Goal: Task Accomplishment & Management: Use online tool/utility

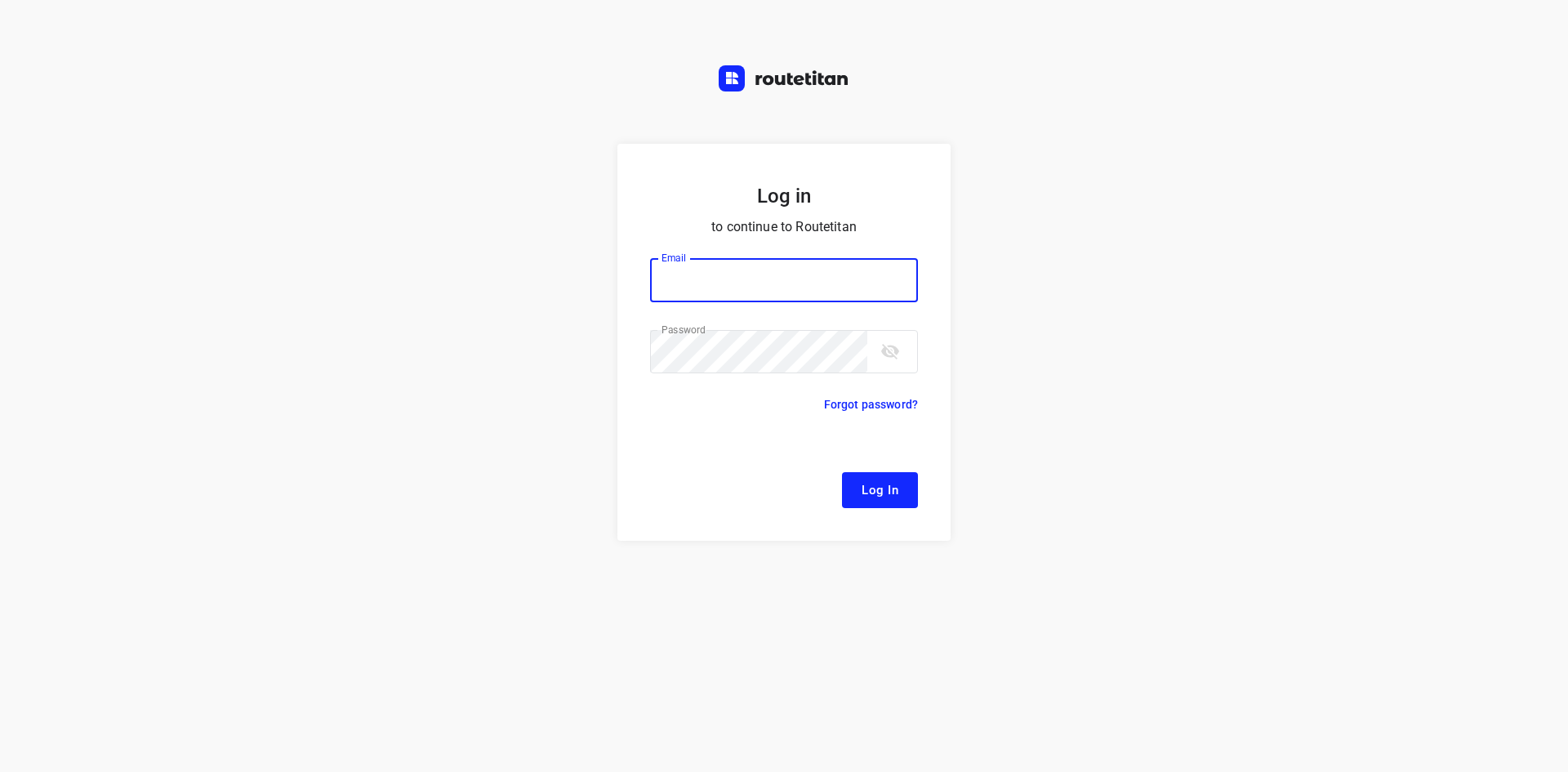
type input "[EMAIL_ADDRESS][DOMAIN_NAME]"
click at [884, 490] on span "Log In" at bounding box center [880, 489] width 37 height 21
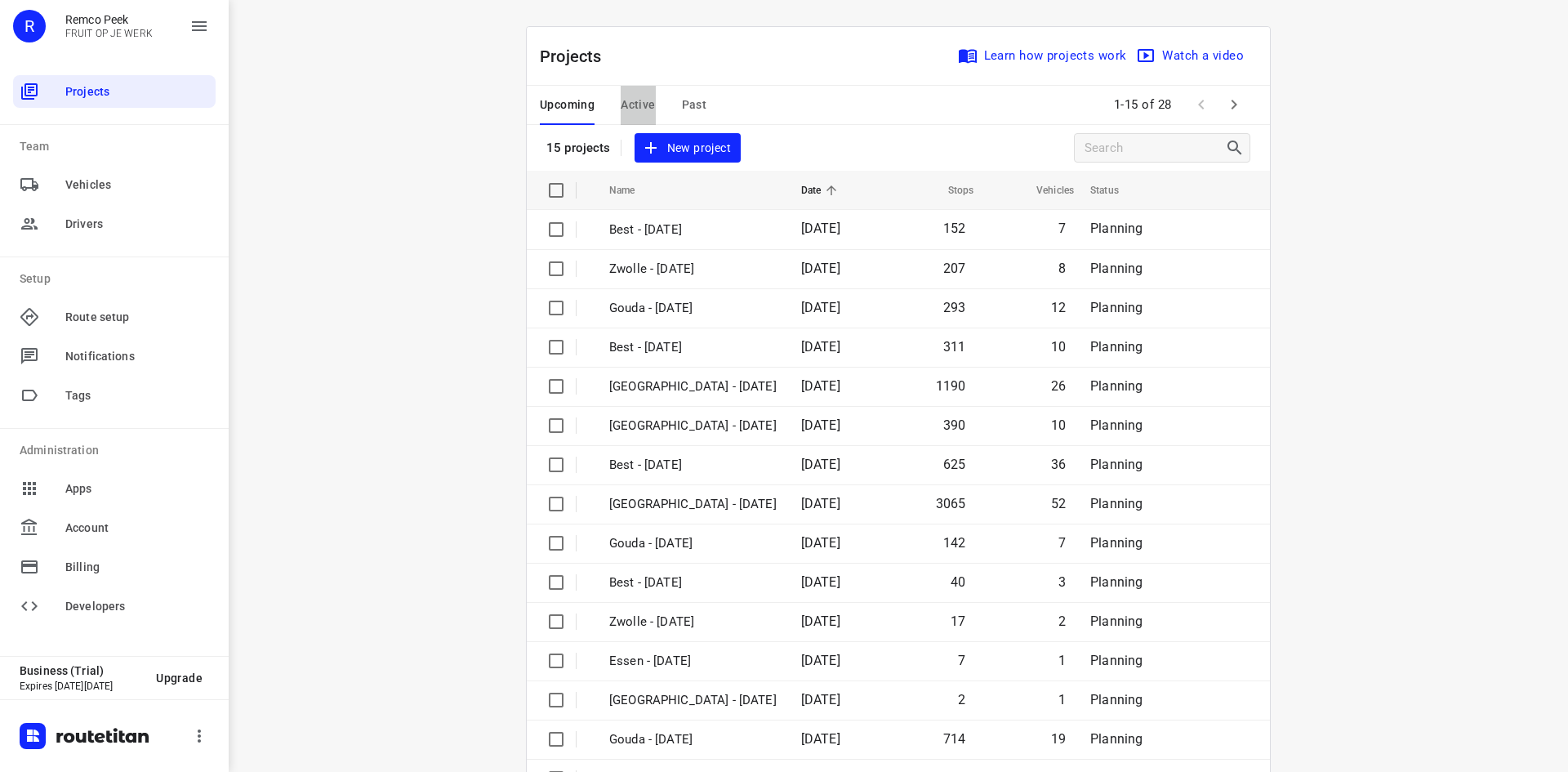
click at [635, 107] on span "Active" at bounding box center [638, 105] width 35 height 20
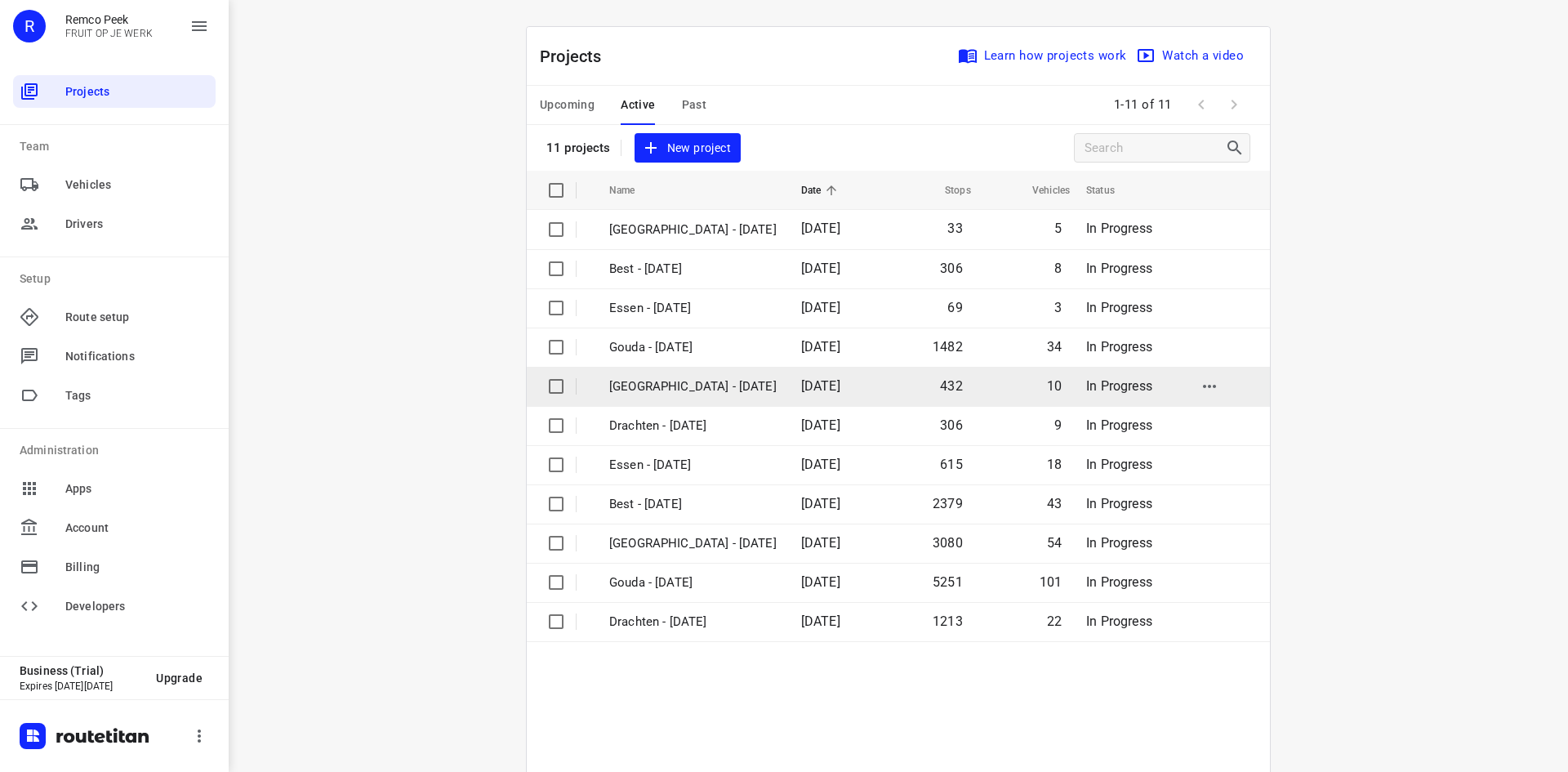
click at [652, 383] on p "[GEOGRAPHIC_DATA] - [DATE]" at bounding box center [693, 386] width 167 height 19
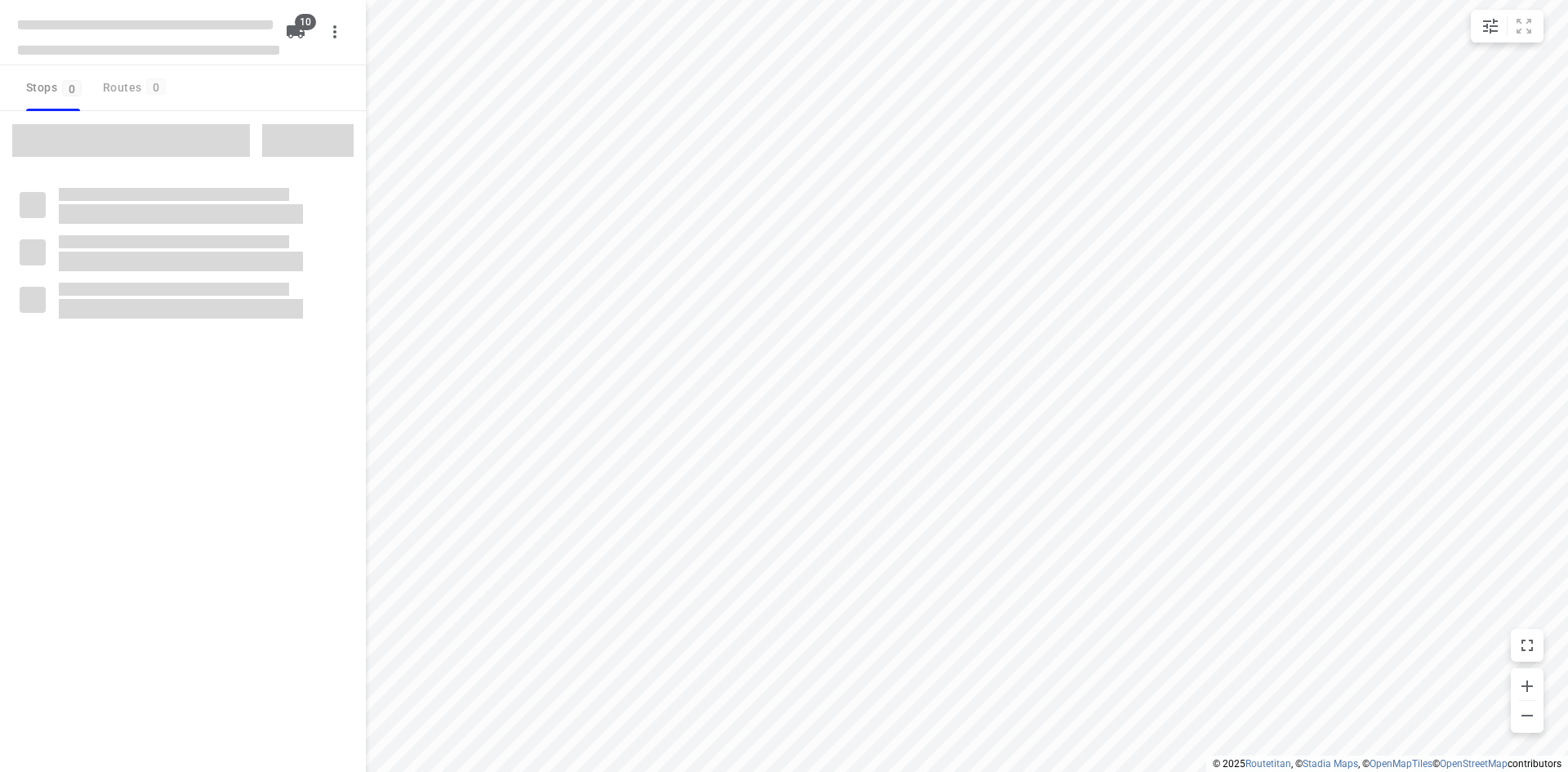
checkbox input "true"
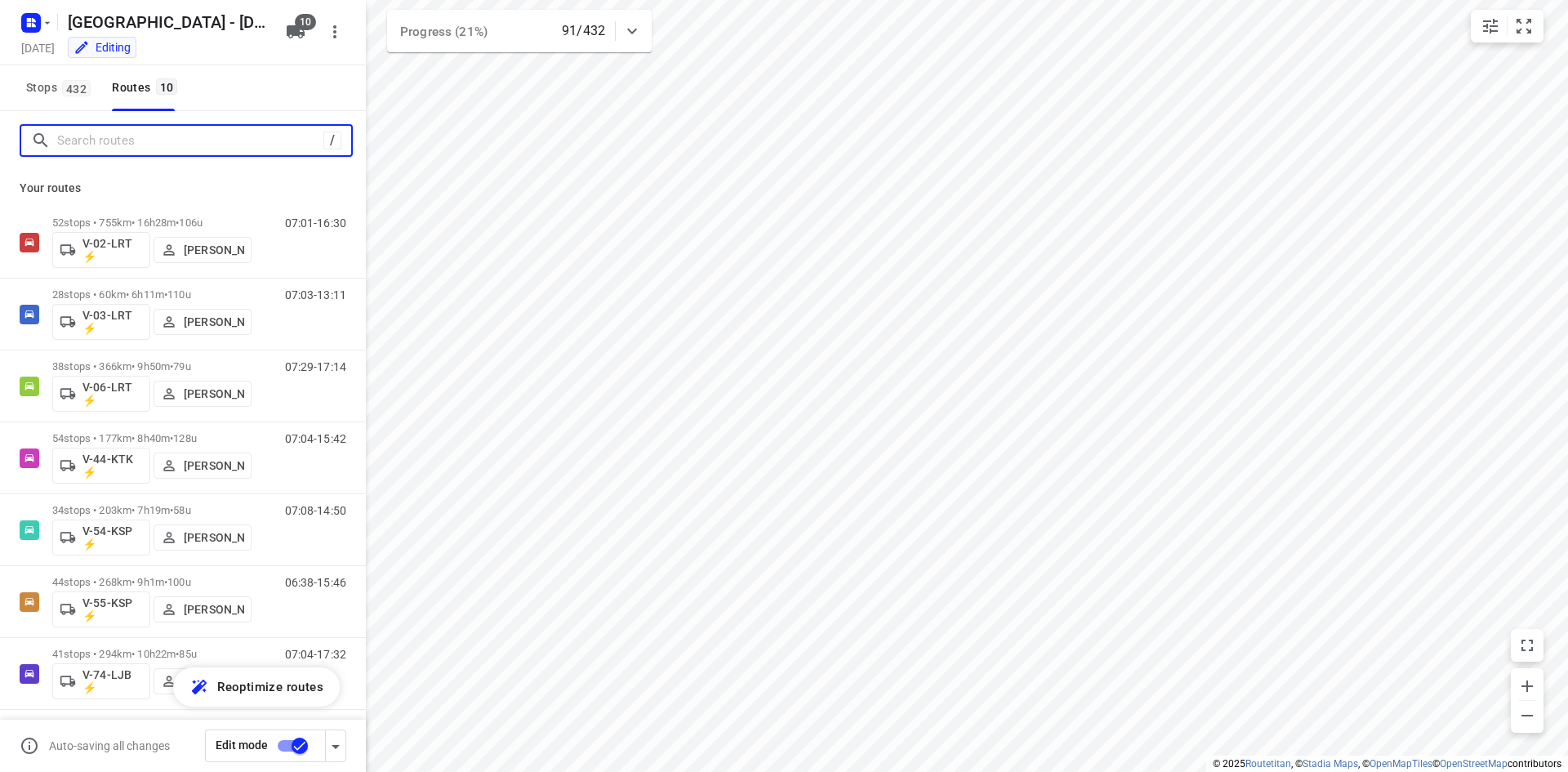
drag, startPoint x: 176, startPoint y: 140, endPoint x: 161, endPoint y: 138, distance: 15.1
click at [171, 140] on input "Search routes" at bounding box center [191, 141] width 267 height 25
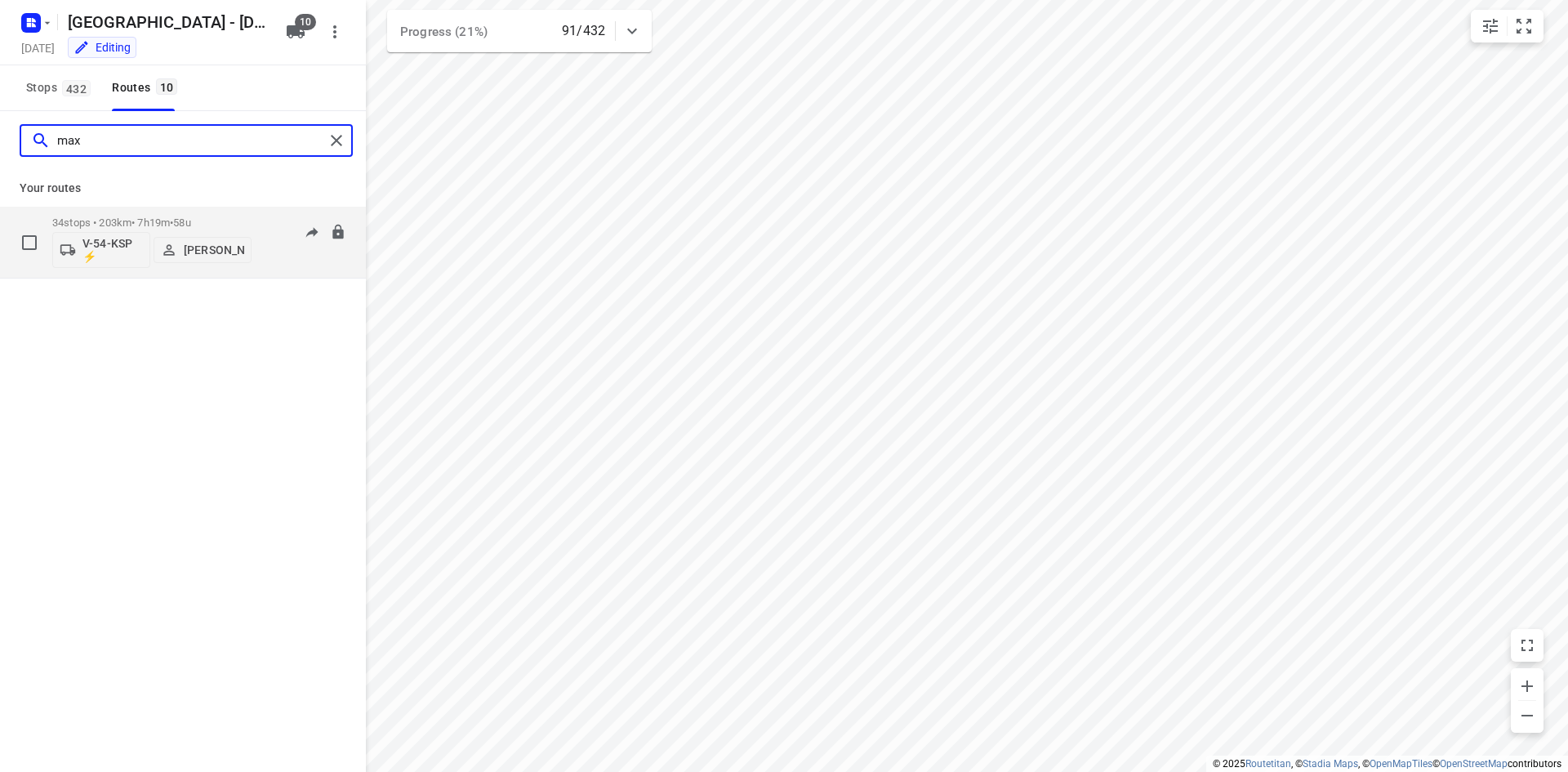
type input "max"
click at [275, 260] on div "07:08-14:50" at bounding box center [305, 246] width 82 height 60
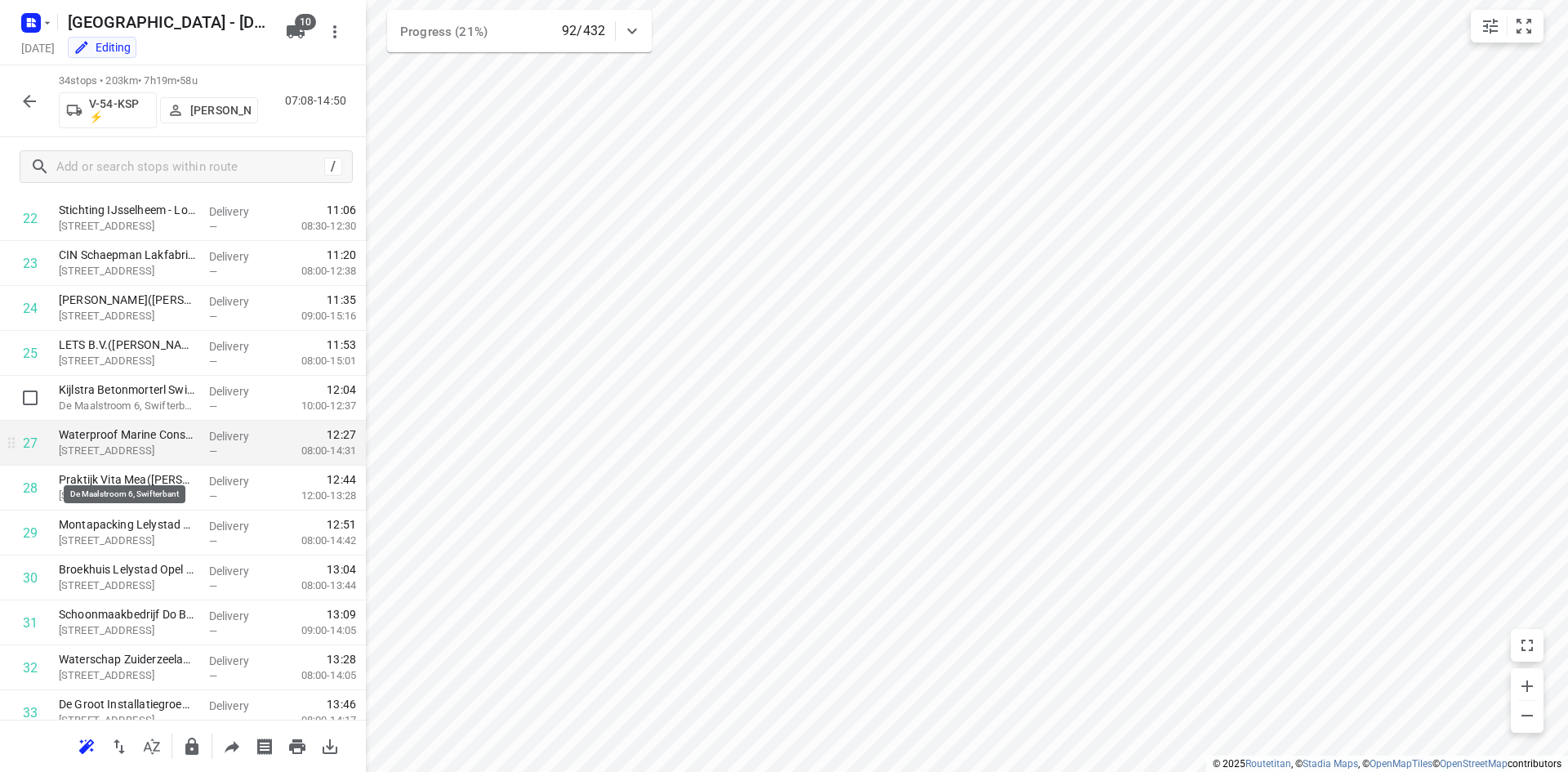
scroll to position [1131, 0]
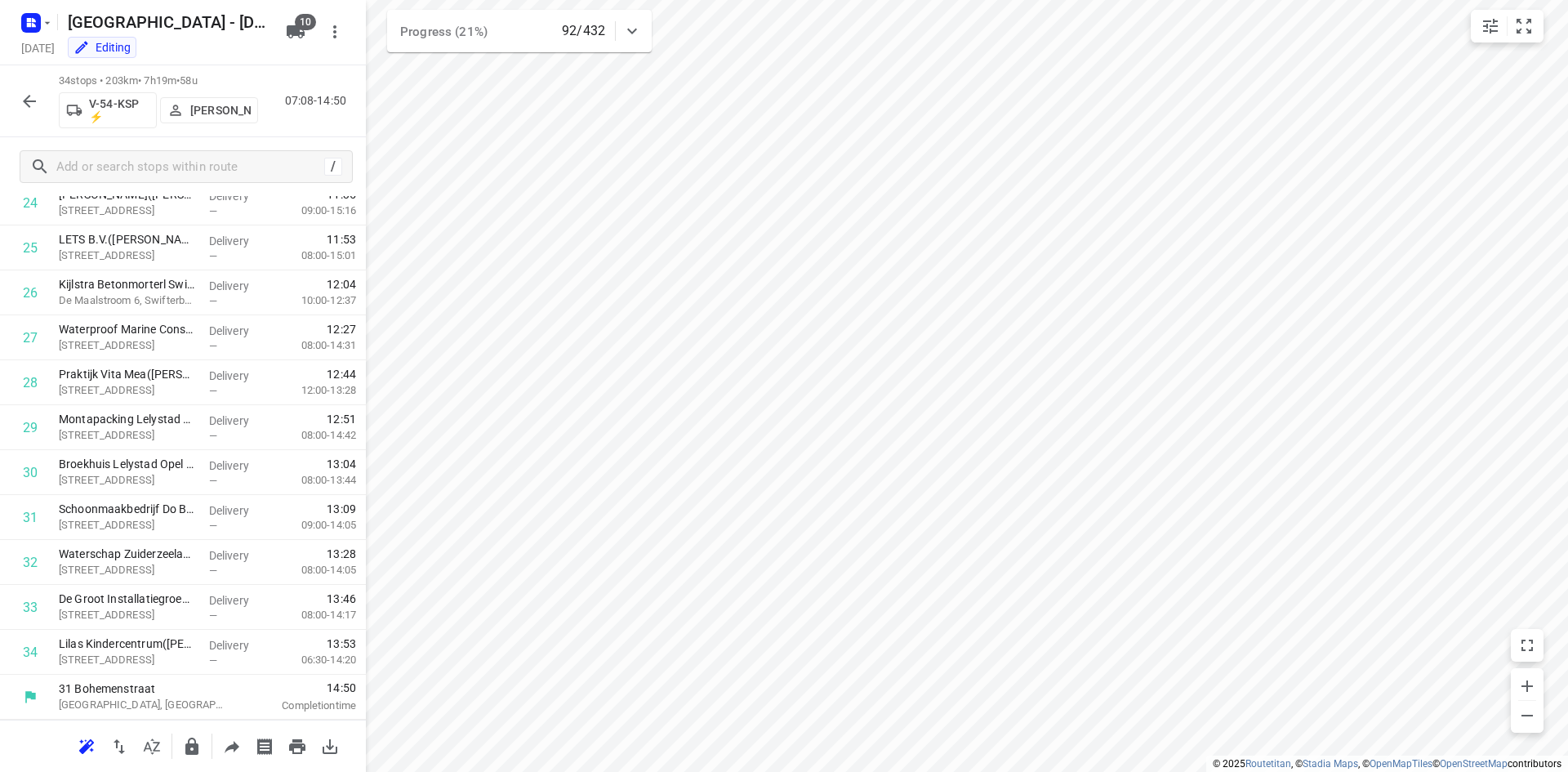
click at [19, 100] on icon "button" at bounding box center [29, 100] width 19 height 19
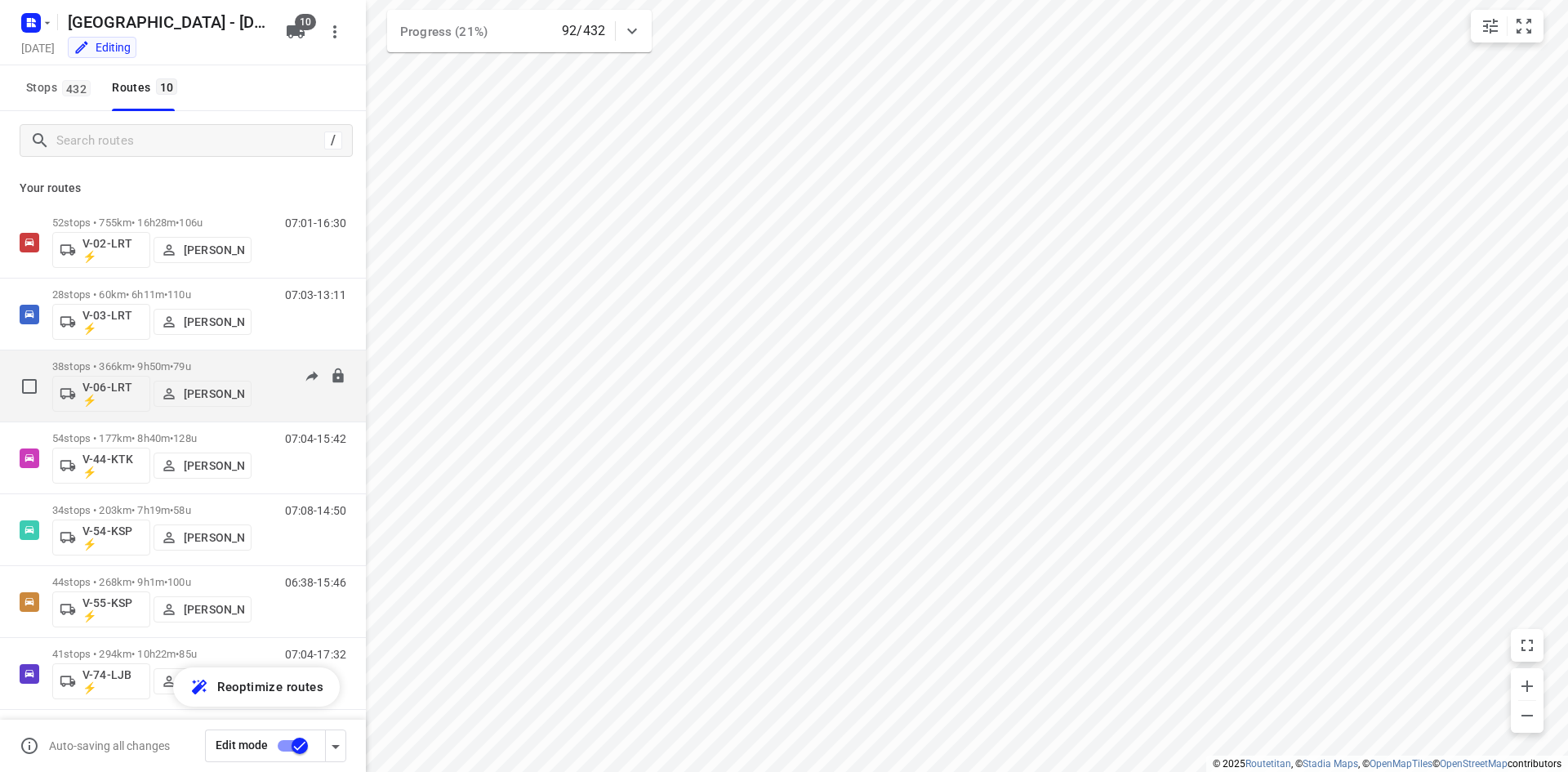
click at [271, 398] on div "07:29-17:14" at bounding box center [305, 390] width 82 height 60
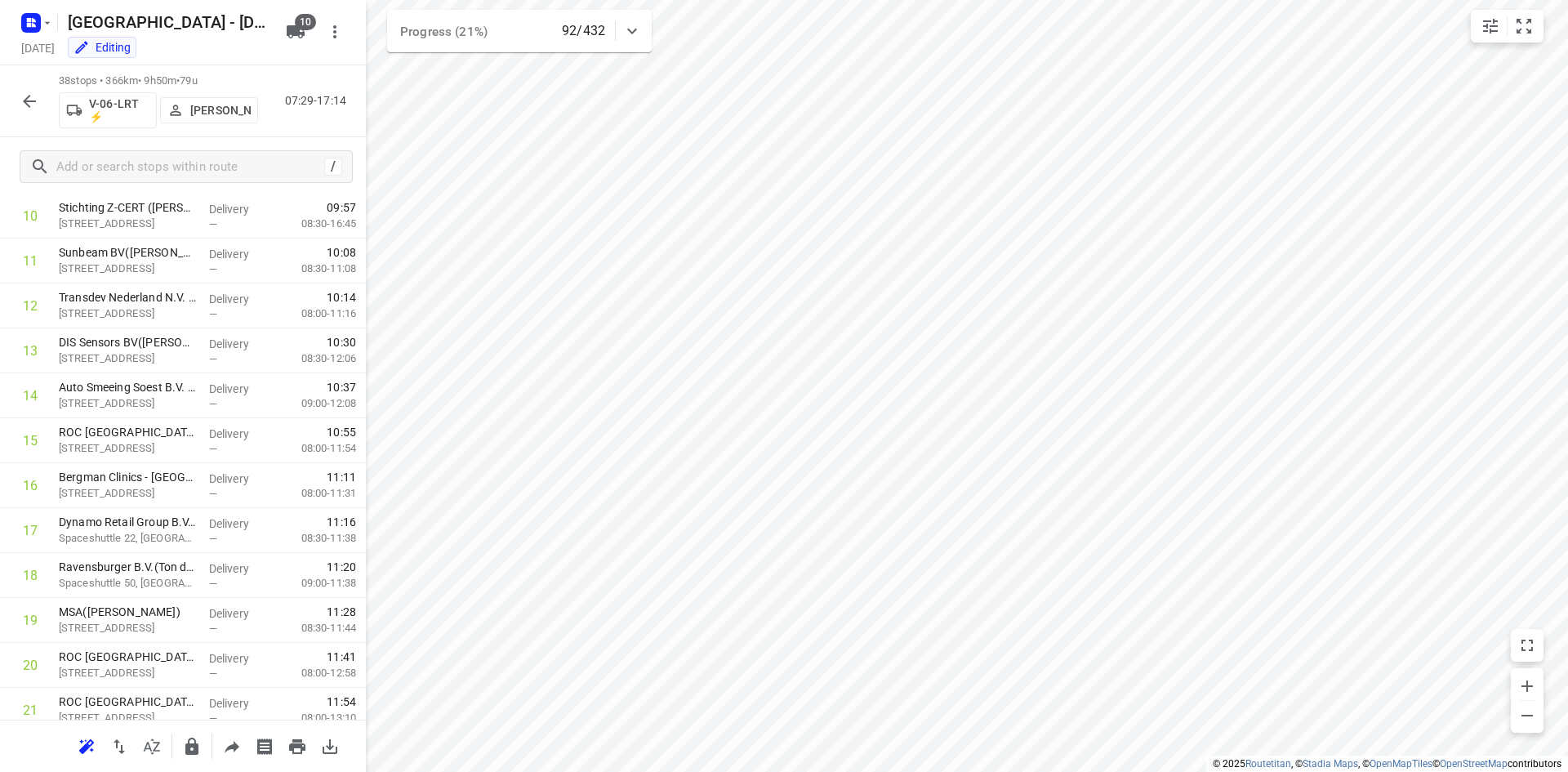
scroll to position [0, 0]
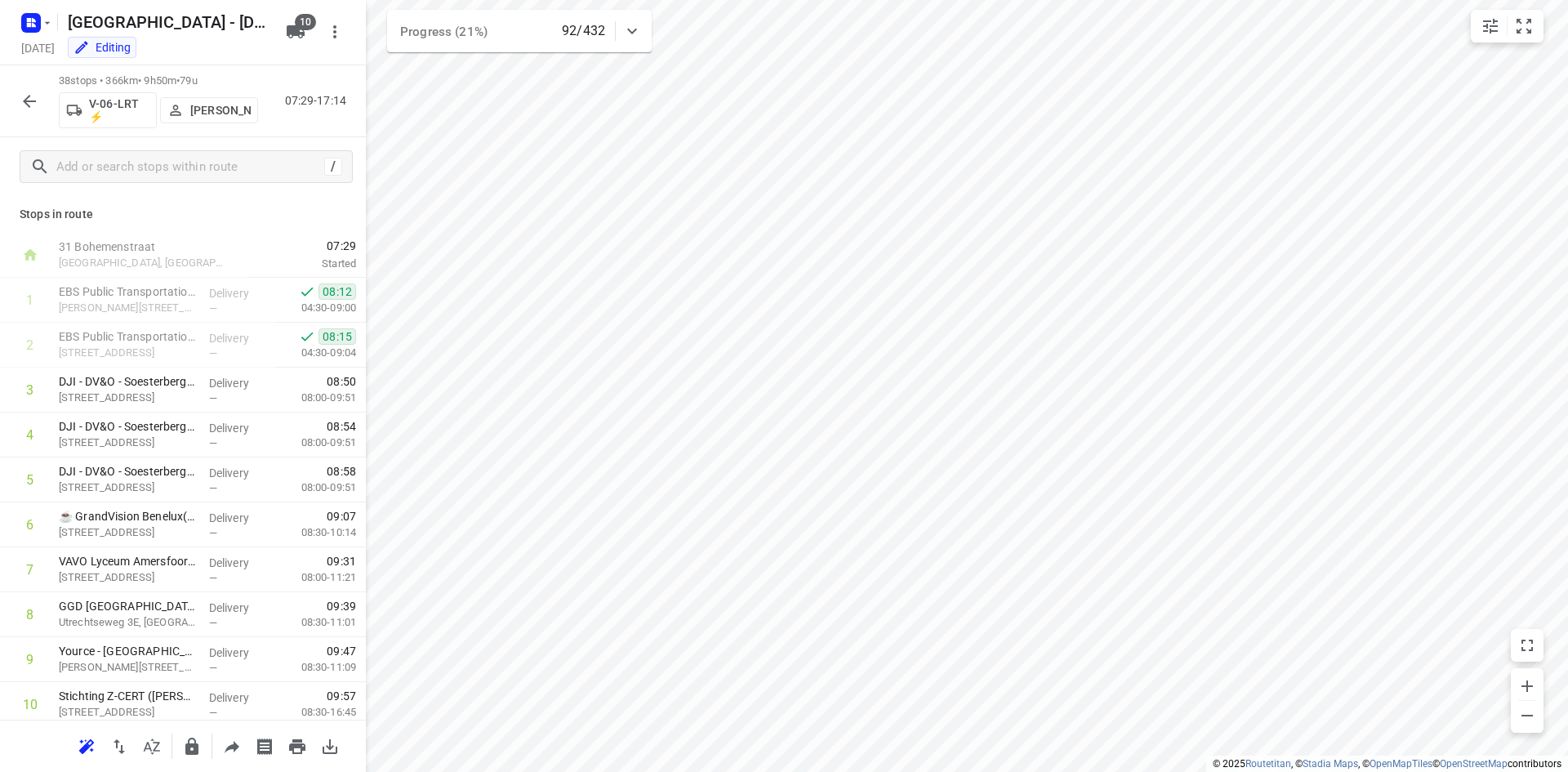
drag, startPoint x: 8, startPoint y: 100, endPoint x: 16, endPoint y: 101, distance: 8.1
click at [9, 100] on div "38 stops • 366km • 9h50m • 79u V-06-LRT ⚡ Thomas Bol 07:29-17:14" at bounding box center [183, 100] width 366 height 72
click at [26, 102] on icon "button" at bounding box center [29, 100] width 13 height 13
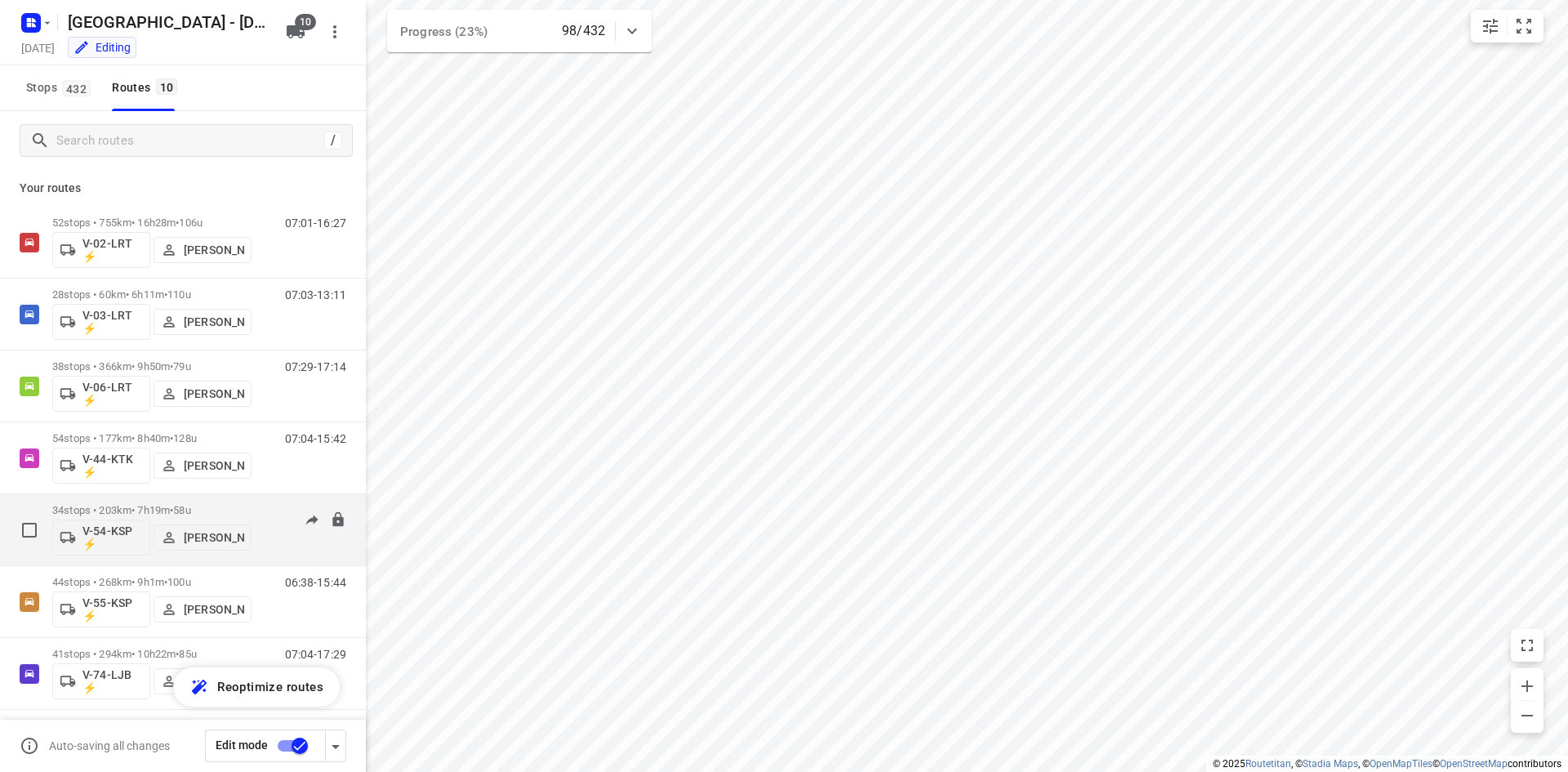
click at [277, 548] on div "07:08-14:49" at bounding box center [305, 533] width 82 height 60
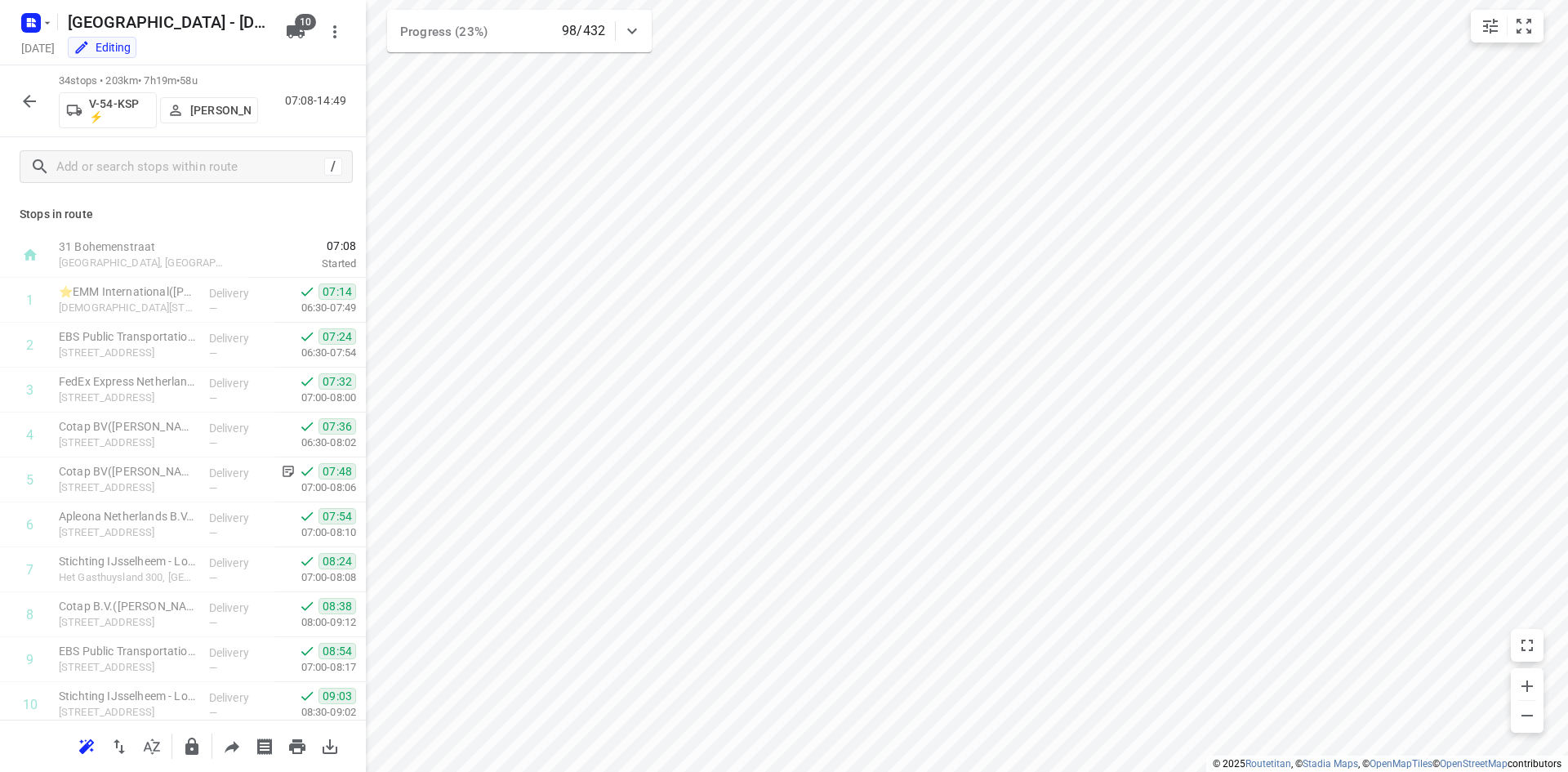
click at [306, 119] on div "34 stops • 203km • 7h19m • 58u V-54-KSP ⚡ Max Neppelenbroek 07:08-14:49" at bounding box center [183, 100] width 366 height 72
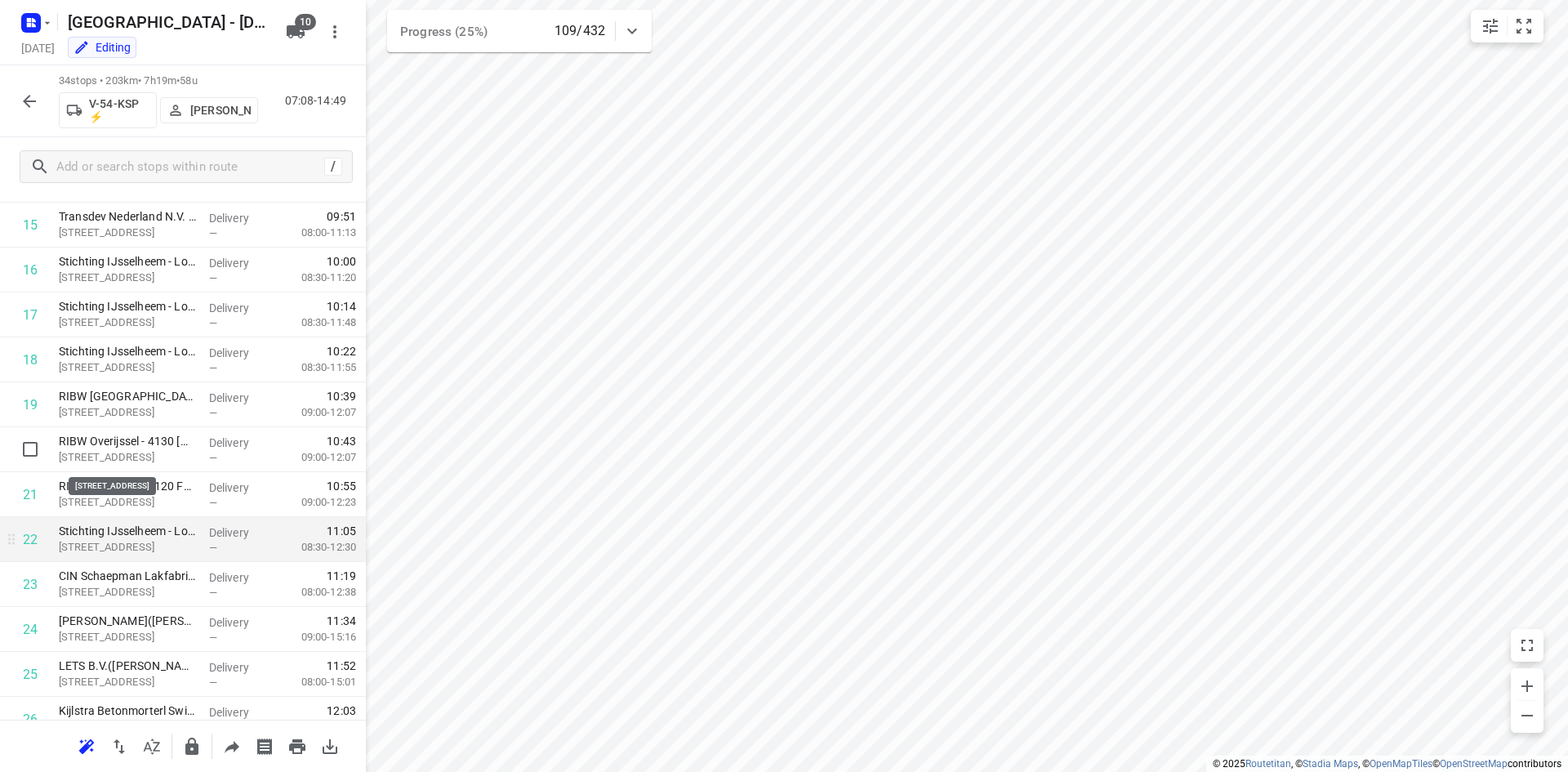
scroll to position [817, 0]
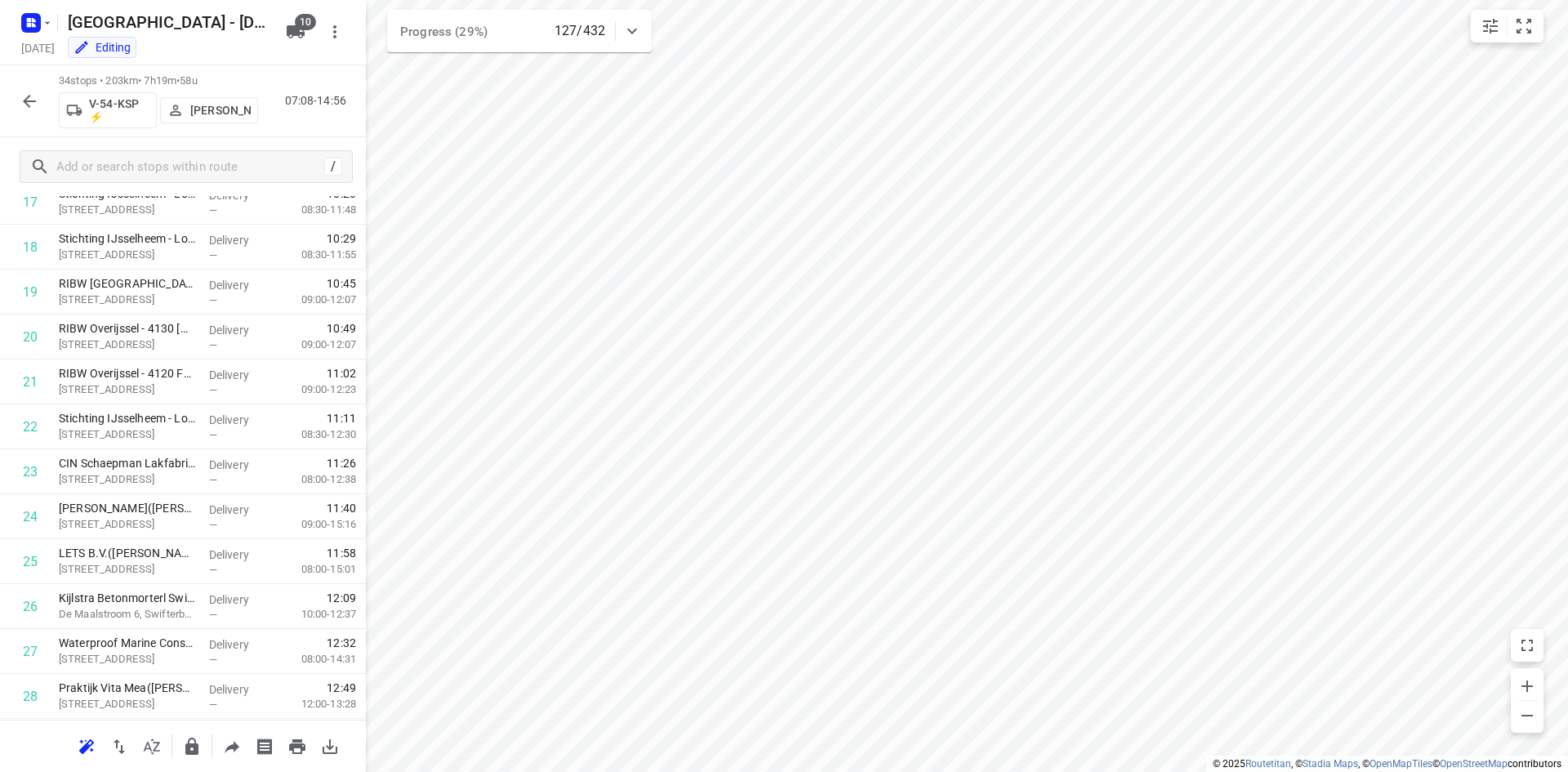
click at [238, 52] on div "Editing" at bounding box center [170, 49] width 218 height 19
click at [20, 95] on icon "button" at bounding box center [29, 100] width 19 height 19
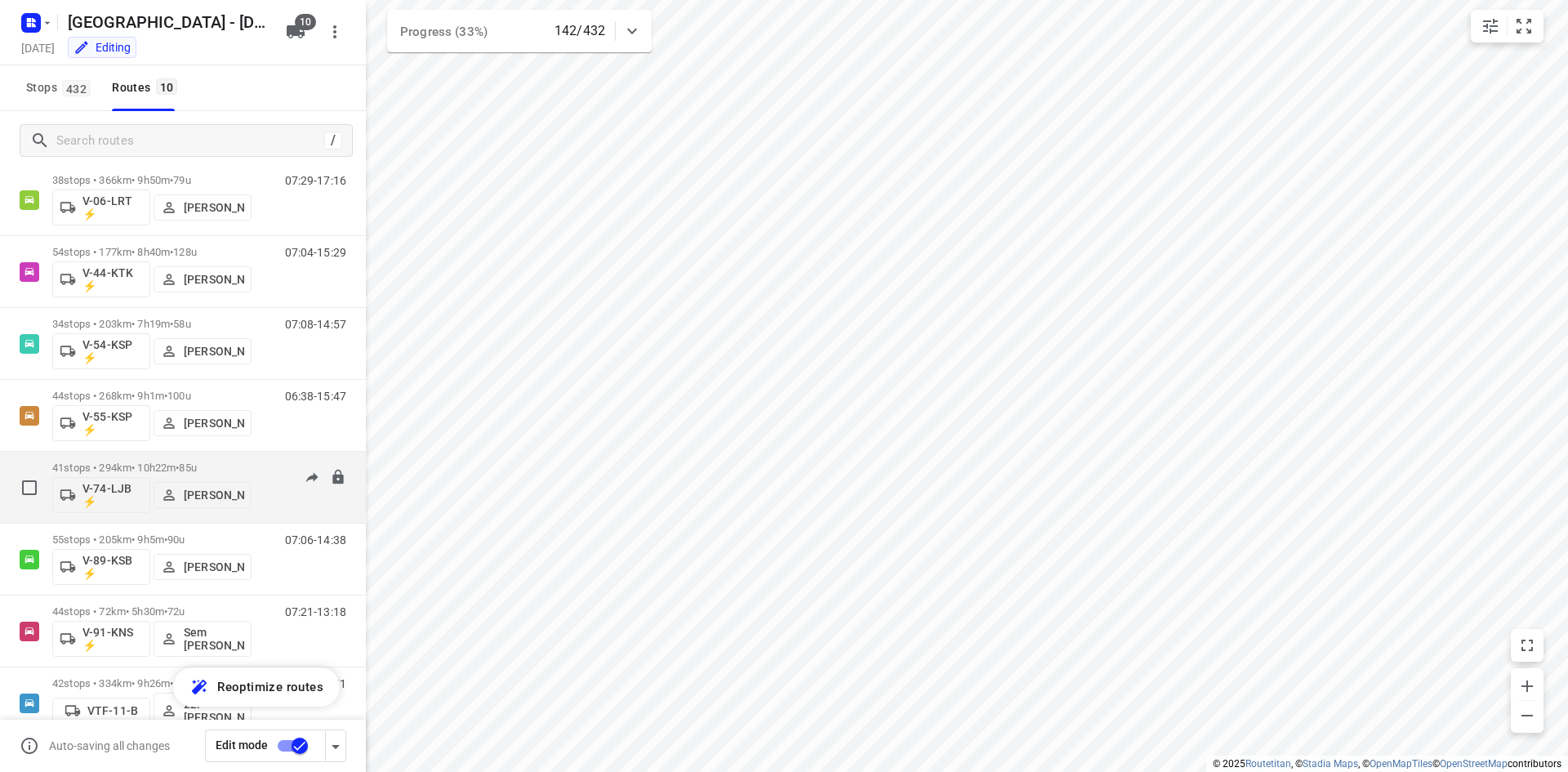
scroll to position [222, 0]
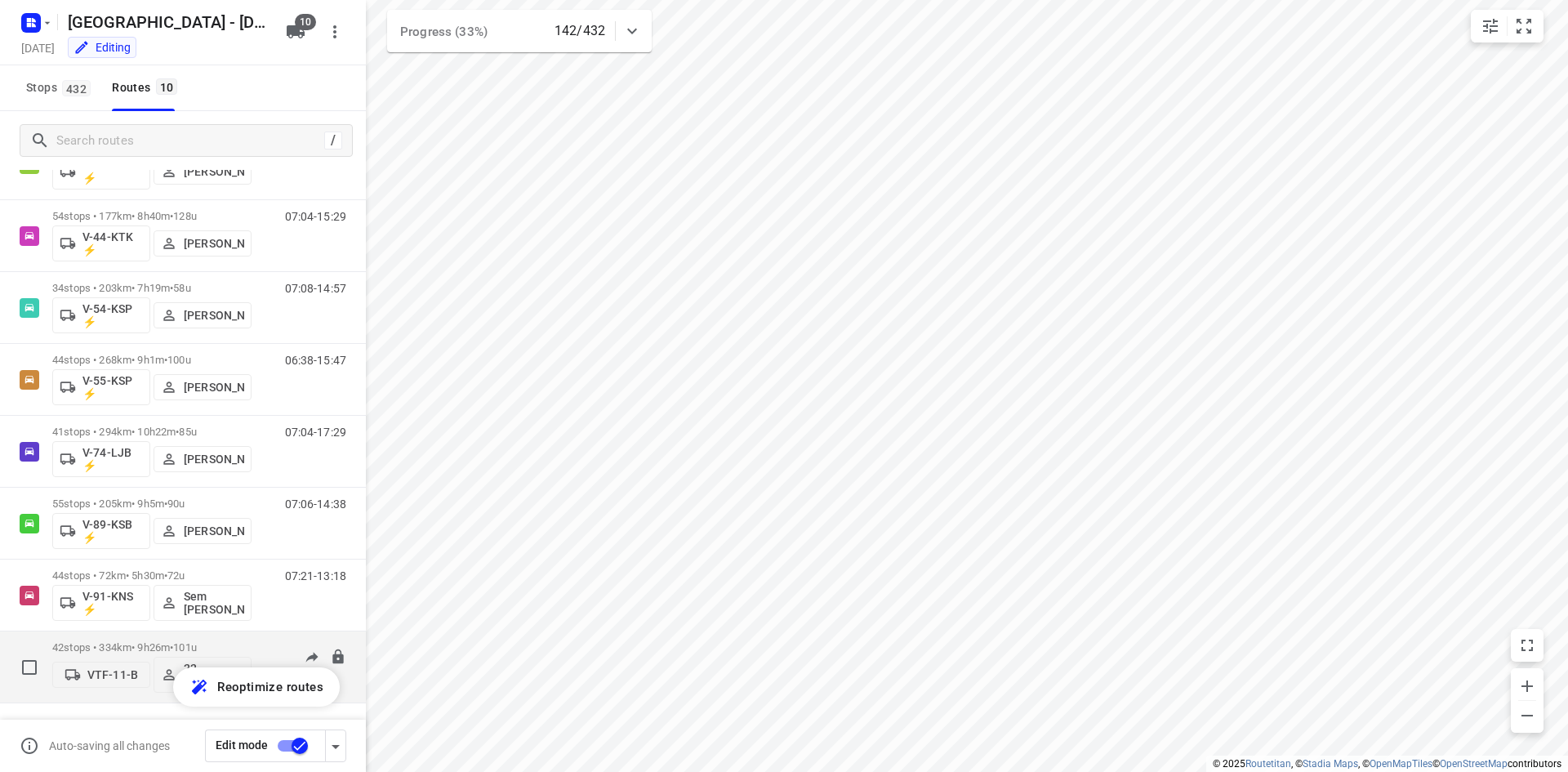
click at [98, 647] on p "42 stops • 334km • 9h26m • 101u" at bounding box center [152, 647] width 199 height 13
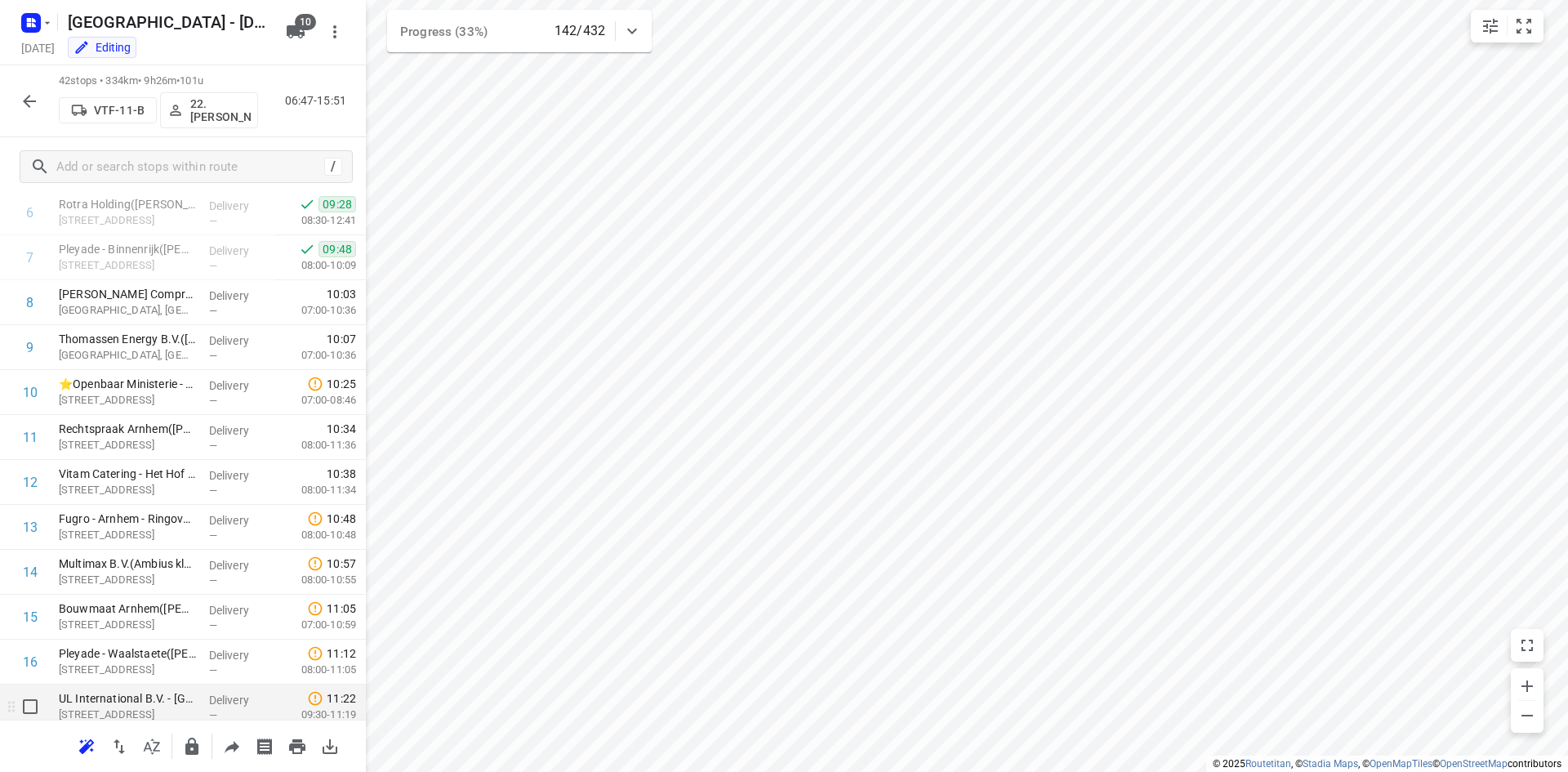
scroll to position [327, 0]
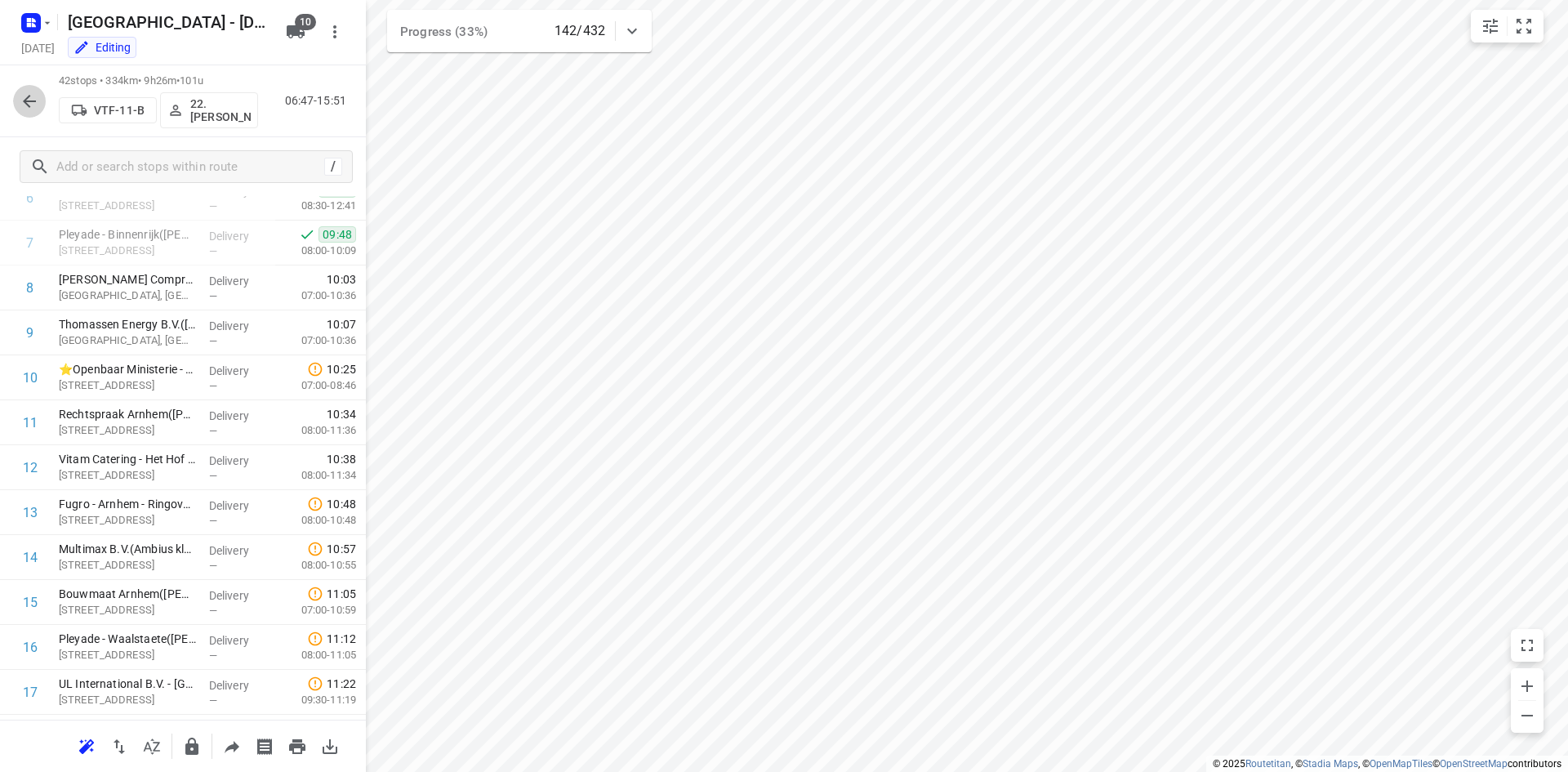
click at [26, 108] on icon "button" at bounding box center [29, 100] width 19 height 19
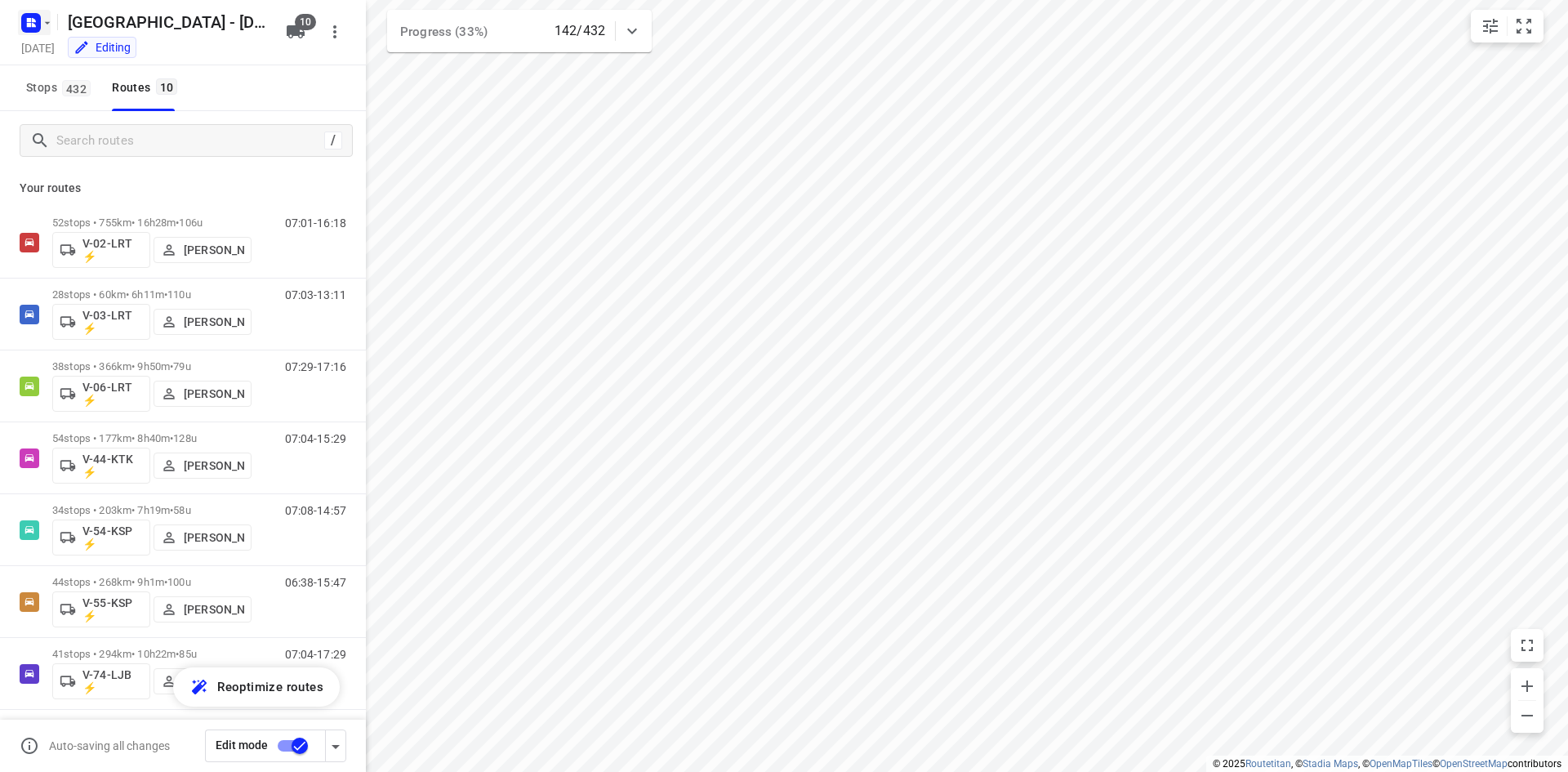
click at [30, 17] on rect "button" at bounding box center [30, 22] width 19 height 19
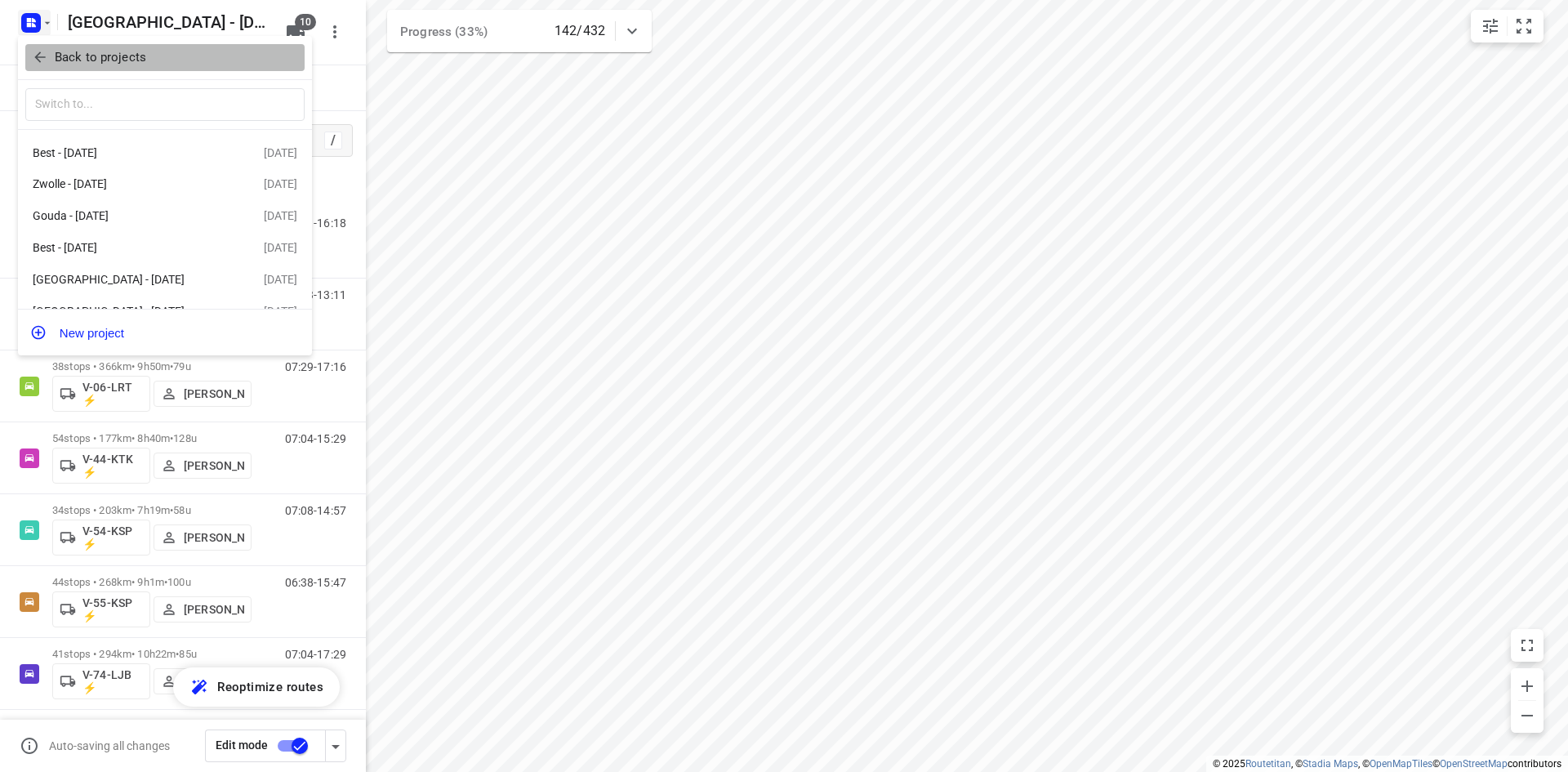
click at [36, 53] on icon "button" at bounding box center [40, 57] width 16 height 16
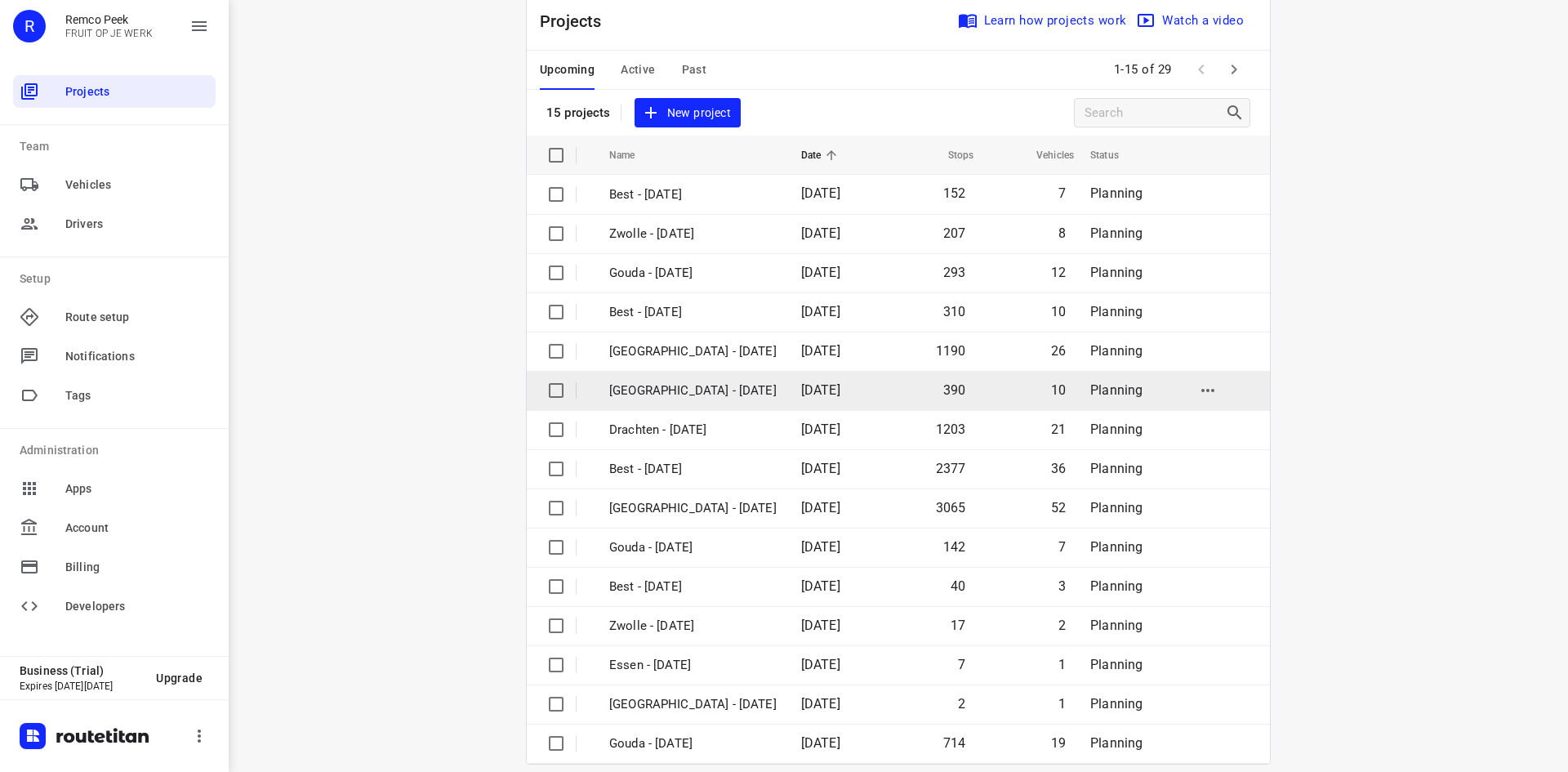
scroll to position [54, 0]
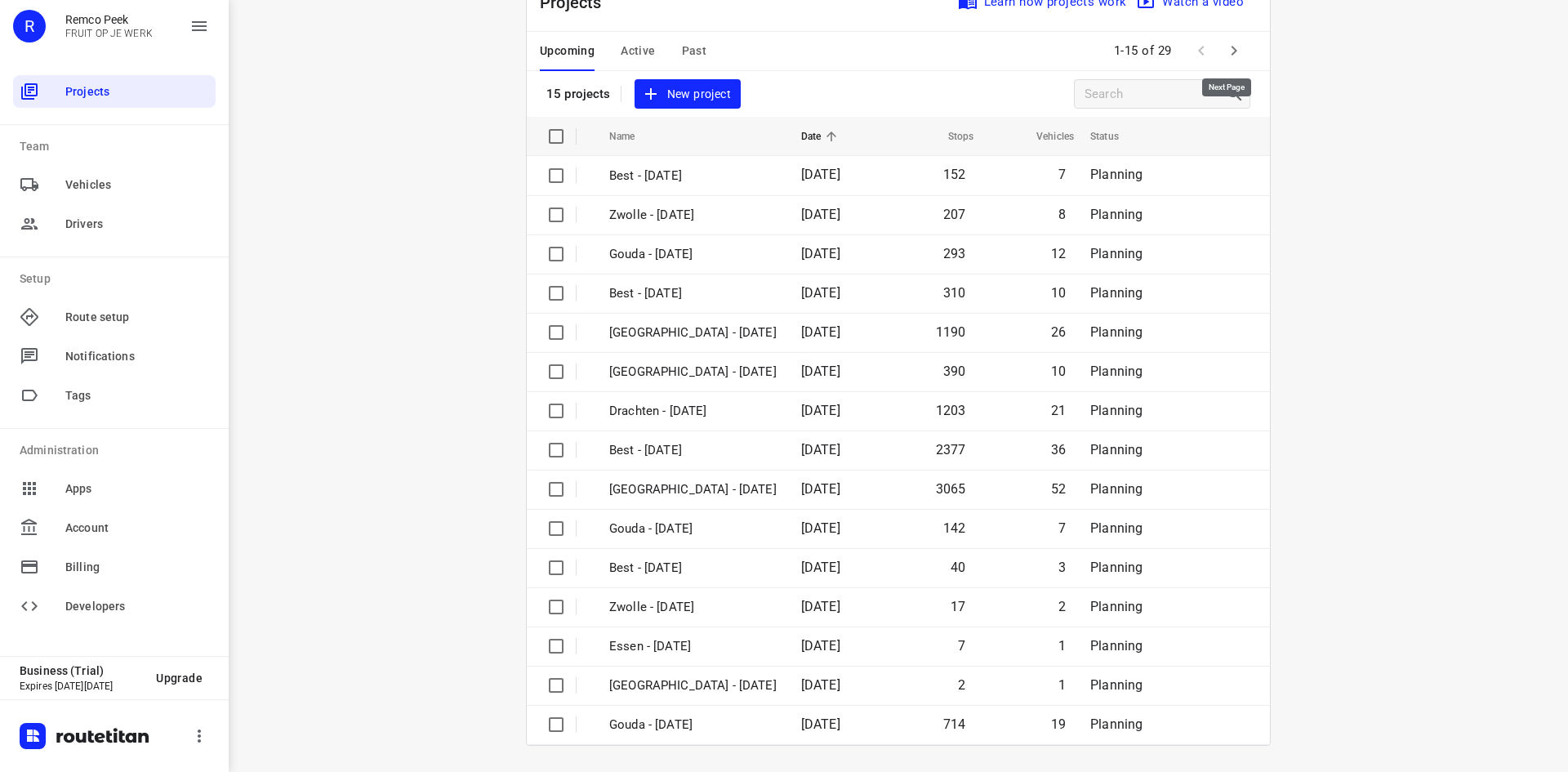
click at [1225, 52] on icon "button" at bounding box center [1234, 50] width 19 height 19
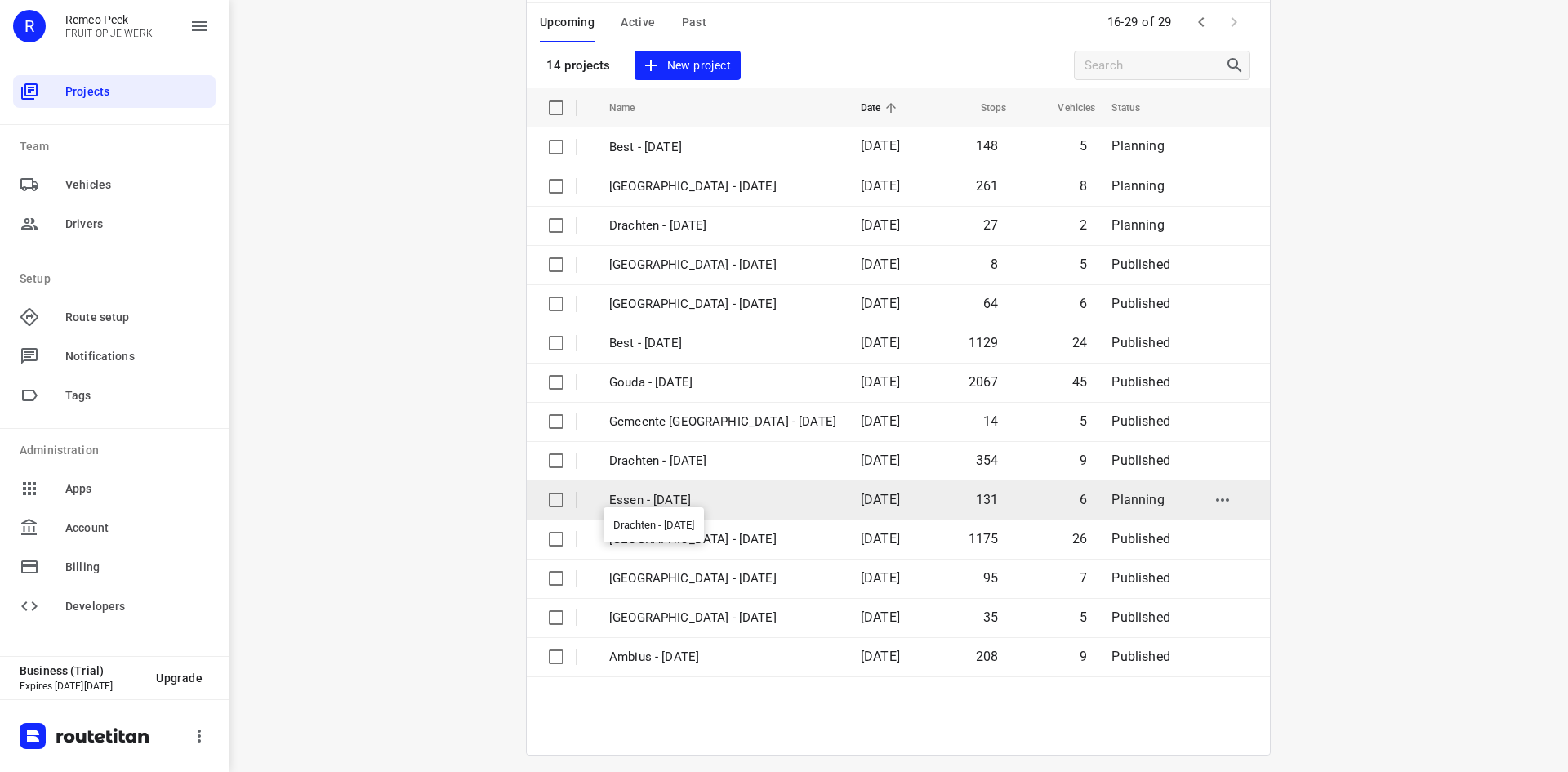
scroll to position [92, 0]
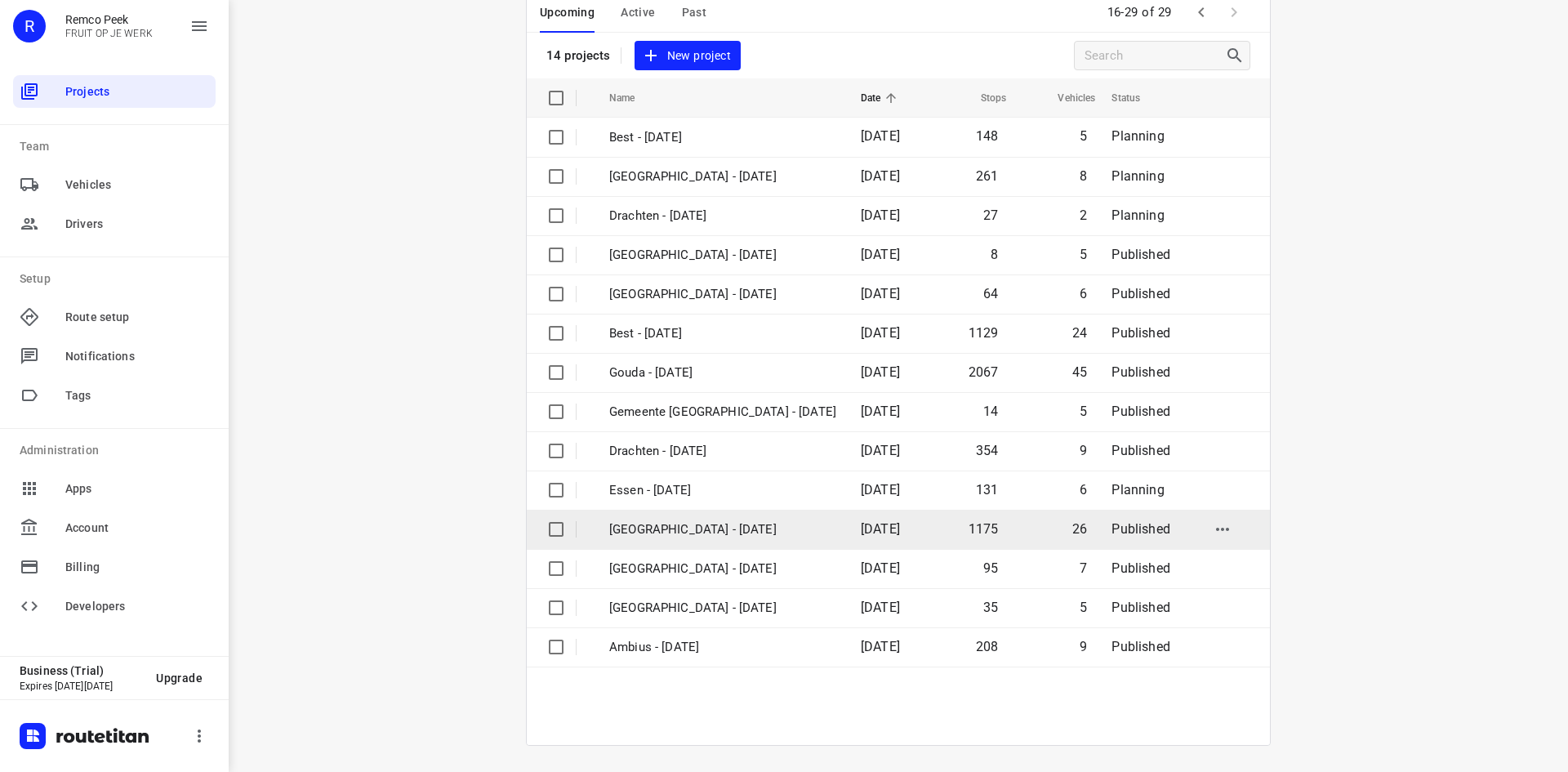
click at [716, 521] on p "[GEOGRAPHIC_DATA] - [DATE]" at bounding box center [722, 530] width 227 height 19
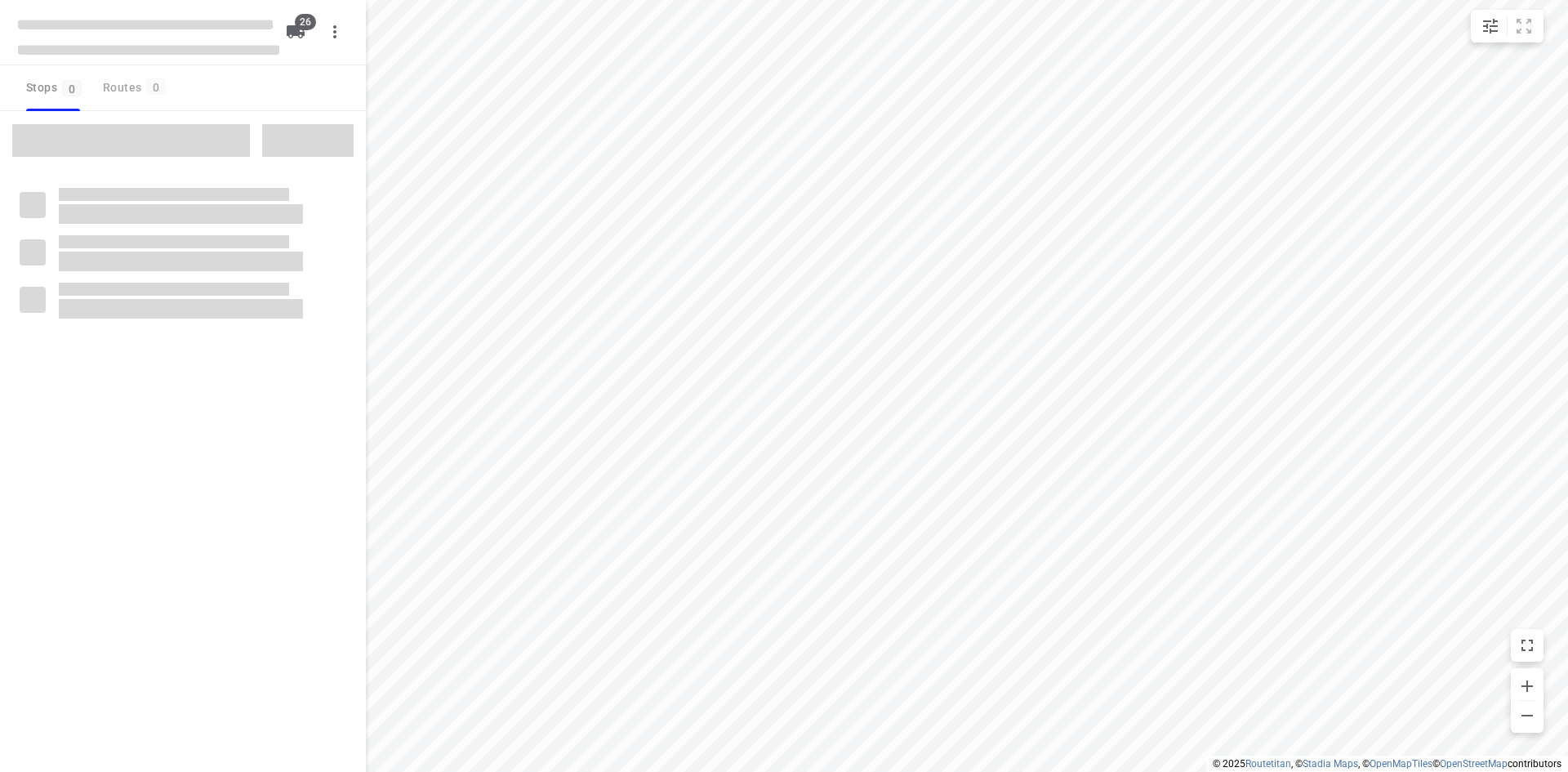
checkbox input "true"
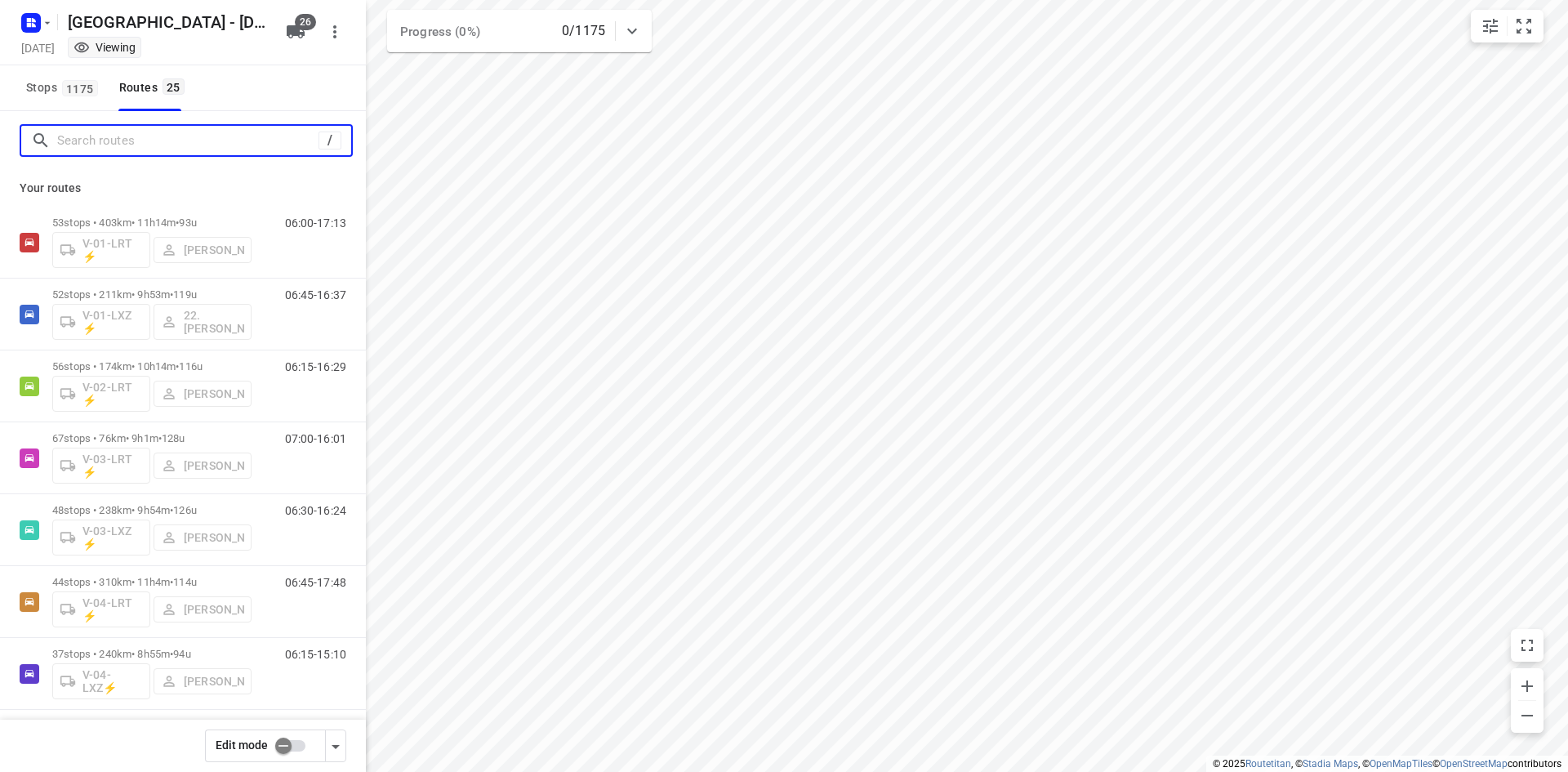
click at [166, 152] on input "Search routes" at bounding box center [188, 141] width 262 height 25
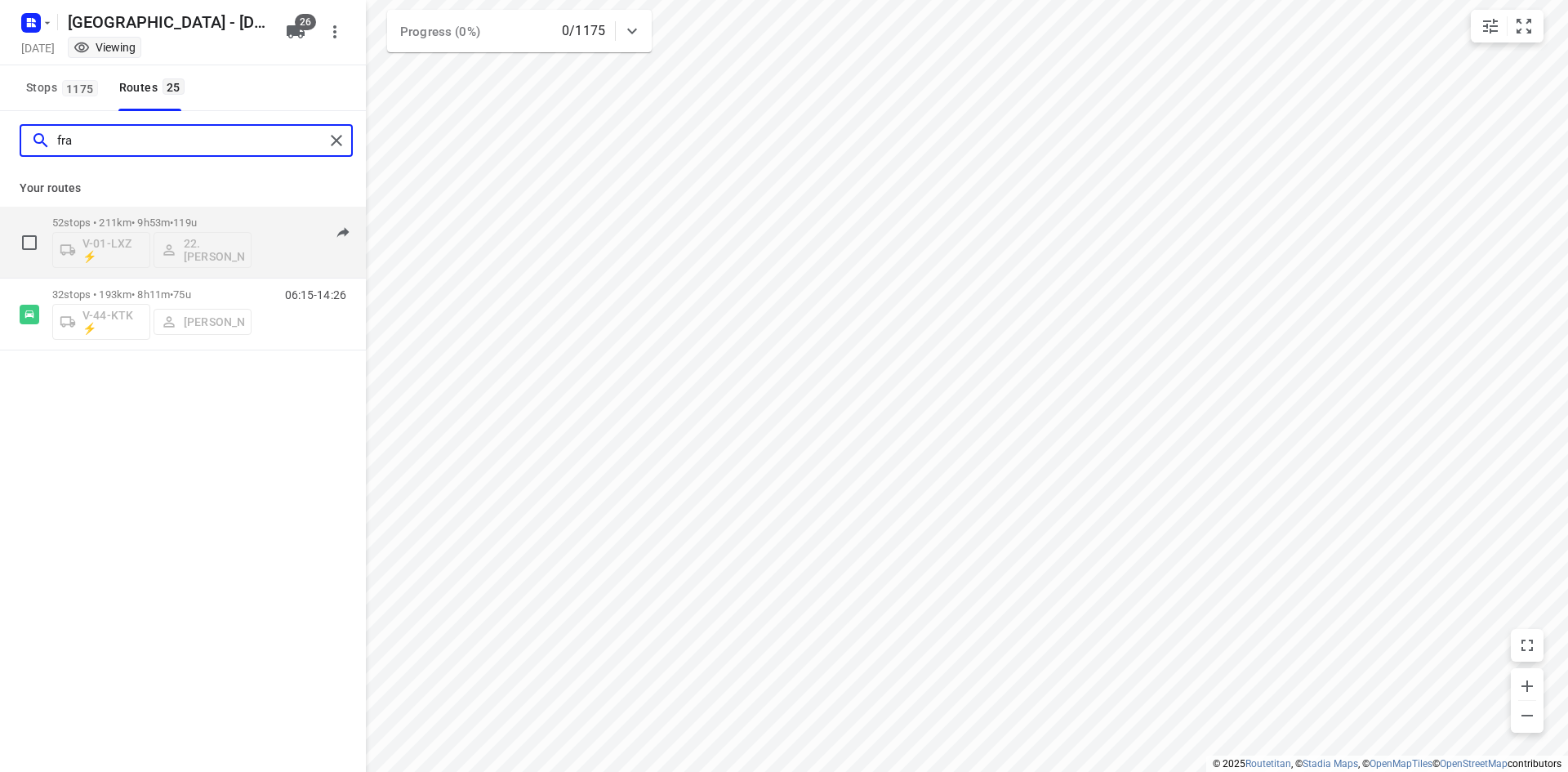
type input "fra"
click at [262, 251] on div "52 stops • 211km • 9h53m • 119u V-01-LXZ ⚡ 22. Franky Tahamata 06:45-16:37" at bounding box center [209, 242] width 314 height 67
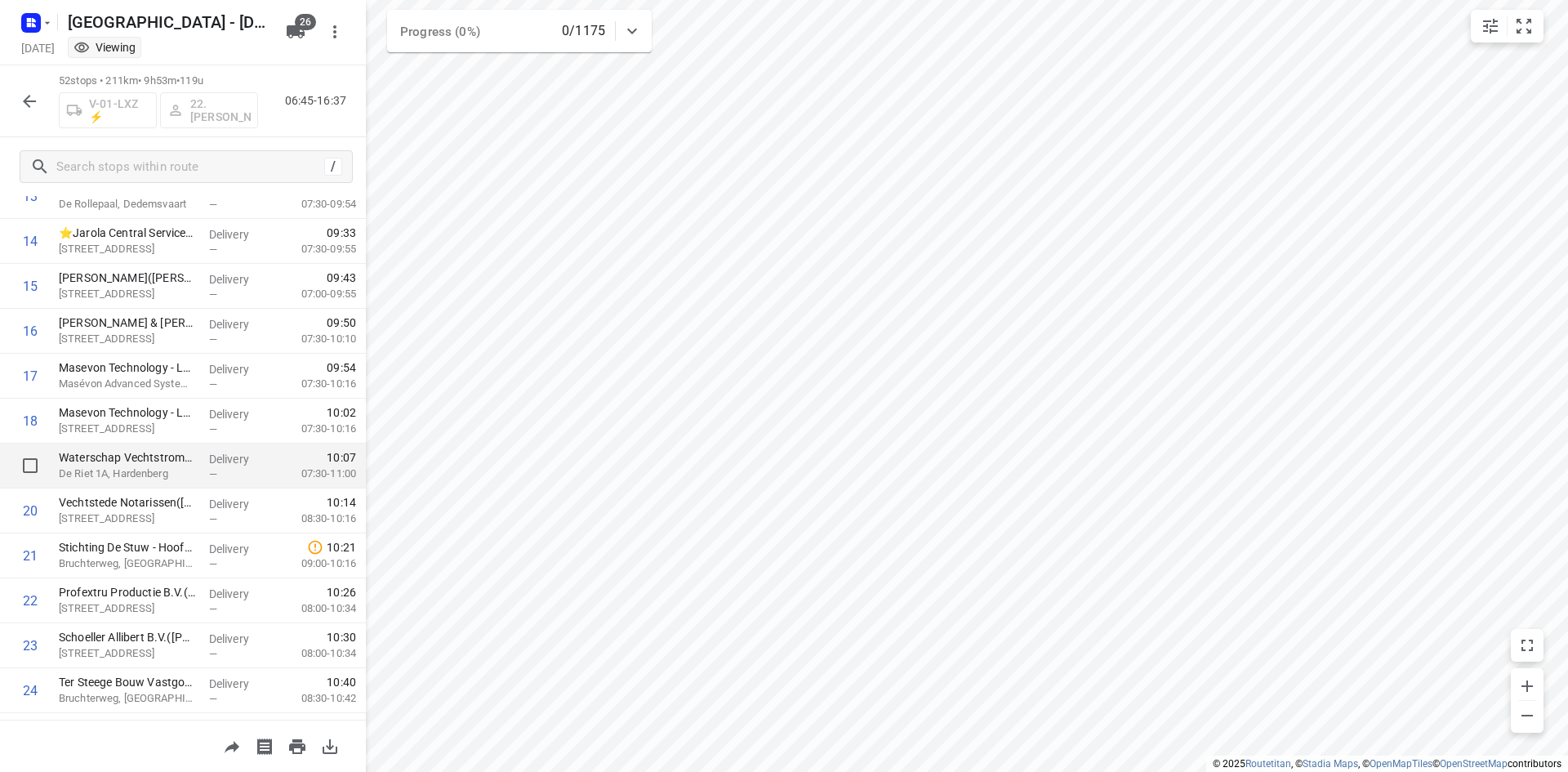
scroll to position [653, 0]
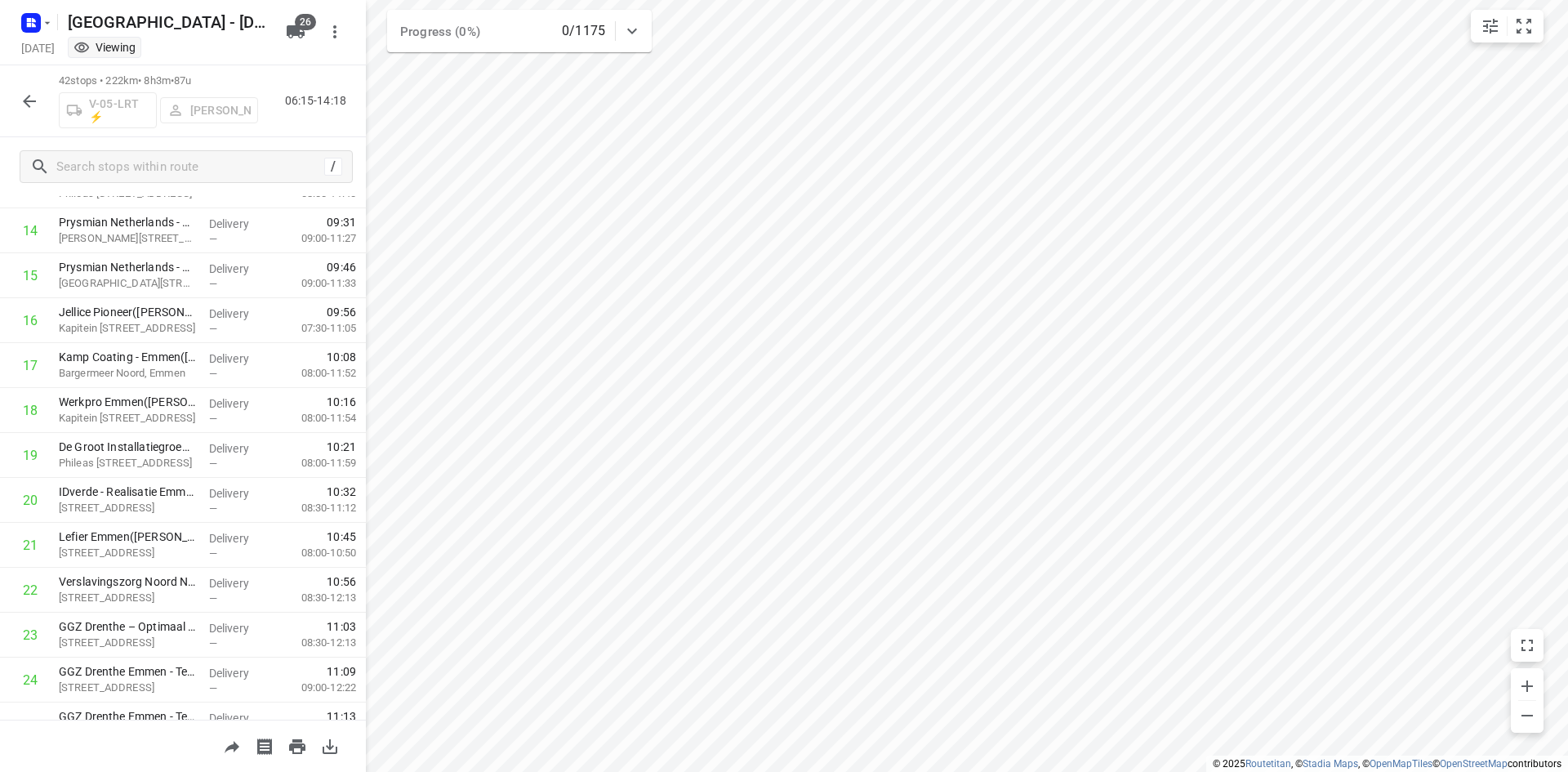
click at [31, 103] on icon "button" at bounding box center [29, 100] width 19 height 19
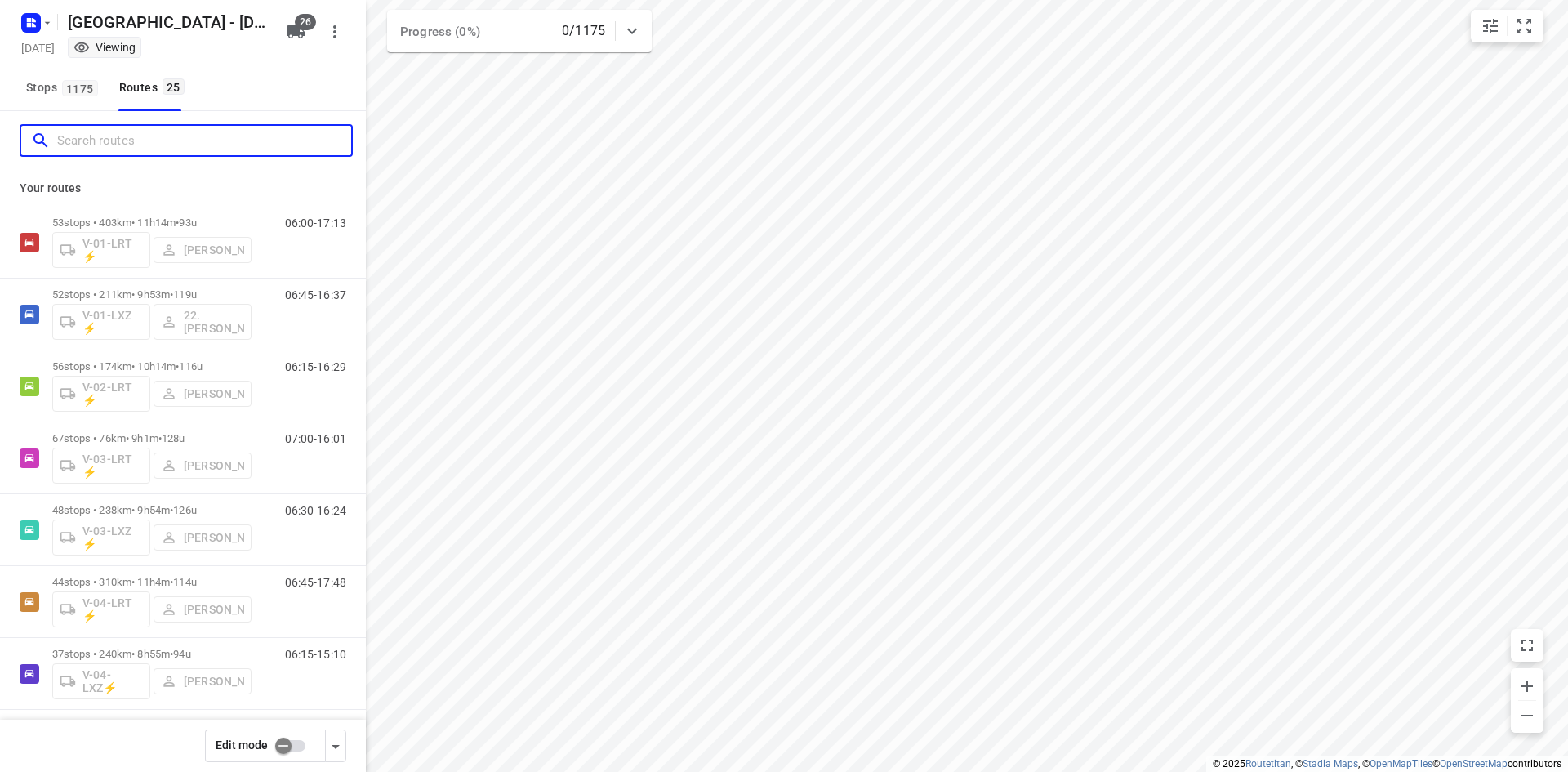
click at [74, 135] on input "Search routes" at bounding box center [204, 141] width 294 height 25
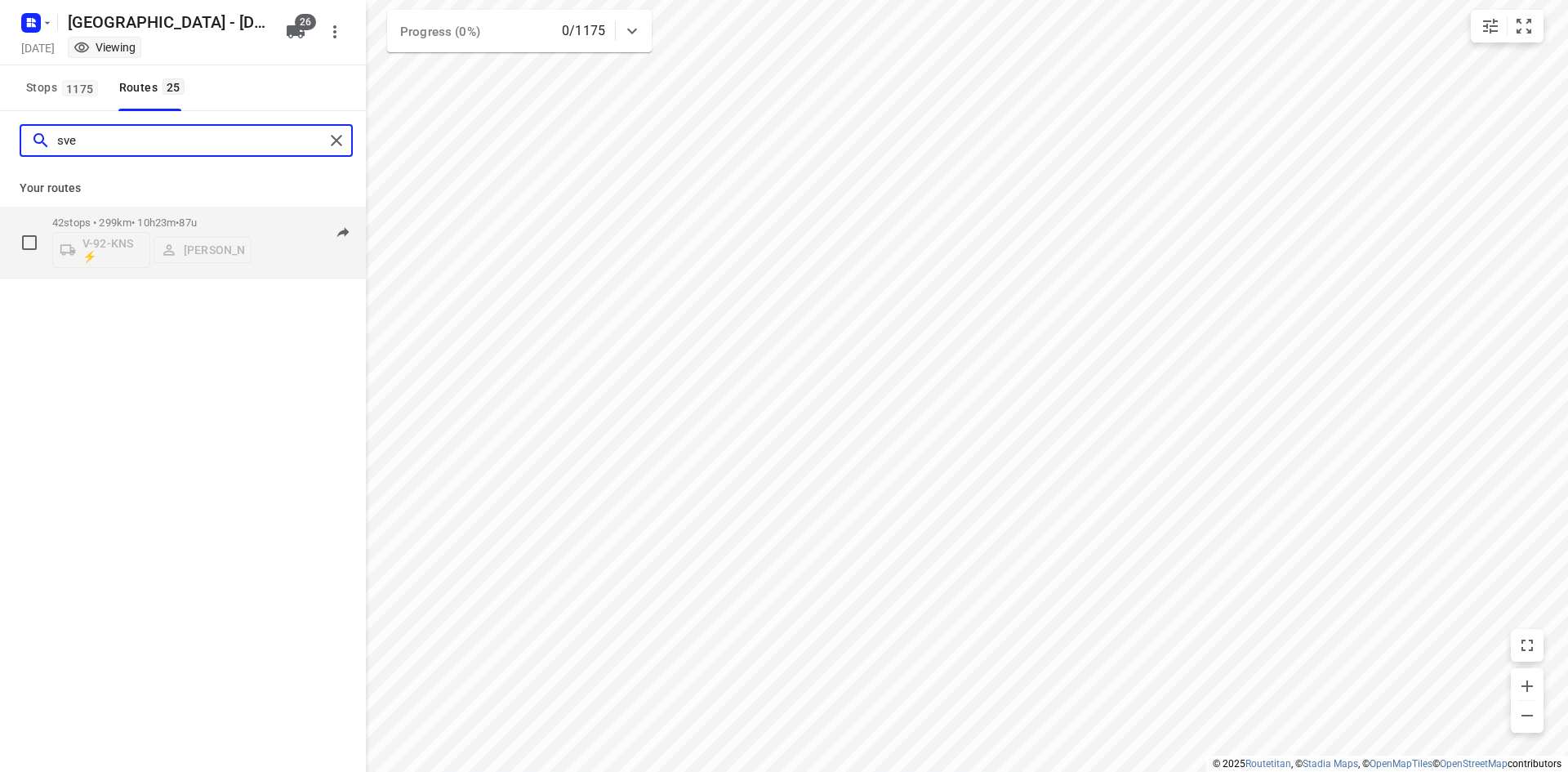
type input "sve"
click at [270, 258] on div "06:30-16:52" at bounding box center [305, 246] width 82 height 60
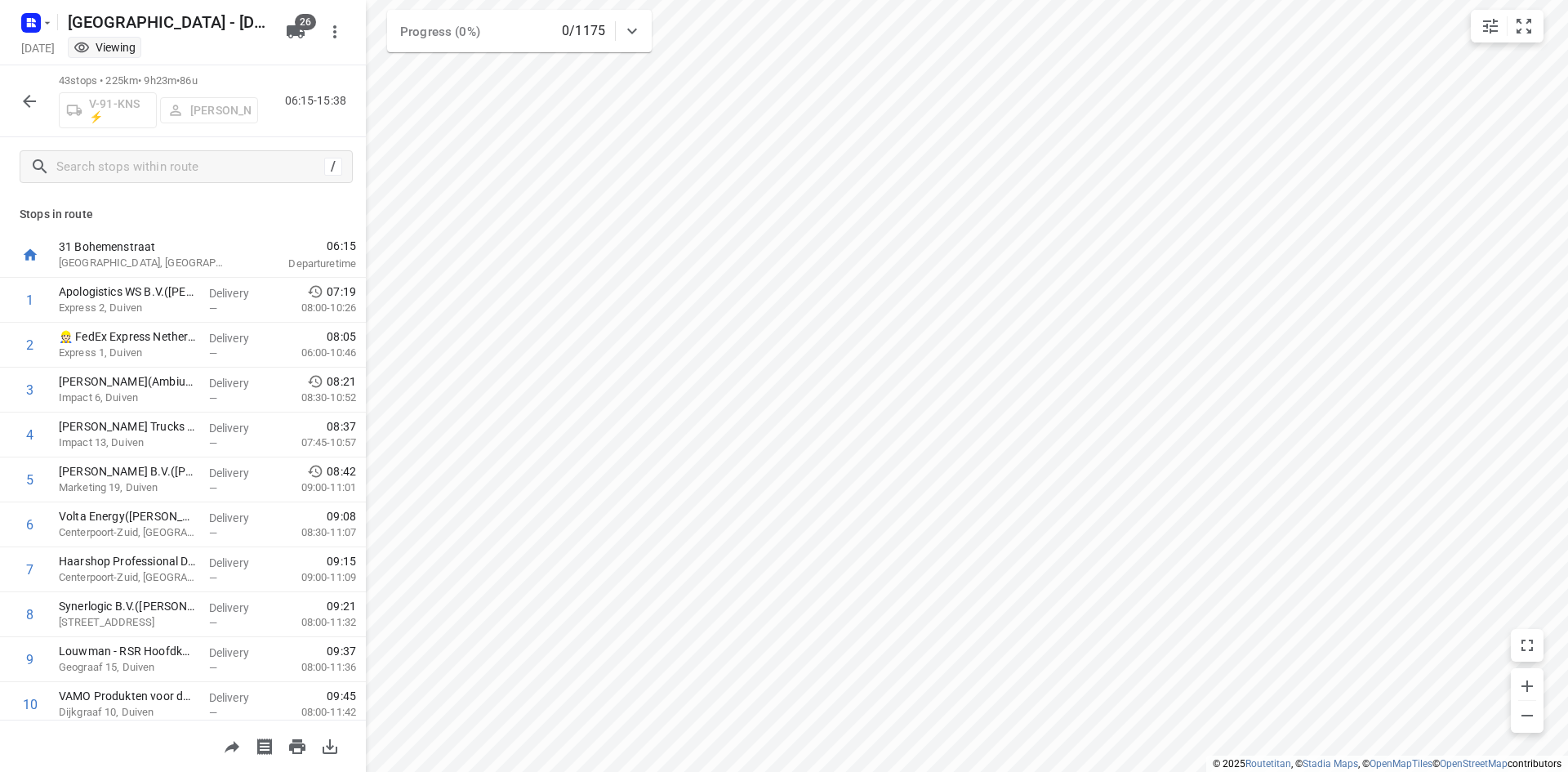
click at [39, 96] on button "button" at bounding box center [29, 101] width 33 height 33
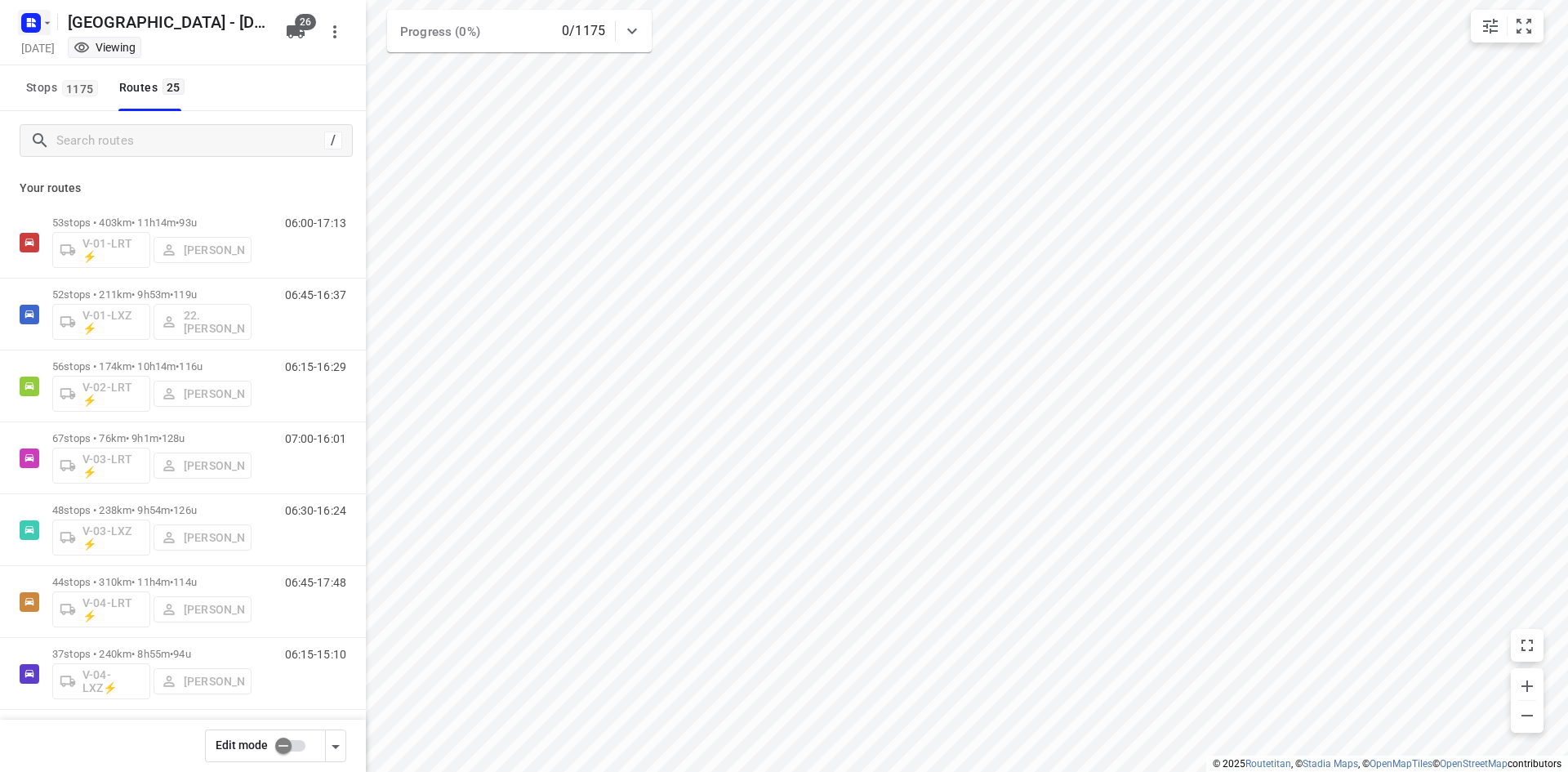
click at [31, 15] on rect "button" at bounding box center [30, 22] width 19 height 19
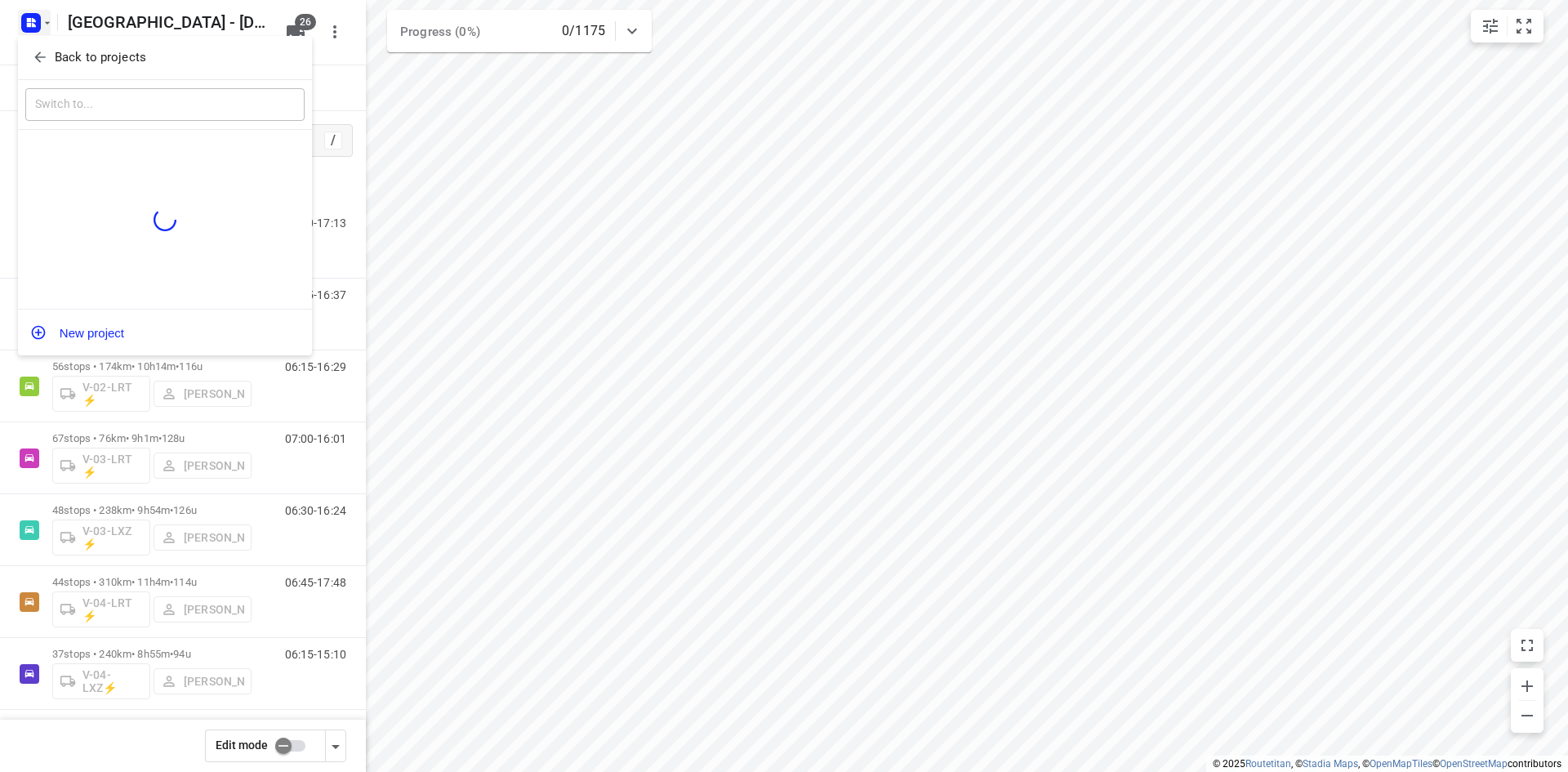
click at [44, 57] on icon "button" at bounding box center [40, 57] width 16 height 16
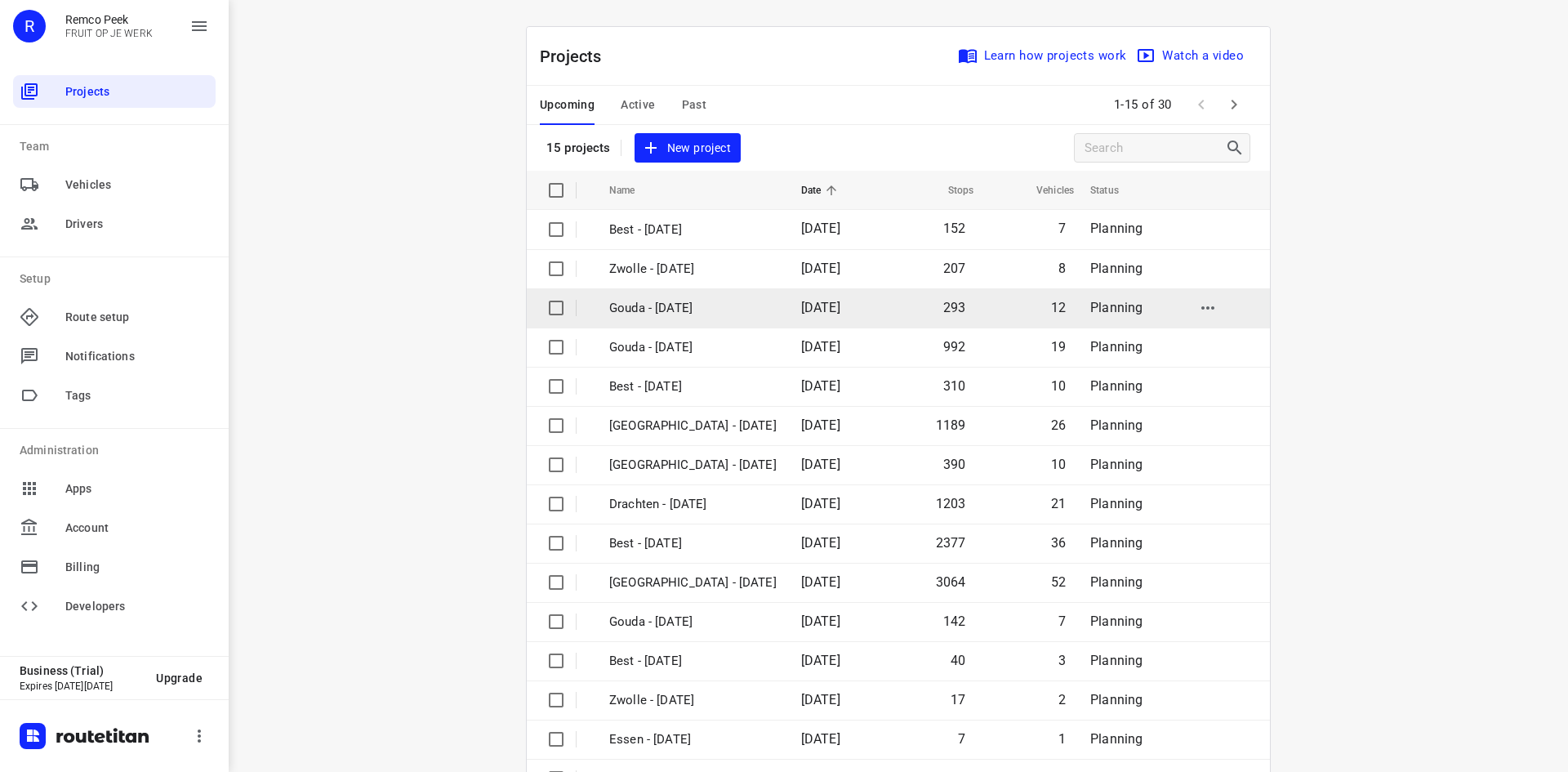
scroll to position [54, 0]
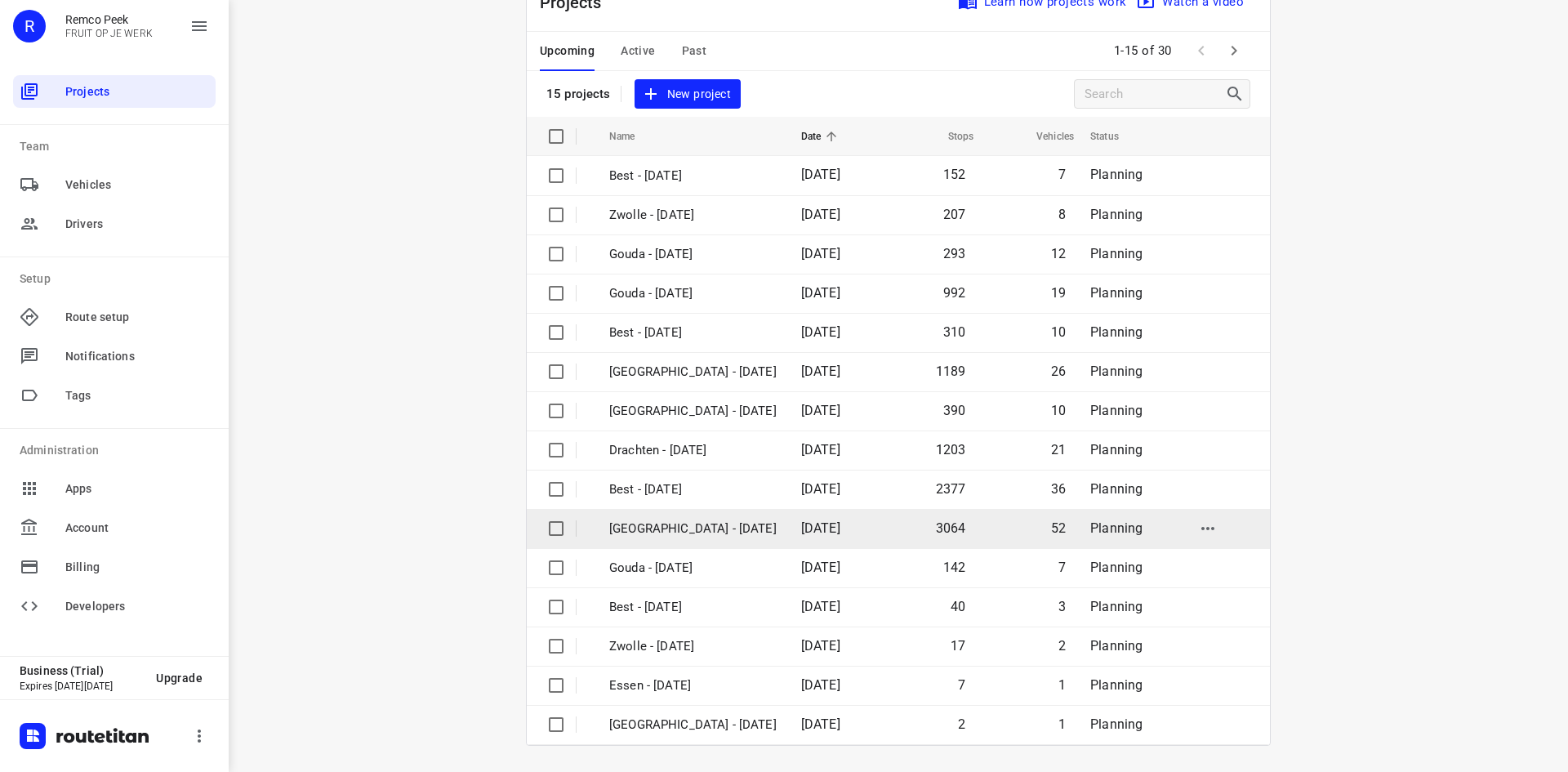
click at [676, 526] on p "[GEOGRAPHIC_DATA] - [DATE]" at bounding box center [693, 529] width 167 height 19
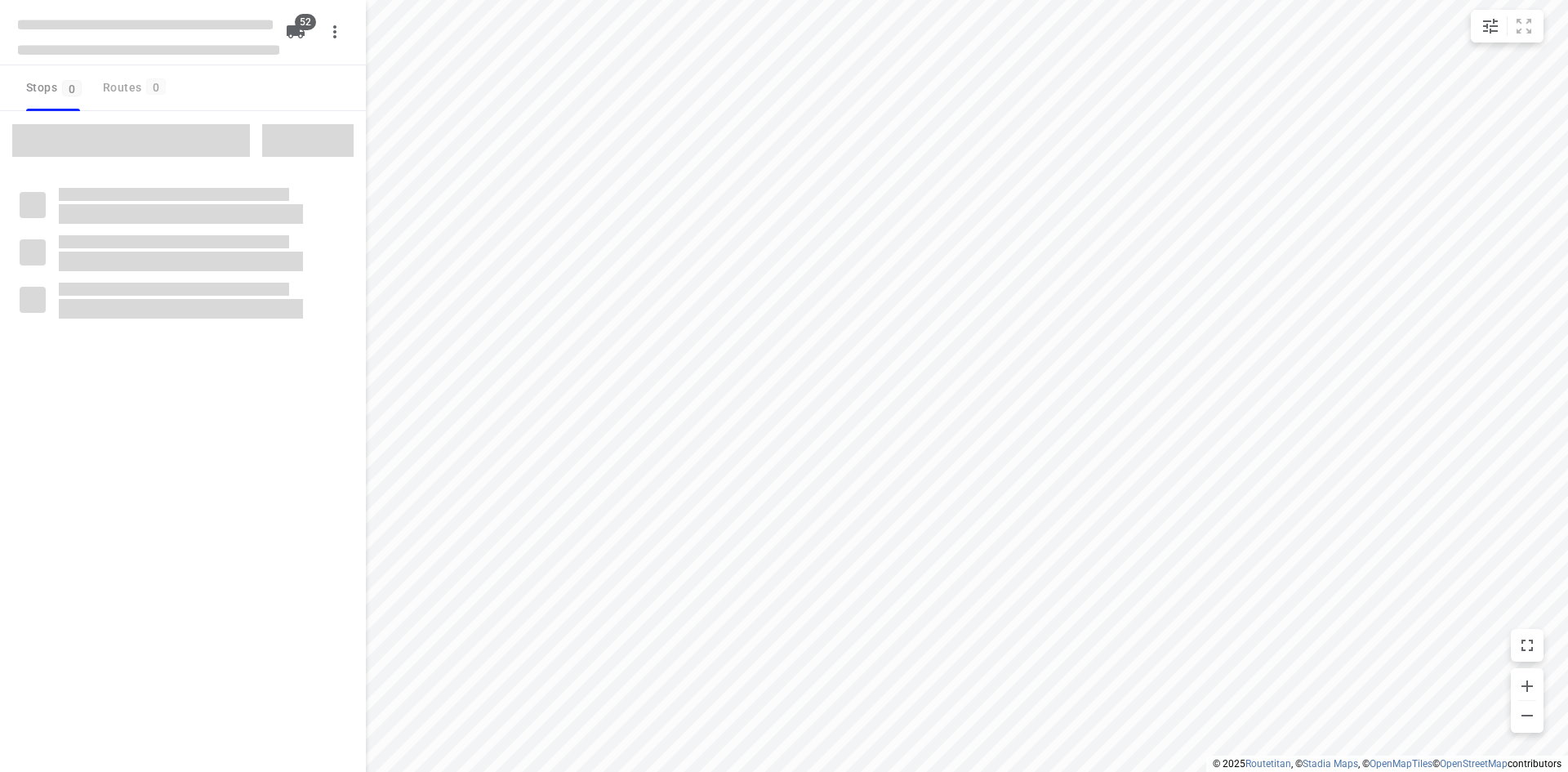
checkbox input "true"
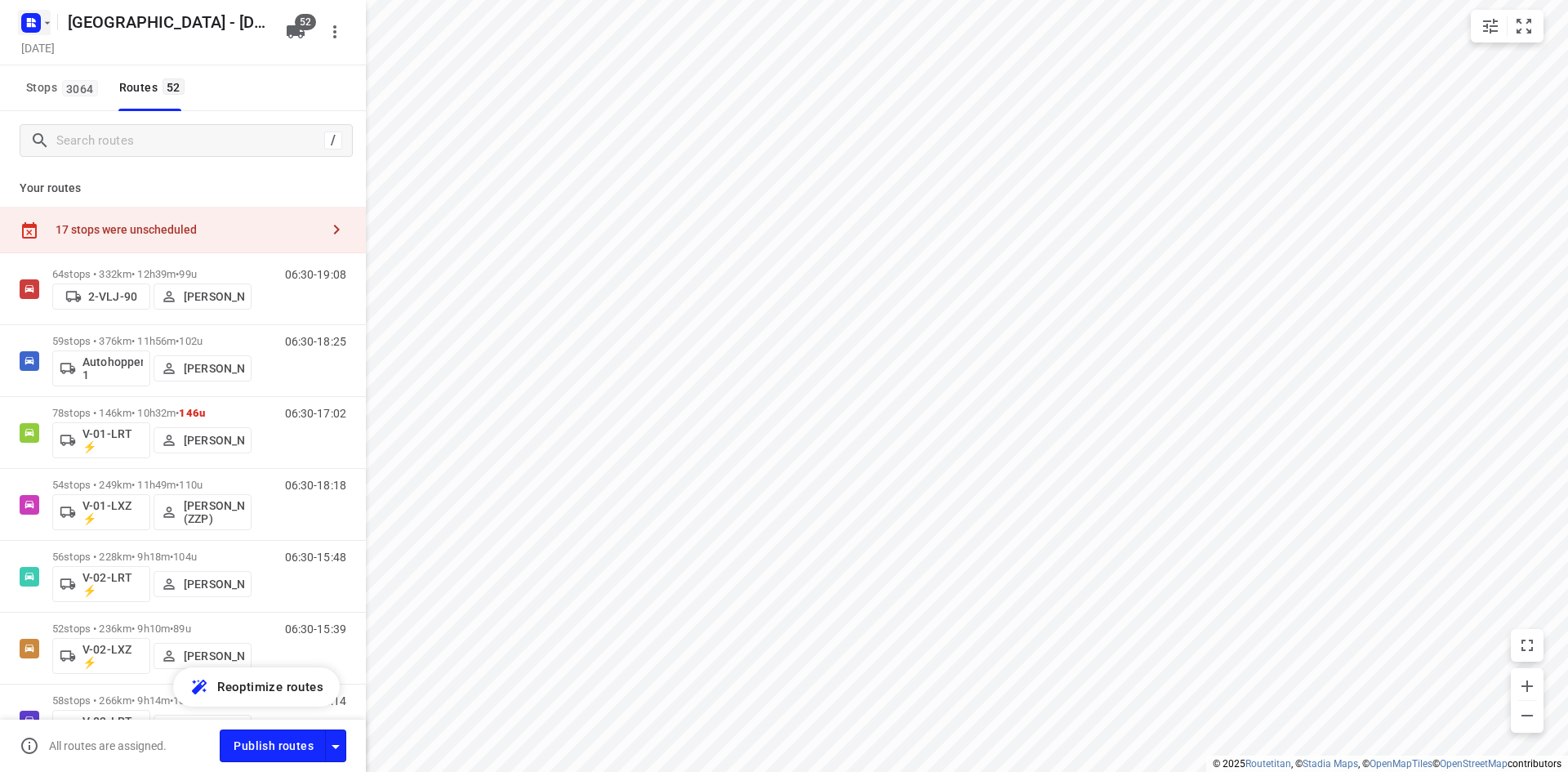
click at [41, 24] on icon "button" at bounding box center [46, 22] width 13 height 13
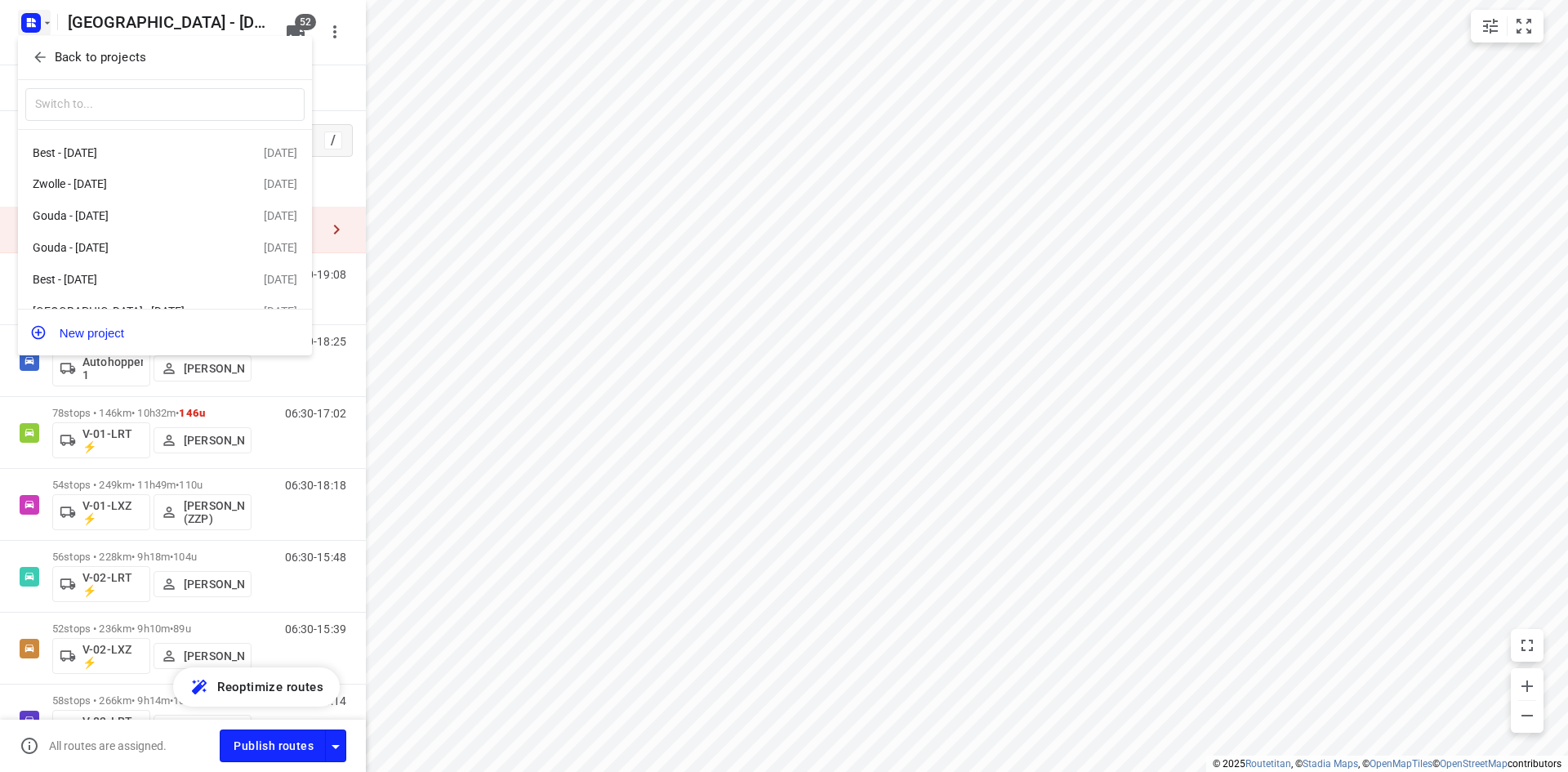
click at [335, 100] on div at bounding box center [784, 386] width 1568 height 772
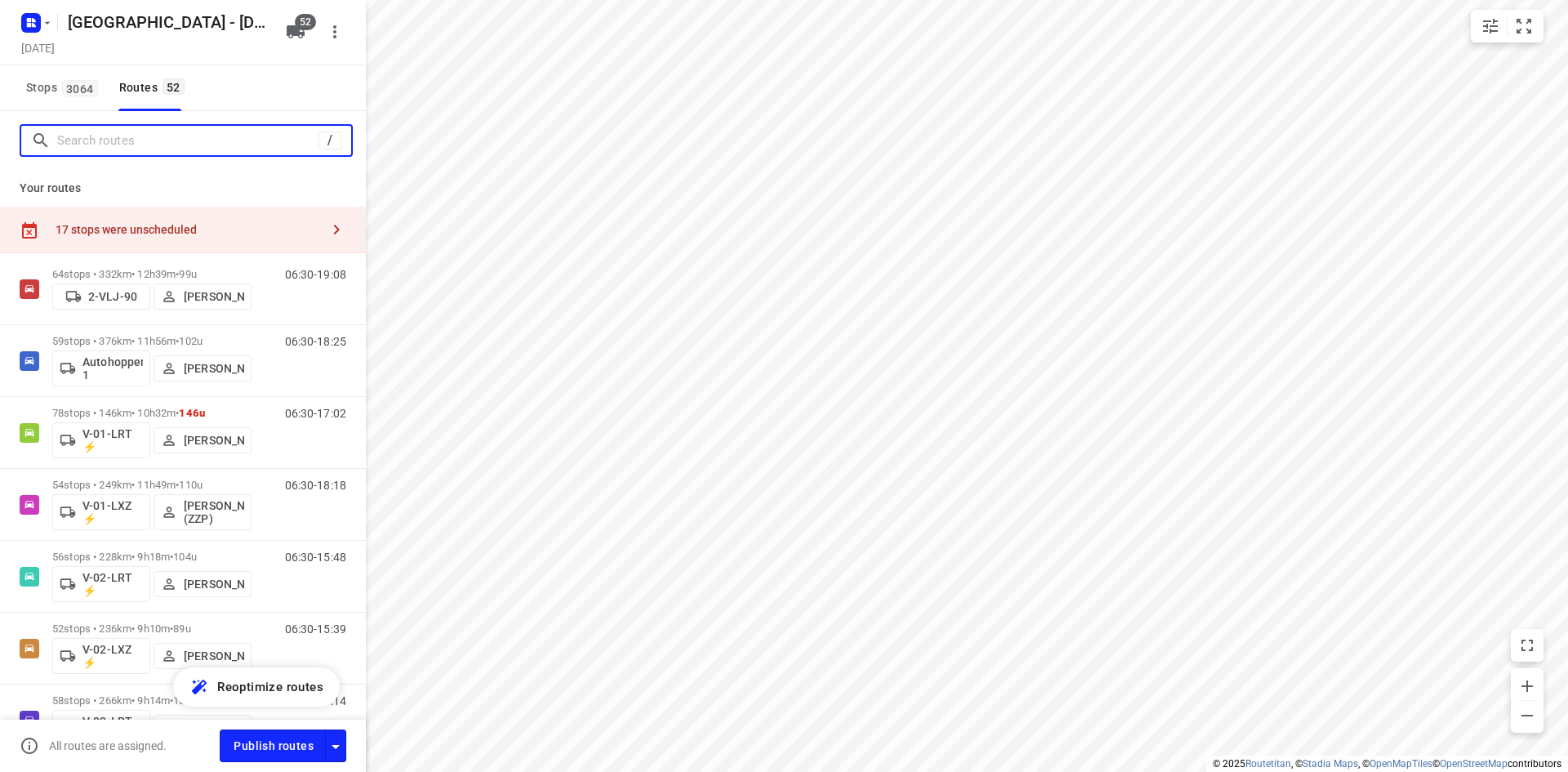
click at [270, 141] on input "Search routes" at bounding box center [188, 141] width 262 height 25
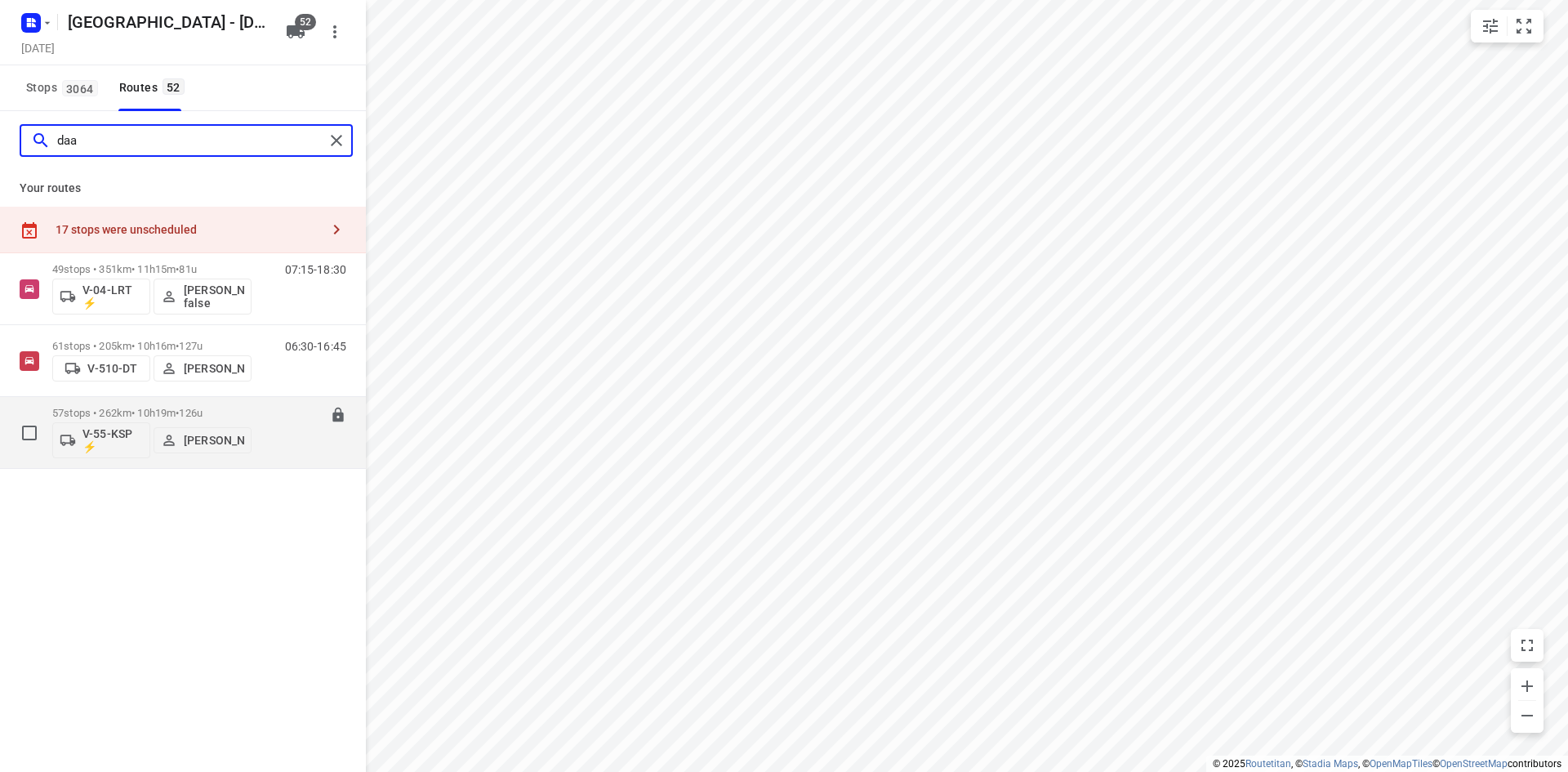
type input "daa"
click at [278, 440] on div "06:30-16:49" at bounding box center [305, 436] width 82 height 60
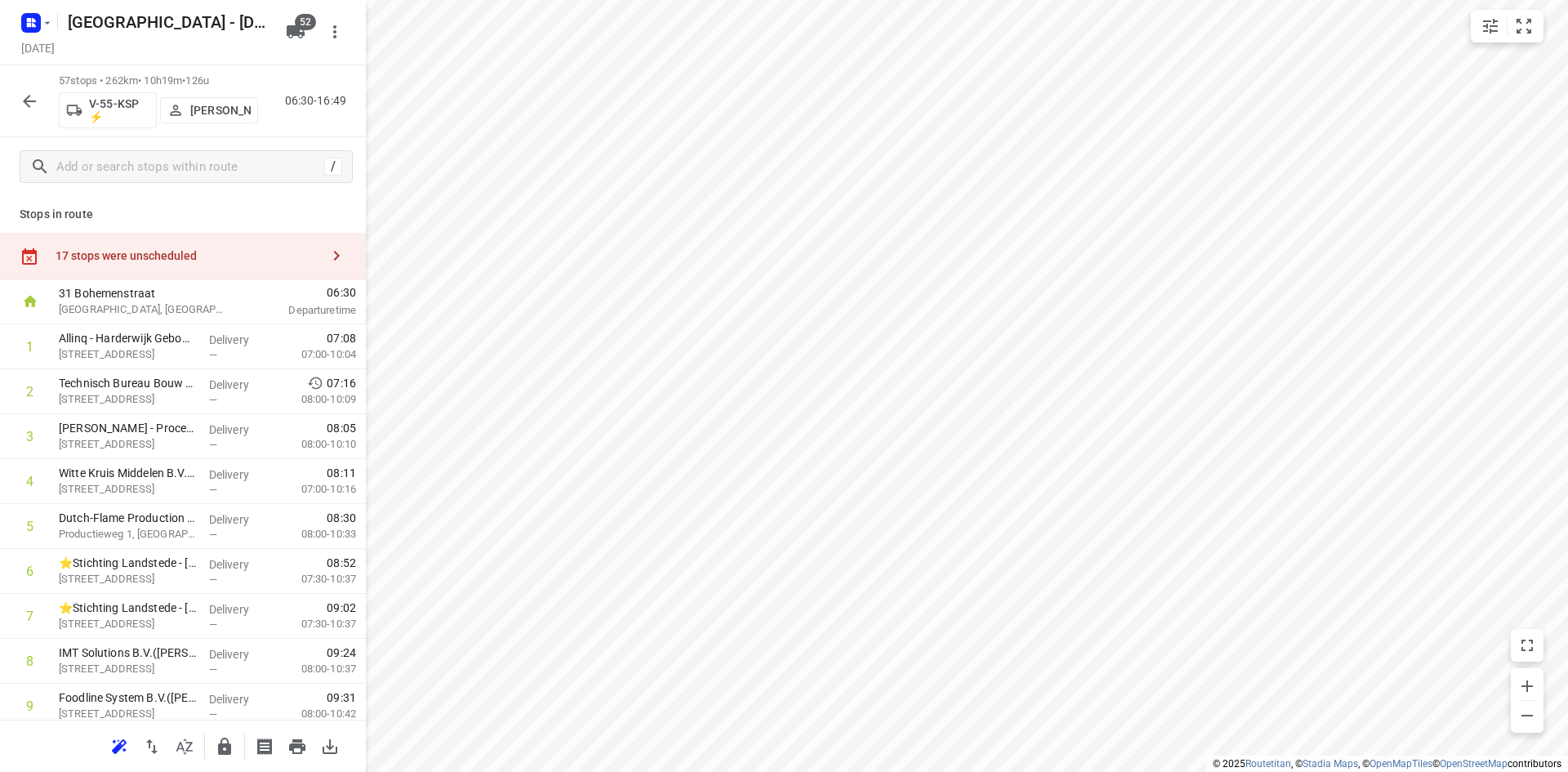
drag, startPoint x: 353, startPoint y: 67, endPoint x: 362, endPoint y: 19, distance: 48.8
click at [353, 67] on div "57 stops • 262km • 10h19m • 126u V-55-KSP ⚡ Daan Koman 06:30-16:49" at bounding box center [183, 100] width 366 height 72
click at [33, 94] on icon "button" at bounding box center [29, 100] width 19 height 19
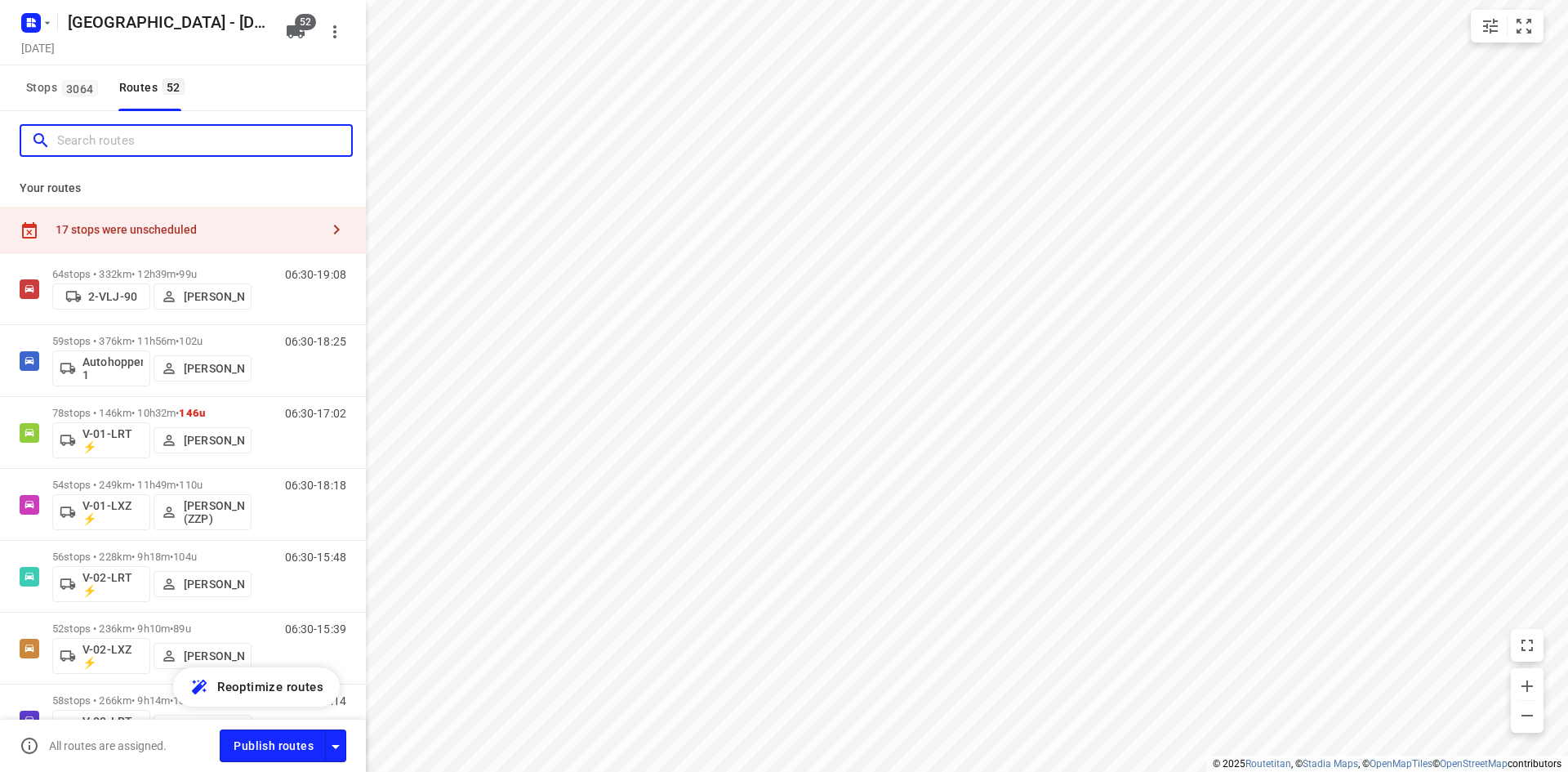
click at [199, 142] on input "Search routes" at bounding box center [204, 141] width 294 height 25
click at [30, 24] on icon "button" at bounding box center [30, 23] width 26 height 26
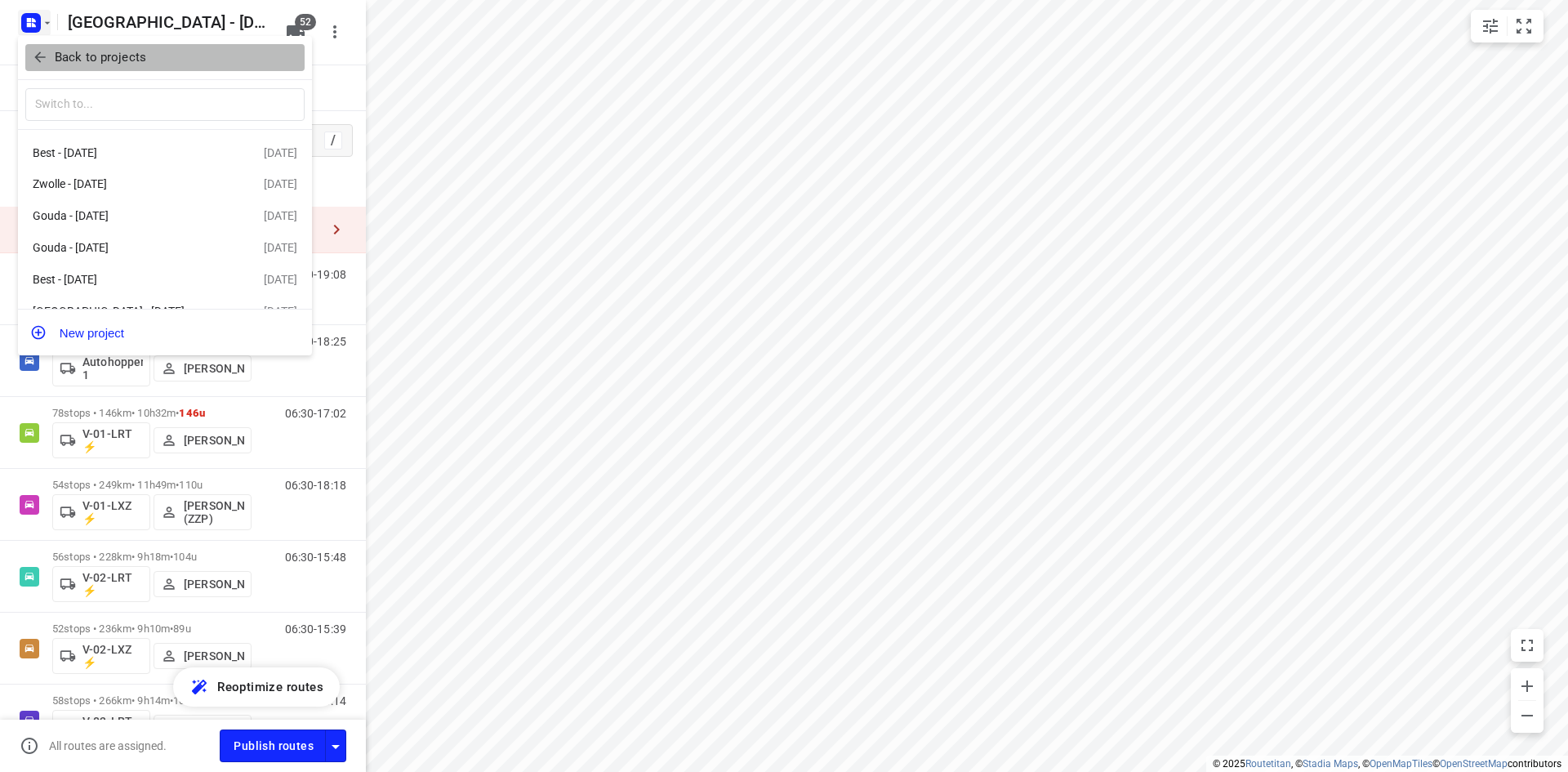
click at [35, 56] on icon "button" at bounding box center [40, 57] width 16 height 16
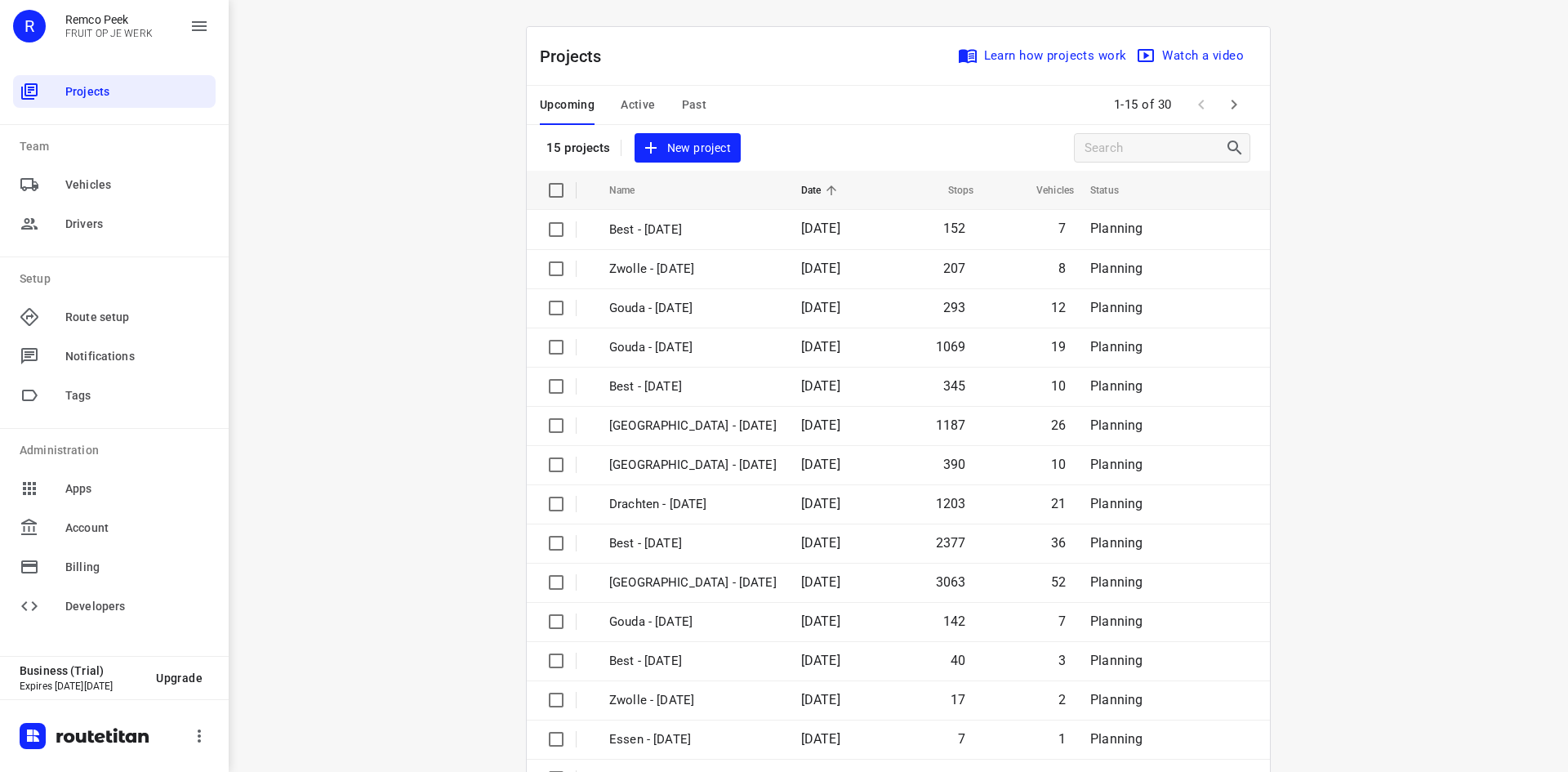
click at [689, 109] on span "Past" at bounding box center [695, 105] width 25 height 20
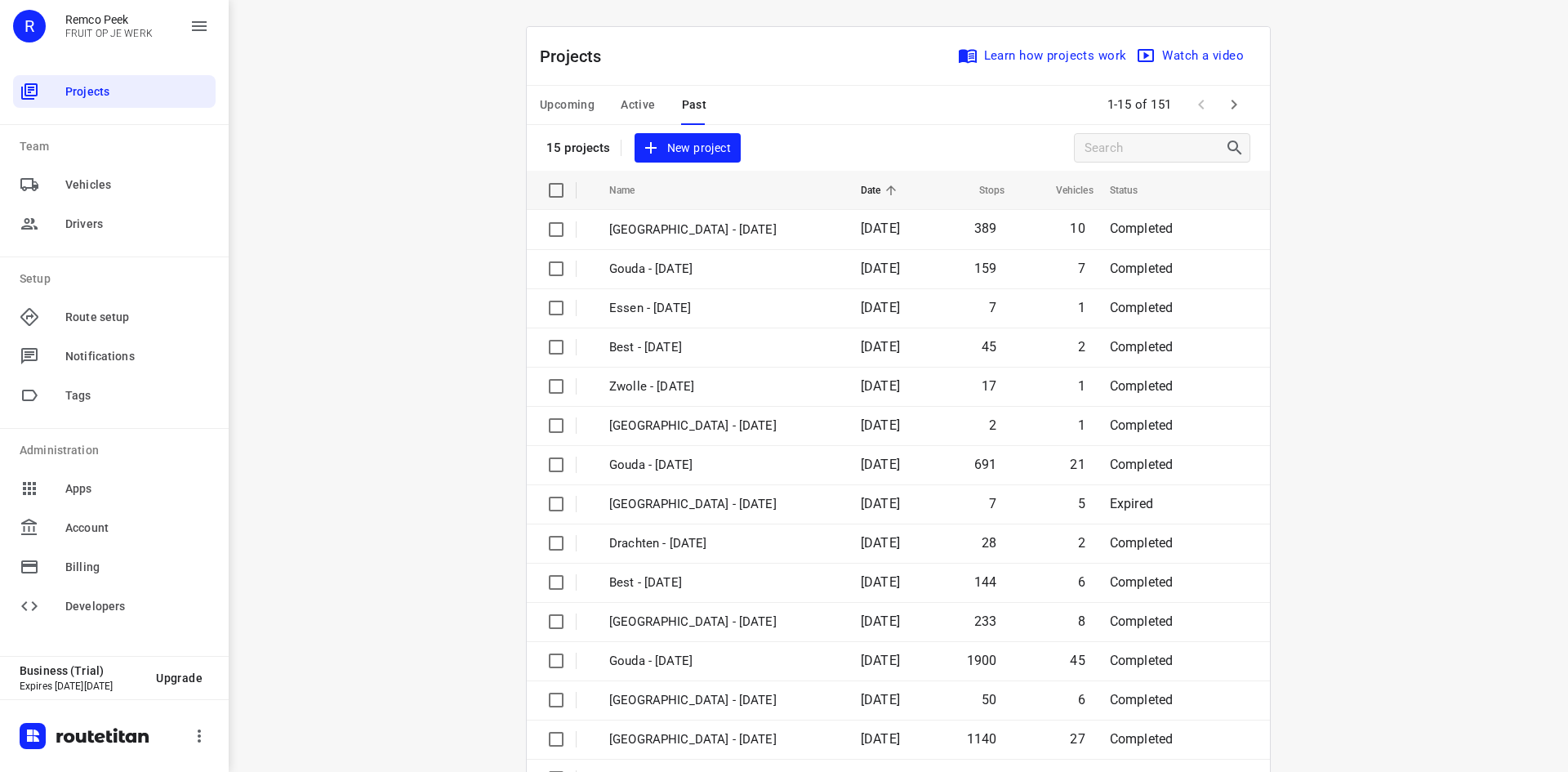
click at [630, 100] on span "Active" at bounding box center [638, 105] width 35 height 20
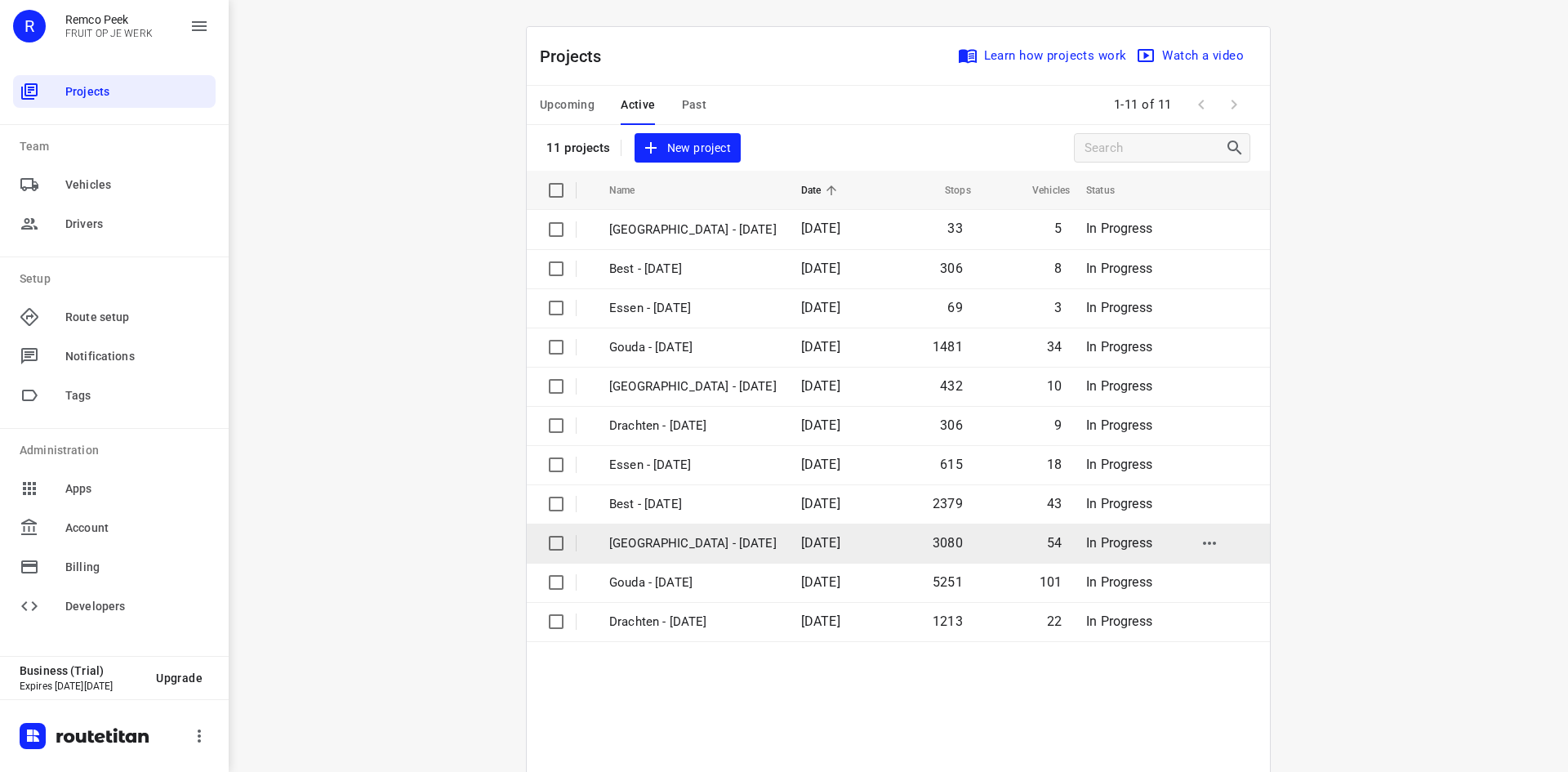
click at [679, 546] on p "[GEOGRAPHIC_DATA] - [DATE]" at bounding box center [693, 543] width 167 height 19
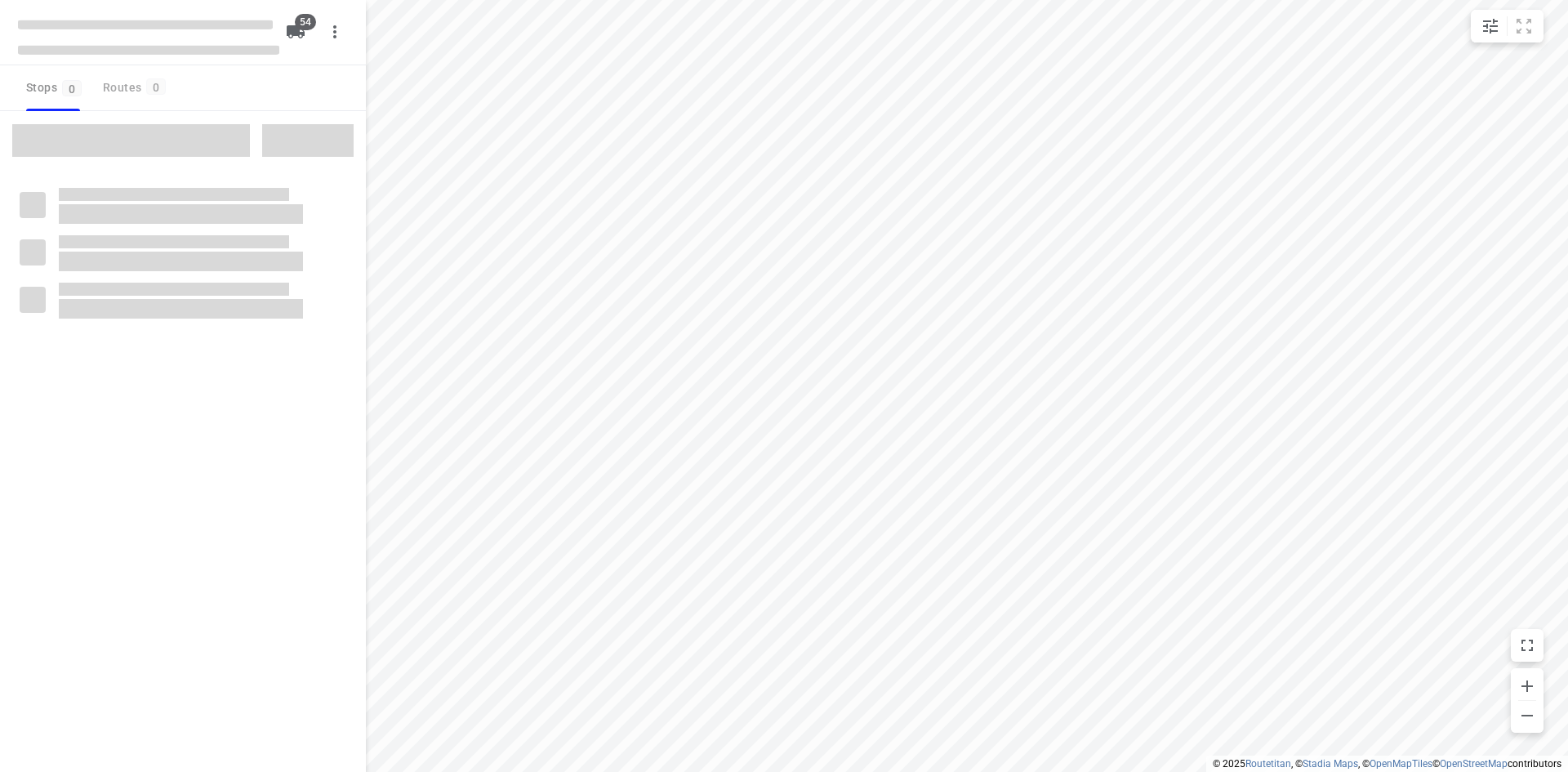
checkbox input "true"
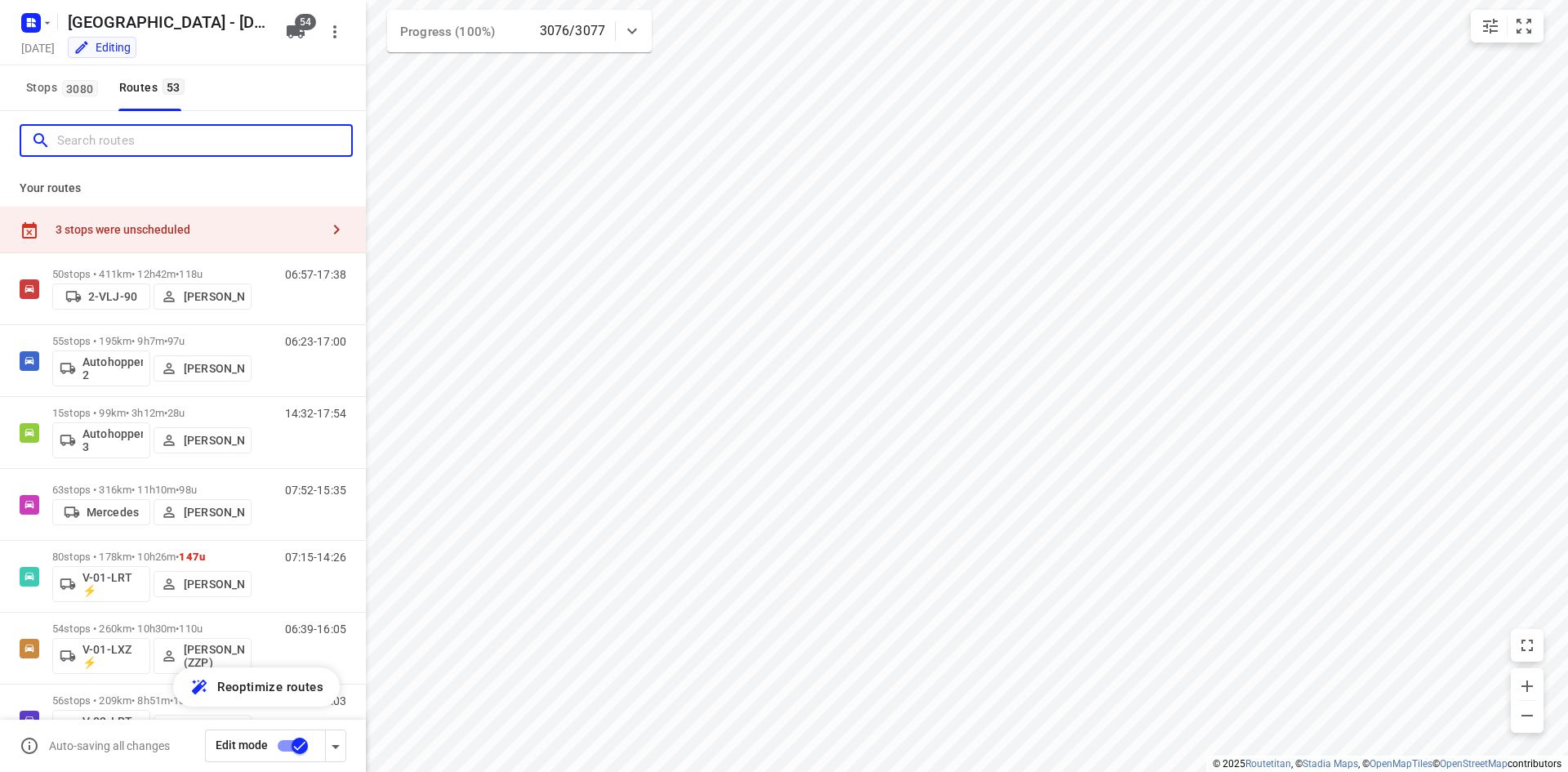
click at [187, 153] on input "Search routes" at bounding box center [204, 141] width 294 height 25
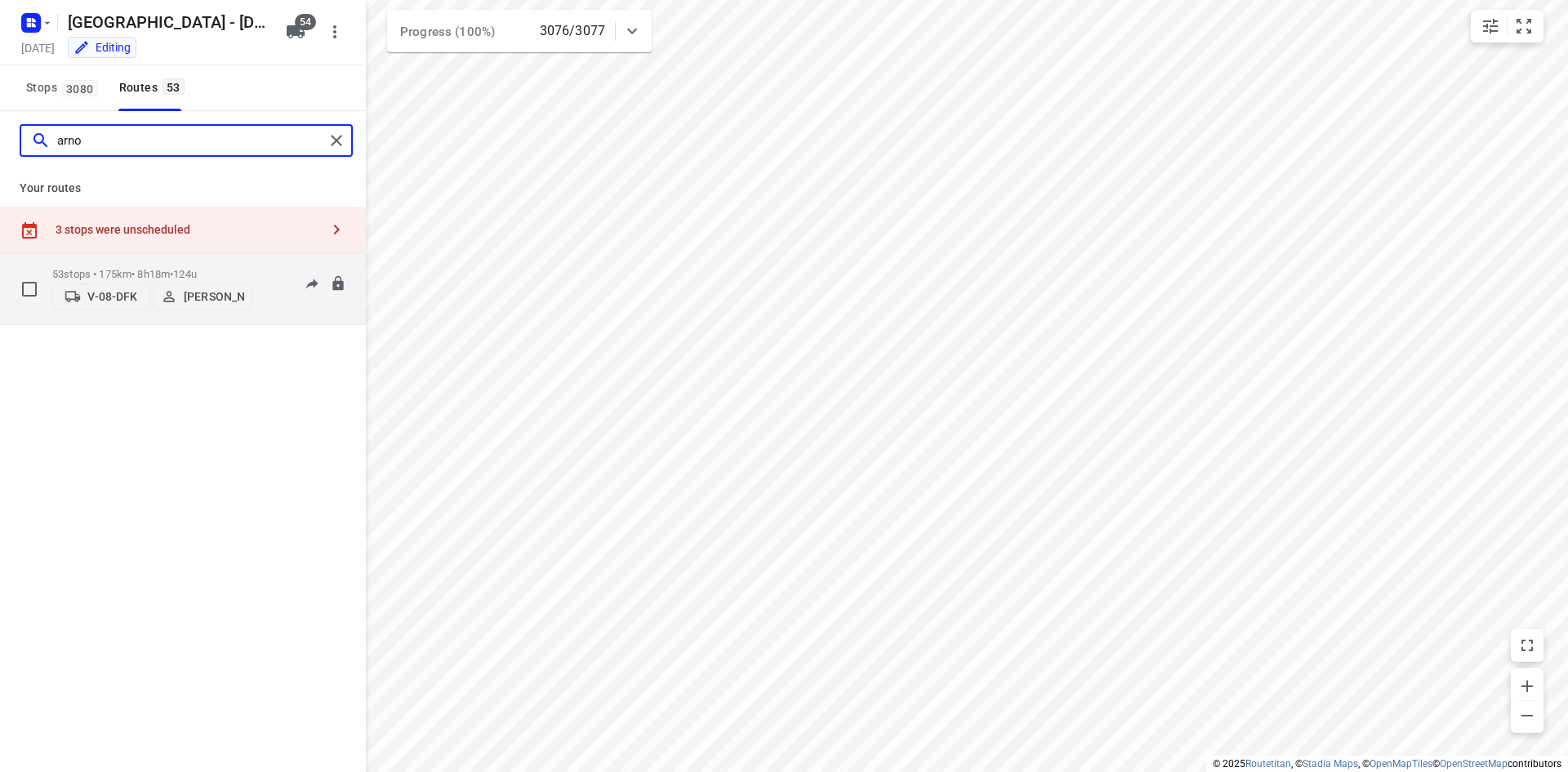
type input "arno"
click at [269, 299] on div "06:14-17:12" at bounding box center [305, 292] width 82 height 50
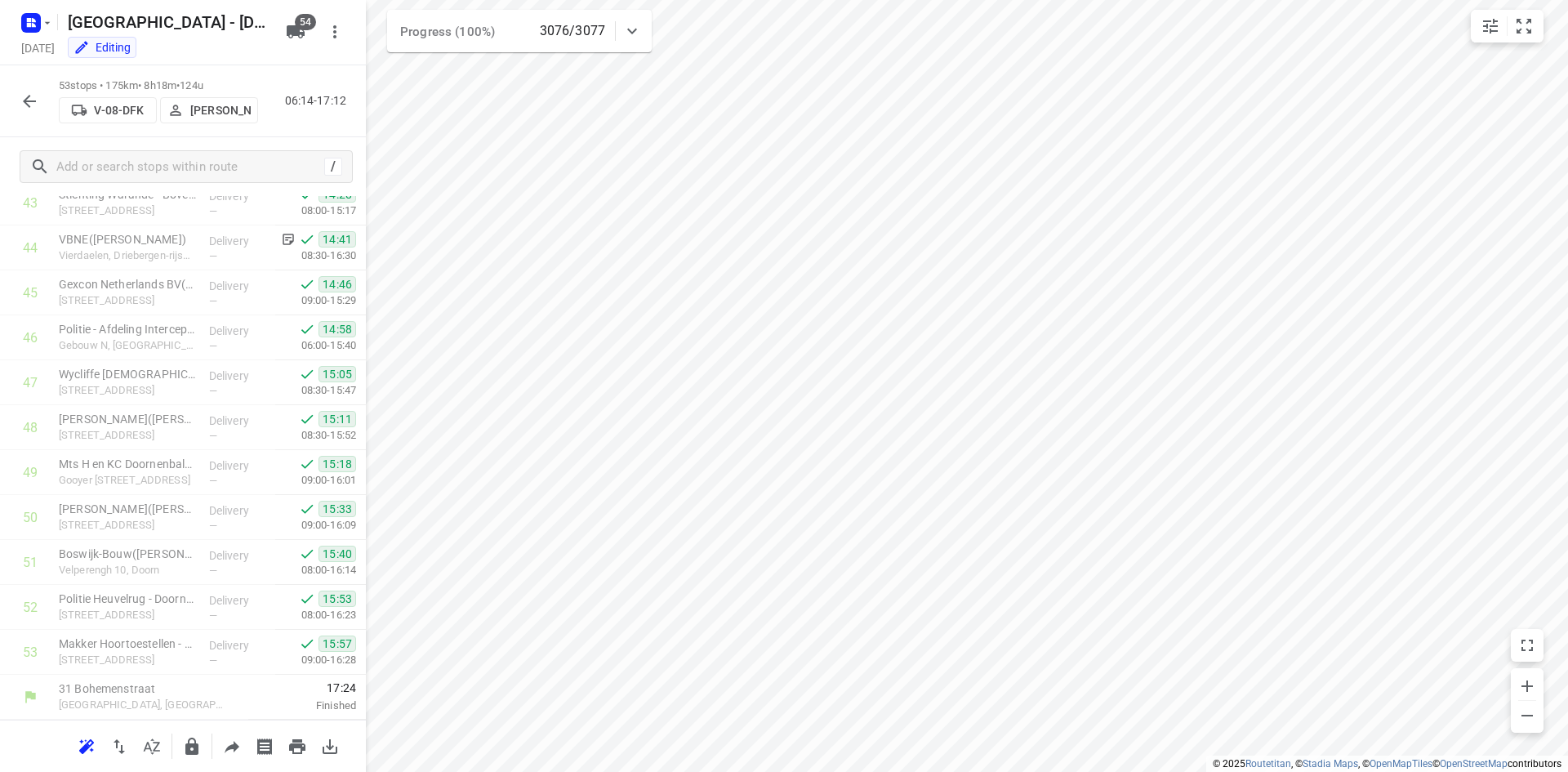
scroll to position [1971, 0]
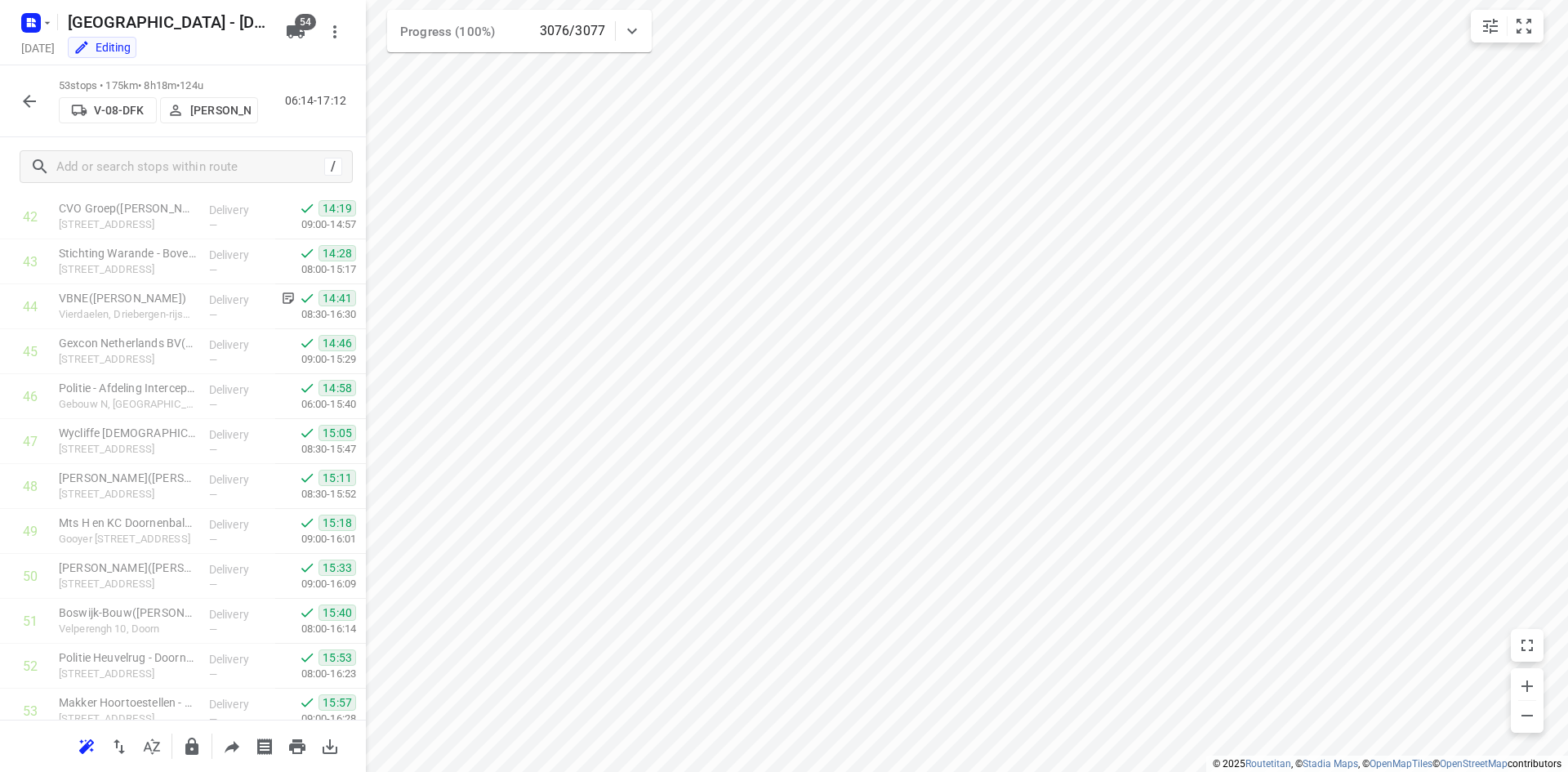
click at [293, 131] on div "53 stops • 175km • 8h18m • 124u V-08-DFK Arno Barneveld 06:14-17:12" at bounding box center [183, 100] width 366 height 72
drag, startPoint x: 58, startPoint y: 81, endPoint x: 240, endPoint y: 84, distance: 182.0
click at [240, 84] on div "57 stops • 318km • 10h23m • 100u VTK-72-N Paul Souman 05:30-13:39" at bounding box center [183, 100] width 366 height 72
copy p "57 stops • 318km • 10h23m • 100u"
click at [331, 138] on div "/" at bounding box center [183, 167] width 366 height 59
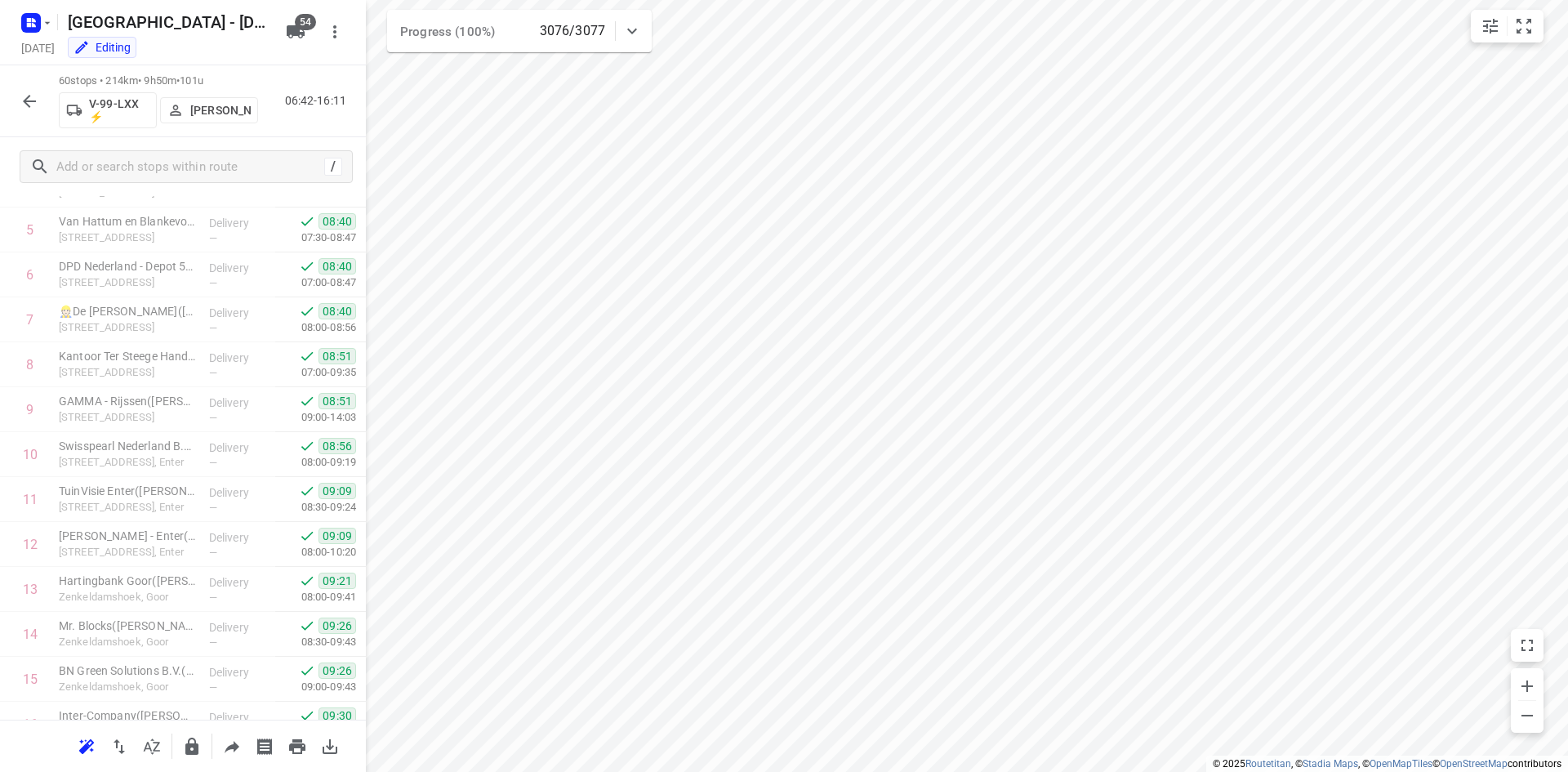
scroll to position [0, 0]
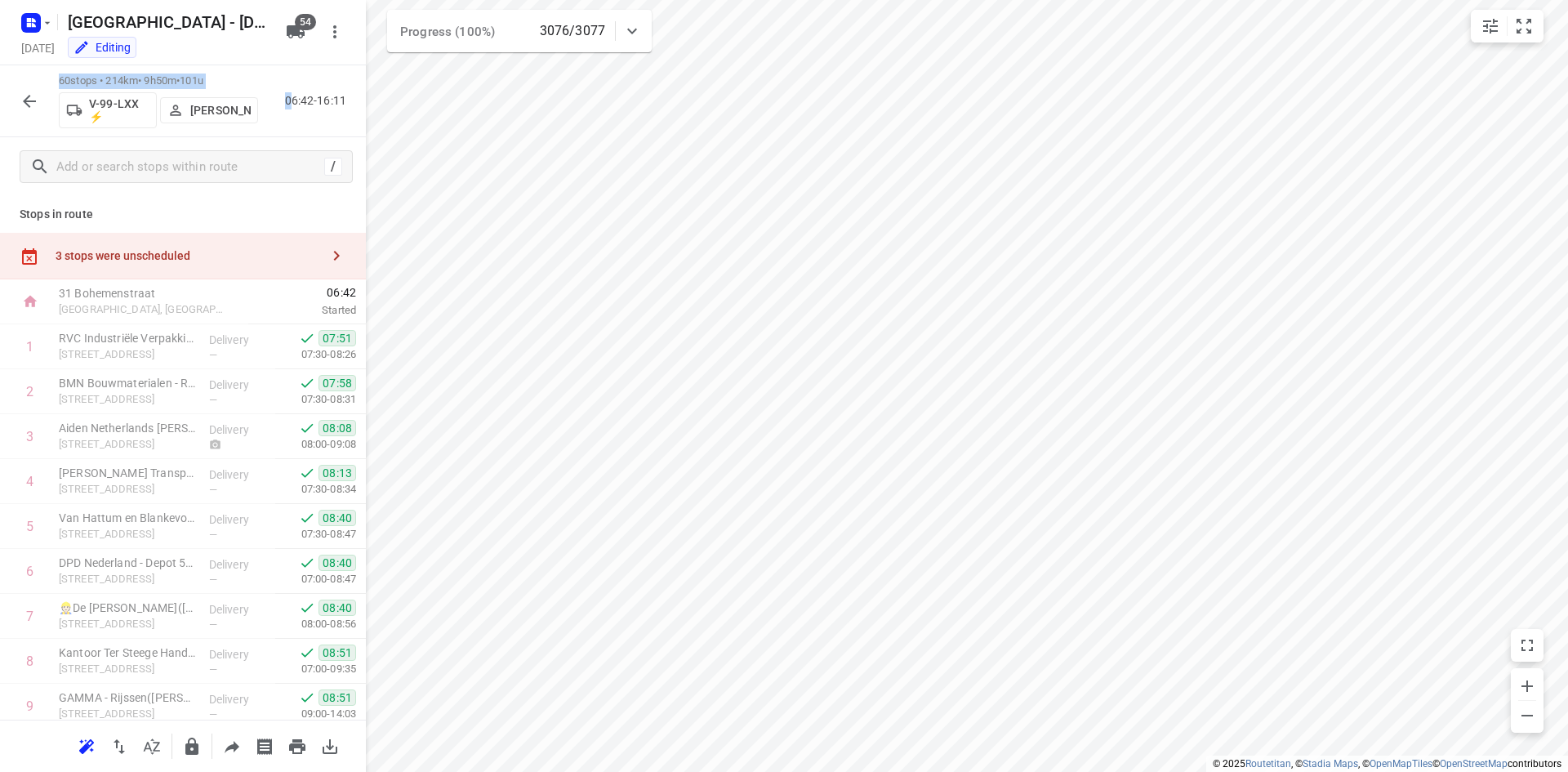
drag, startPoint x: 62, startPoint y: 79, endPoint x: 290, endPoint y: 89, distance: 228.2
click at [290, 89] on div "60 stops • 214km • 9h50m • 101u V-99-LXX ⚡ Nina Jo An Kleinjan 06:42-16:11" at bounding box center [183, 100] width 366 height 72
copy div "60 stops • 214km • 9h50m • 101u V-99-LXX ⚡ Nina Jo An Kleinjan 0"
click at [63, 80] on p "60 stops • 214km • 9h50m • 101u" at bounding box center [159, 81] width 199 height 15
drag, startPoint x: 57, startPoint y: 78, endPoint x: 229, endPoint y: 77, distance: 172.0
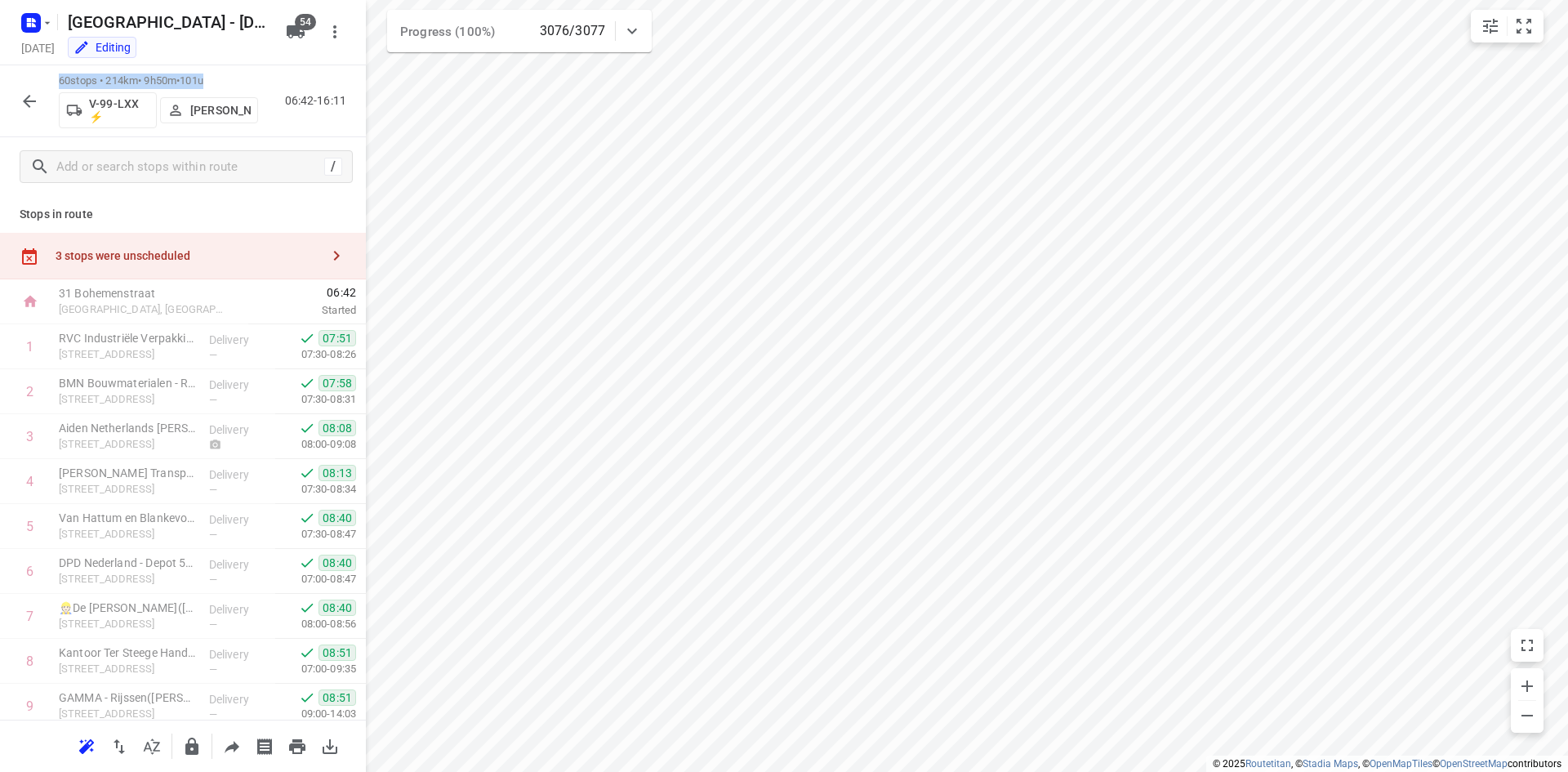
click at [229, 77] on div "60 stops • 214km • 9h50m • 101u V-99-LXX ⚡ Nina Jo An Kleinjan 06:42-16:11" at bounding box center [183, 100] width 366 height 72
copy p "60 stops • 214km • 9h50m • 101u"
click at [34, 101] on icon "button" at bounding box center [29, 100] width 13 height 13
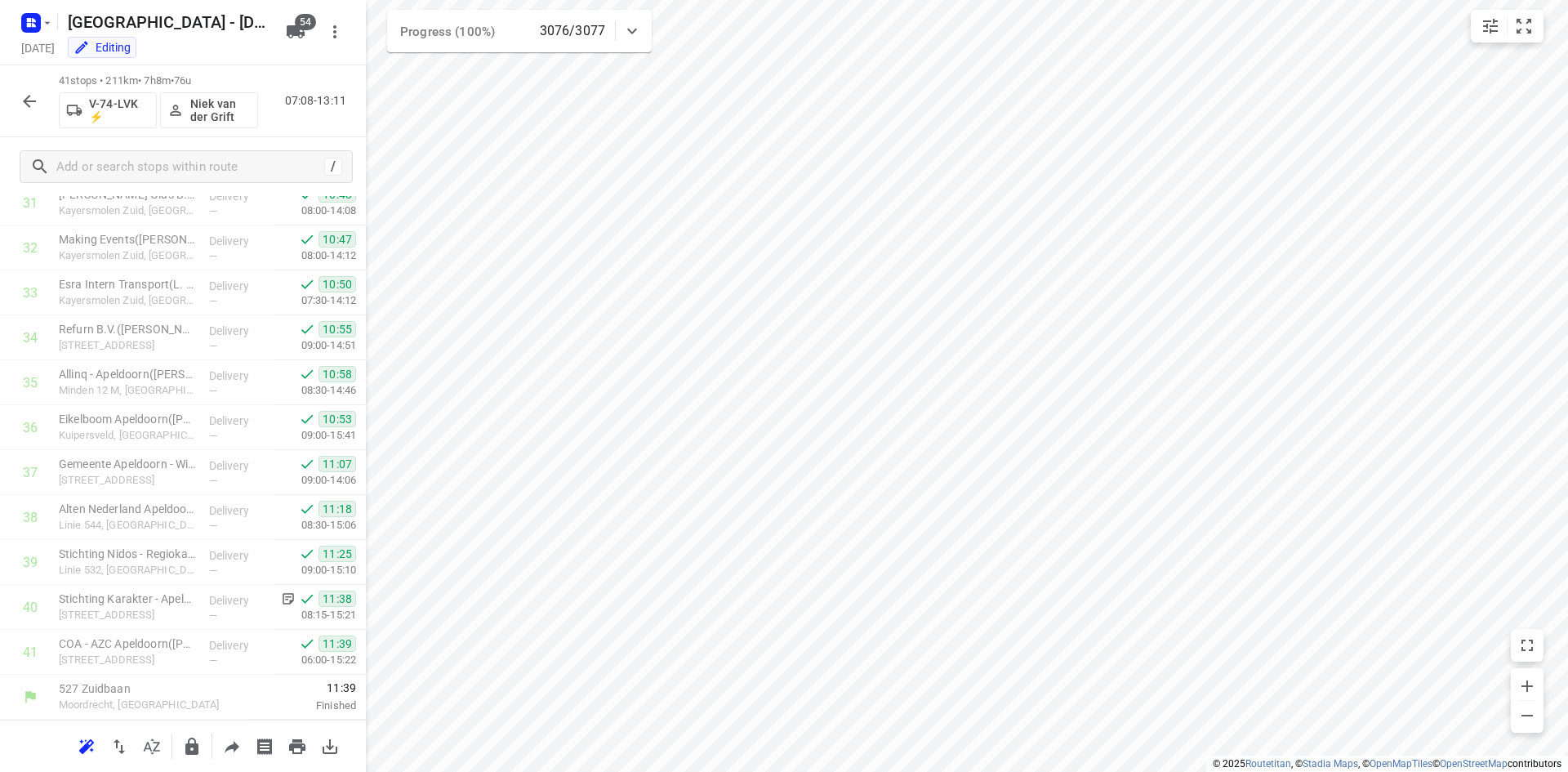
scroll to position [1491, 0]
click at [30, 105] on icon "button" at bounding box center [29, 100] width 13 height 13
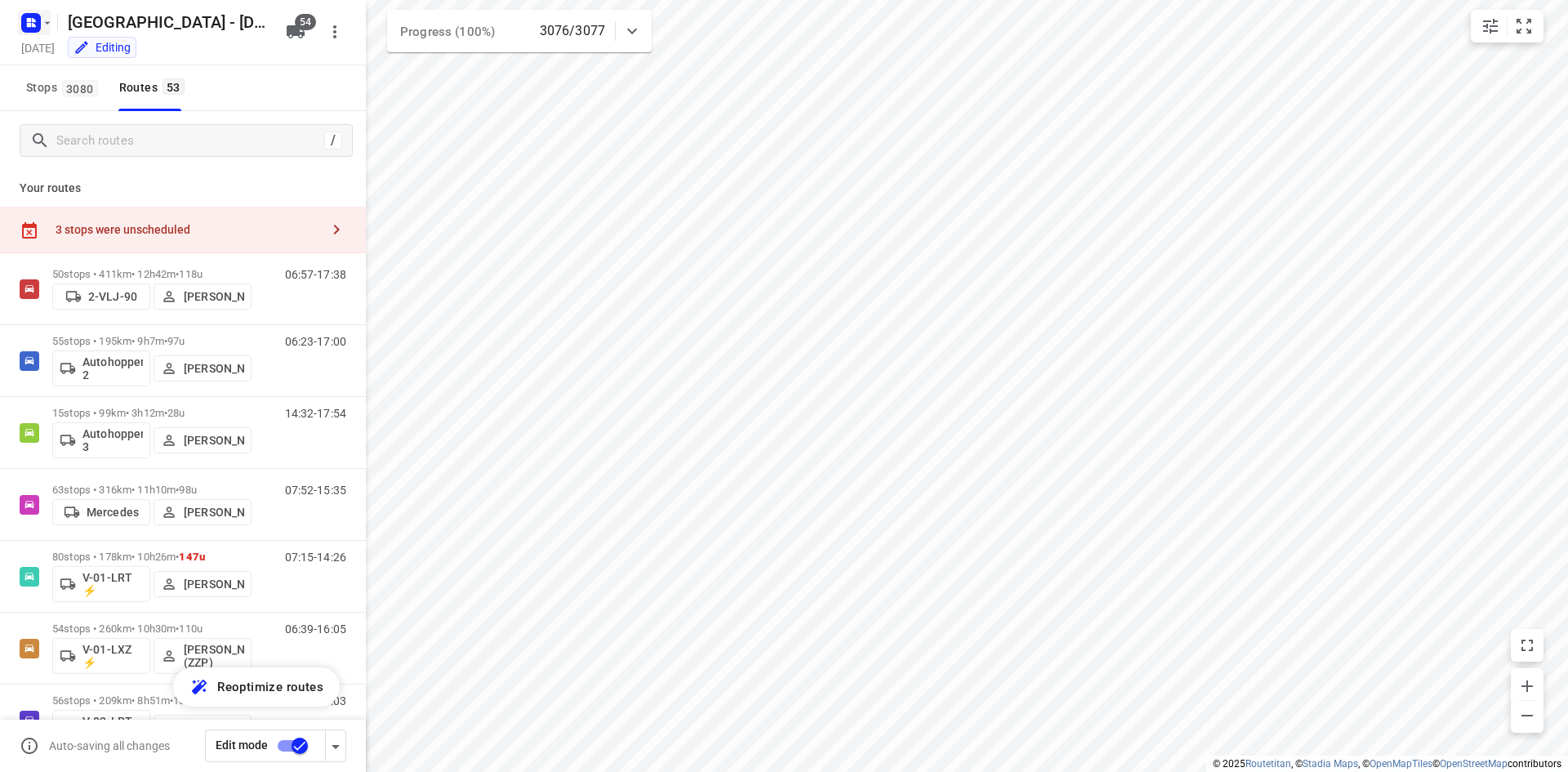
click at [27, 15] on rect "button" at bounding box center [30, 22] width 19 height 19
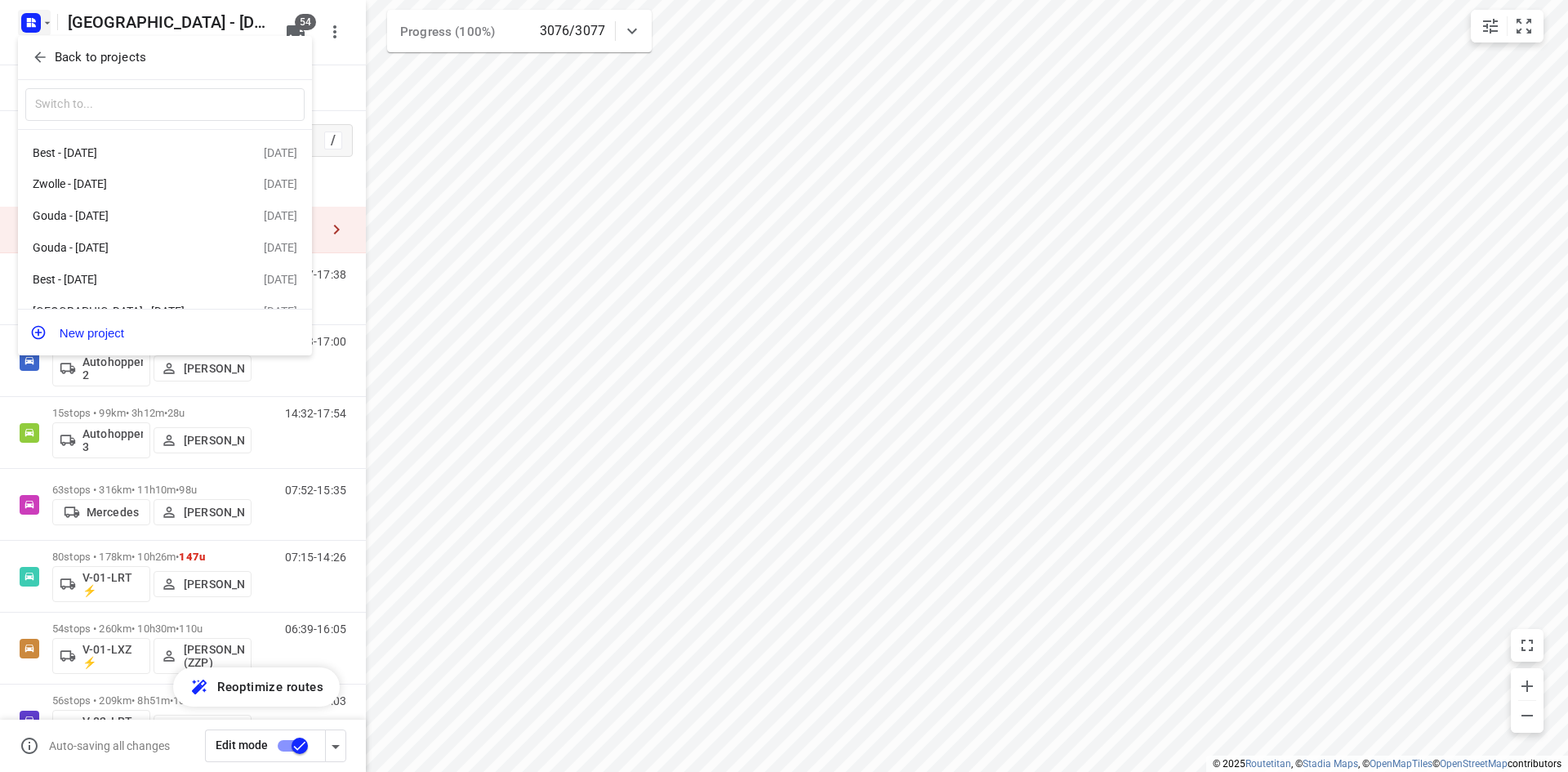
click at [36, 57] on icon "button" at bounding box center [40, 57] width 11 height 11
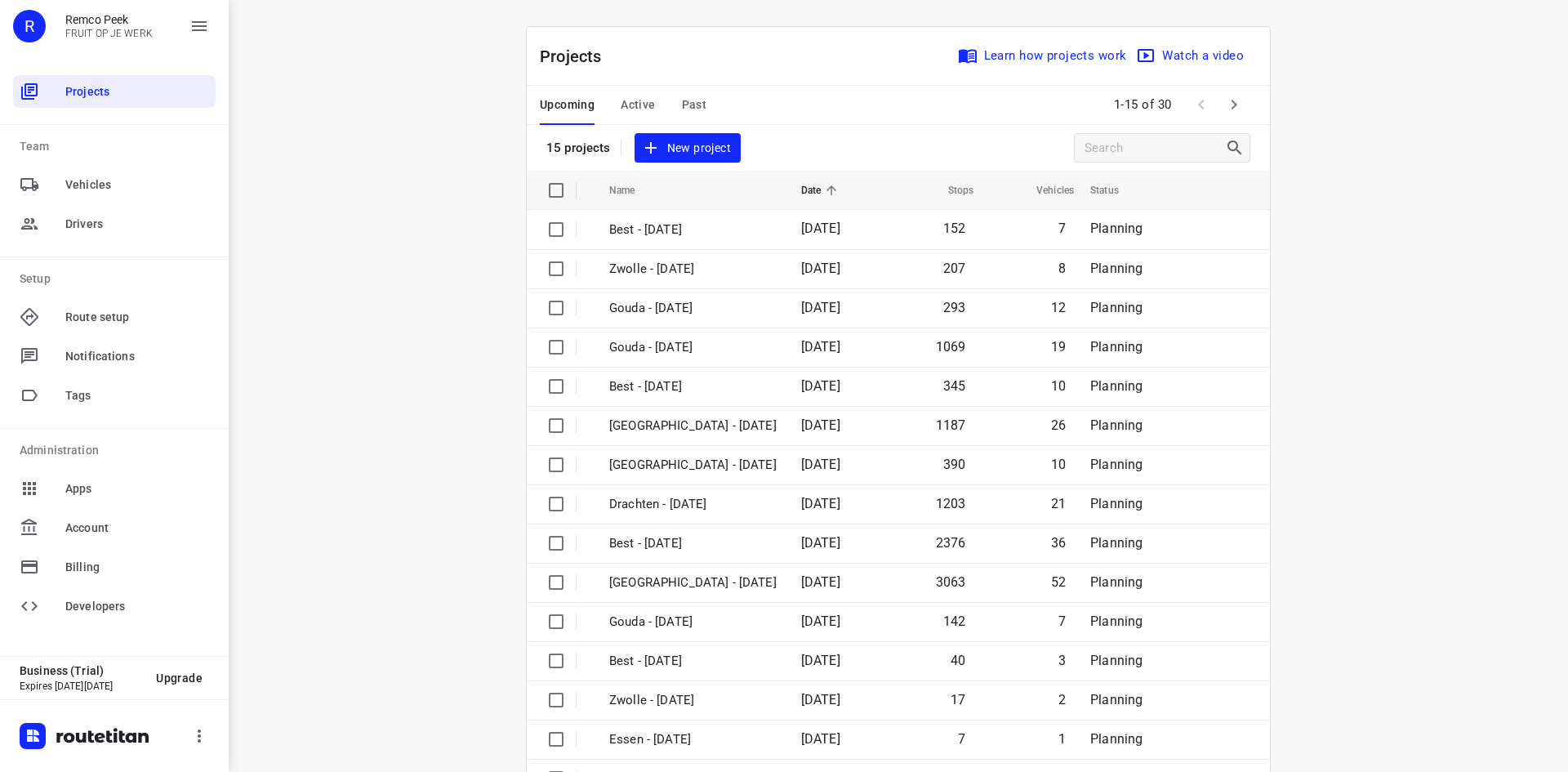
click at [762, 57] on div "Projects Learn how projects work Watch a video" at bounding box center [898, 57] width 743 height 59
click at [310, 288] on div "i © 2025 Routetitan , © Stadia Maps , © OpenMapTiles © OpenStreetMap contributo…" at bounding box center [898, 386] width 1339 height 772
click at [635, 103] on span "Active" at bounding box center [638, 105] width 35 height 20
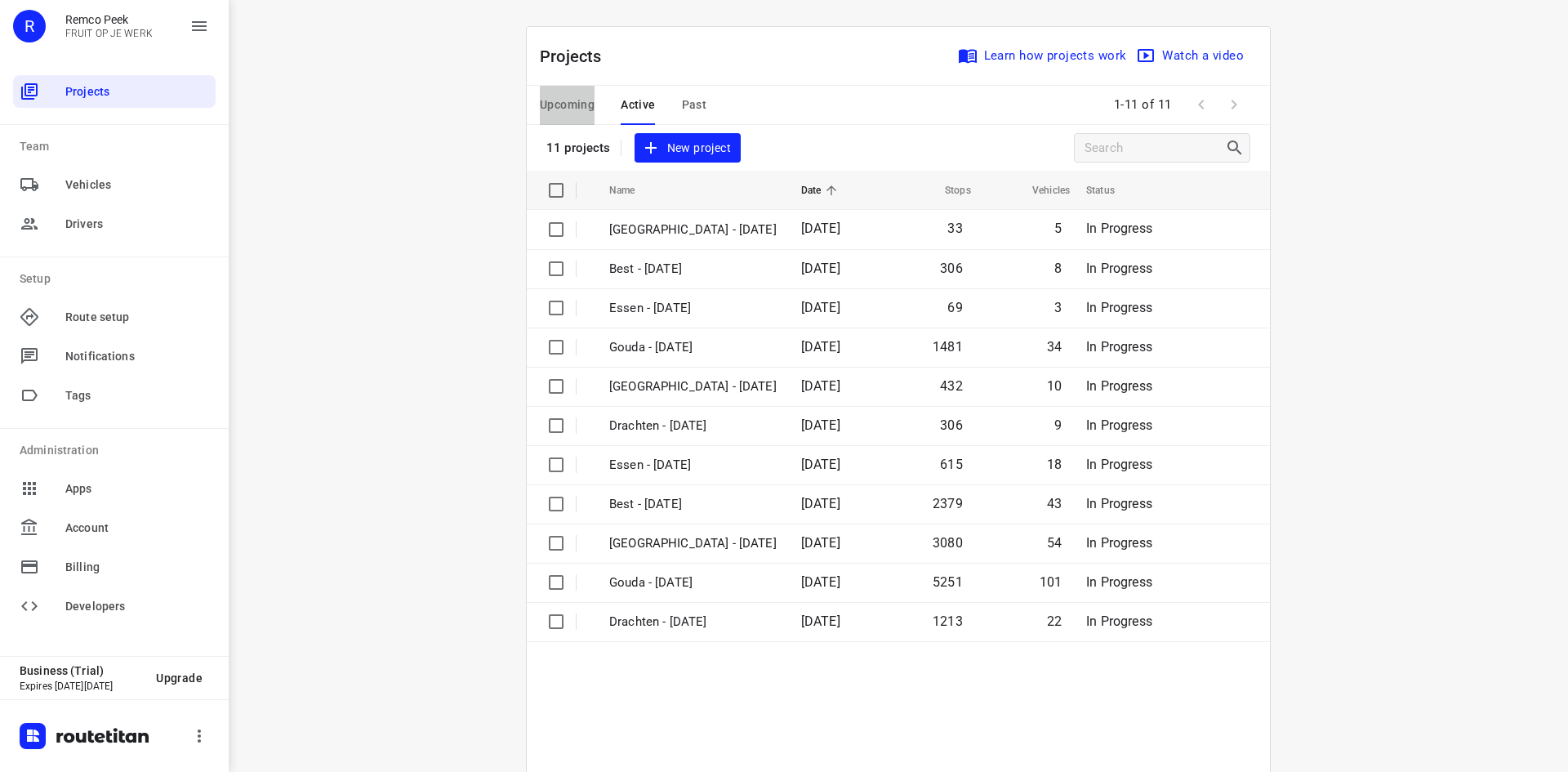
click at [576, 100] on span "Upcoming" at bounding box center [567, 105] width 55 height 20
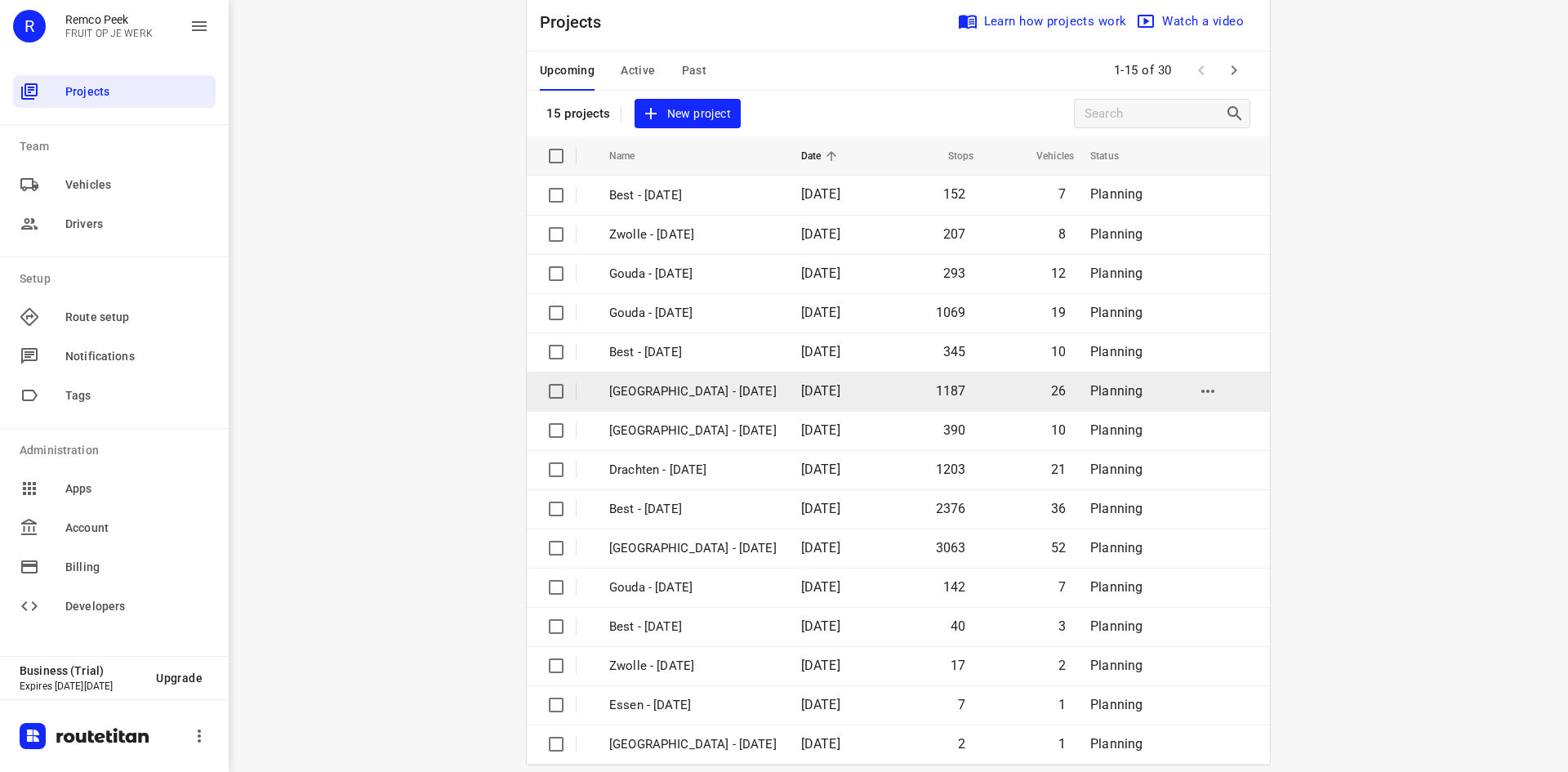
scroll to position [54, 0]
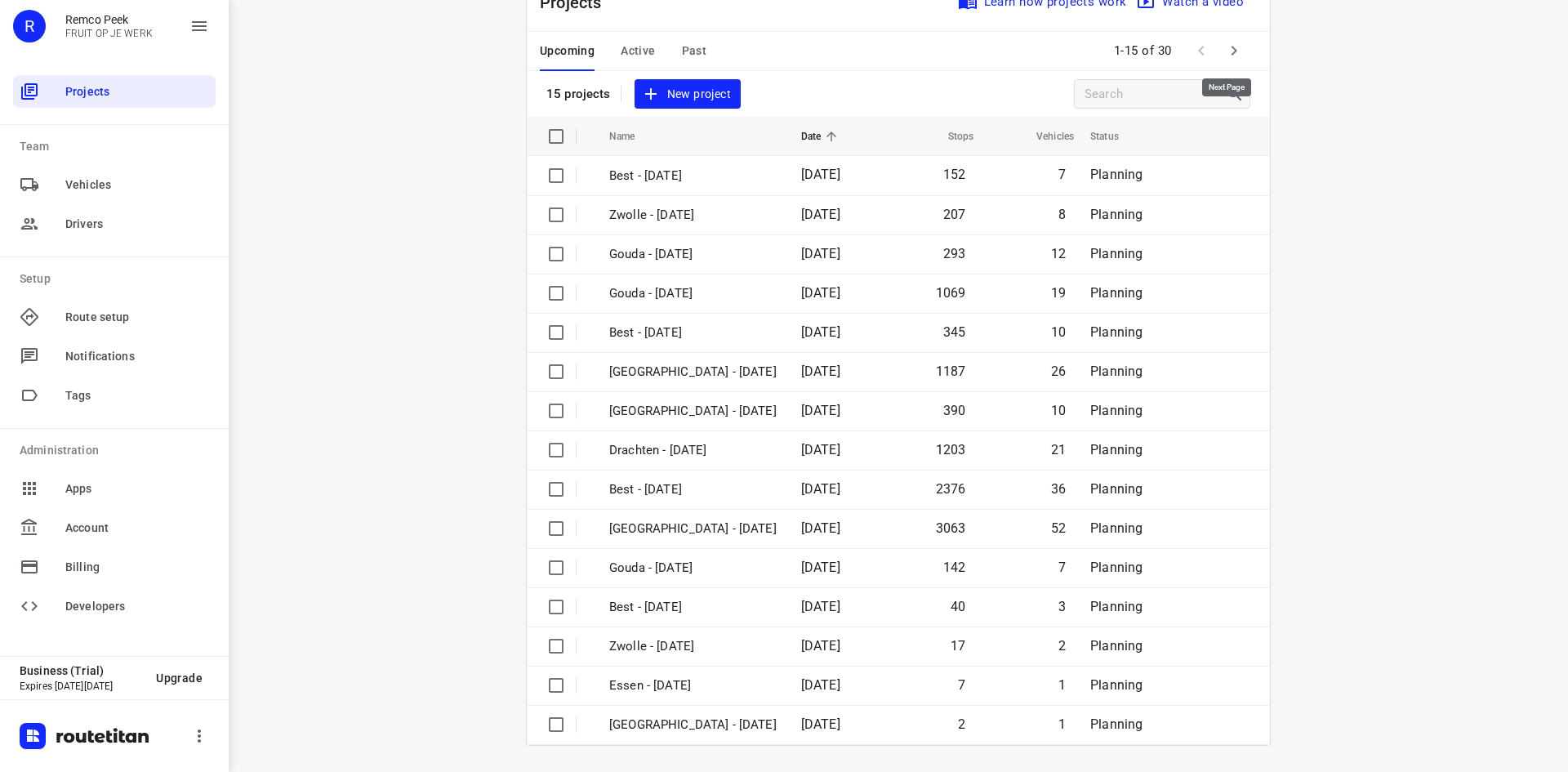
click at [1225, 51] on icon "button" at bounding box center [1234, 50] width 19 height 19
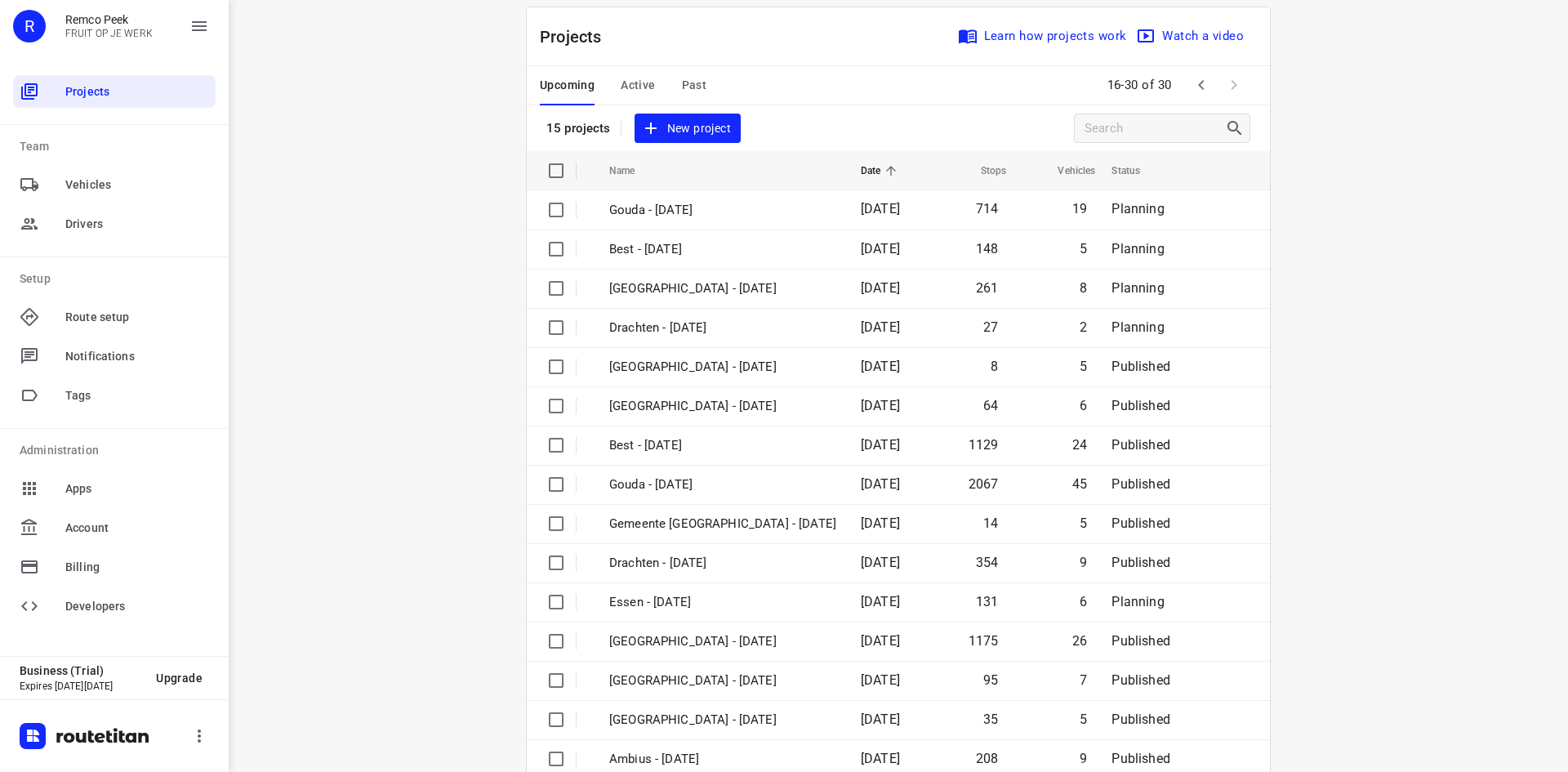
scroll to position [0, 0]
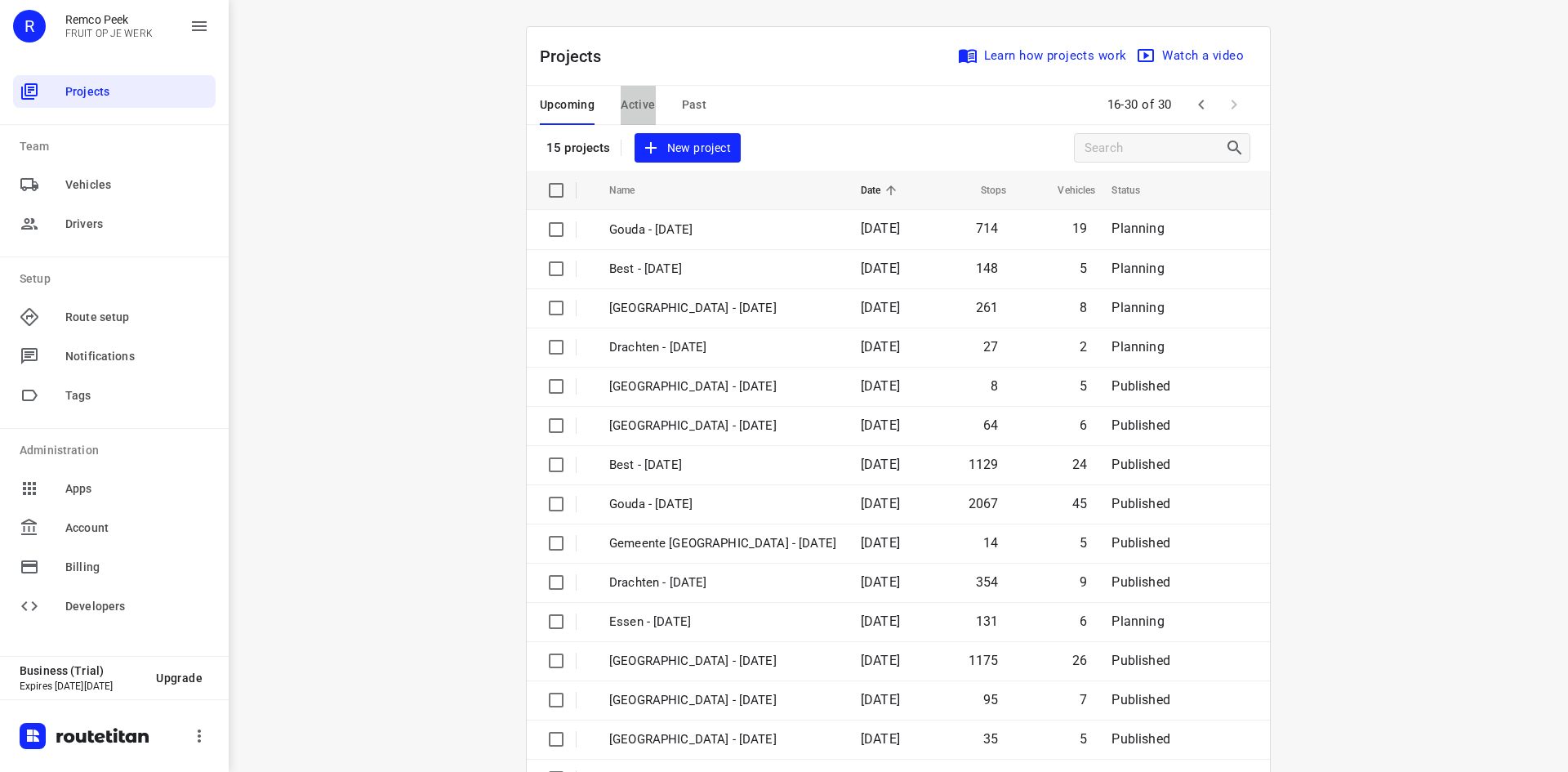
click at [634, 96] on span "Active" at bounding box center [638, 105] width 35 height 20
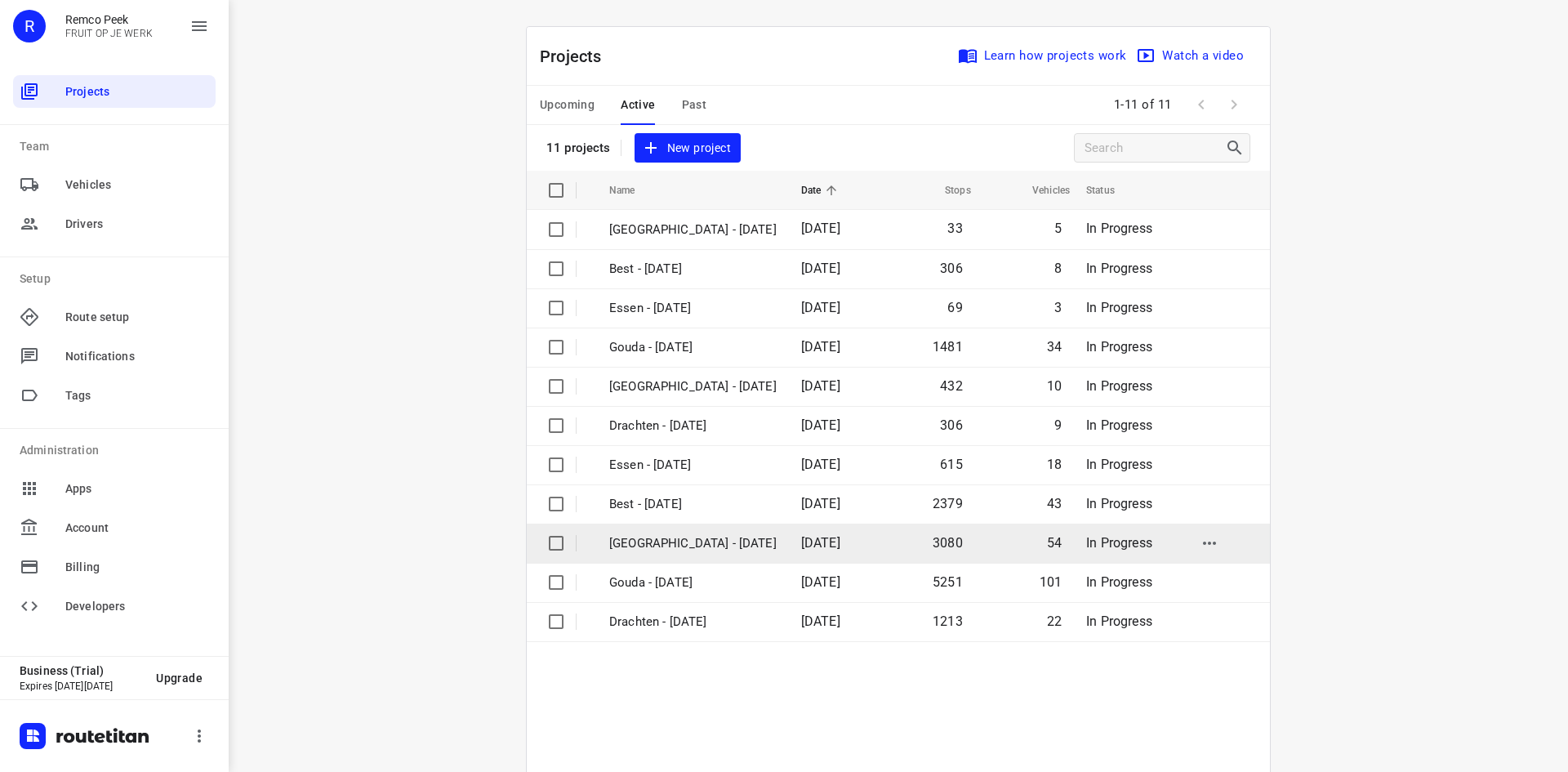
click at [654, 540] on p "[GEOGRAPHIC_DATA] - [DATE]" at bounding box center [693, 543] width 167 height 19
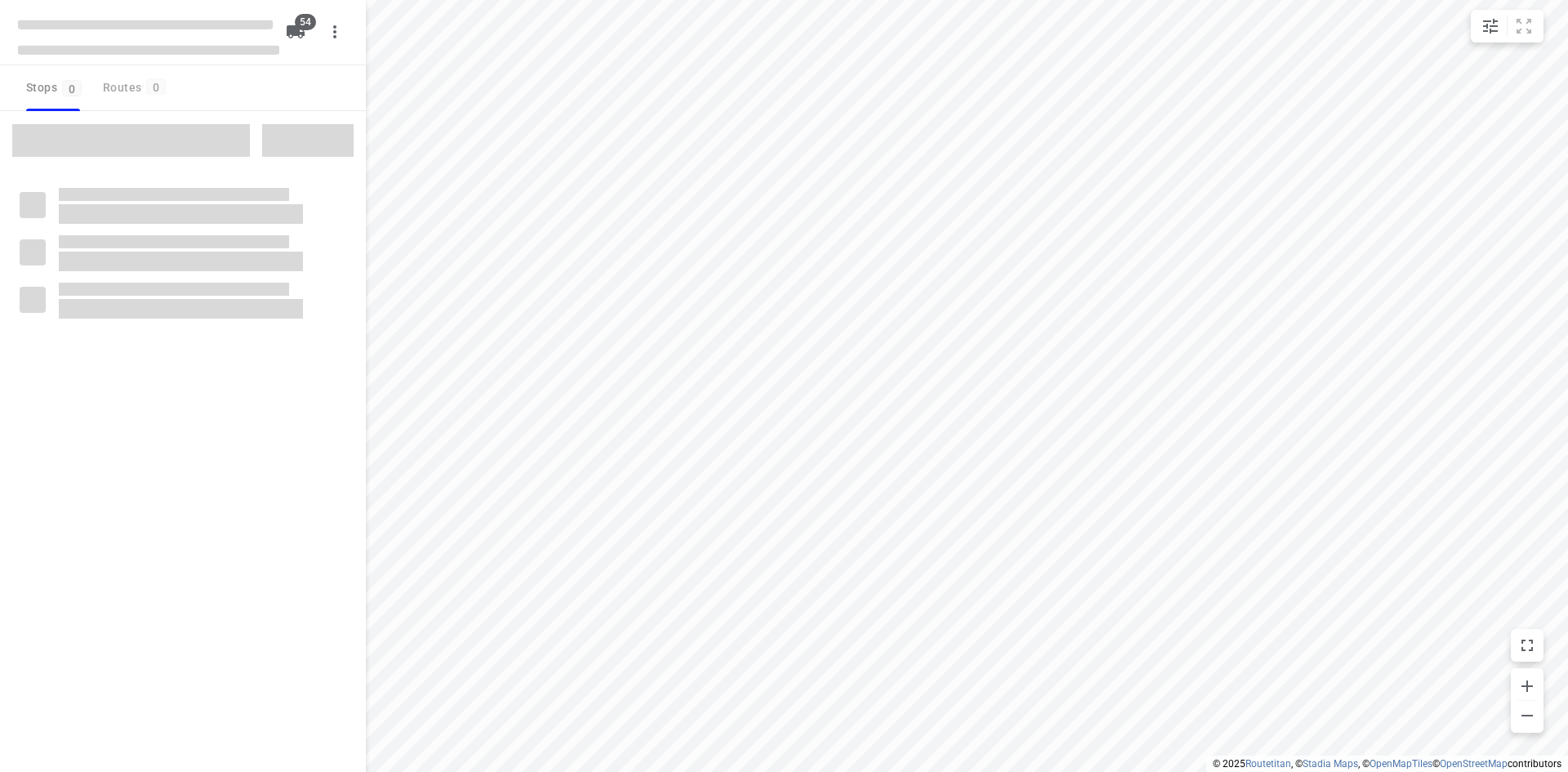
checkbox input "true"
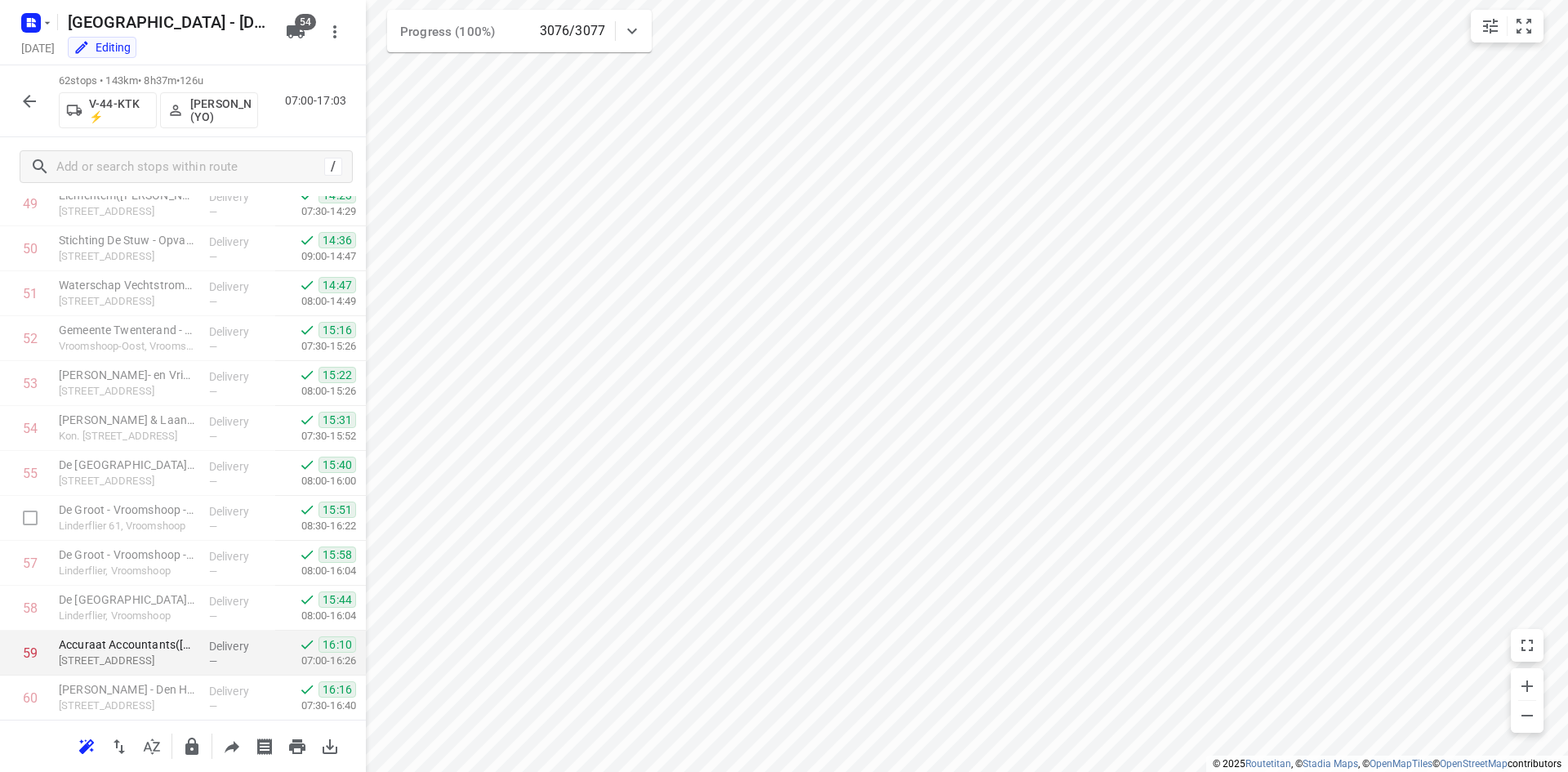
scroll to position [2434, 0]
click at [292, 127] on div "62 stops • 143km • 8h37m • 126u V-44-KTK ⚡ Davey Visch (YO) 07:00-17:03" at bounding box center [183, 100] width 366 height 72
click at [33, 104] on icon "button" at bounding box center [29, 100] width 19 height 19
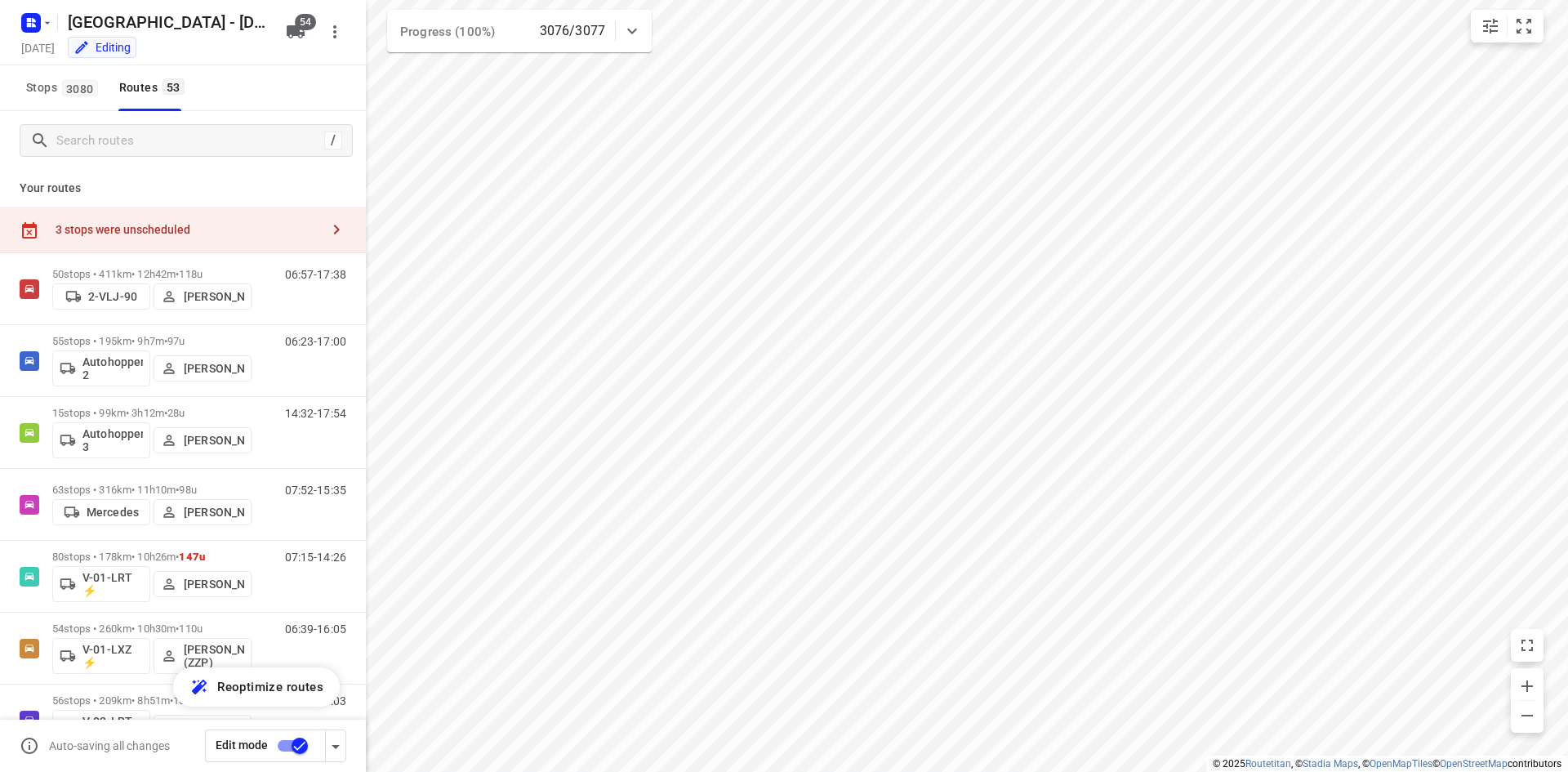
drag, startPoint x: 220, startPoint y: 75, endPoint x: 290, endPoint y: 3, distance: 100.4
click at [222, 72] on div "Stops 3080 Routes 53" at bounding box center [183, 88] width 366 height 46
drag, startPoint x: 258, startPoint y: 88, endPoint x: 218, endPoint y: 88, distance: 40.0
click at [257, 88] on div "Stops 3080 Routes 53" at bounding box center [183, 88] width 366 height 46
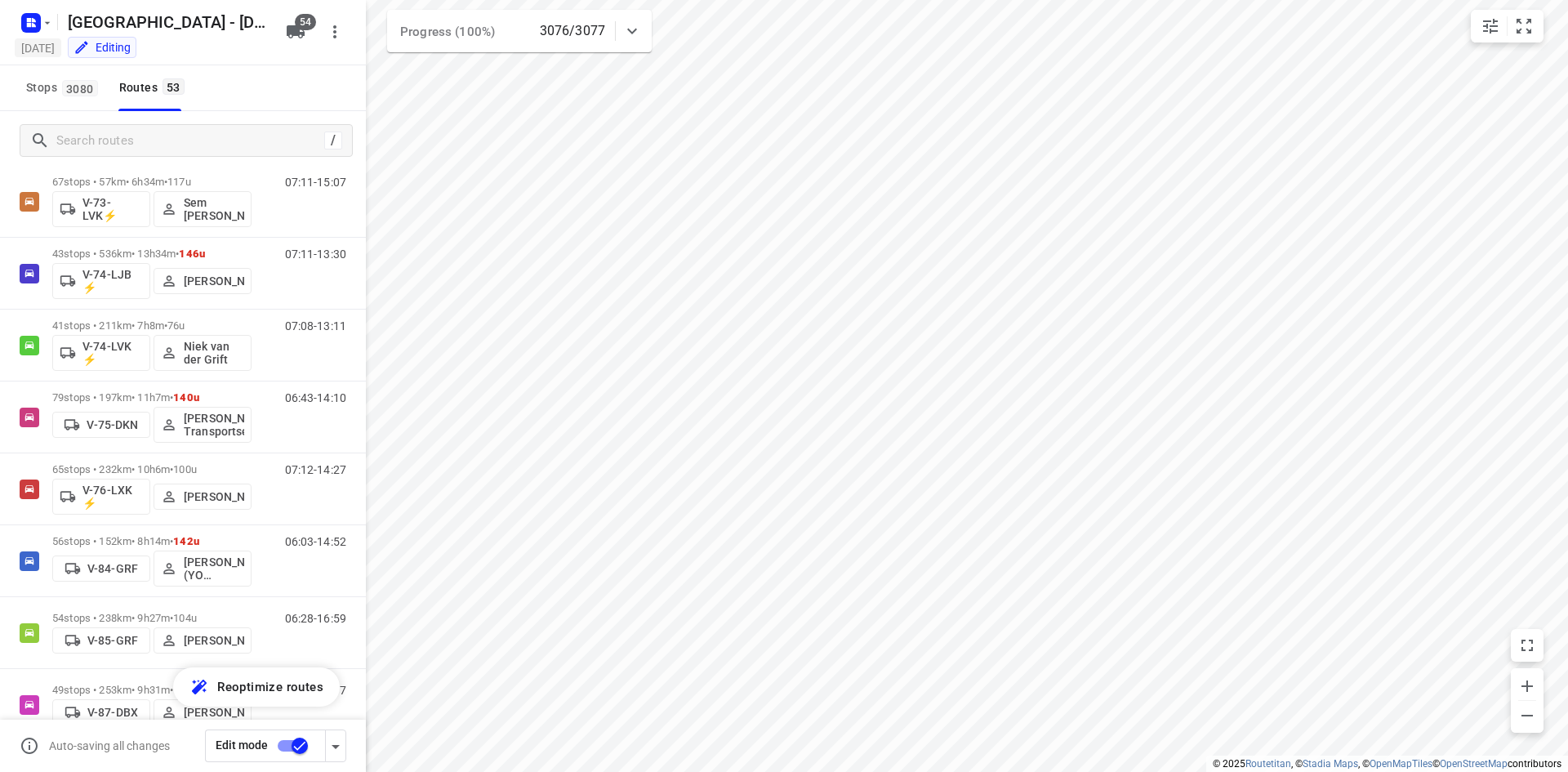
scroll to position [1633, 0]
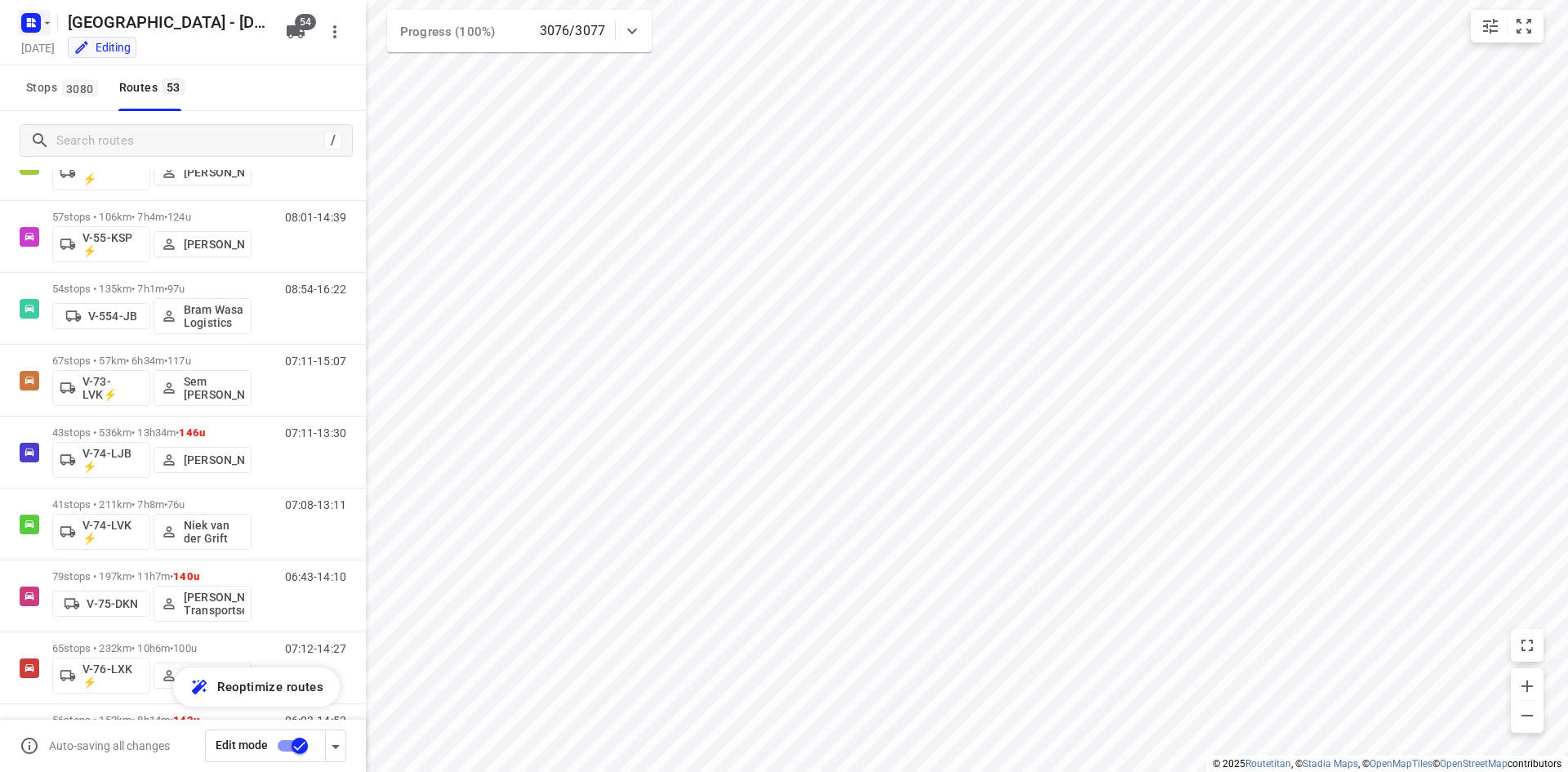
click at [30, 22] on rect "button" at bounding box center [30, 22] width 19 height 19
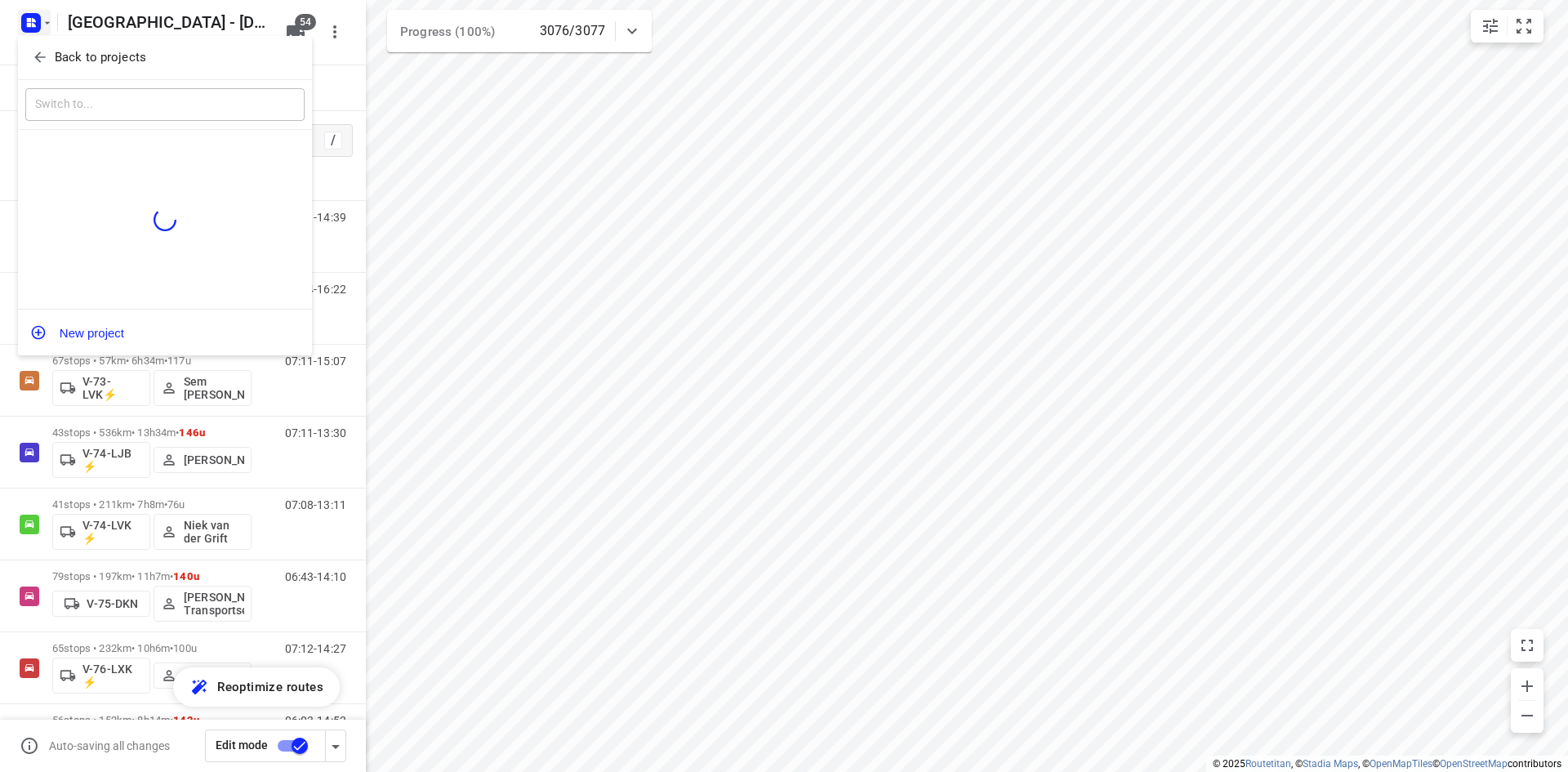
click at [44, 58] on icon "button" at bounding box center [40, 57] width 11 height 11
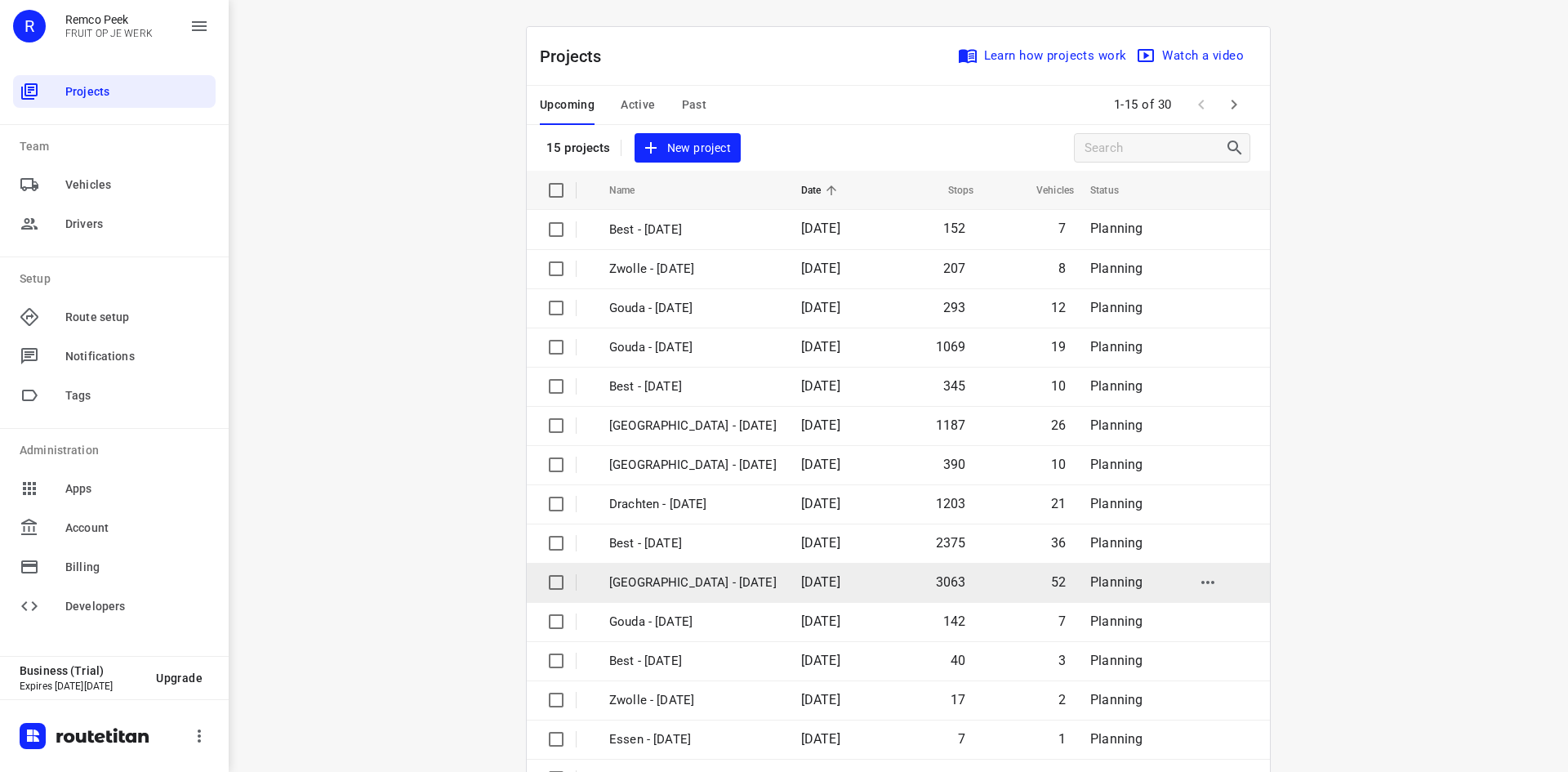
scroll to position [54, 0]
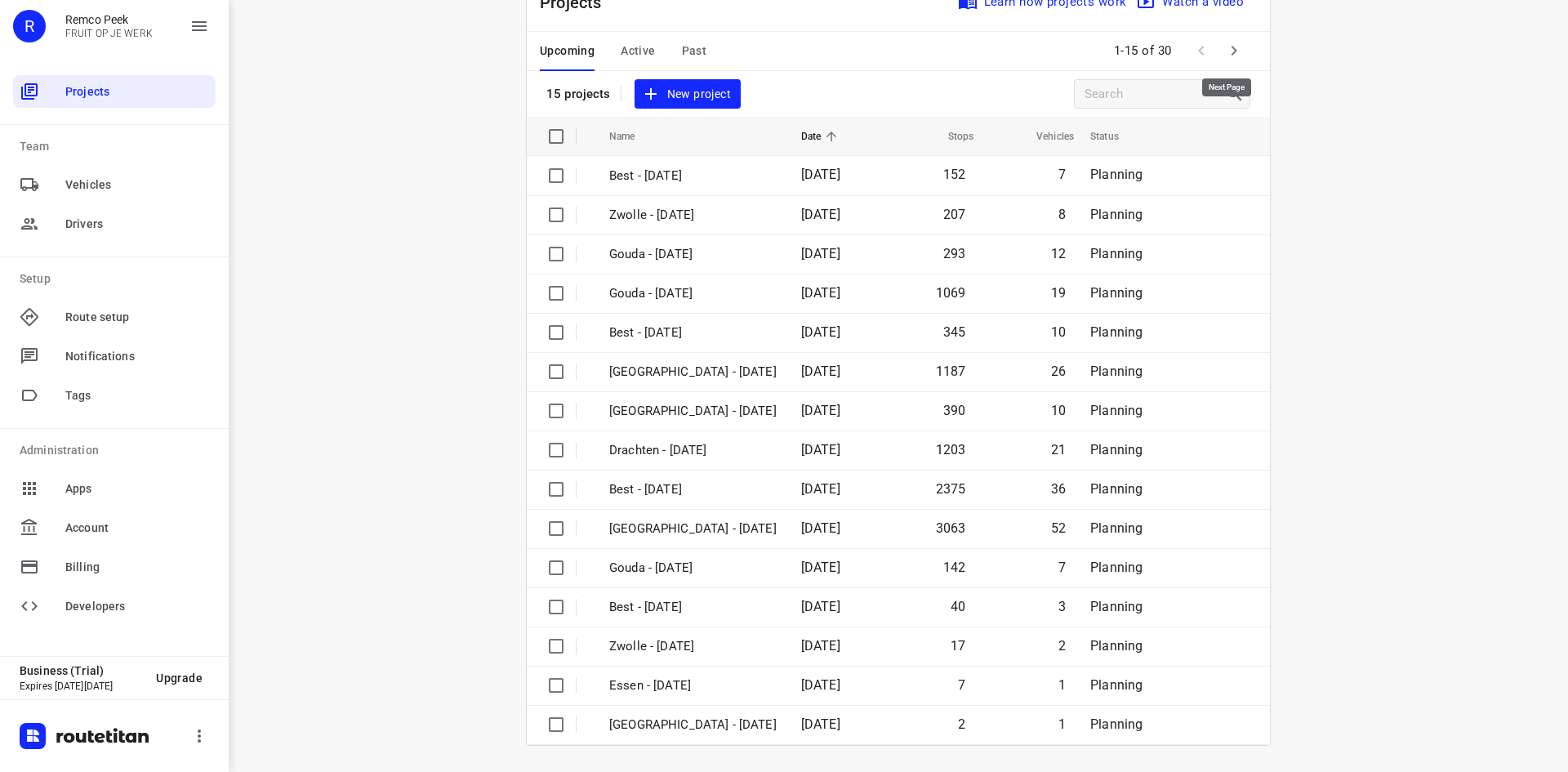
click at [1226, 51] on icon "button" at bounding box center [1234, 50] width 19 height 19
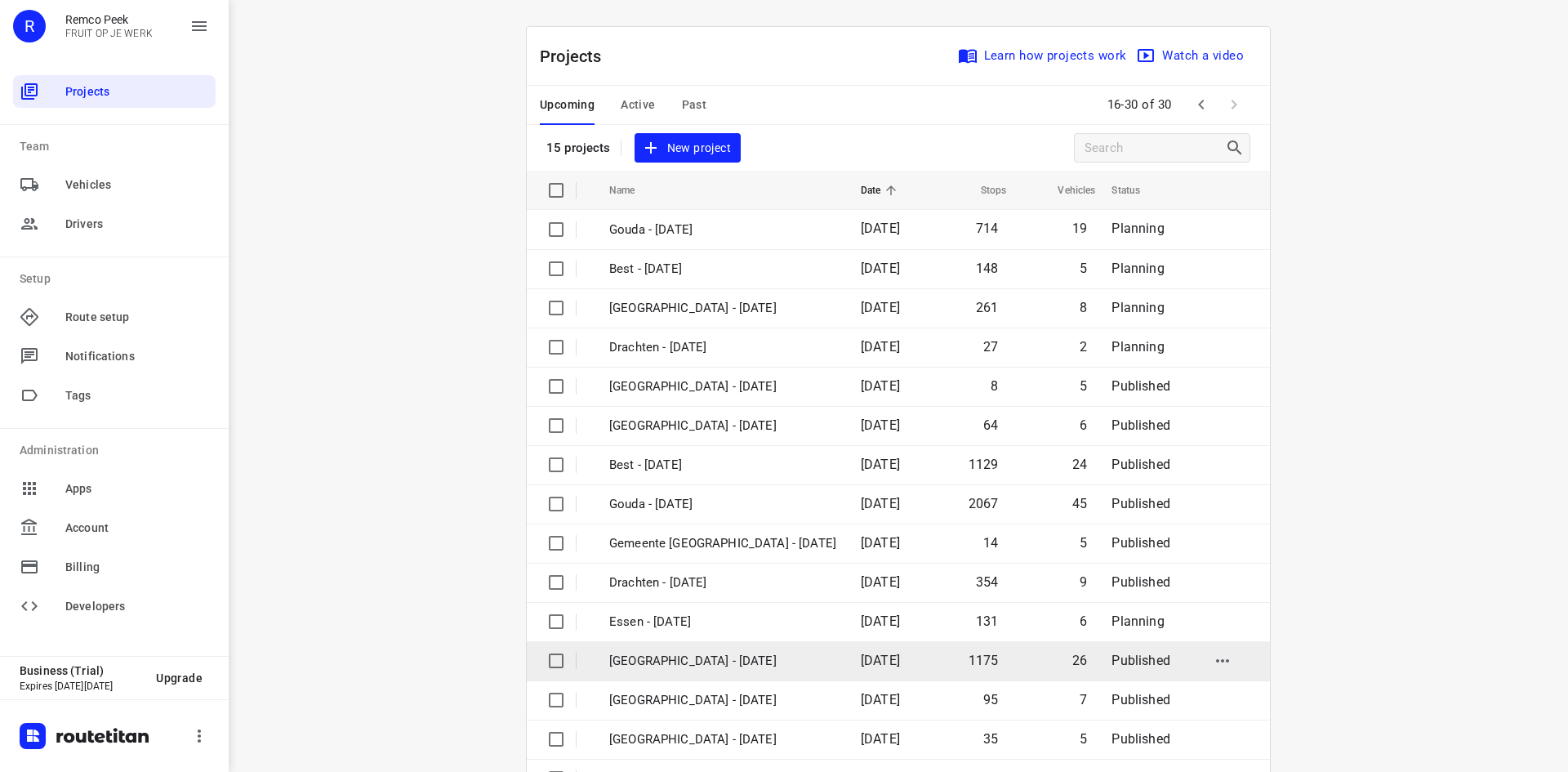
click at [694, 653] on p "[GEOGRAPHIC_DATA] - [DATE]" at bounding box center [722, 661] width 227 height 19
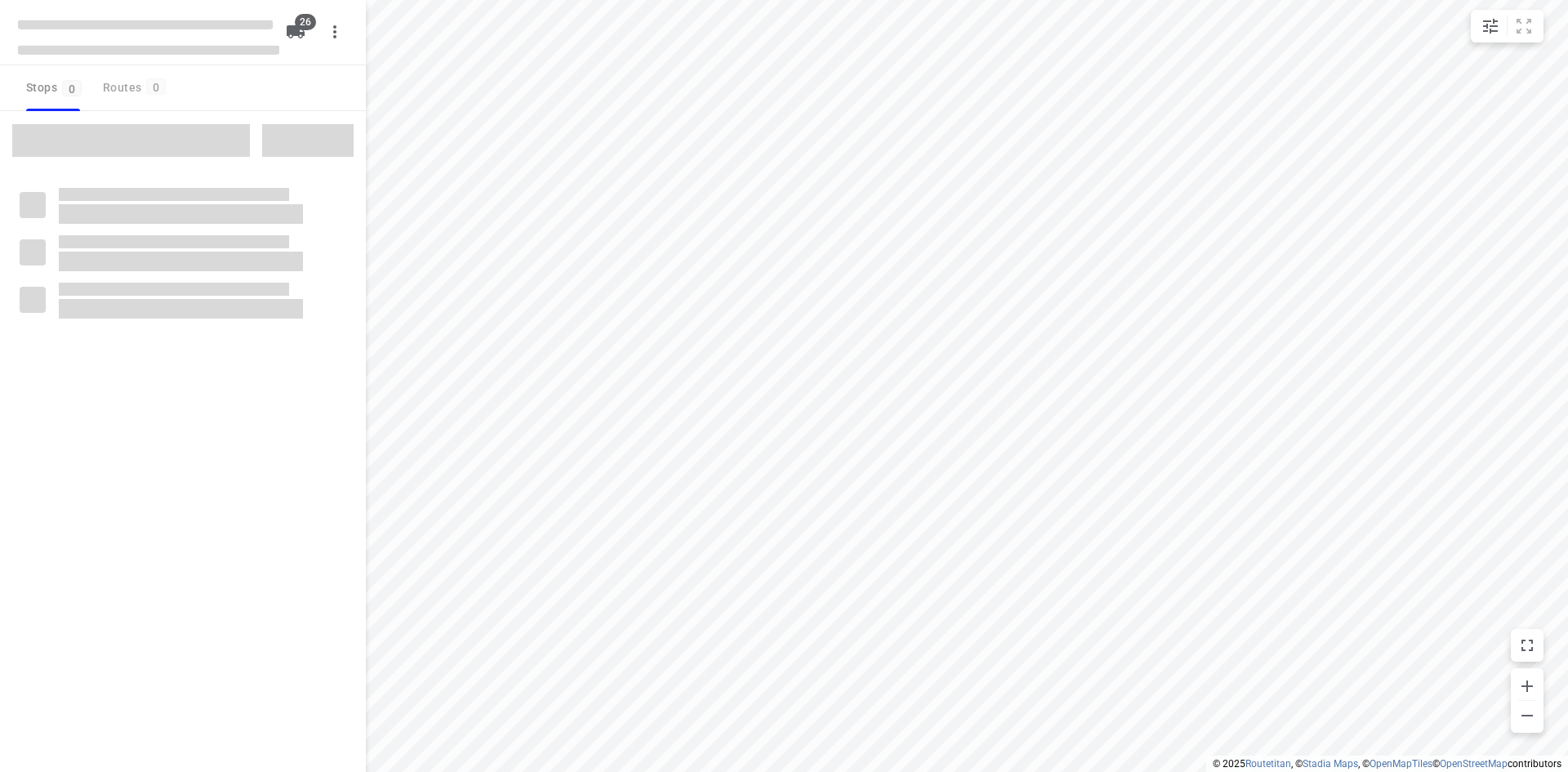
checkbox input "true"
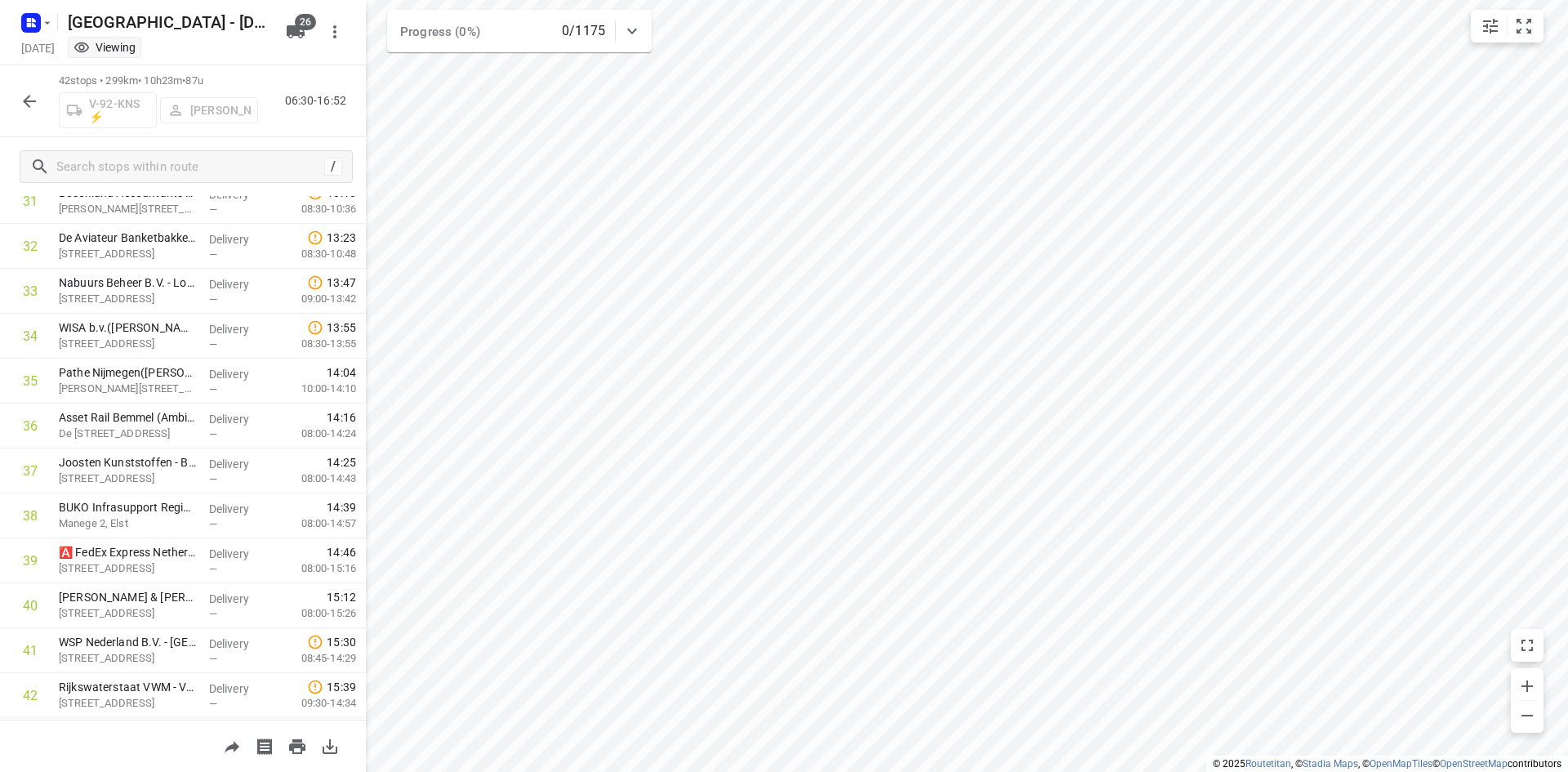
scroll to position [1489, 0]
click at [252, 53] on div "Viewing" at bounding box center [170, 49] width 218 height 19
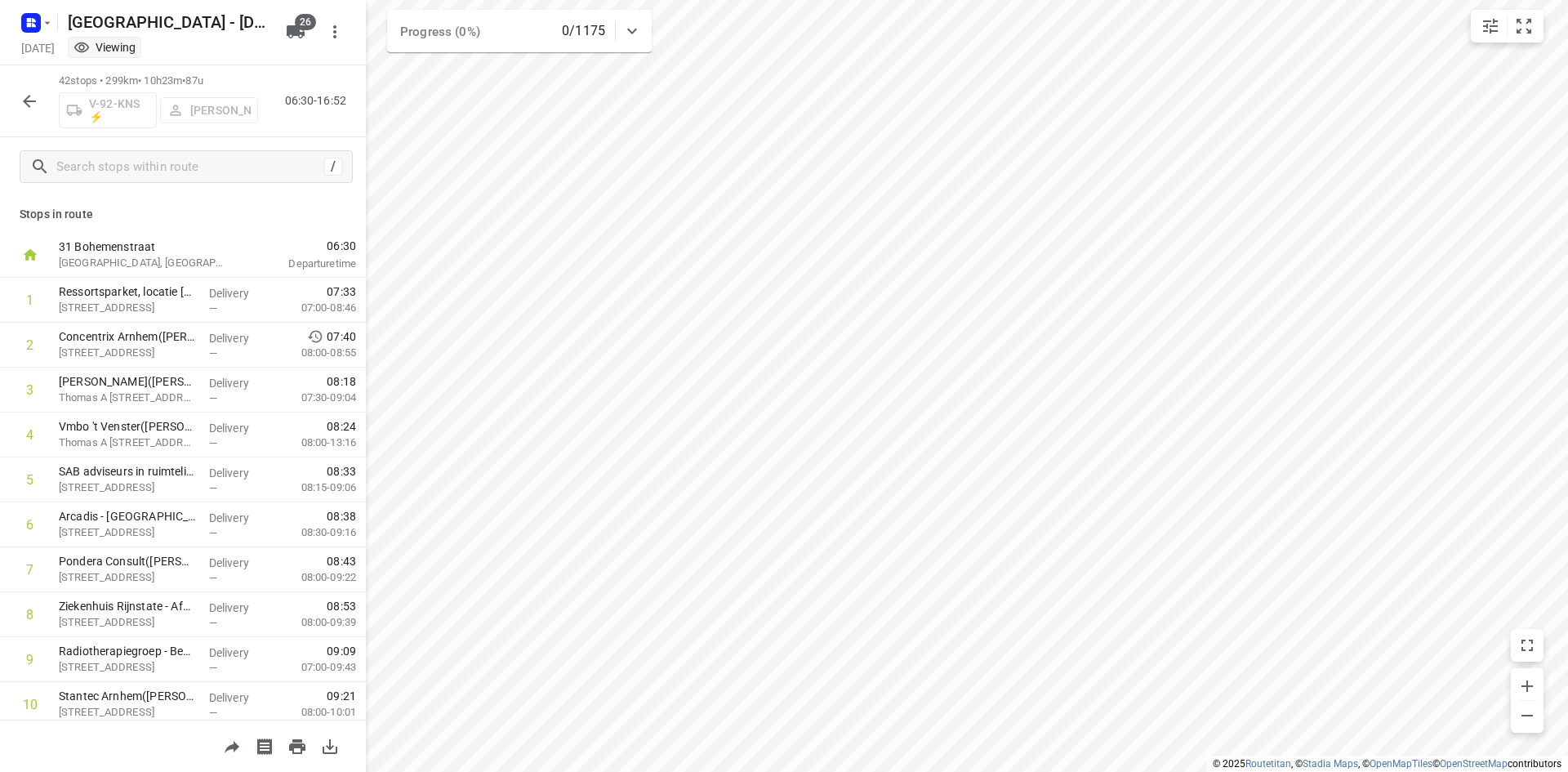
click at [286, 123] on div "42 stops • 299km • 10h23m • 87u V-92-KNS ⚡ Sven Hageman 06:30-16:52" at bounding box center [183, 100] width 366 height 72
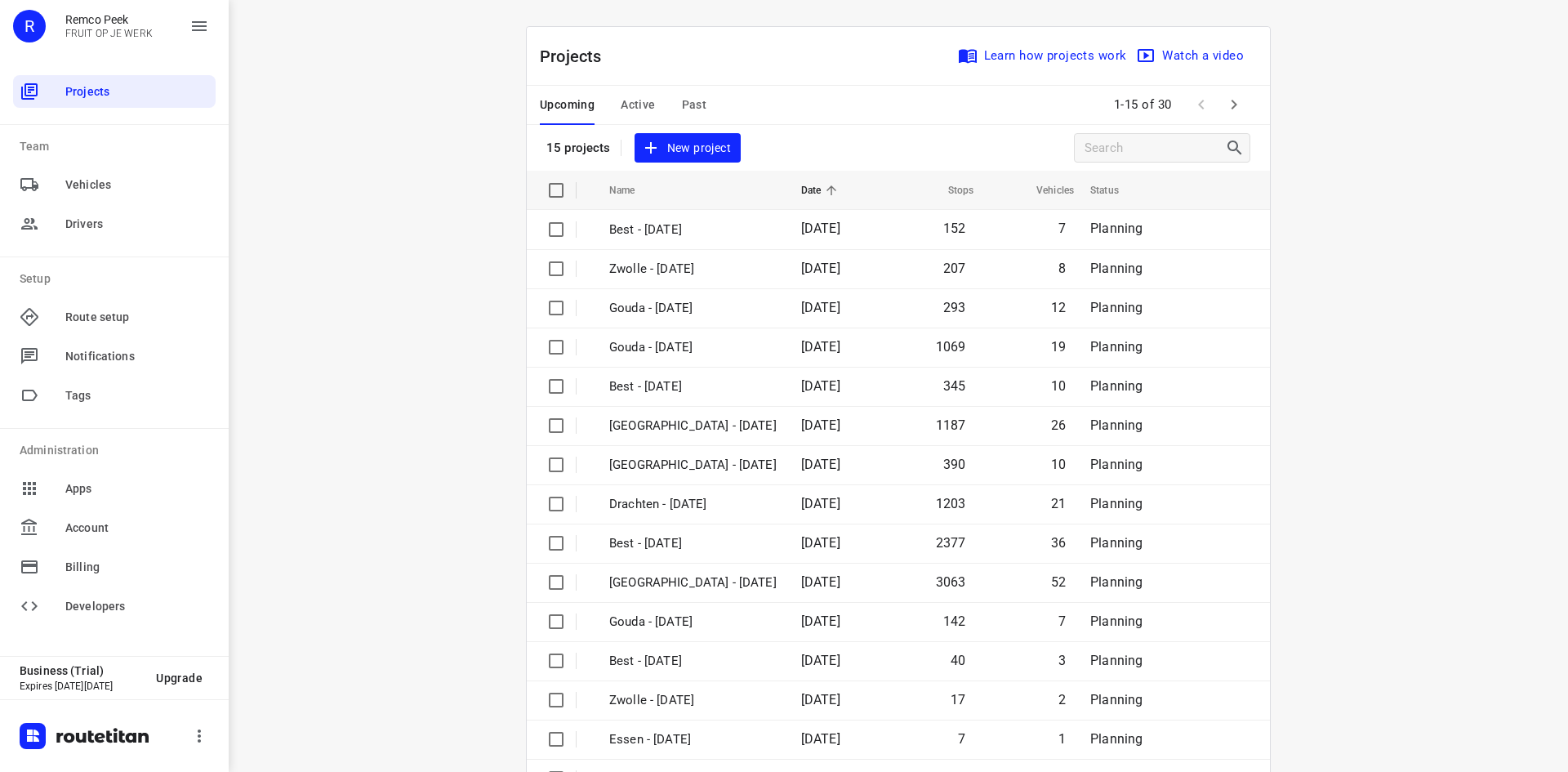
click at [647, 102] on span "Active" at bounding box center [638, 105] width 35 height 20
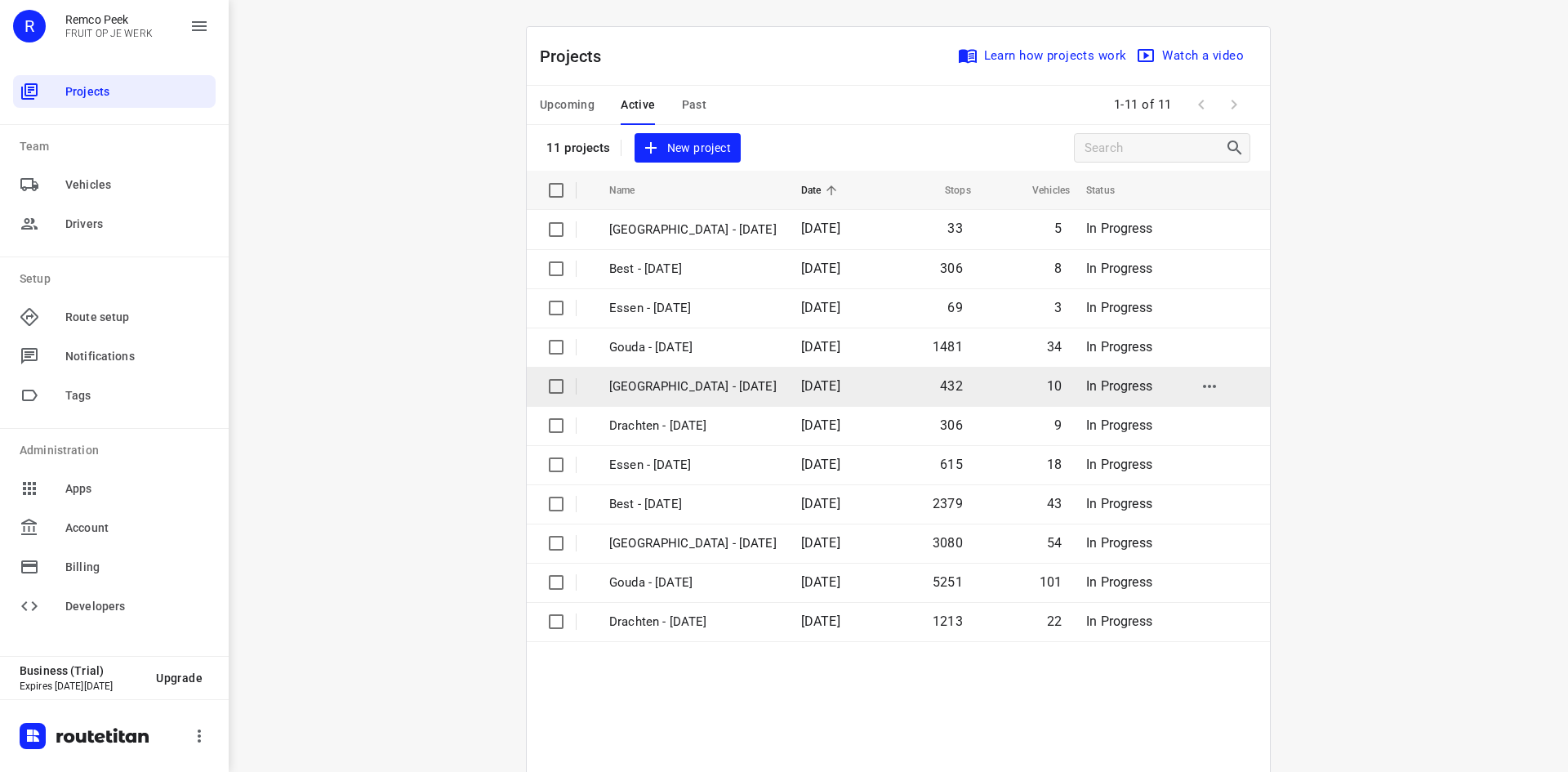
click at [639, 388] on p "[GEOGRAPHIC_DATA] - [DATE]" at bounding box center [693, 386] width 167 height 19
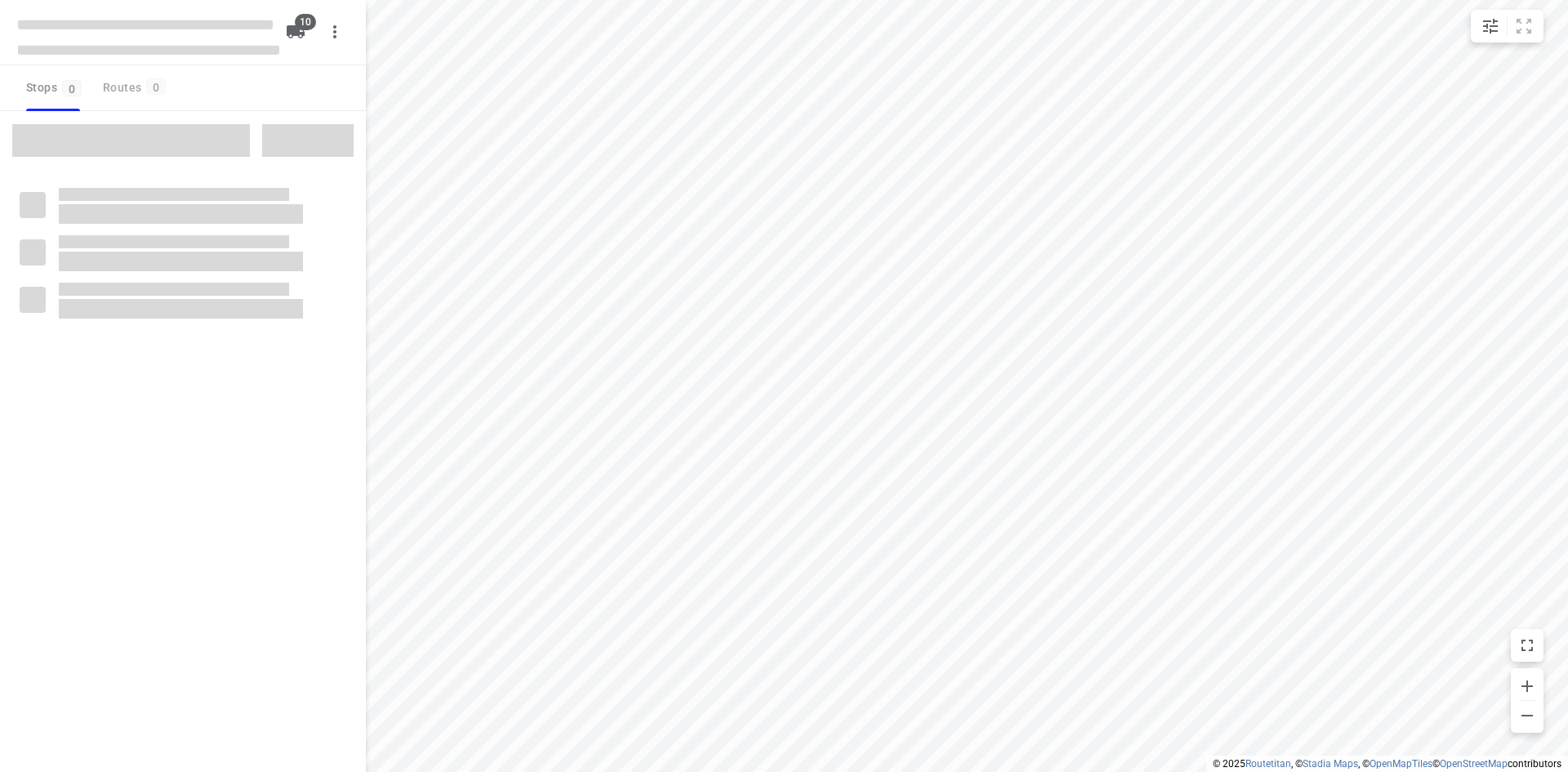
checkbox input "true"
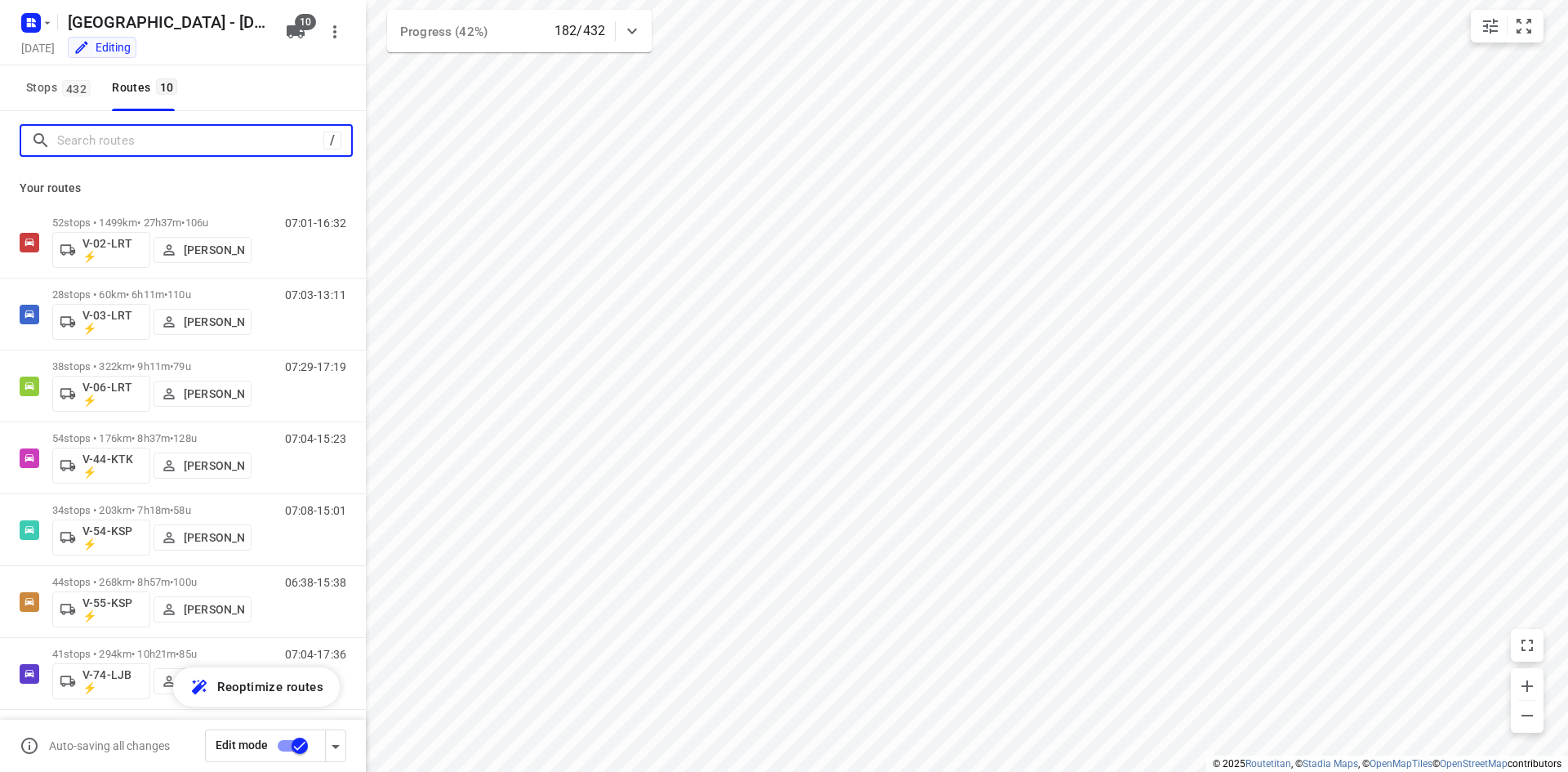
click at [160, 133] on input "Search routes" at bounding box center [191, 141] width 267 height 25
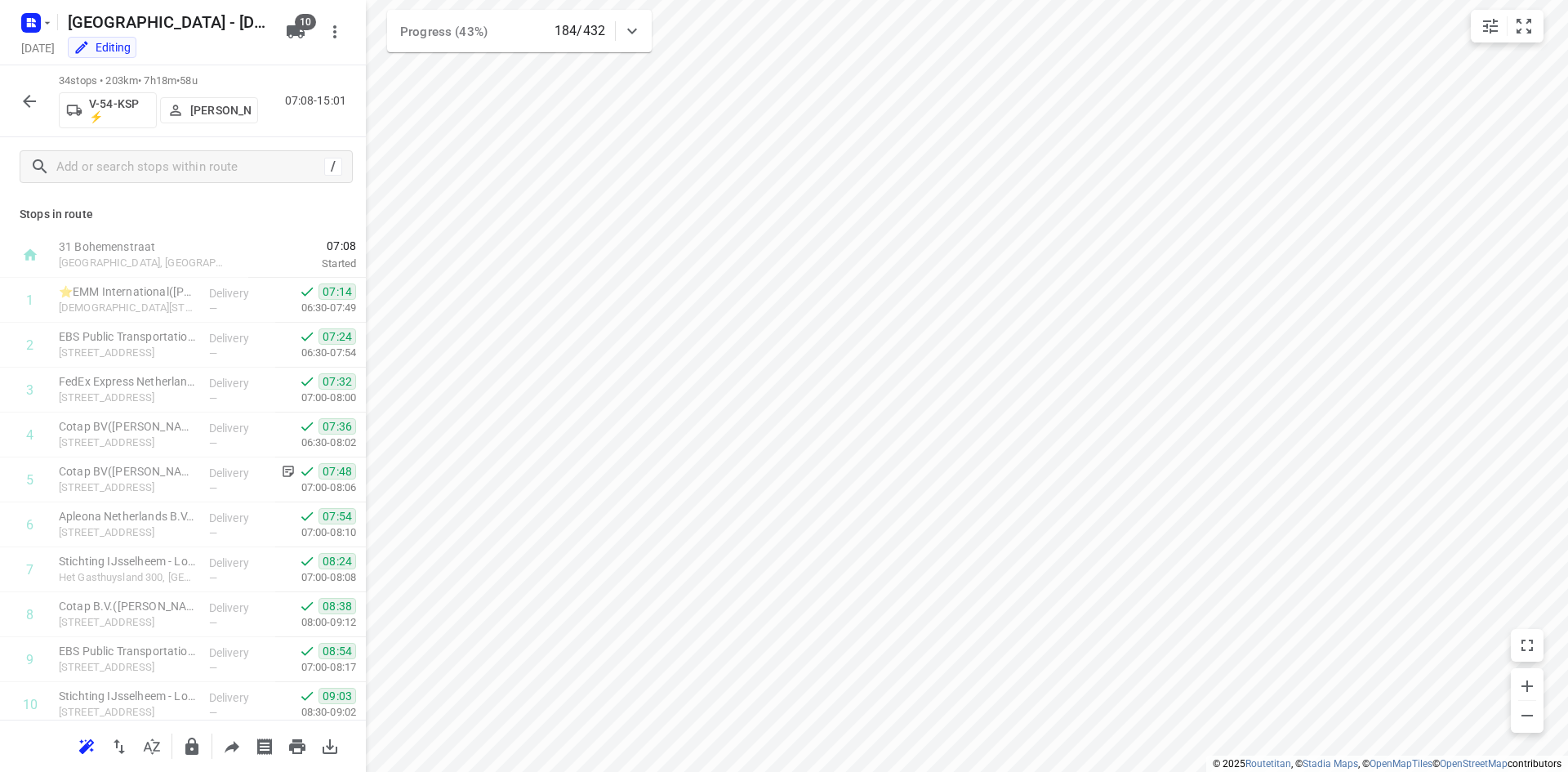
click at [31, 94] on icon "button" at bounding box center [29, 100] width 19 height 19
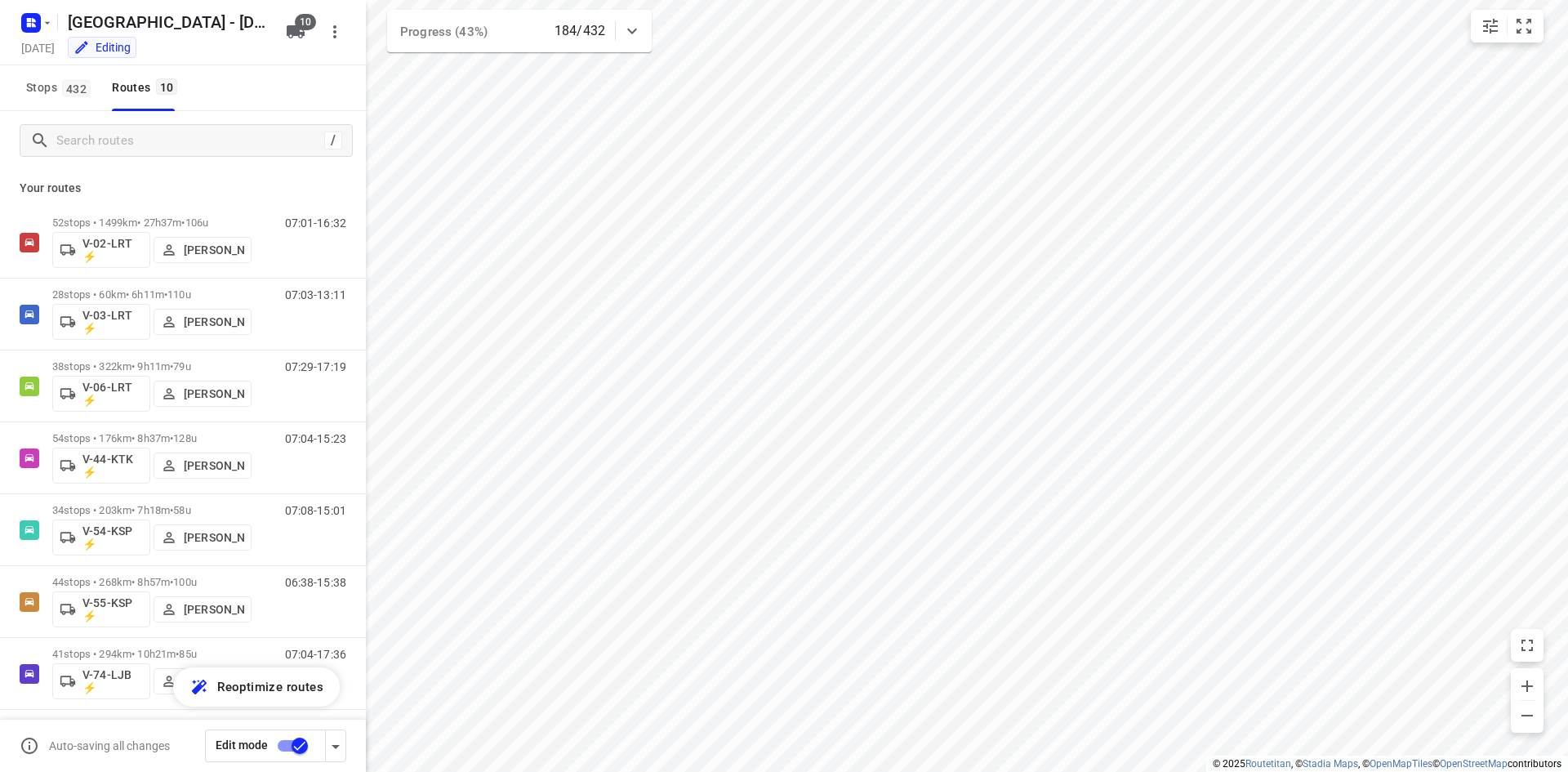
click at [637, 29] on icon at bounding box center [631, 30] width 19 height 19
click at [637, 29] on icon at bounding box center [631, 37] width 19 height 19
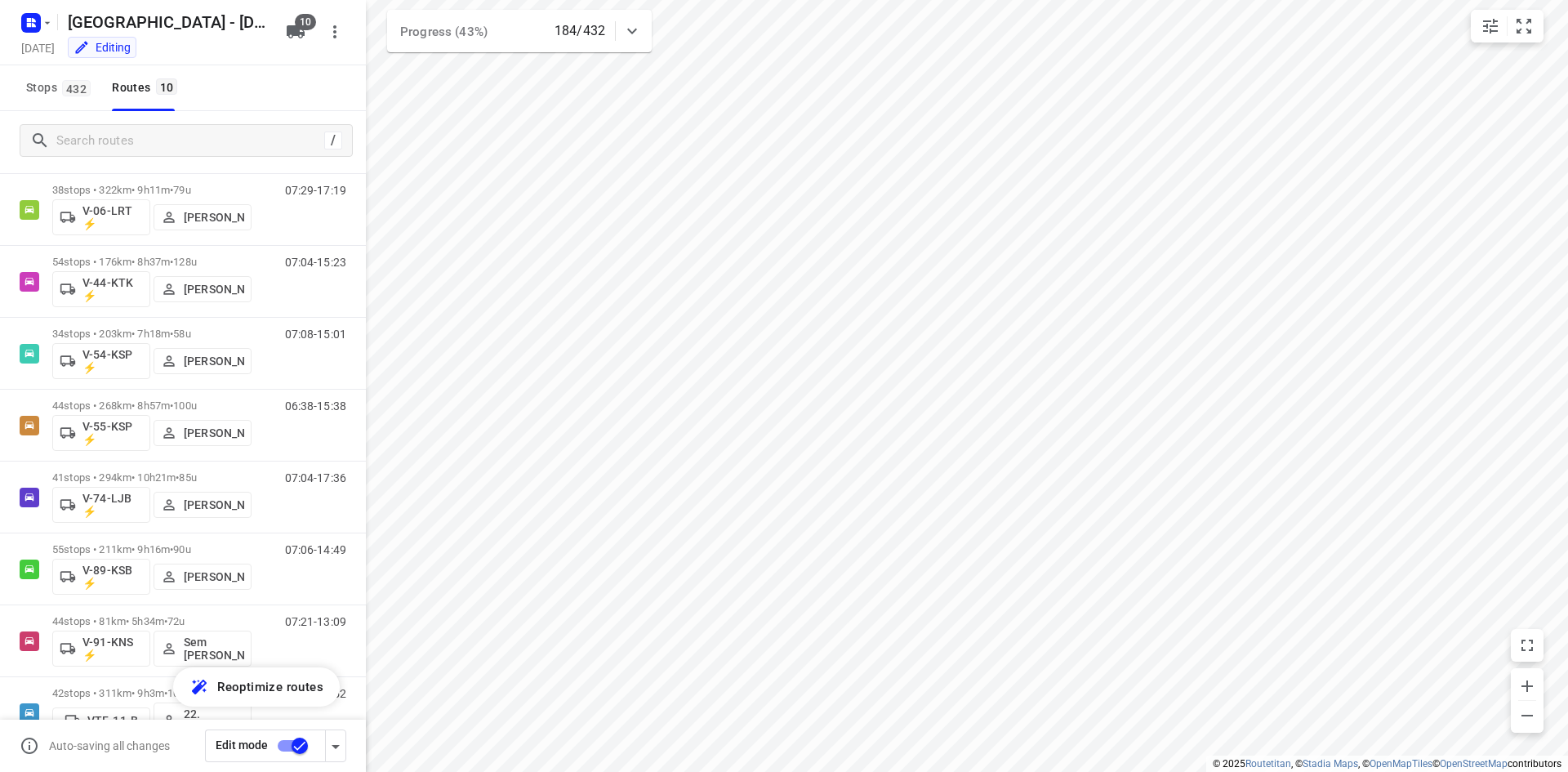
scroll to position [222, 0]
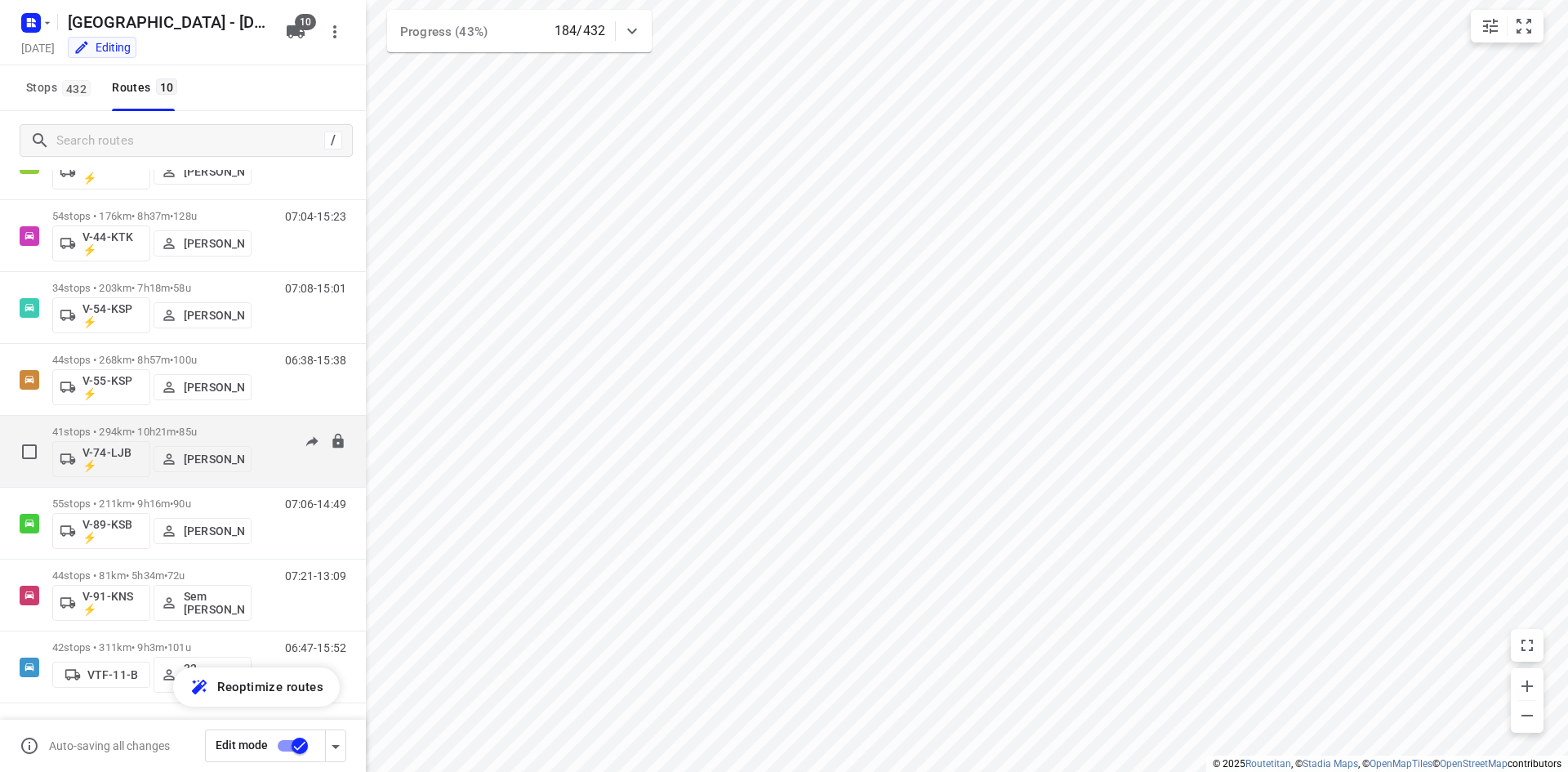
click at [275, 467] on div "07:04-17:36" at bounding box center [305, 455] width 82 height 60
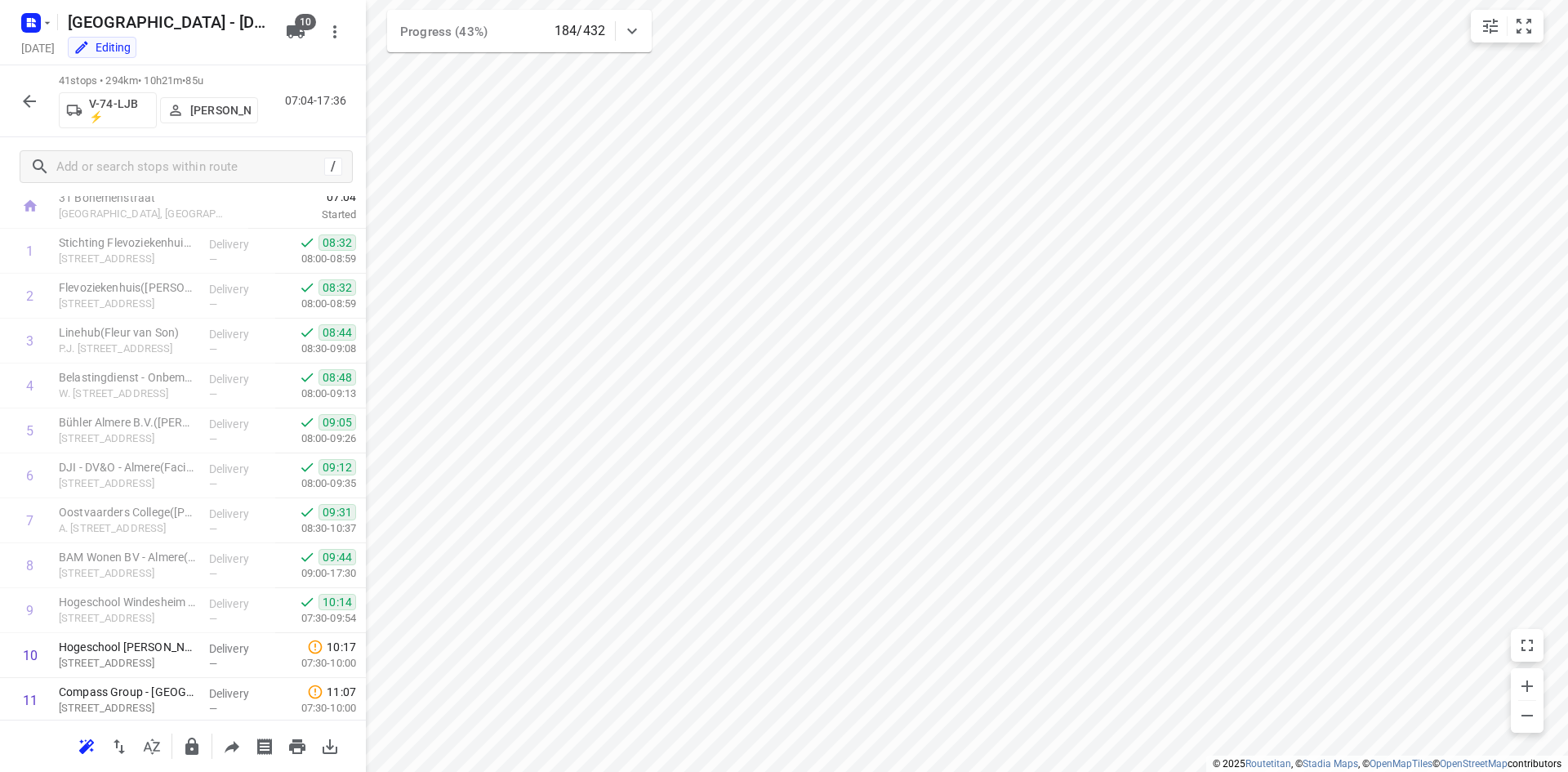
scroll to position [0, 0]
click at [20, 94] on icon "button" at bounding box center [29, 100] width 19 height 19
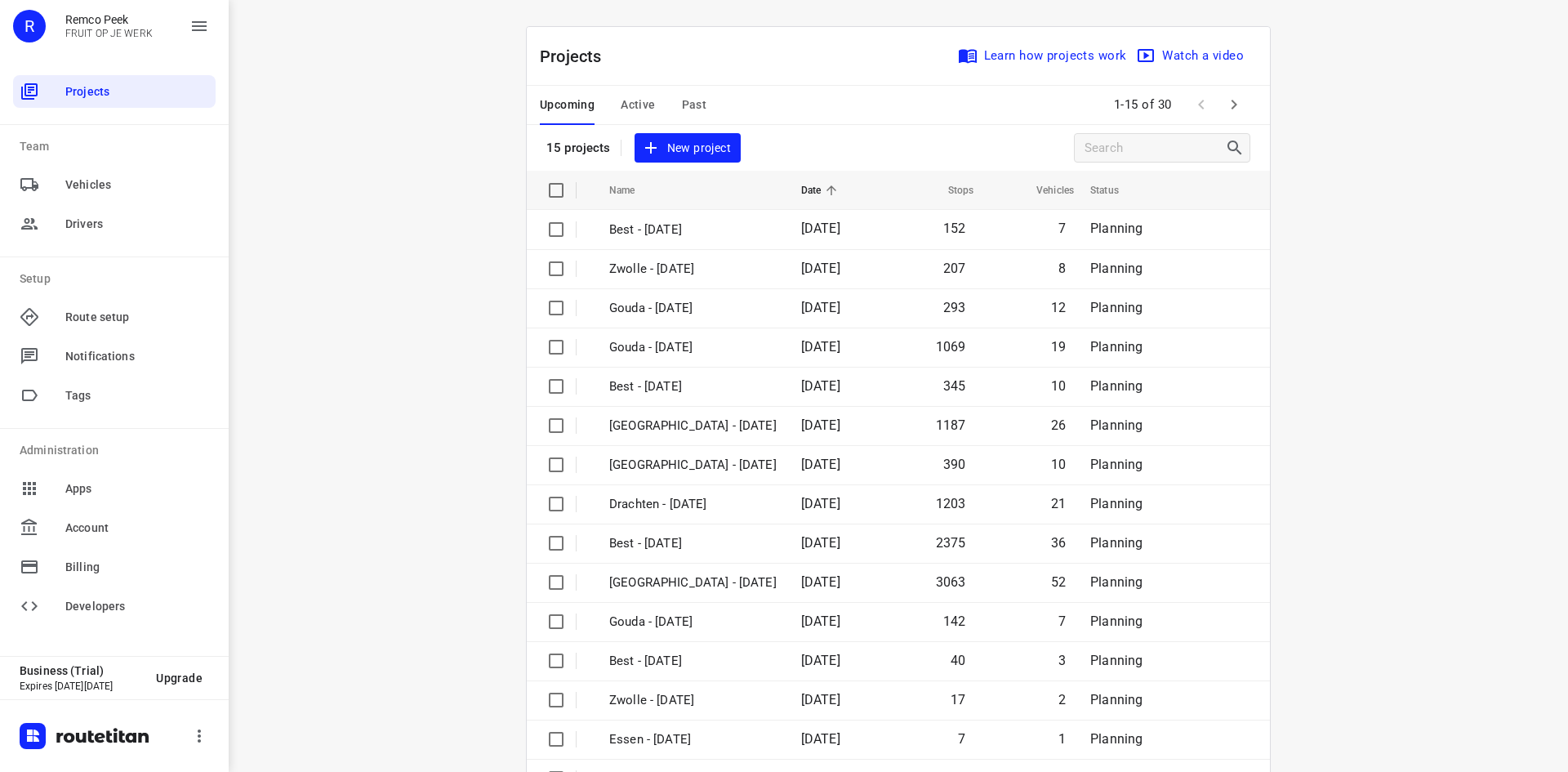
click at [687, 98] on span "Past" at bounding box center [695, 105] width 25 height 20
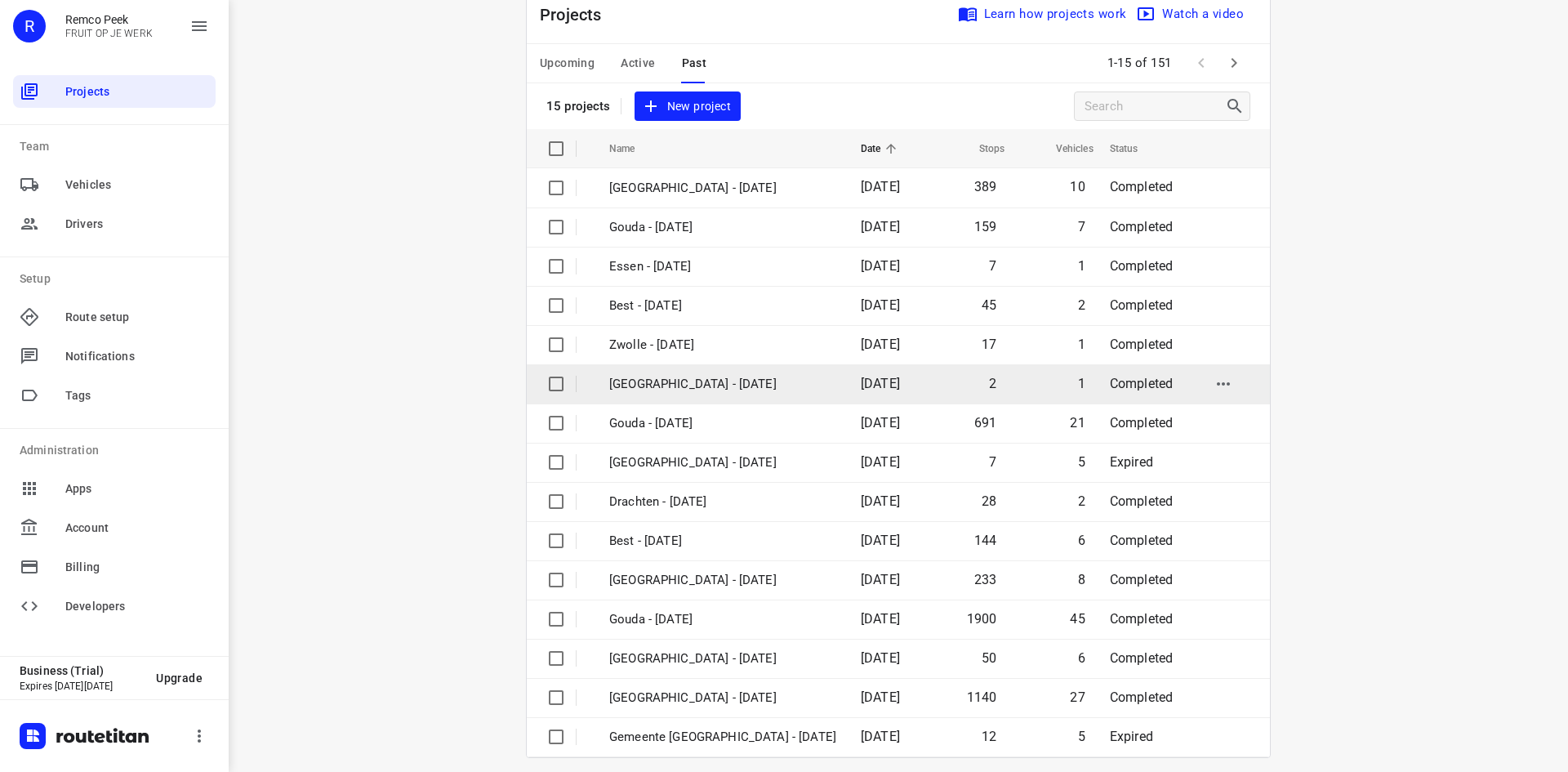
scroll to position [54, 0]
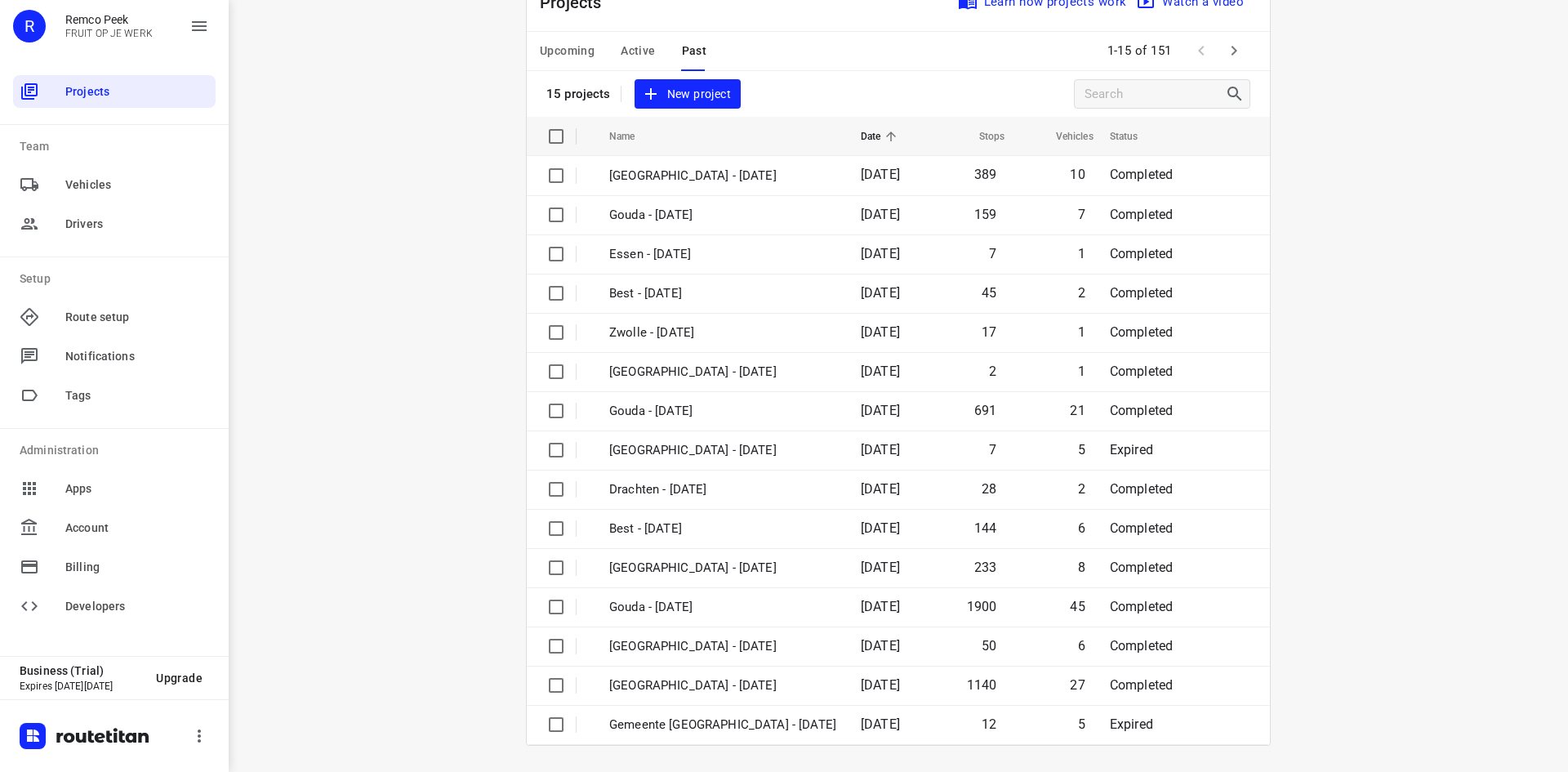
drag, startPoint x: 629, startPoint y: 30, endPoint x: 629, endPoint y: 38, distance: 8.0
click at [629, 31] on div "Projects Learn how projects work Watch a video 15 projects New project Name Dat…" at bounding box center [898, 359] width 743 height 772
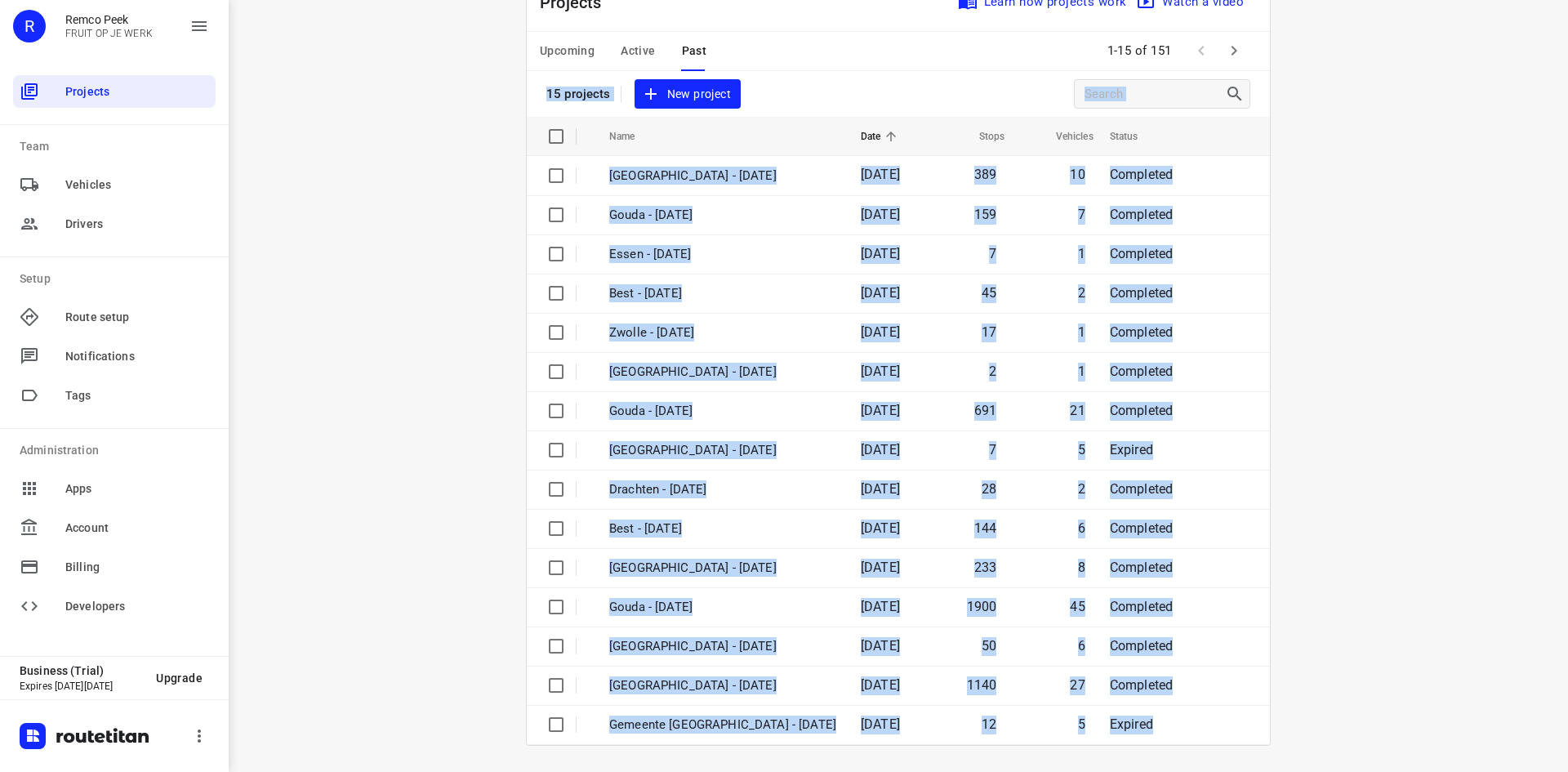
click at [629, 47] on span "Active" at bounding box center [638, 51] width 35 height 20
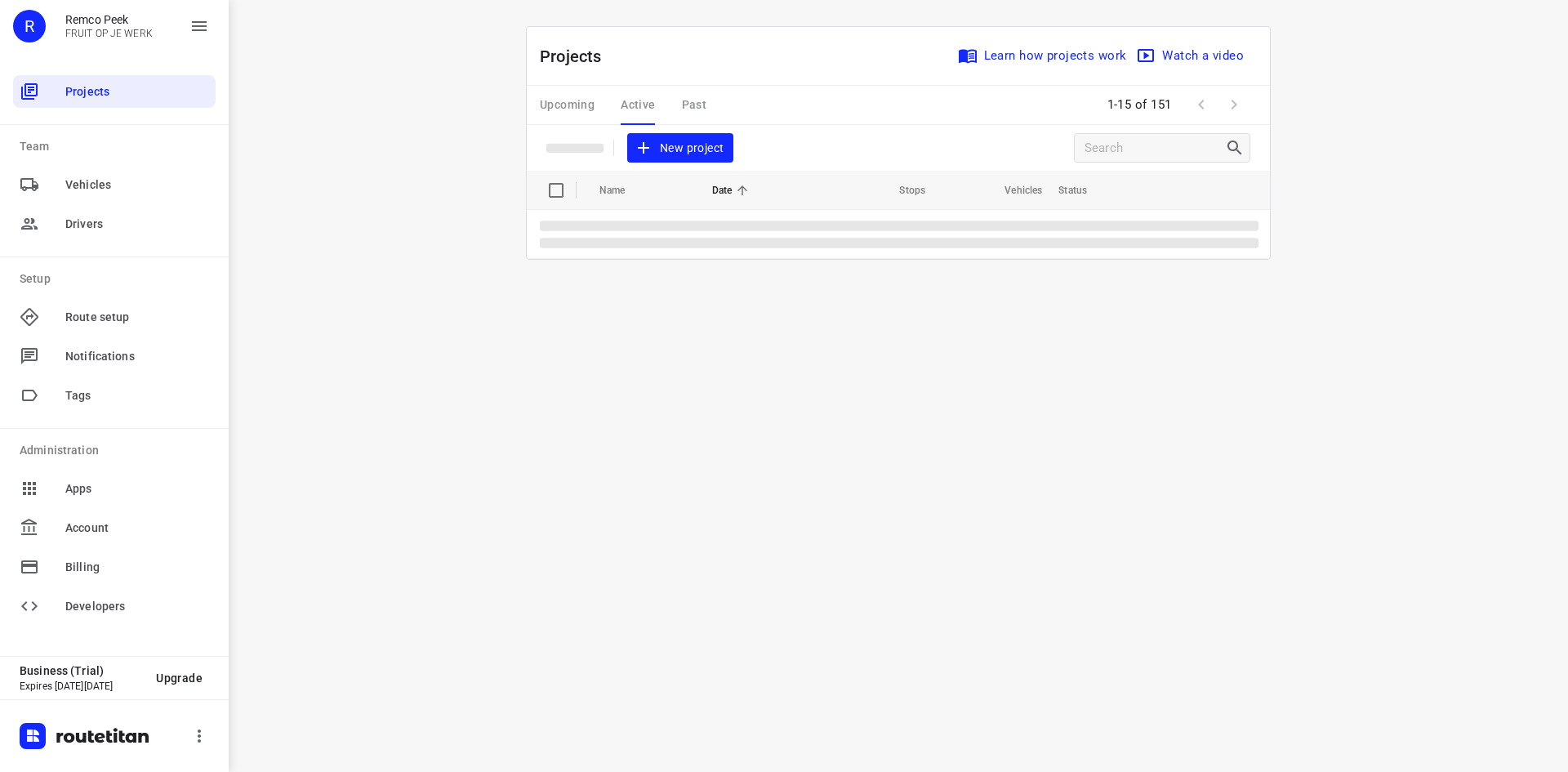
scroll to position [0, 0]
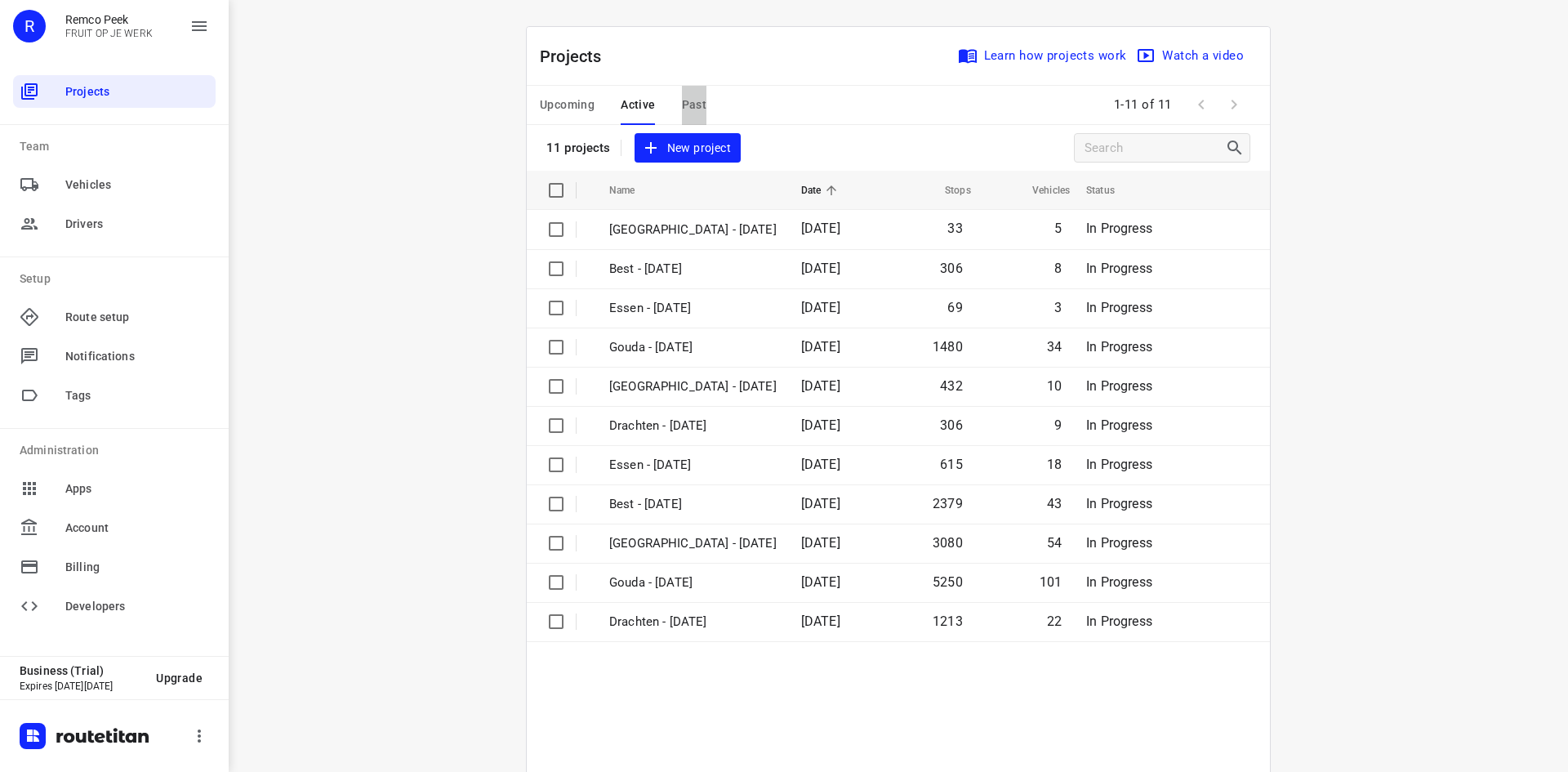
click at [687, 107] on span "Past" at bounding box center [695, 105] width 25 height 20
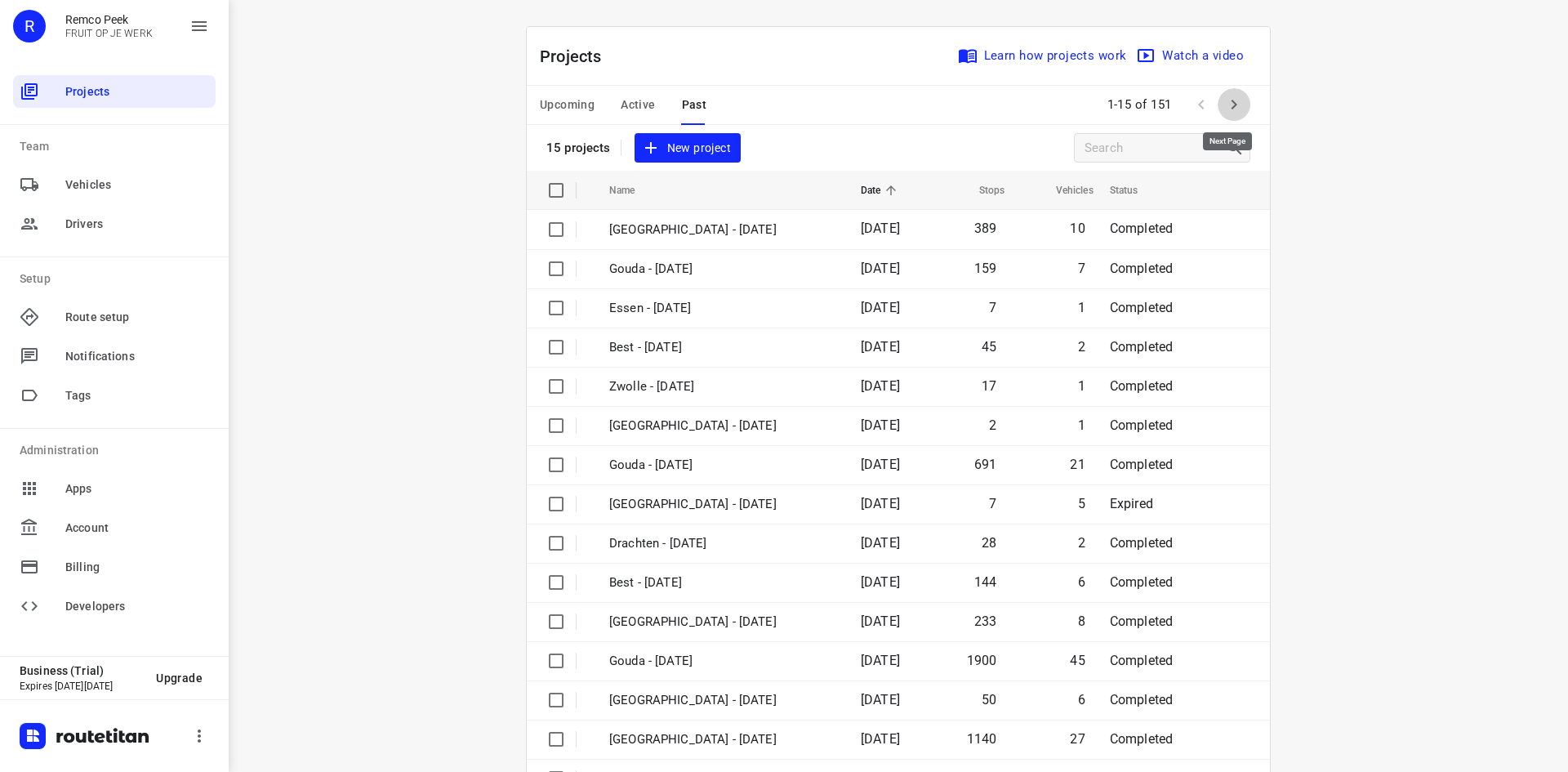
click at [1226, 105] on icon "button" at bounding box center [1234, 104] width 19 height 19
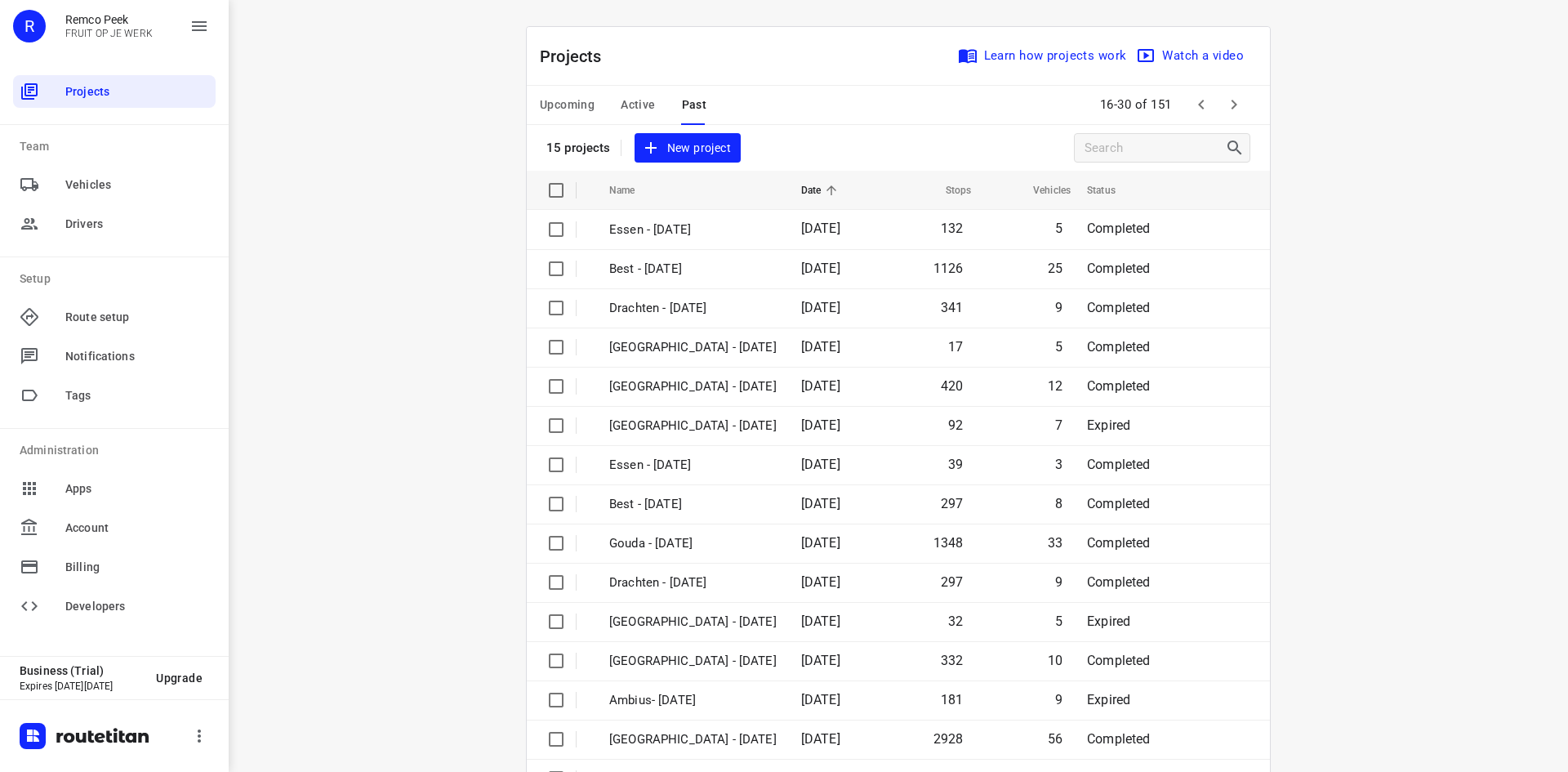
click at [1232, 102] on icon "button" at bounding box center [1234, 104] width 19 height 19
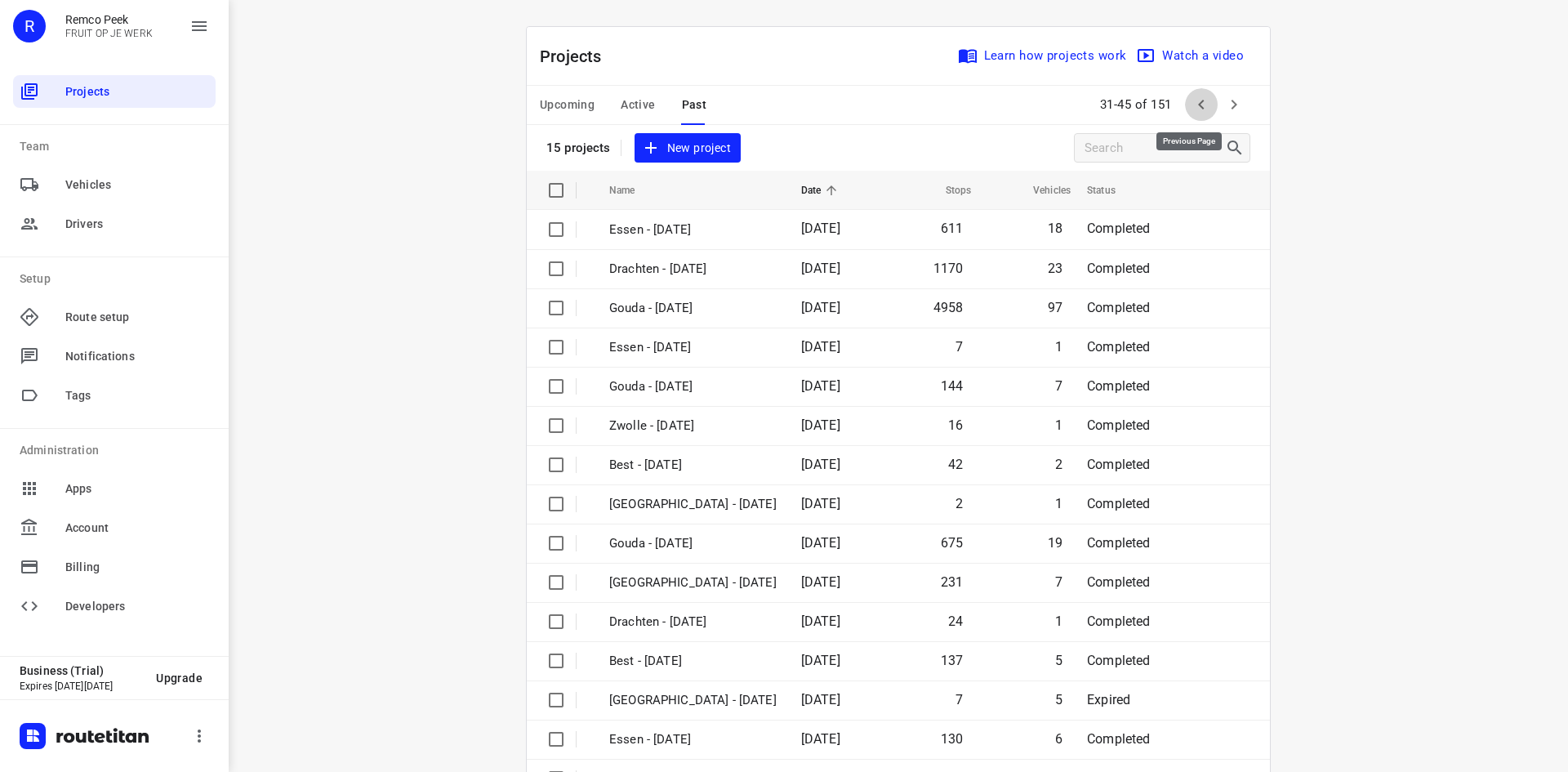
click at [1194, 99] on icon "button" at bounding box center [1201, 104] width 19 height 19
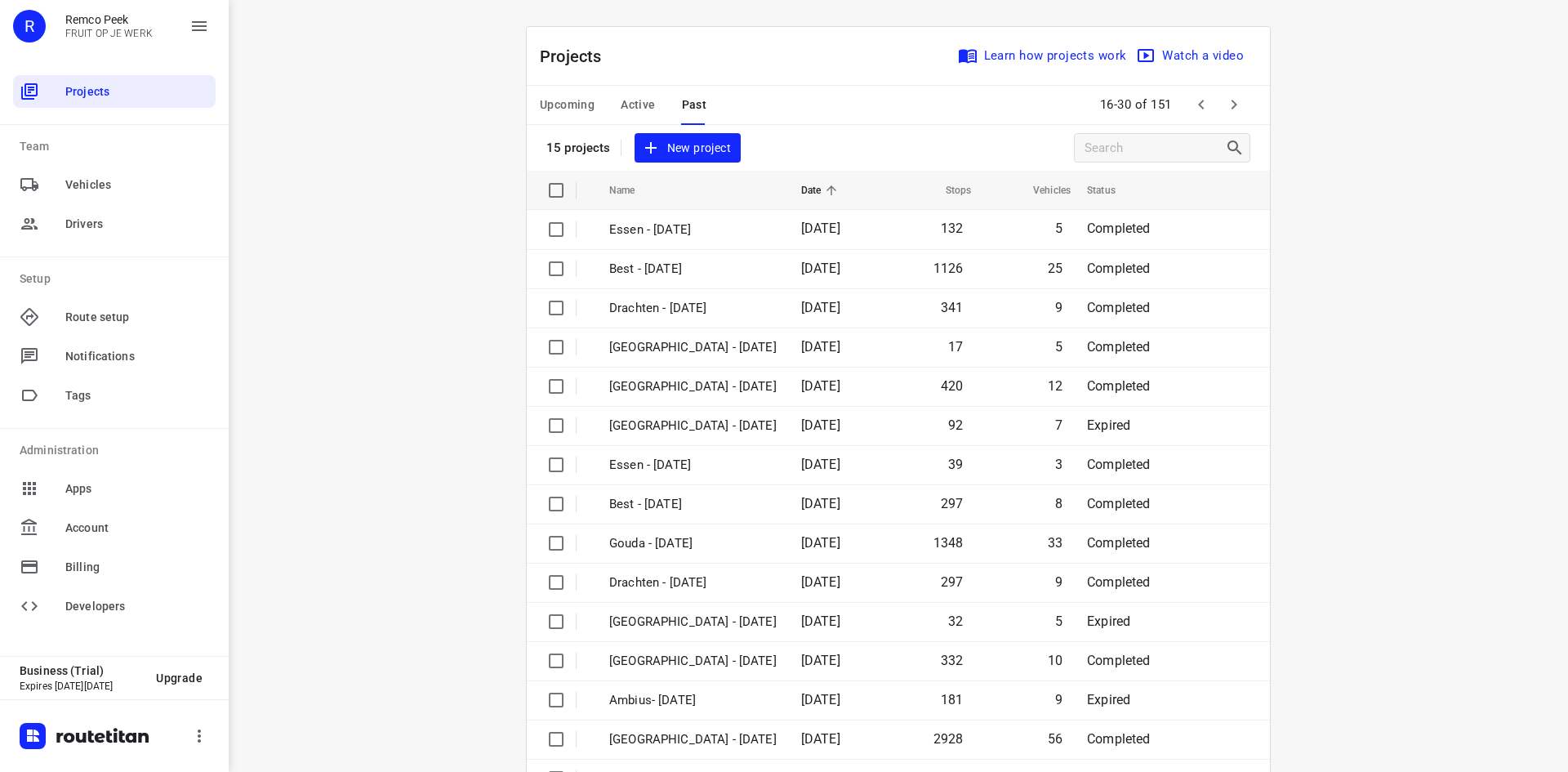
click at [1200, 100] on icon "button" at bounding box center [1201, 104] width 19 height 19
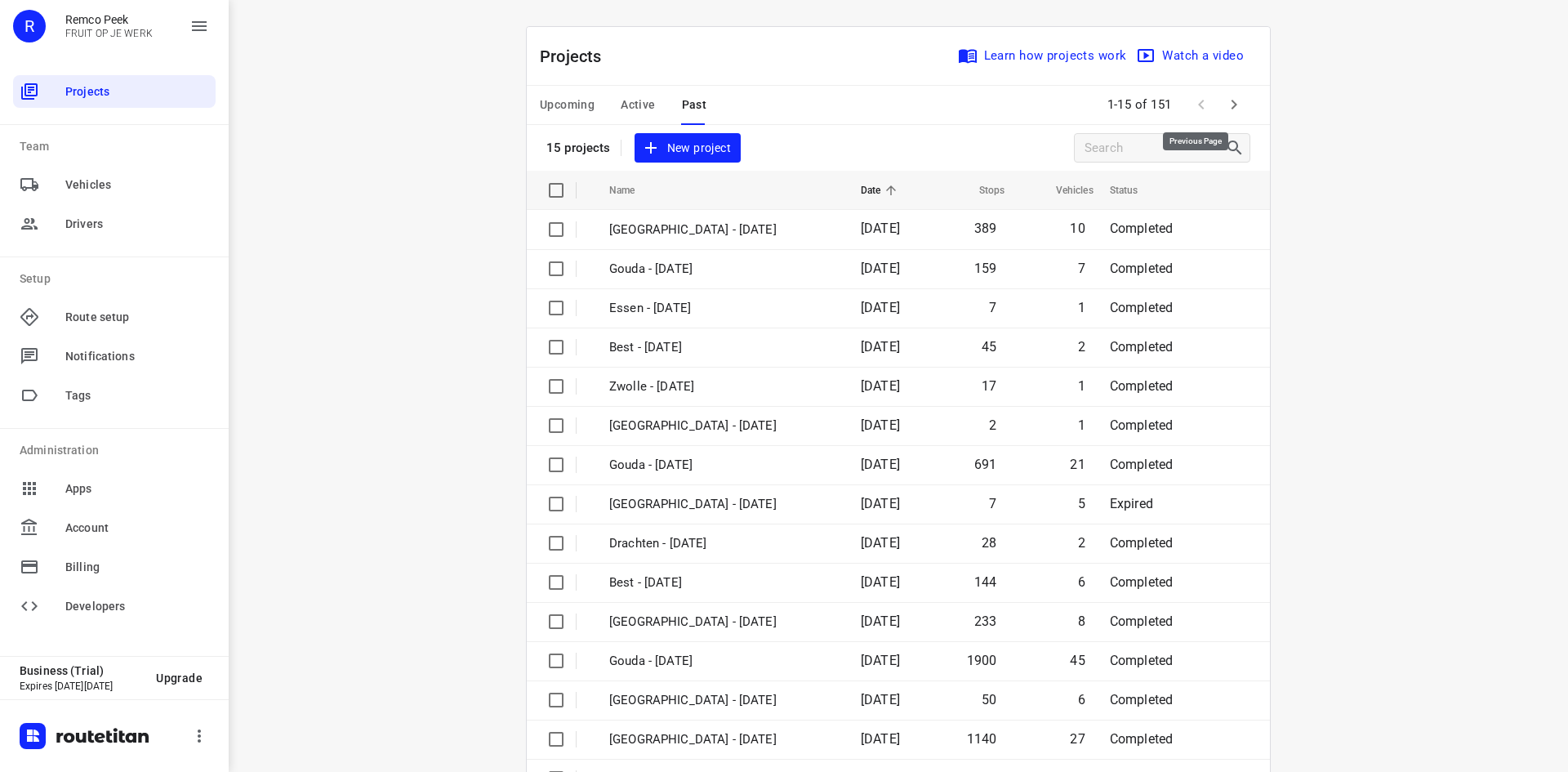
click at [1200, 105] on span at bounding box center [1201, 105] width 33 height 33
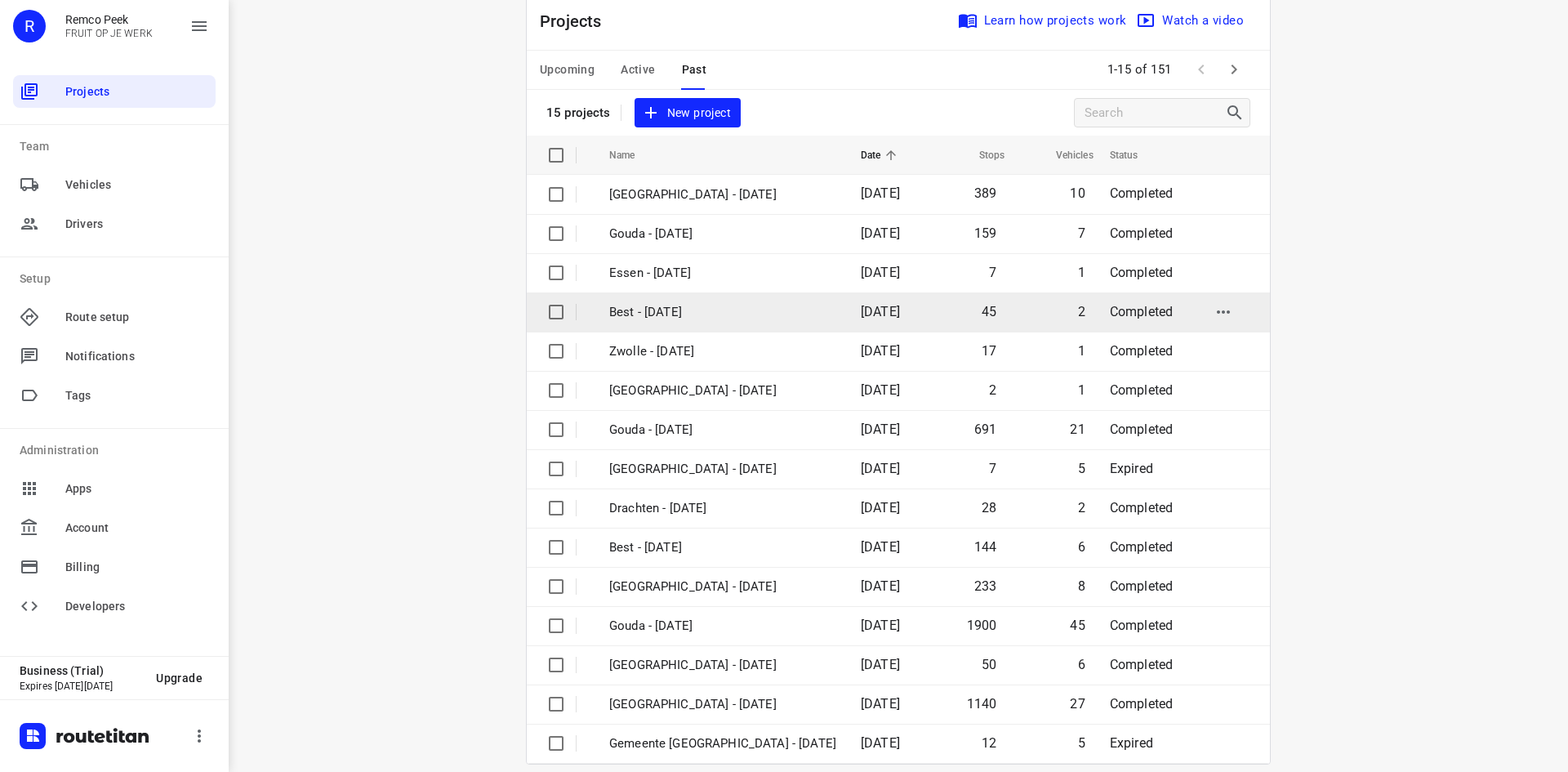
scroll to position [54, 0]
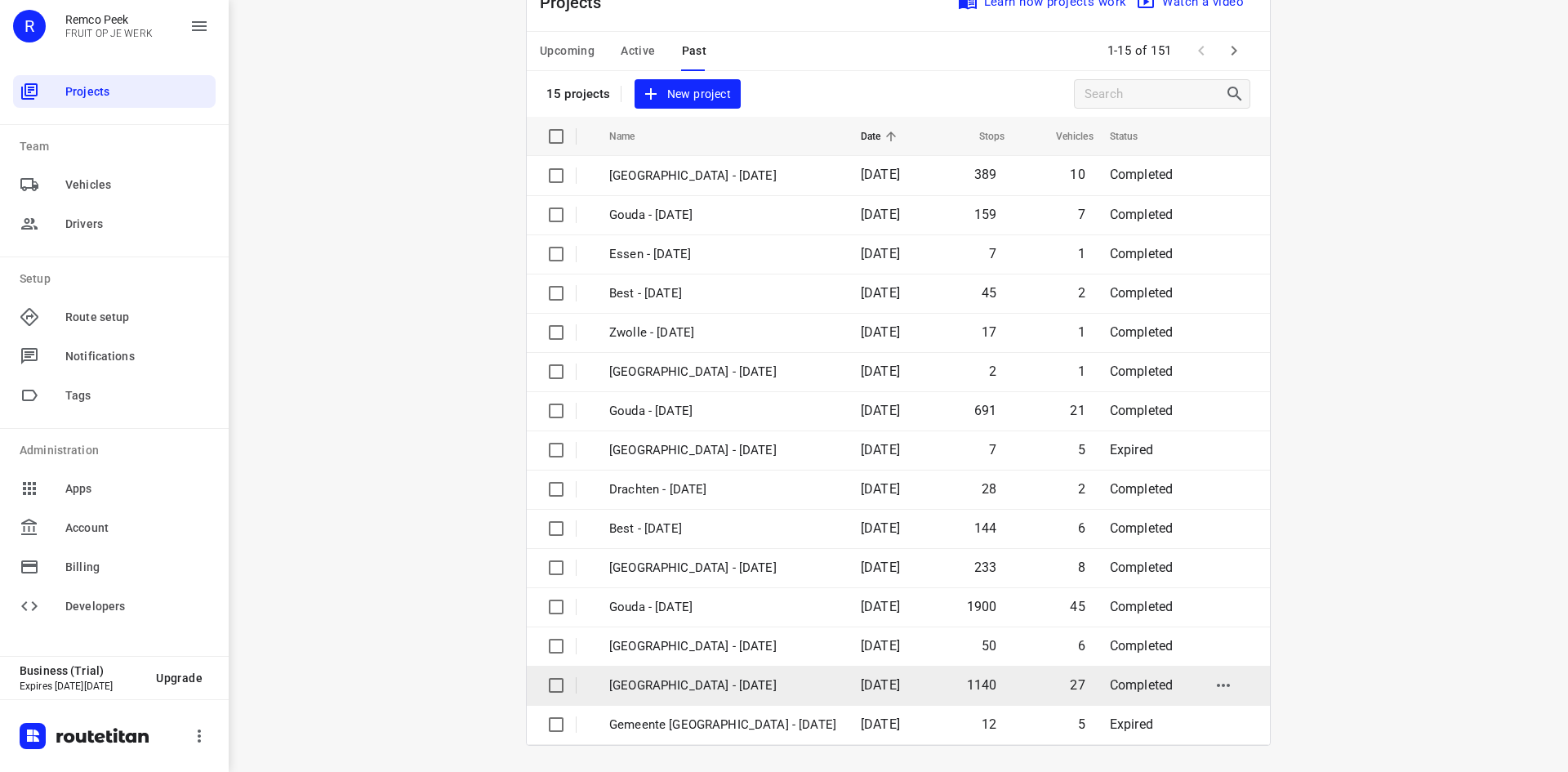
click at [702, 691] on p "[GEOGRAPHIC_DATA] - [DATE]" at bounding box center [722, 685] width 227 height 19
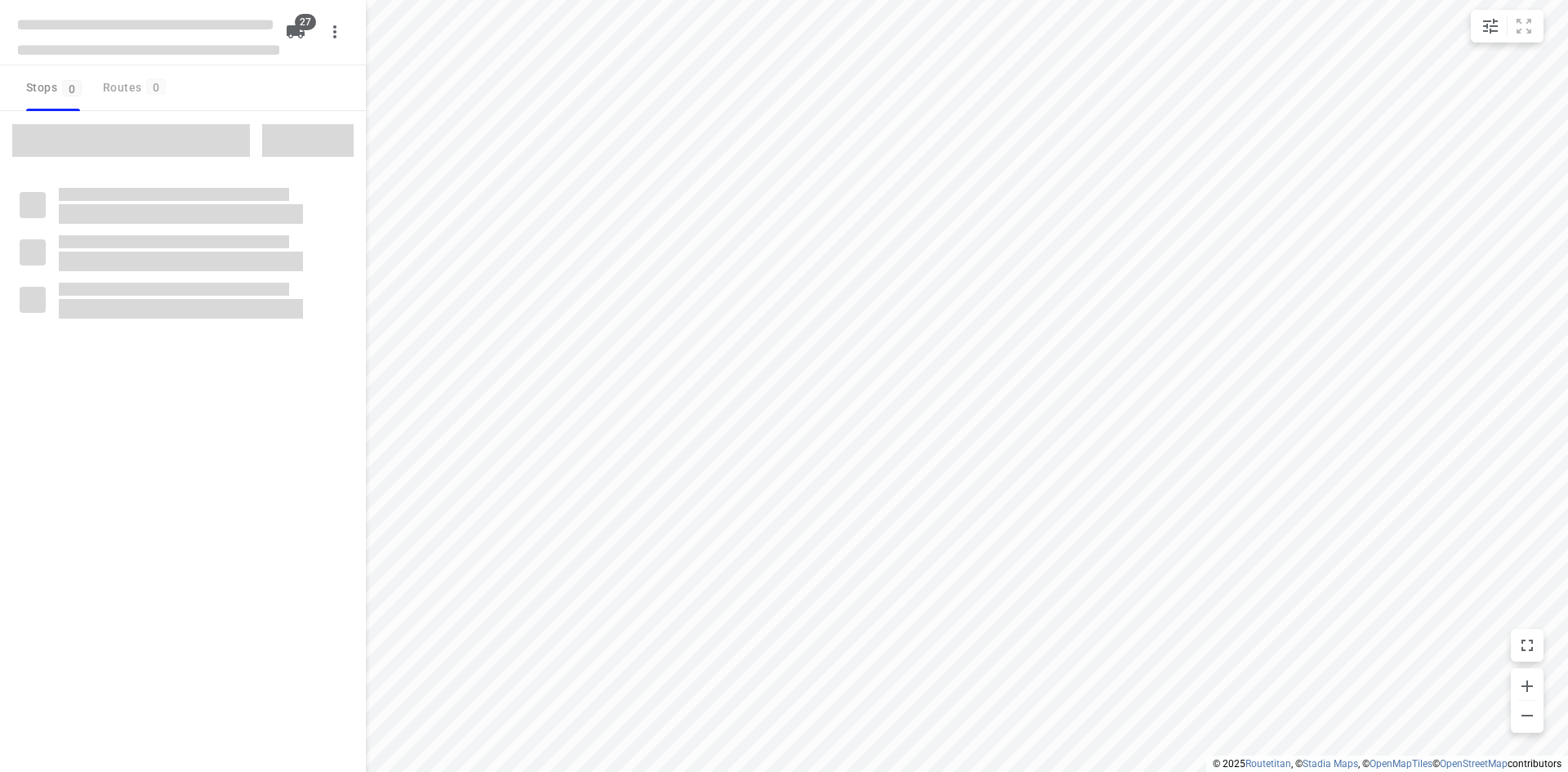
checkbox input "true"
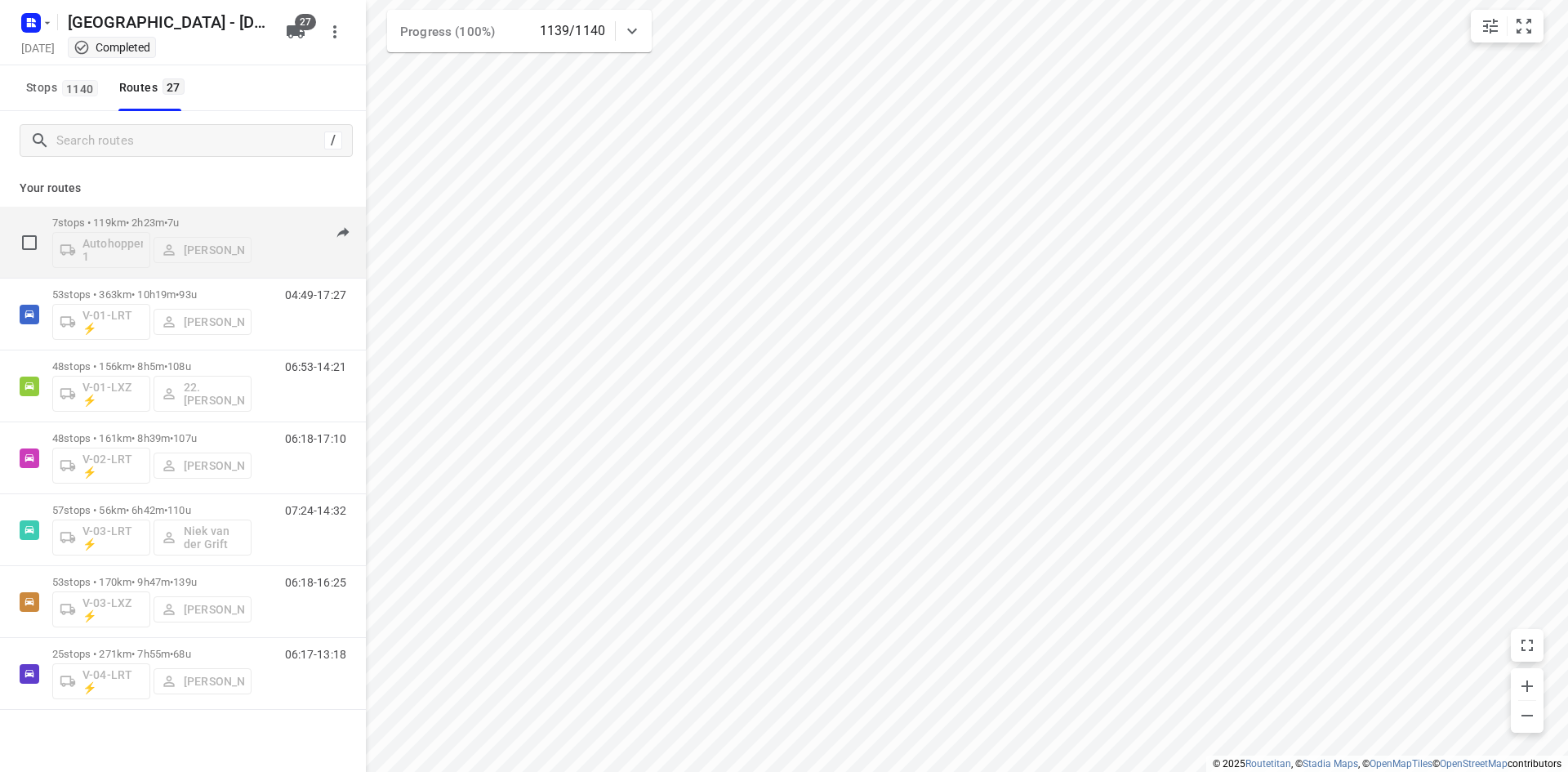
click at [301, 251] on div "13:49-16:29" at bounding box center [305, 246] width 82 height 60
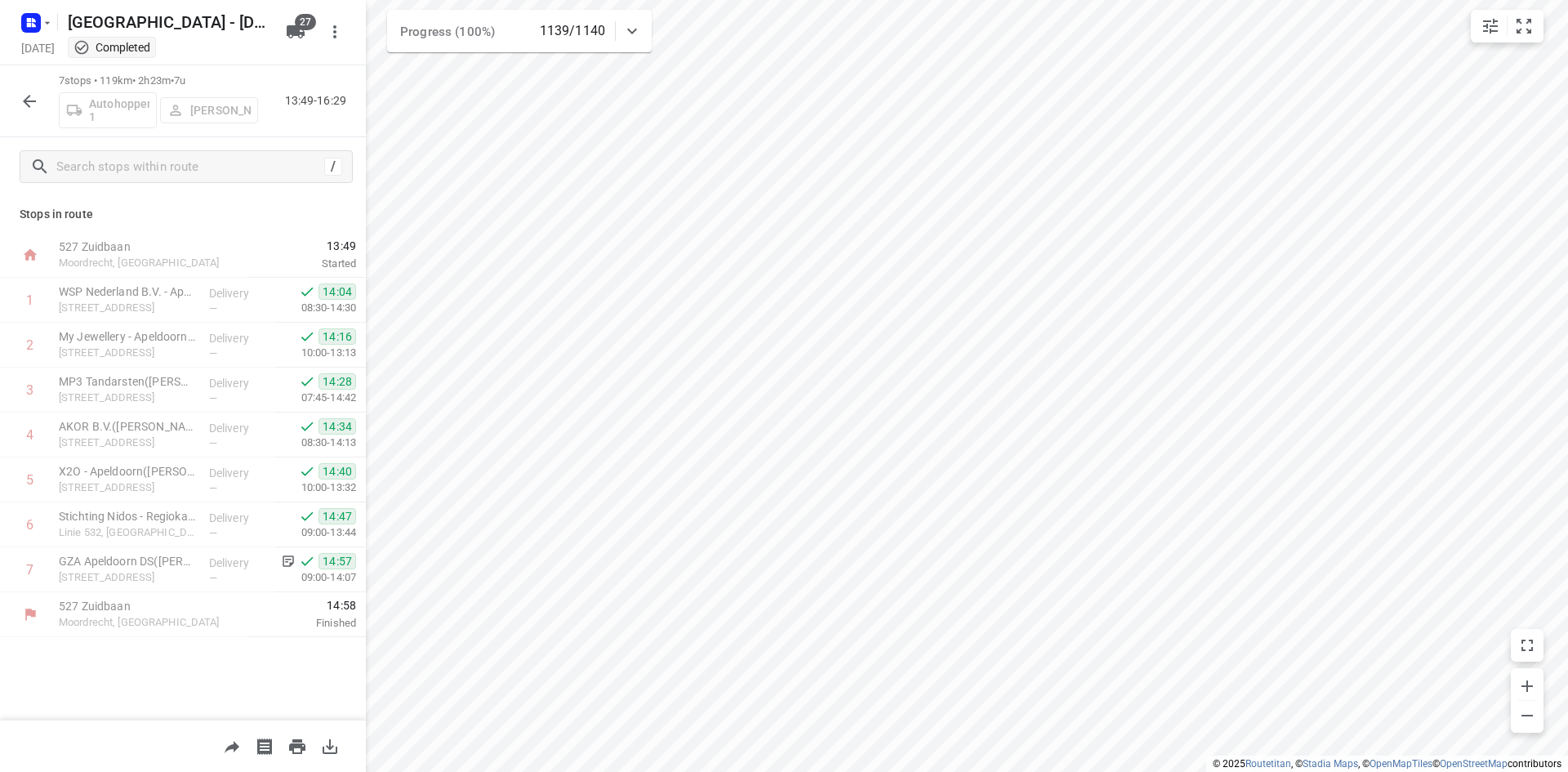
click at [27, 107] on icon "button" at bounding box center [29, 100] width 19 height 19
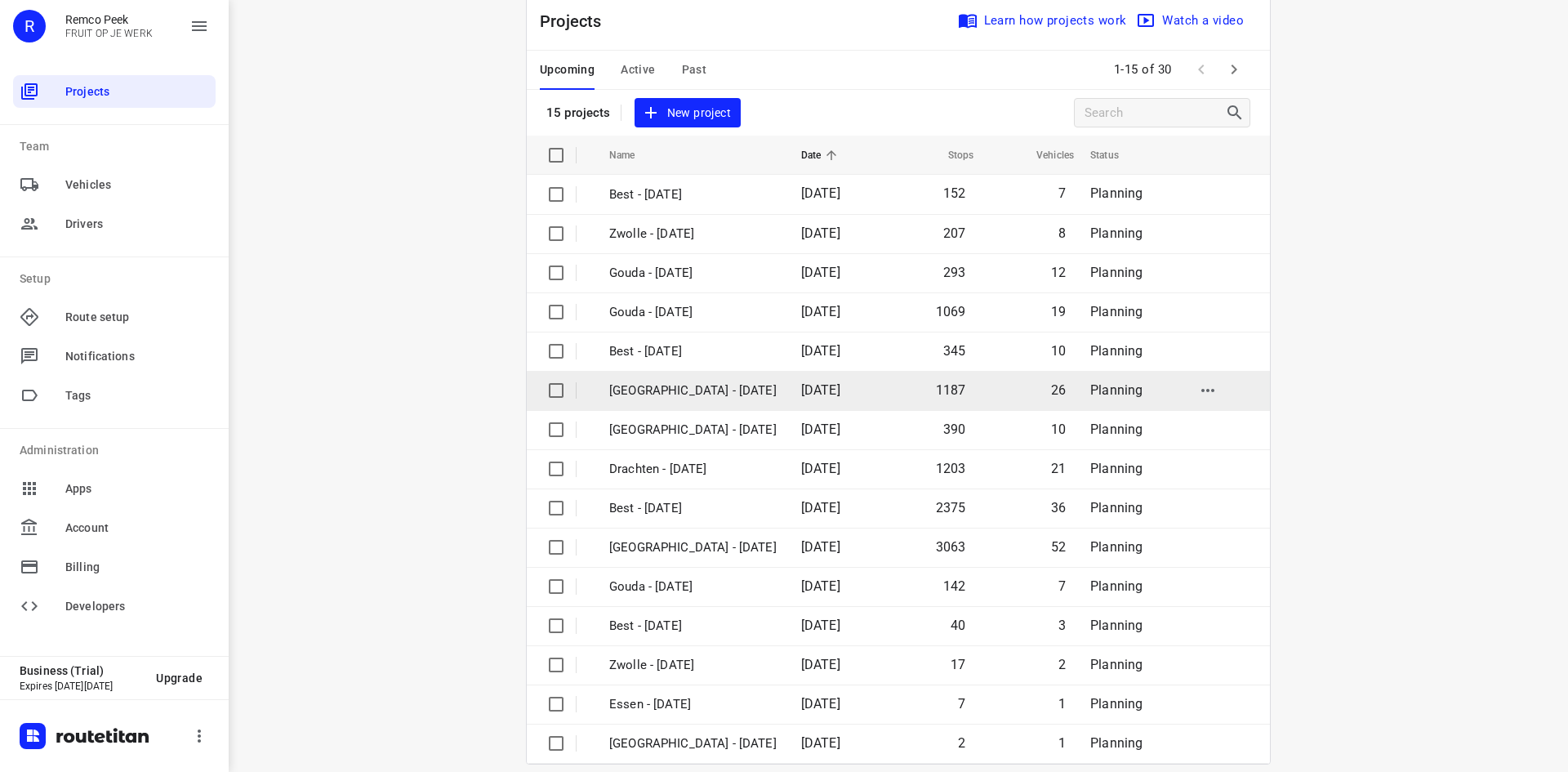
scroll to position [54, 0]
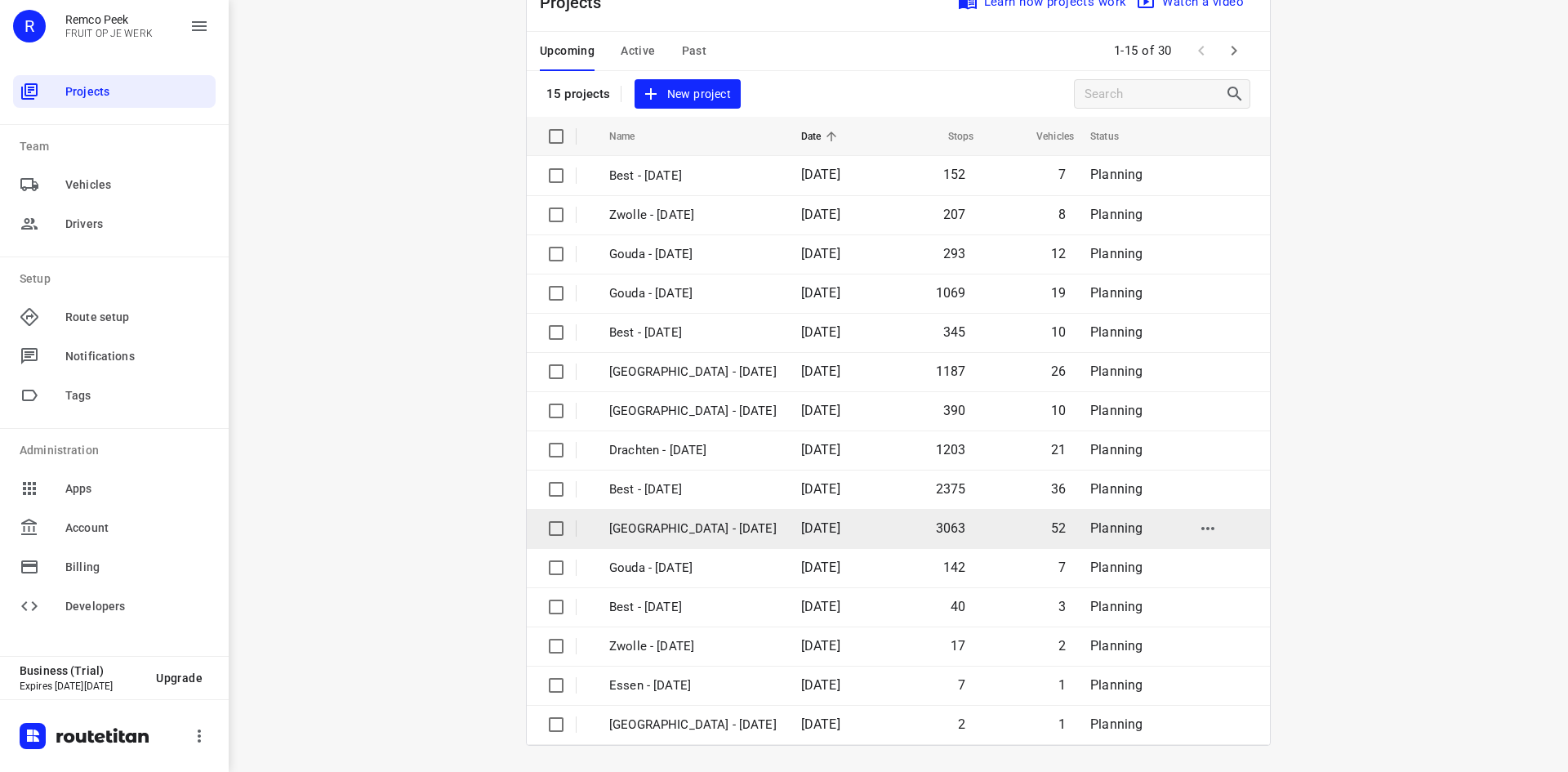
click at [681, 525] on p "[GEOGRAPHIC_DATA] - [DATE]" at bounding box center [693, 529] width 167 height 19
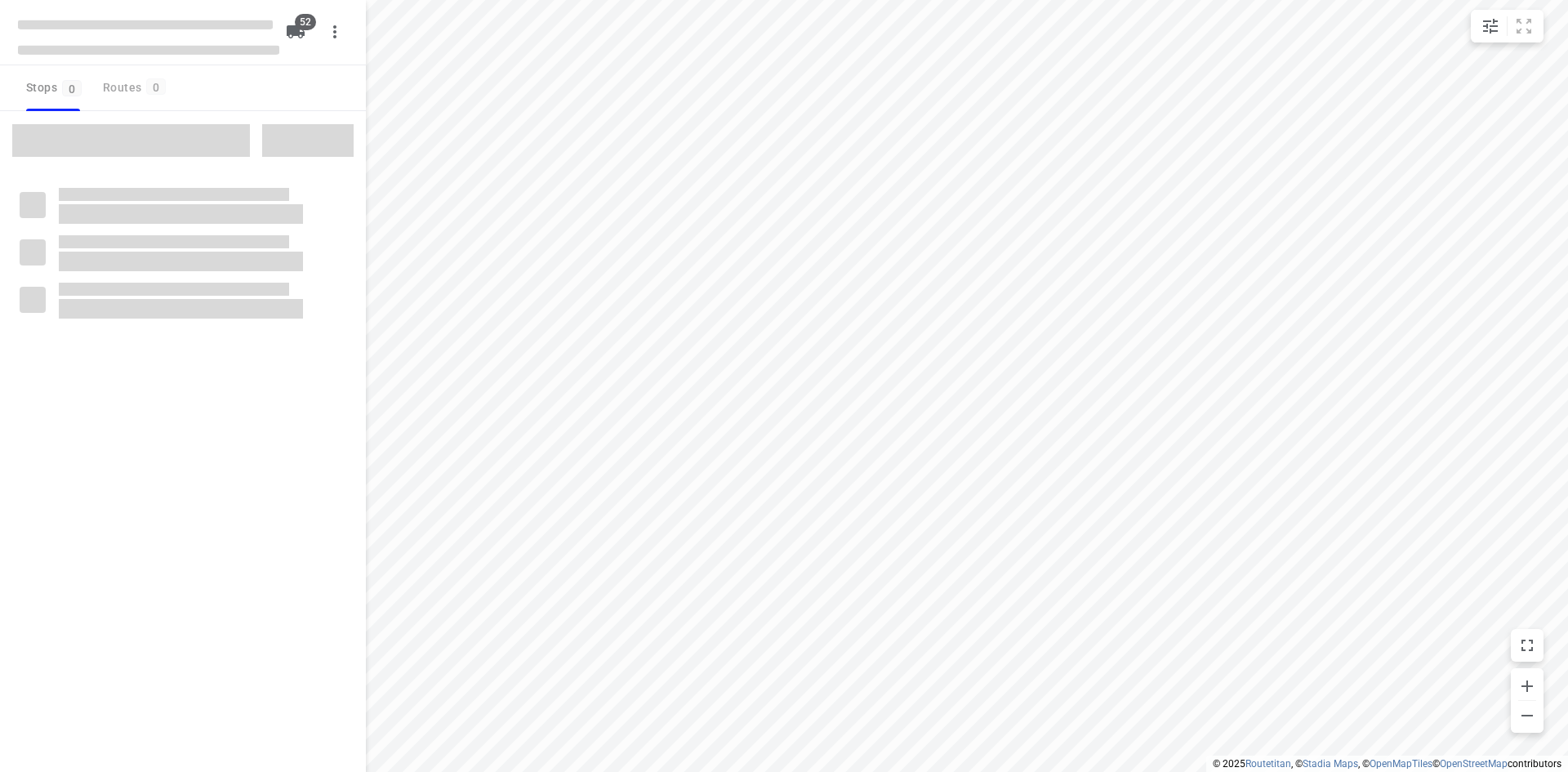
checkbox input "true"
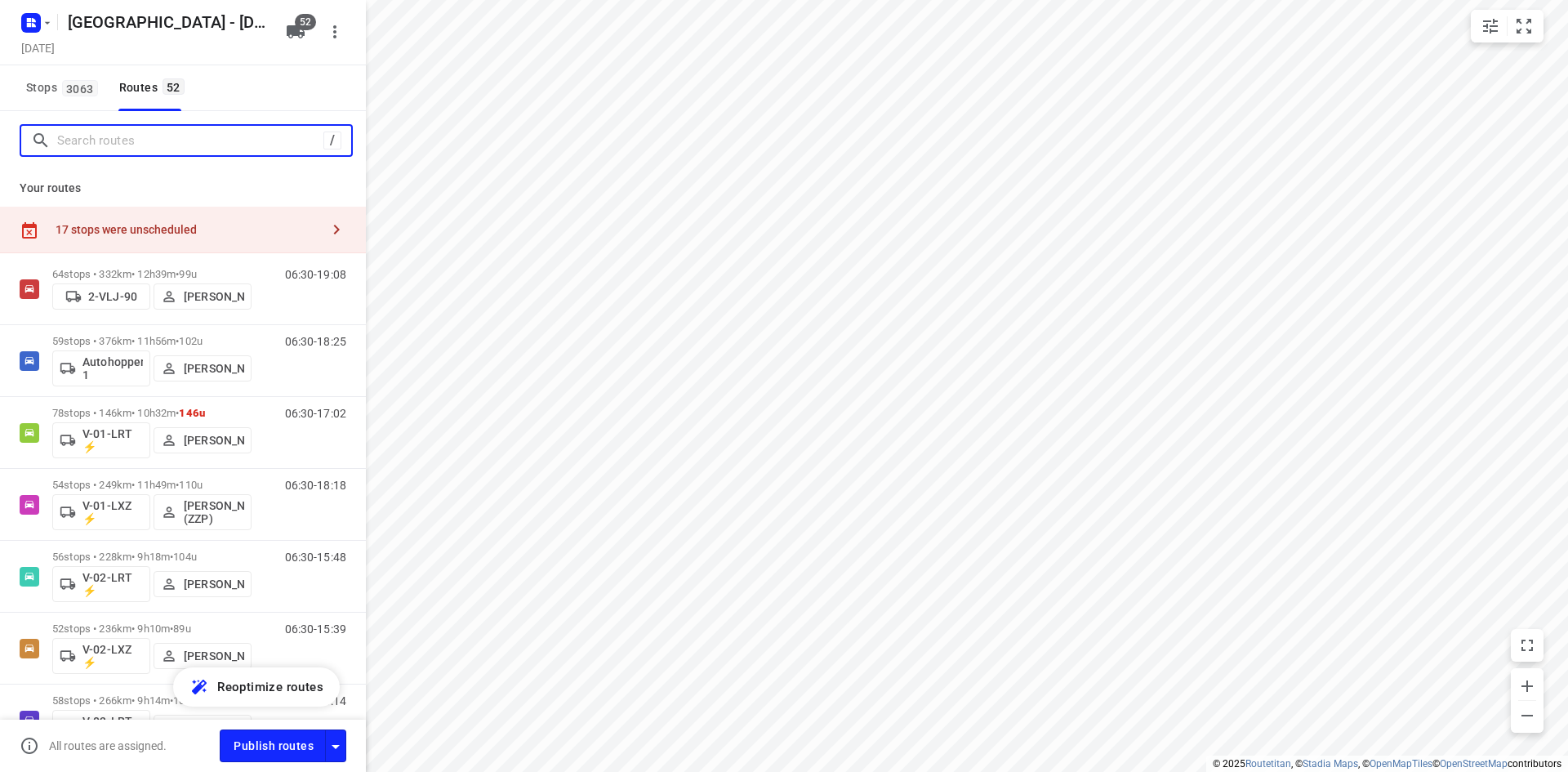
click at [199, 135] on input "Search routes" at bounding box center [191, 141] width 267 height 25
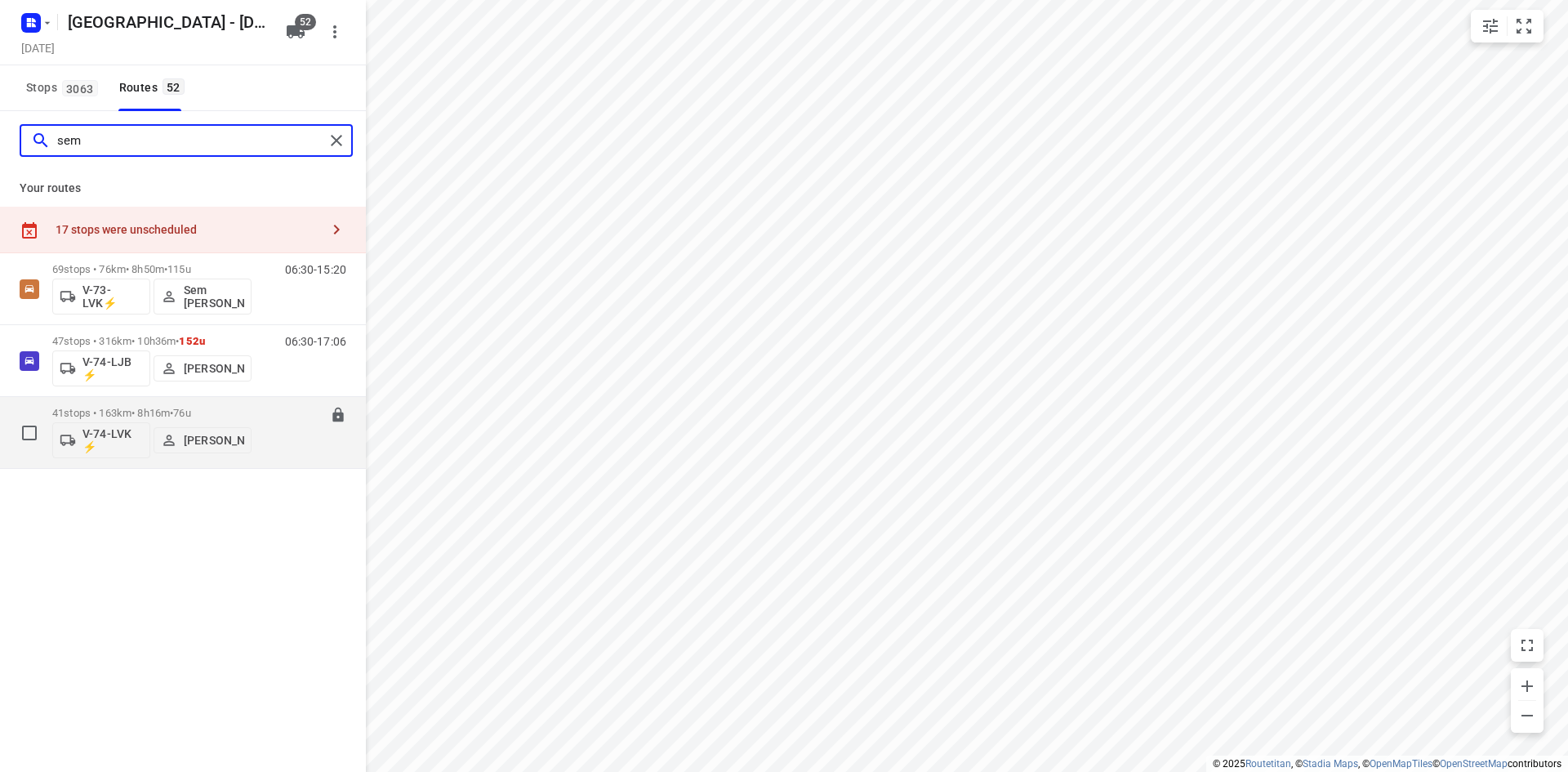
type input "sem"
click at [277, 440] on div "06:30-14:45" at bounding box center [305, 436] width 82 height 60
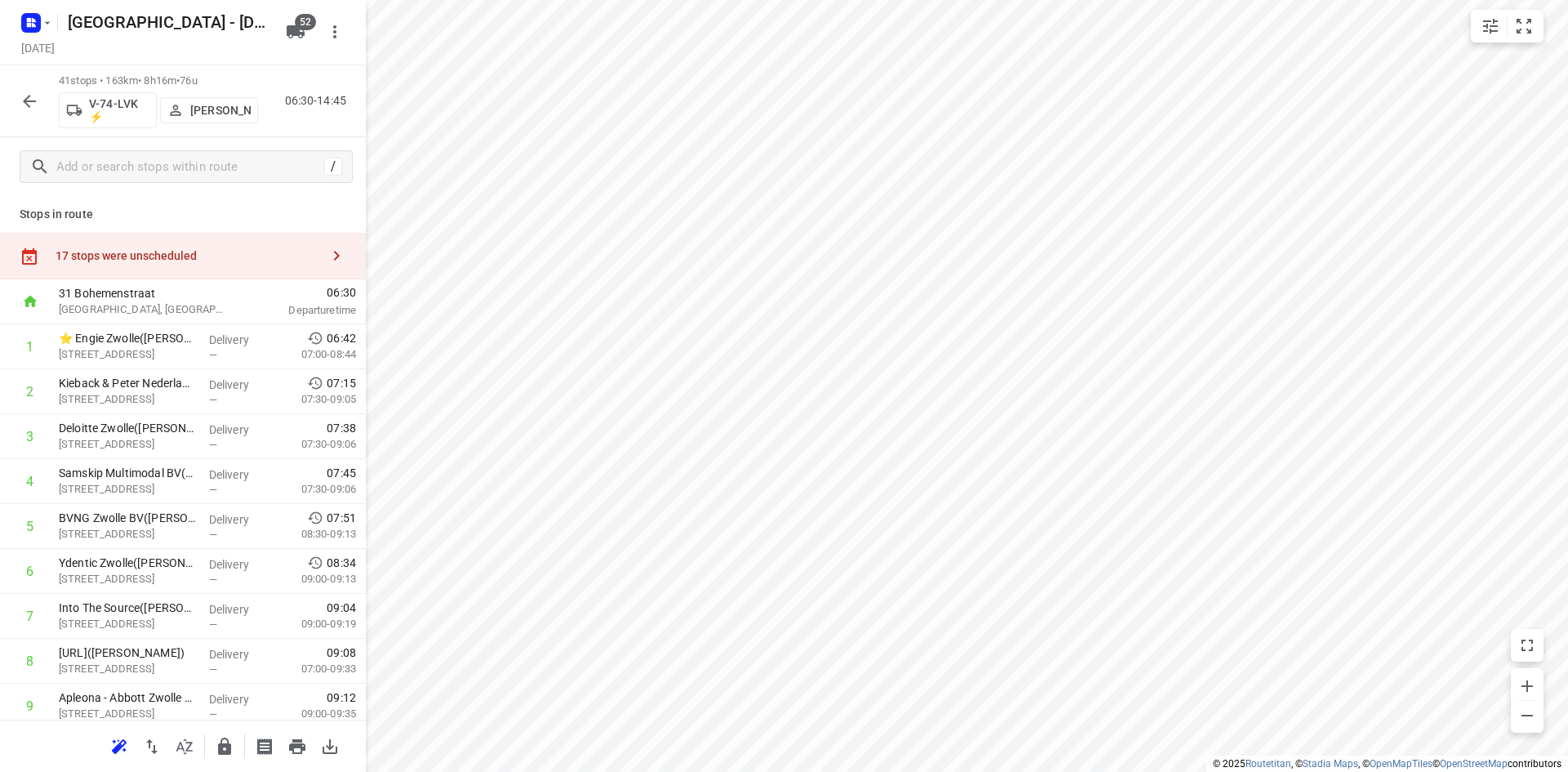
click at [209, 111] on p "[PERSON_NAME]" at bounding box center [221, 110] width 61 height 13
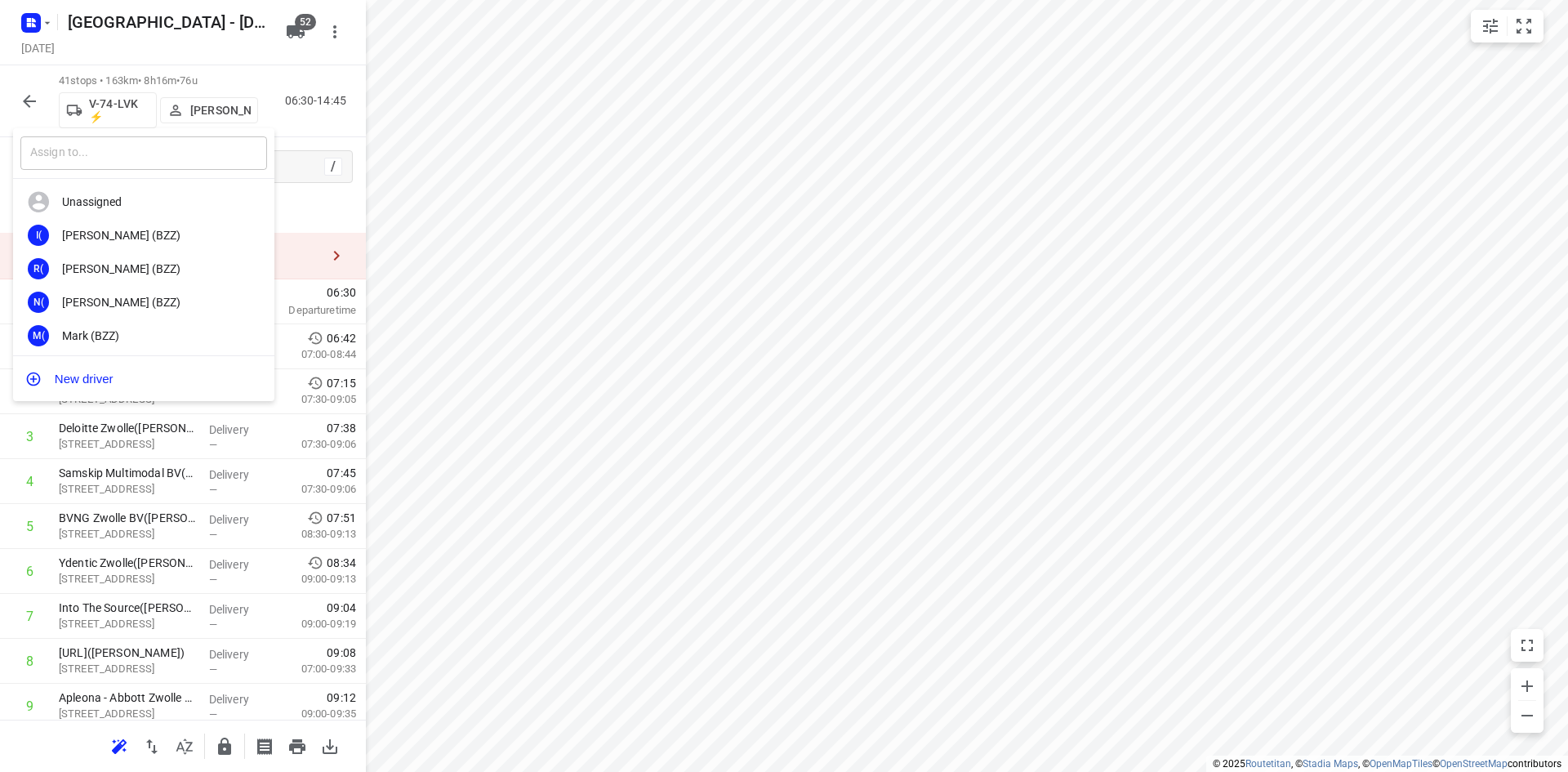
click at [198, 150] on input "text" at bounding box center [143, 154] width 246 height 34
type input "JOhan"
click at [132, 305] on div "Johan Oerbekke" at bounding box center [148, 301] width 171 height 13
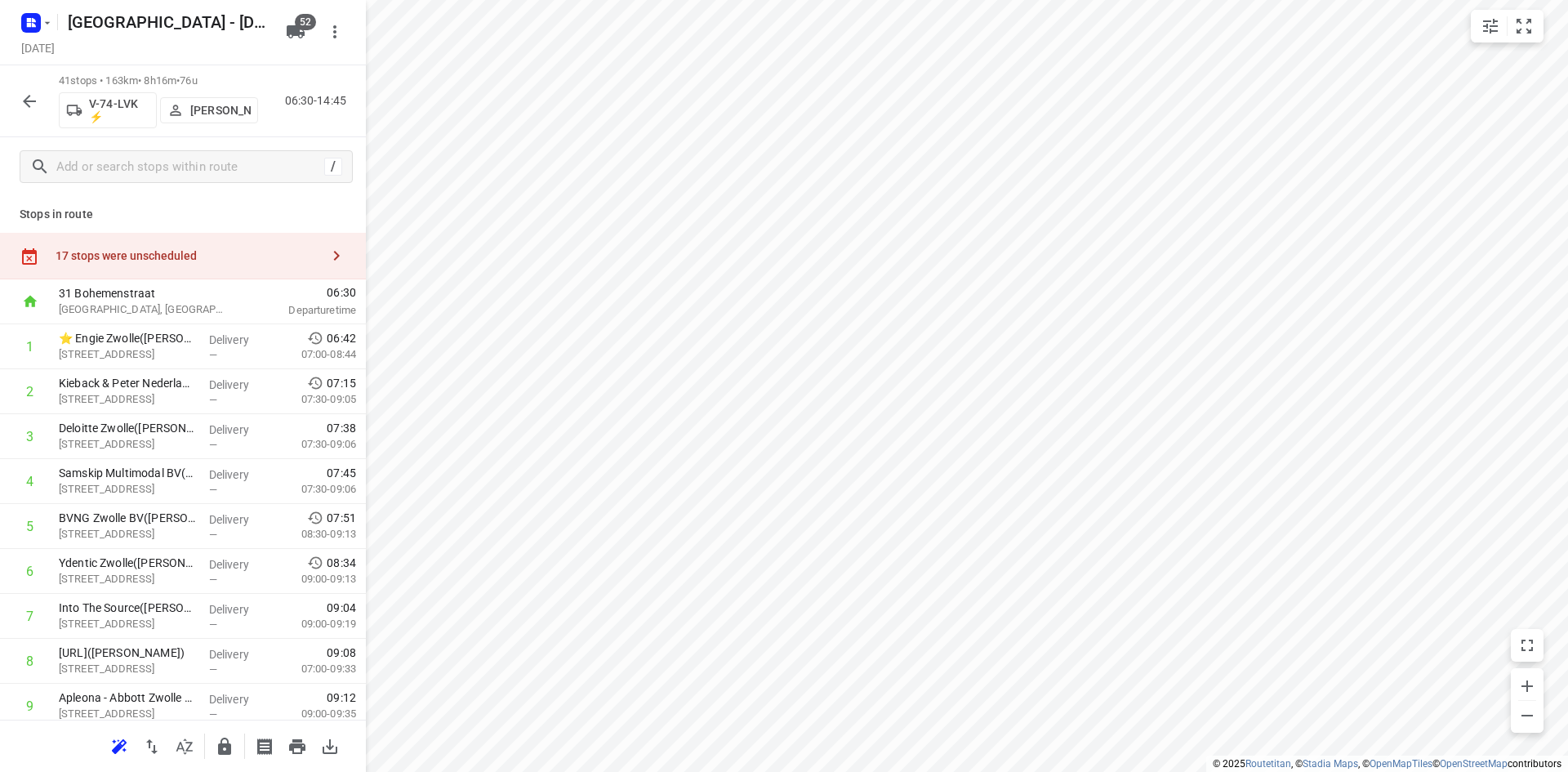
click at [30, 103] on icon "button" at bounding box center [29, 100] width 19 height 19
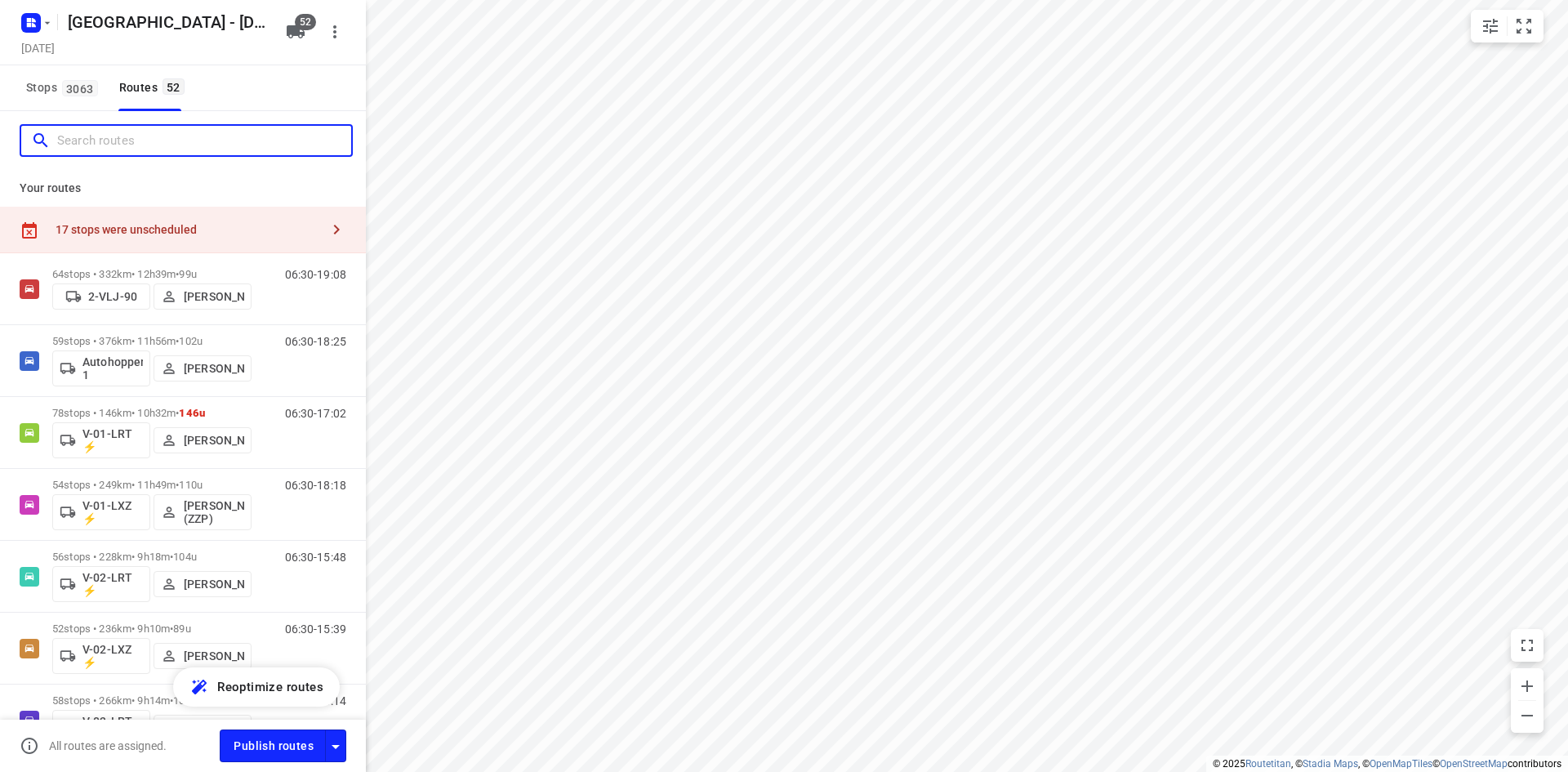
click at [268, 143] on input "Search routes" at bounding box center [204, 141] width 294 height 25
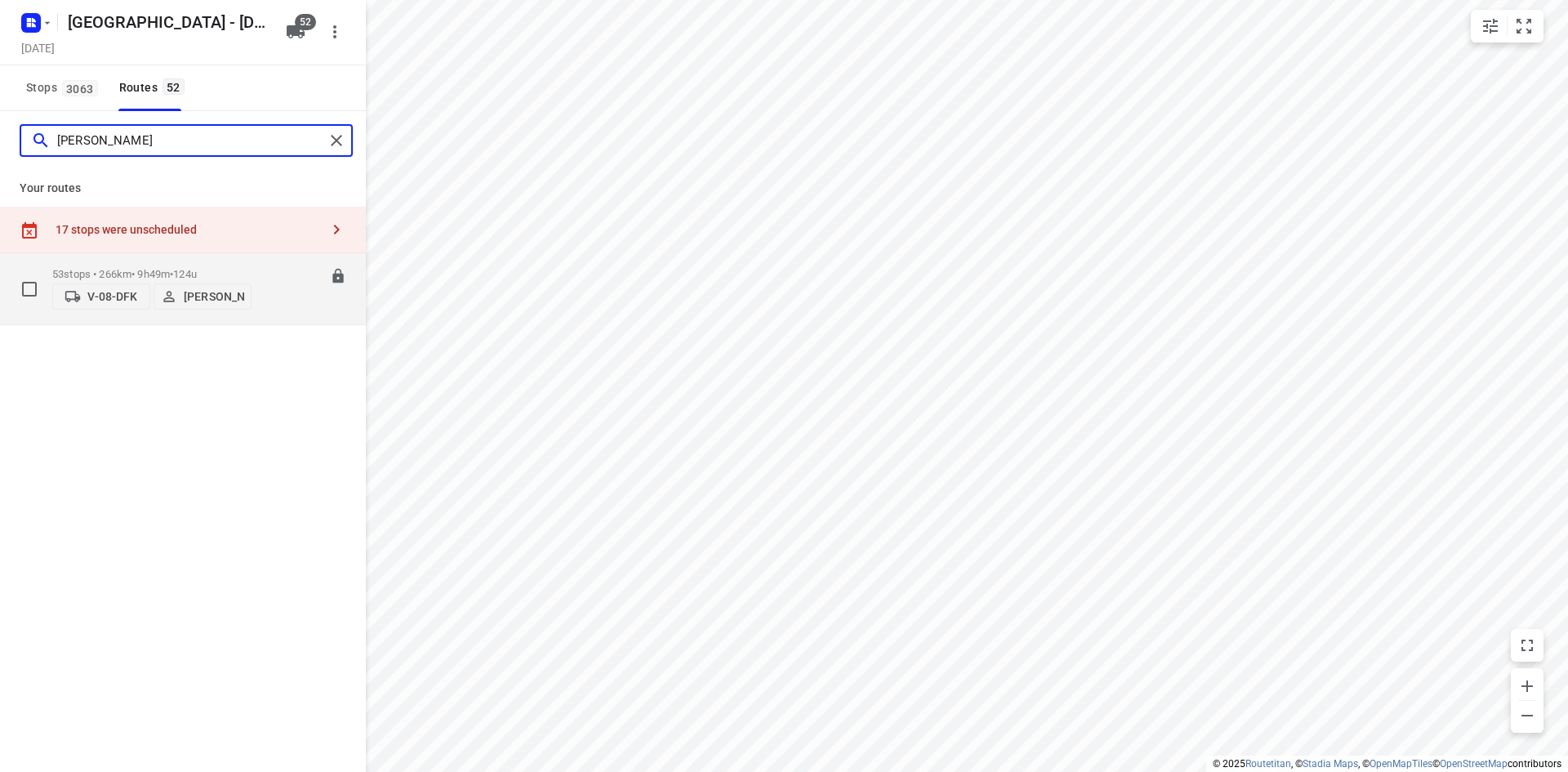
type input "kevin"
click at [267, 308] on div "06:30-16:19" at bounding box center [305, 292] width 82 height 50
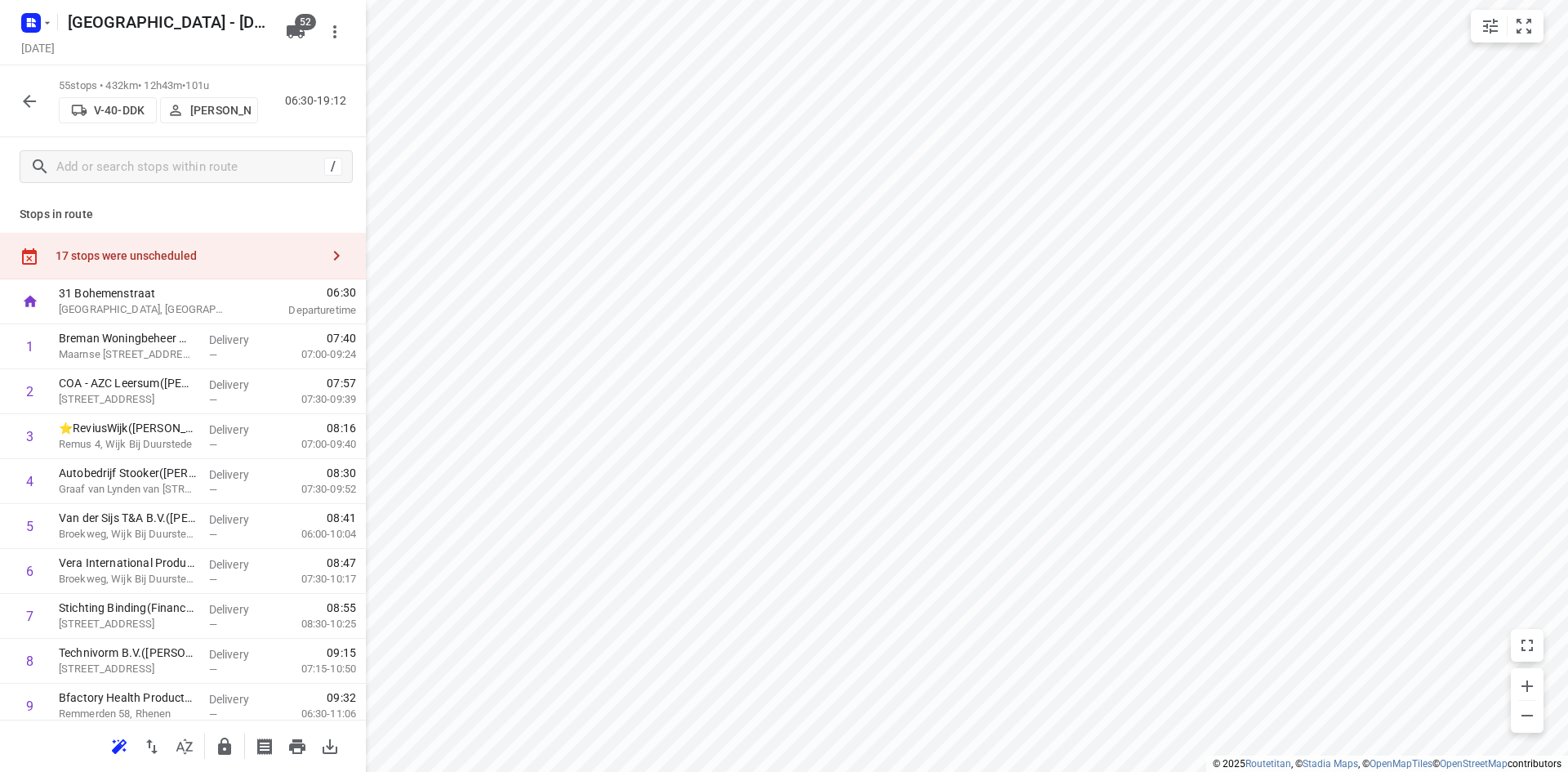
click at [201, 111] on p "Siemen Hiemstra" at bounding box center [221, 110] width 61 height 13
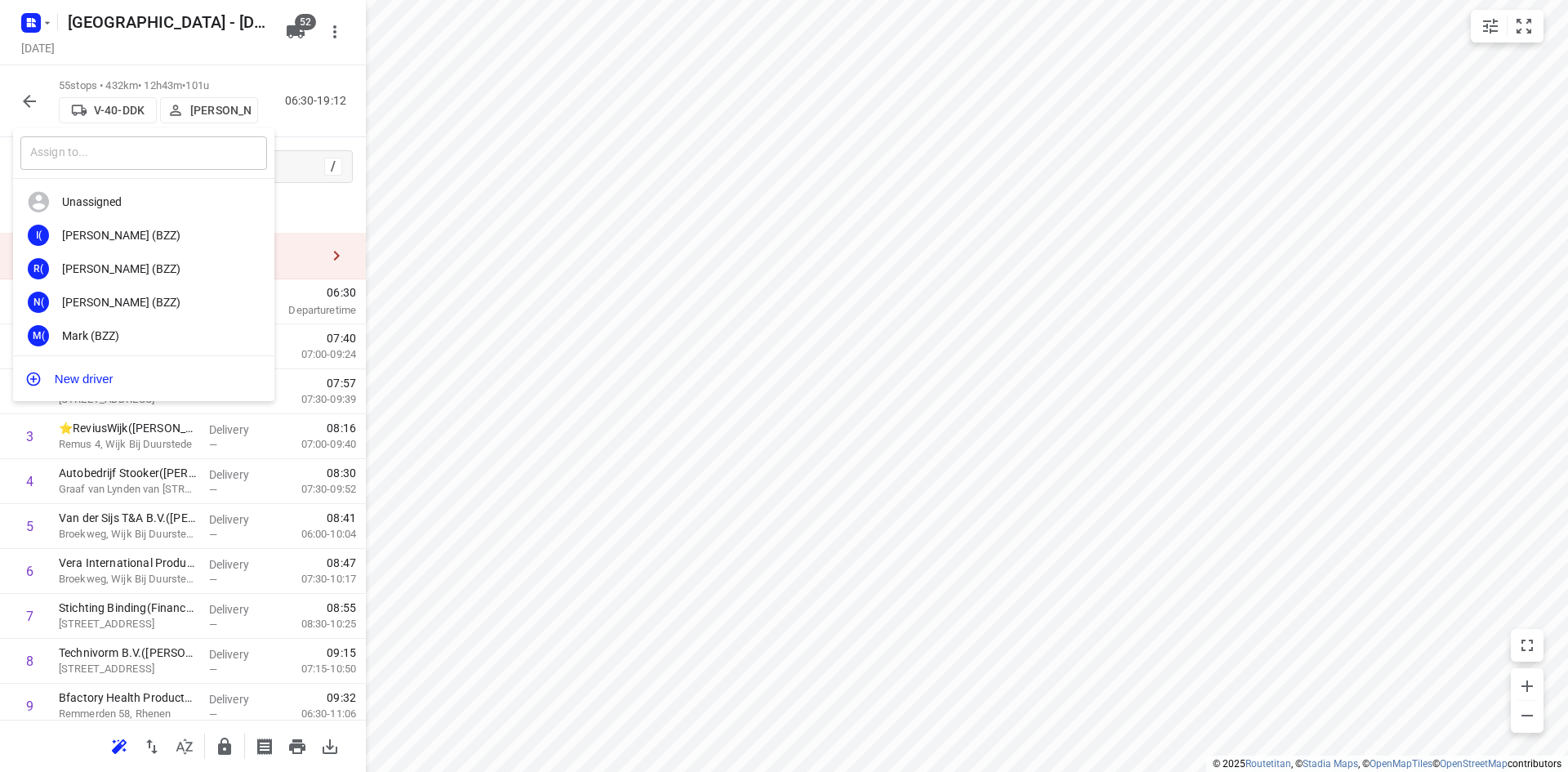
click at [180, 157] on input "text" at bounding box center [143, 154] width 246 height 34
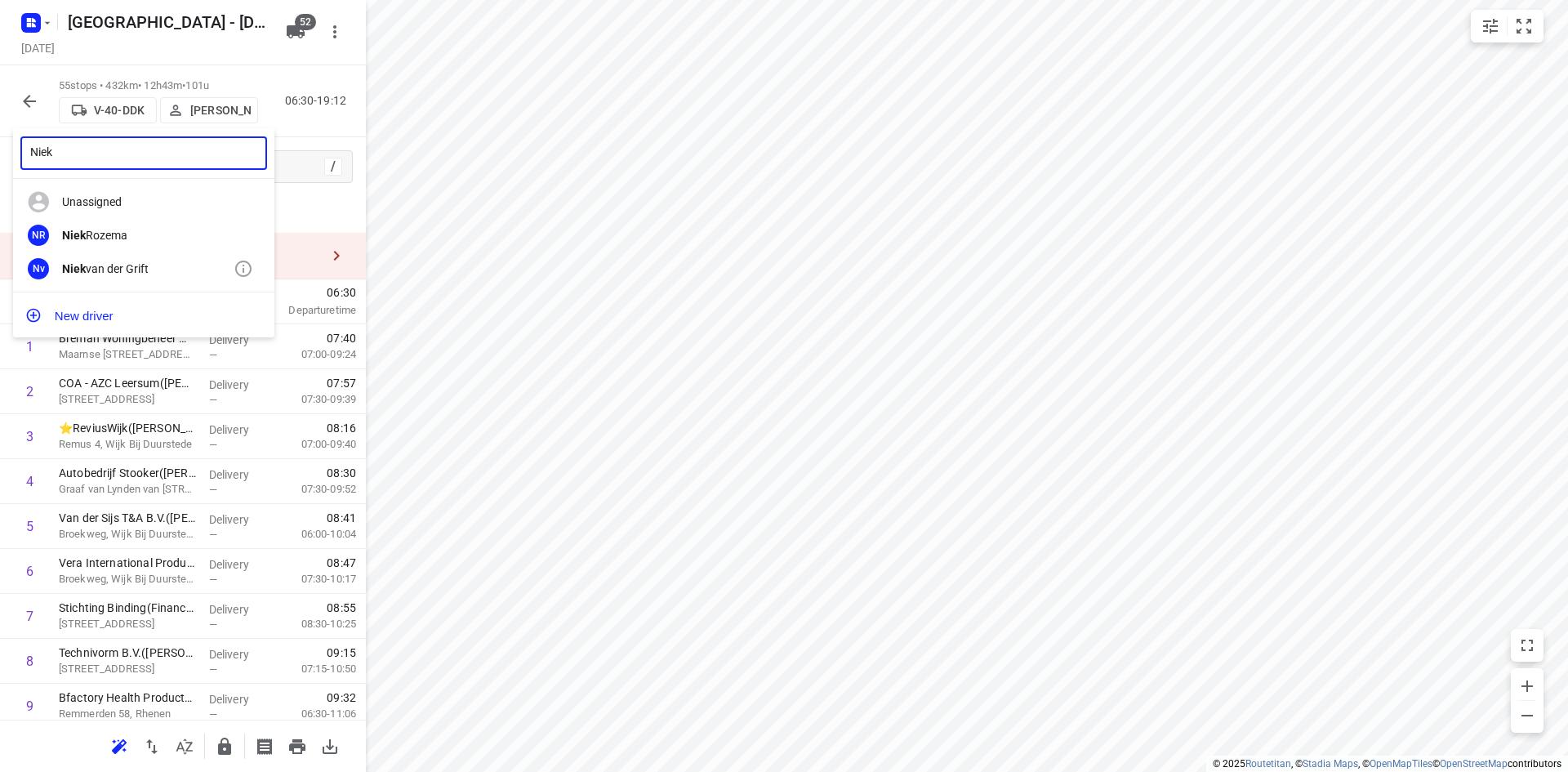
type input "Niek"
click at [119, 258] on div "Nv Niek van der Grift" at bounding box center [143, 268] width 262 height 34
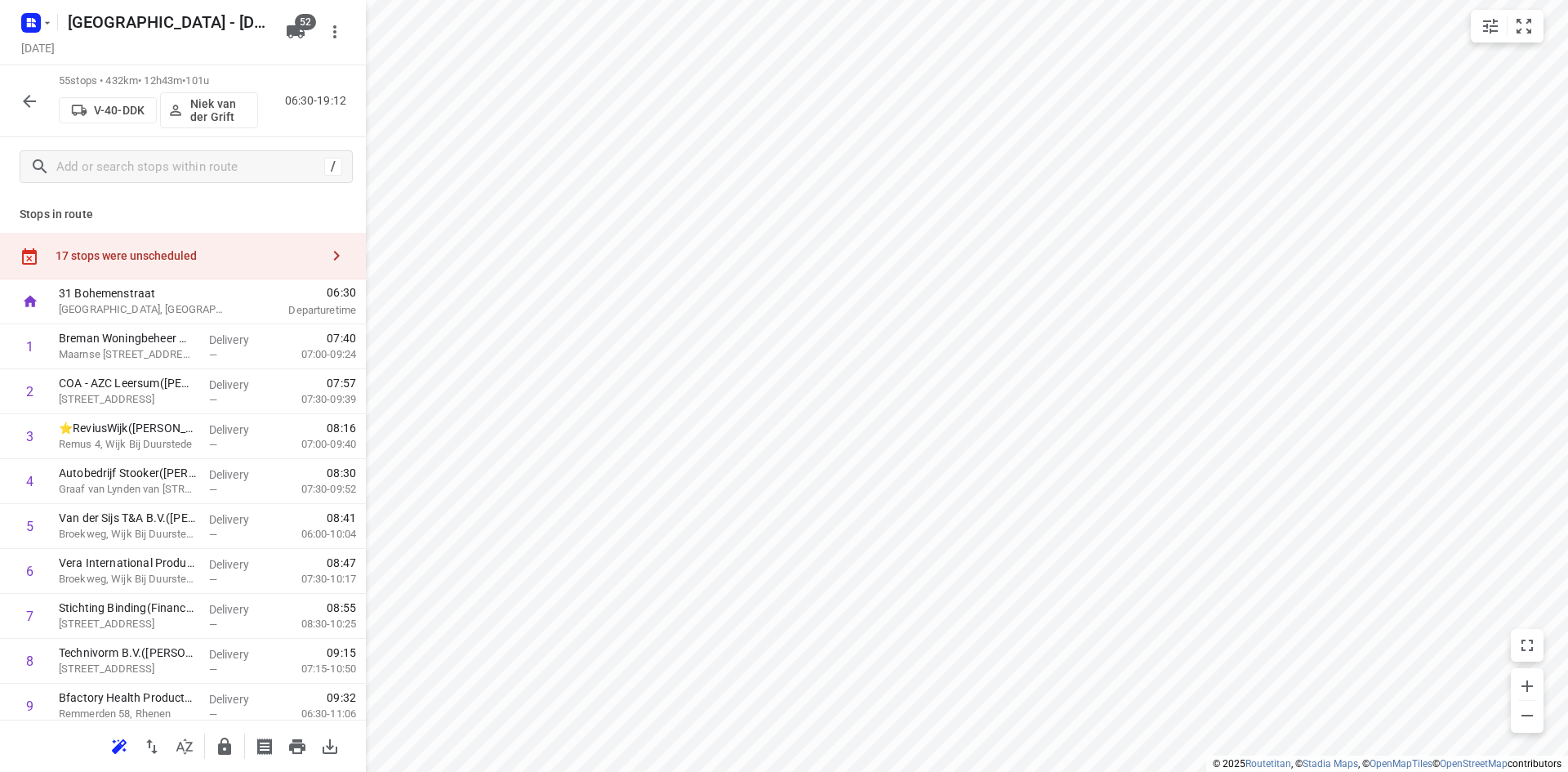
click at [29, 99] on icon "button" at bounding box center [29, 100] width 19 height 19
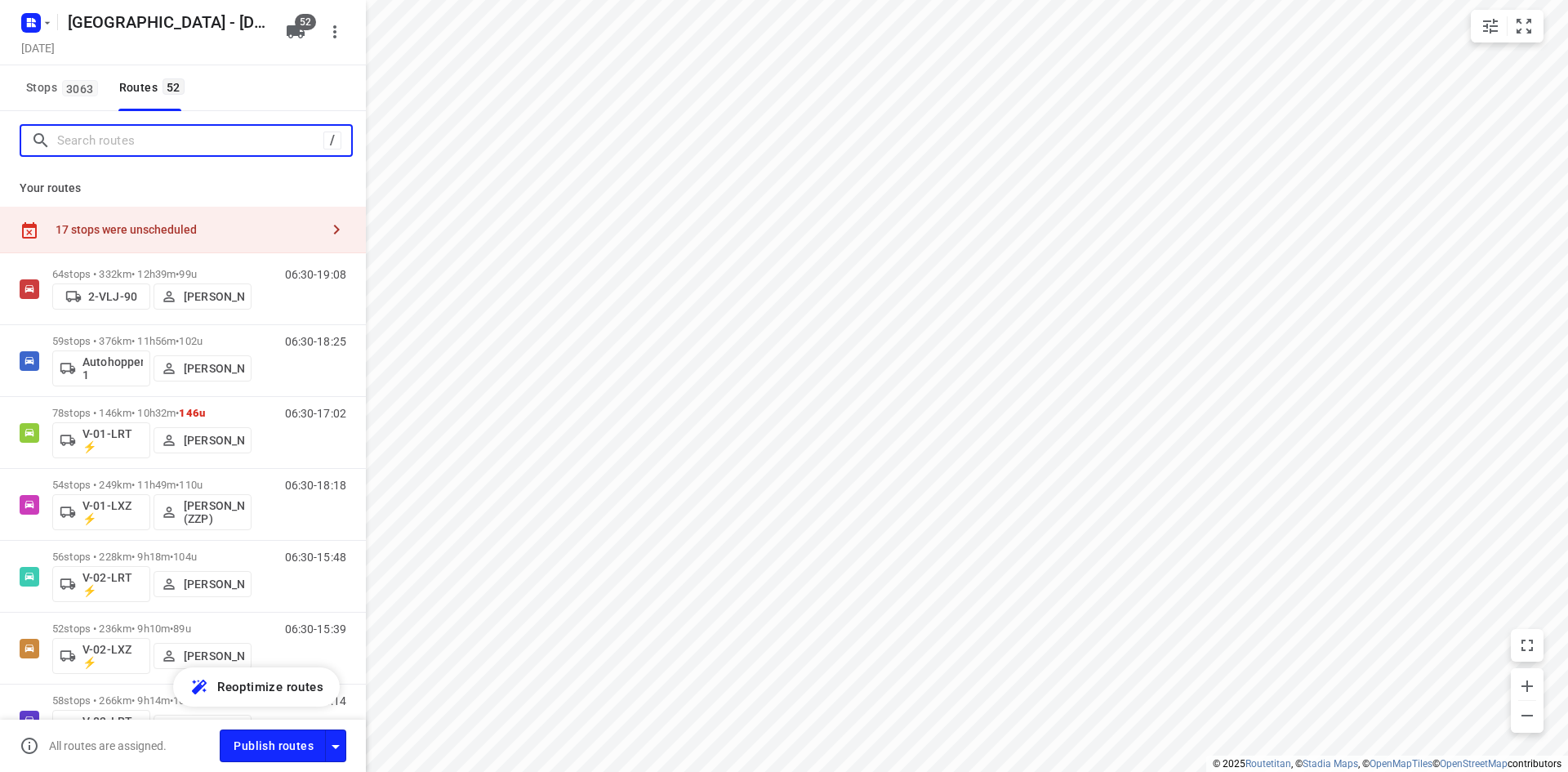
click at [147, 139] on input "Search routes" at bounding box center [191, 141] width 267 height 25
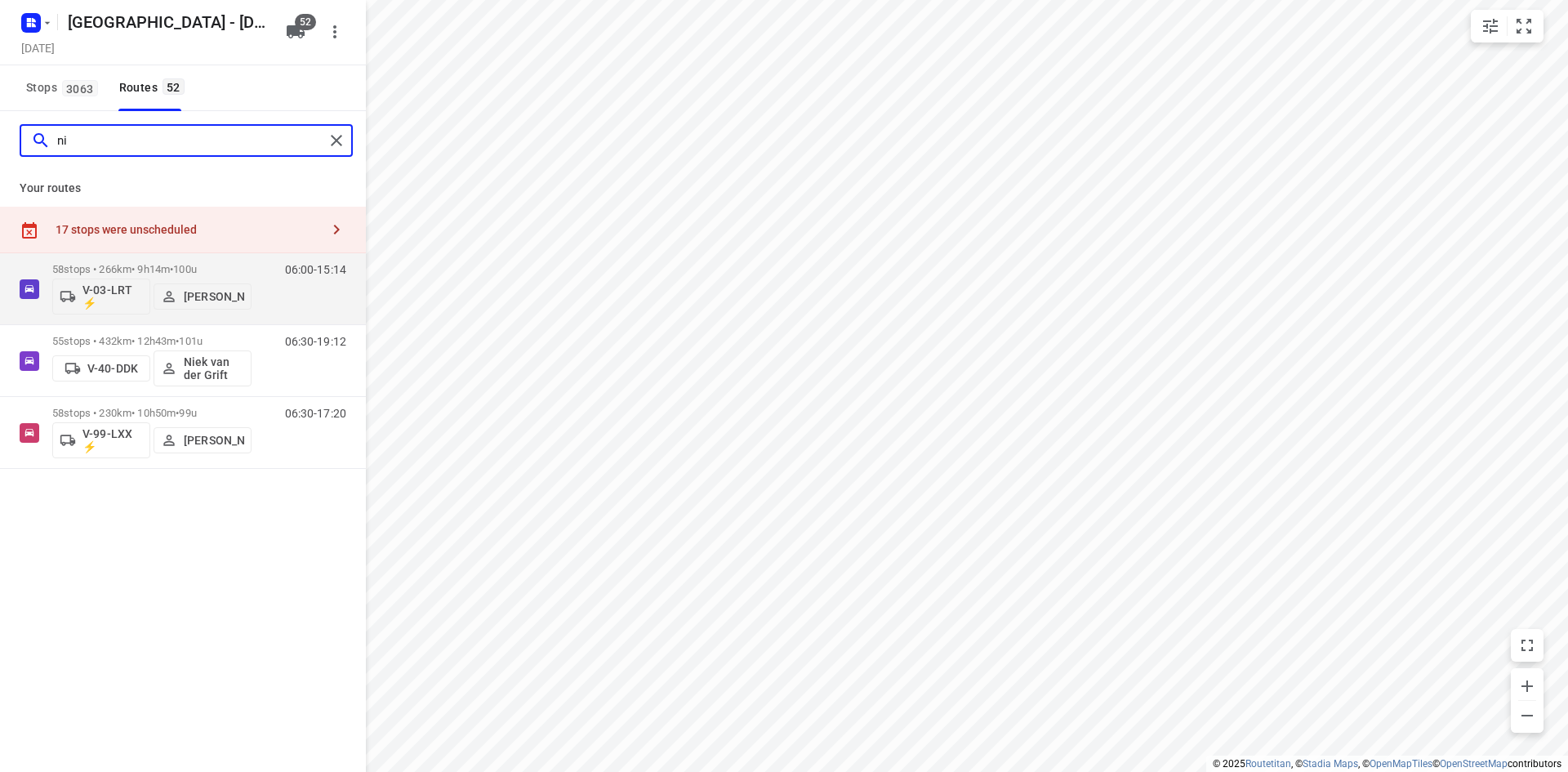
type input "n"
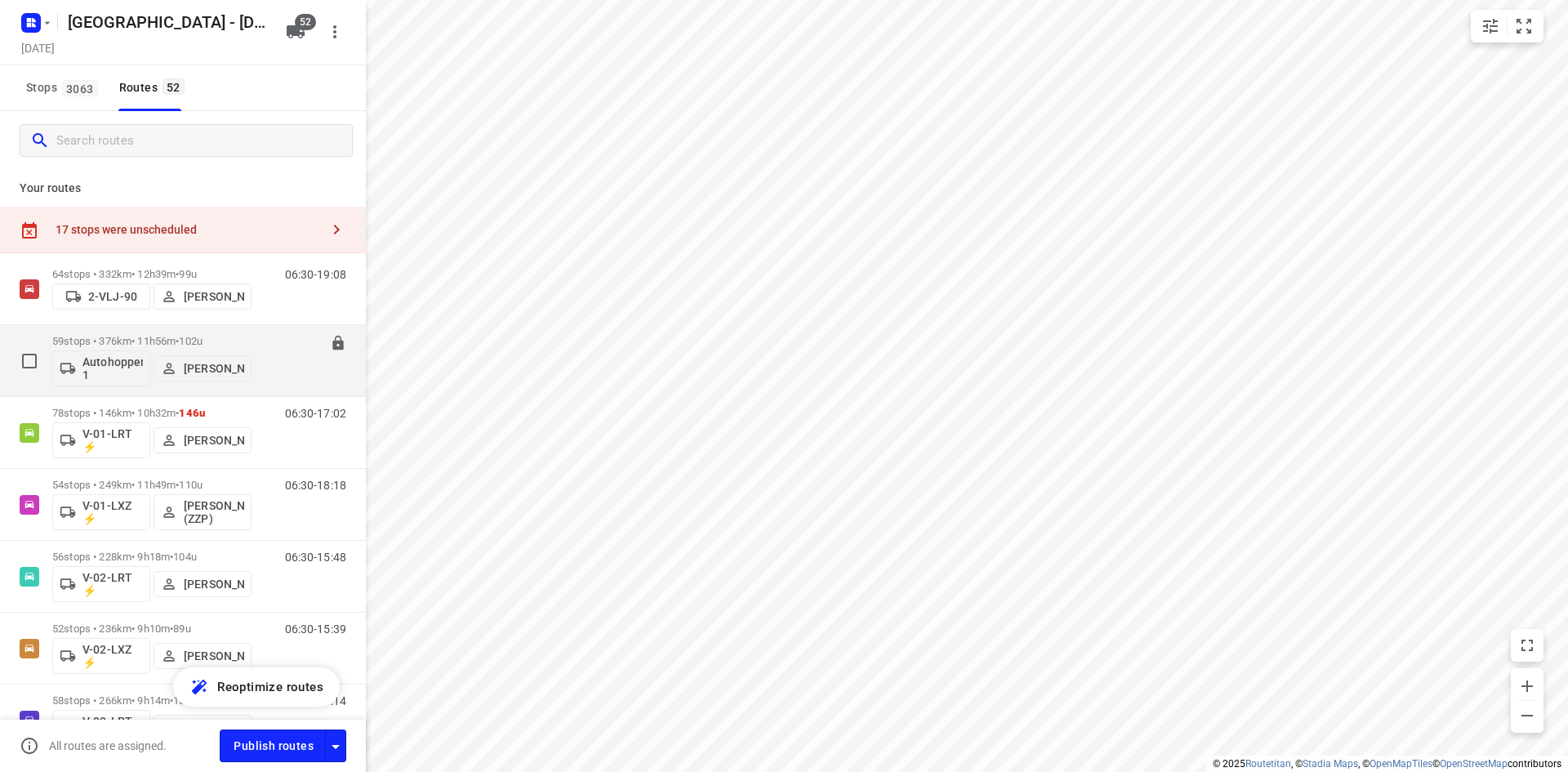
click at [280, 374] on div "06:30-18:25" at bounding box center [305, 364] width 82 height 60
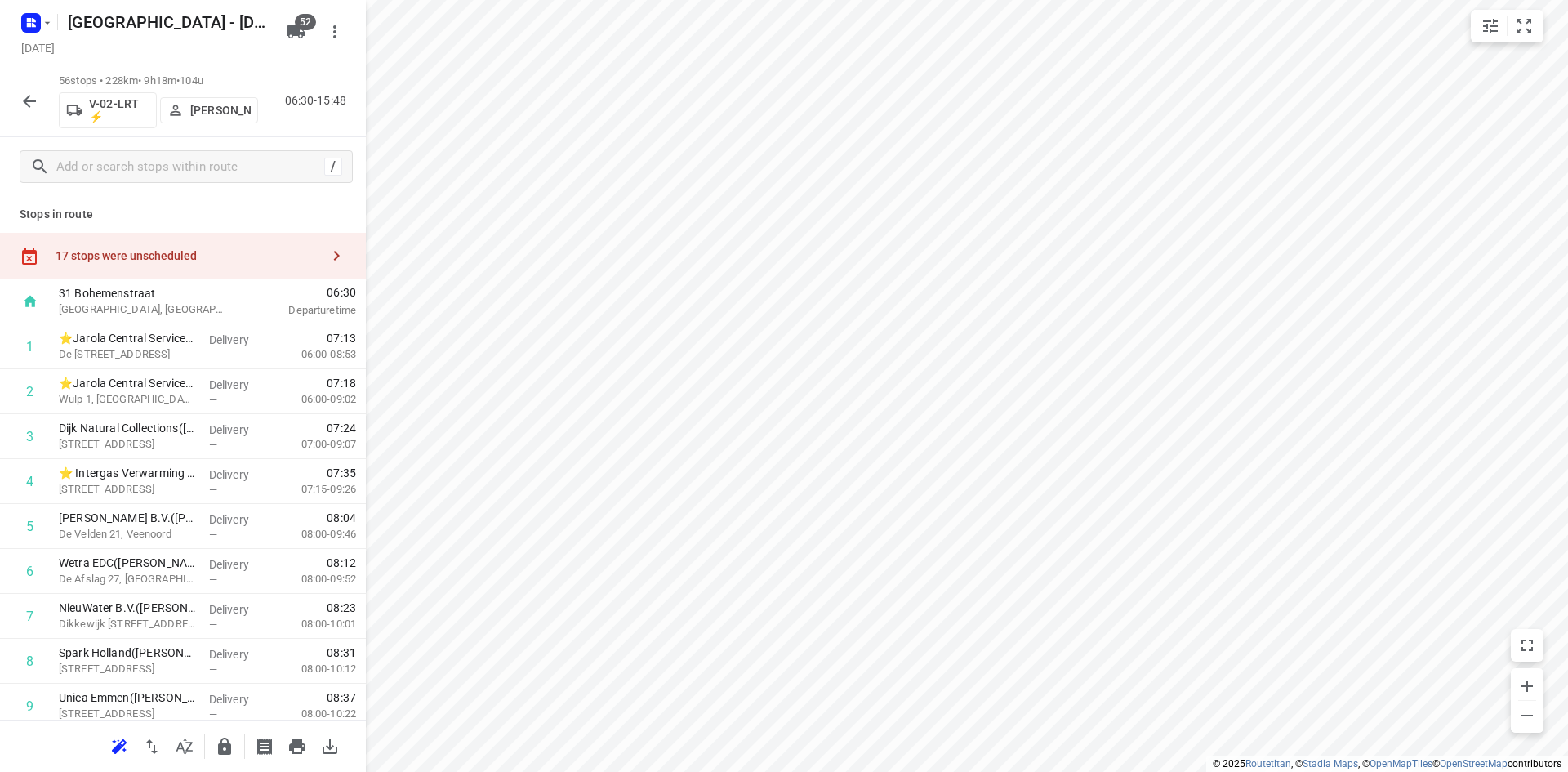
click at [29, 101] on icon "button" at bounding box center [29, 100] width 13 height 13
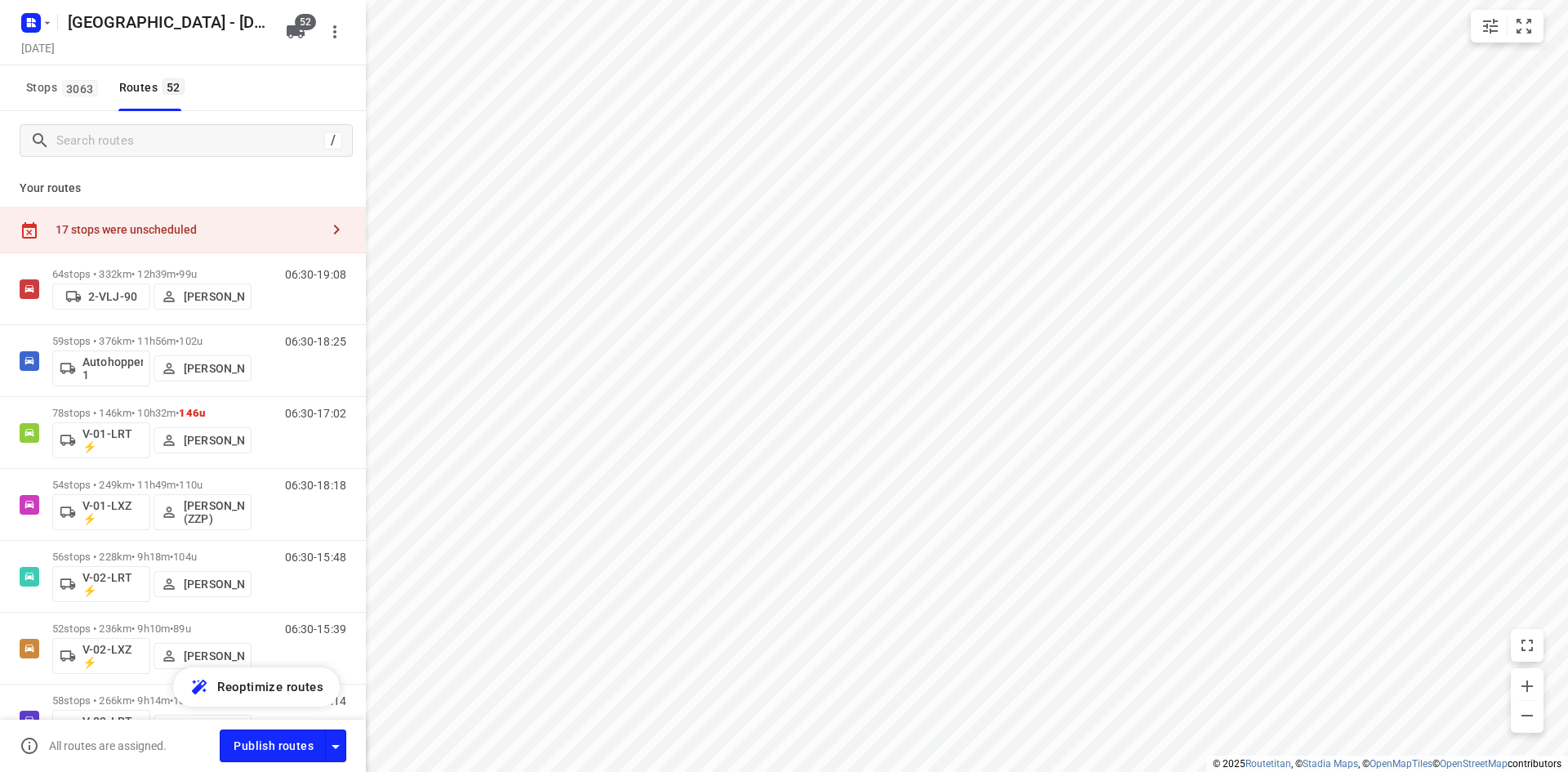
click at [265, 90] on div "Stops 3063 Routes 52" at bounding box center [183, 88] width 366 height 46
click at [27, 18] on icon "button" at bounding box center [29, 19] width 4 height 4
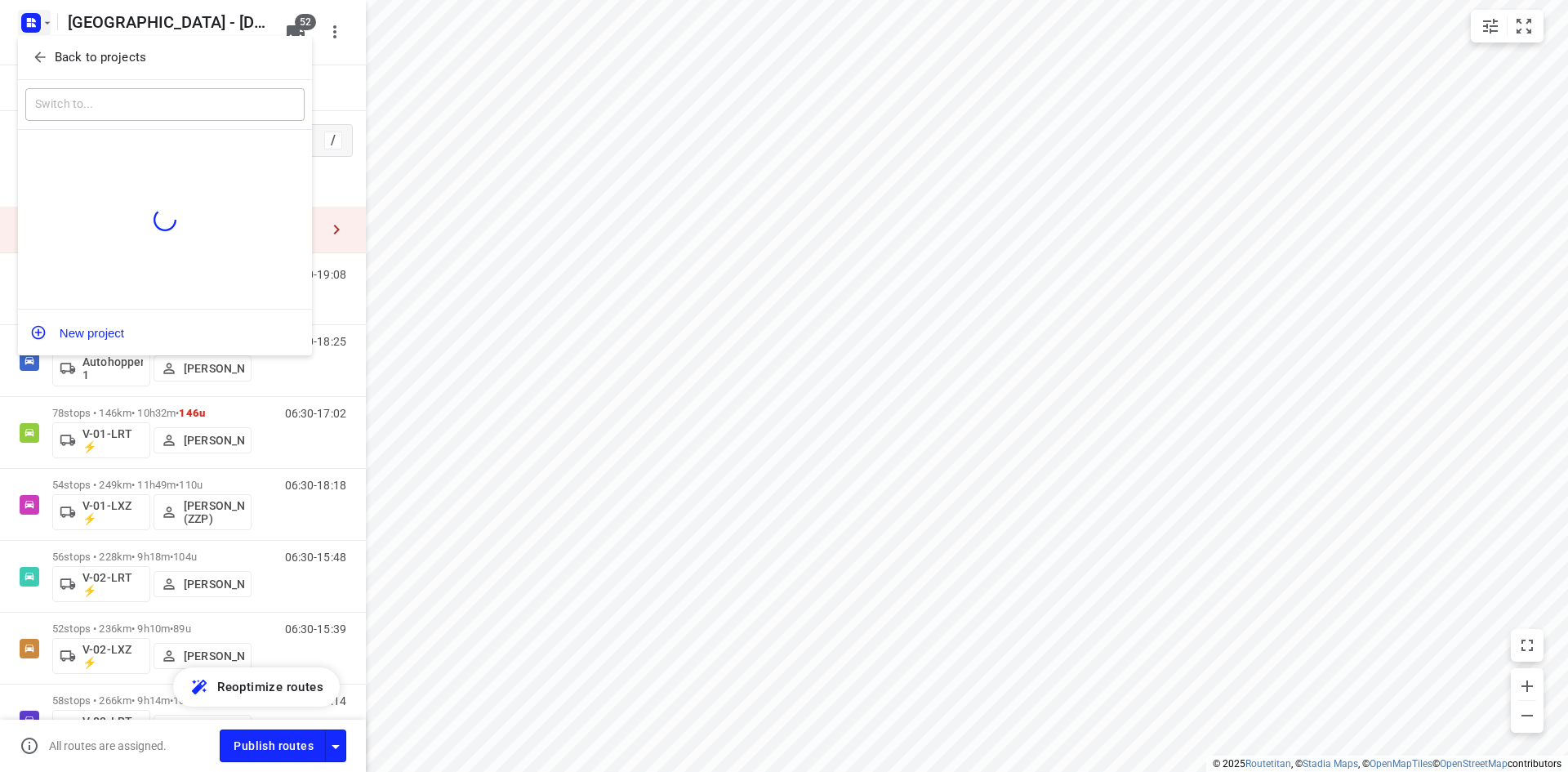
click at [39, 52] on icon "button" at bounding box center [40, 57] width 16 height 16
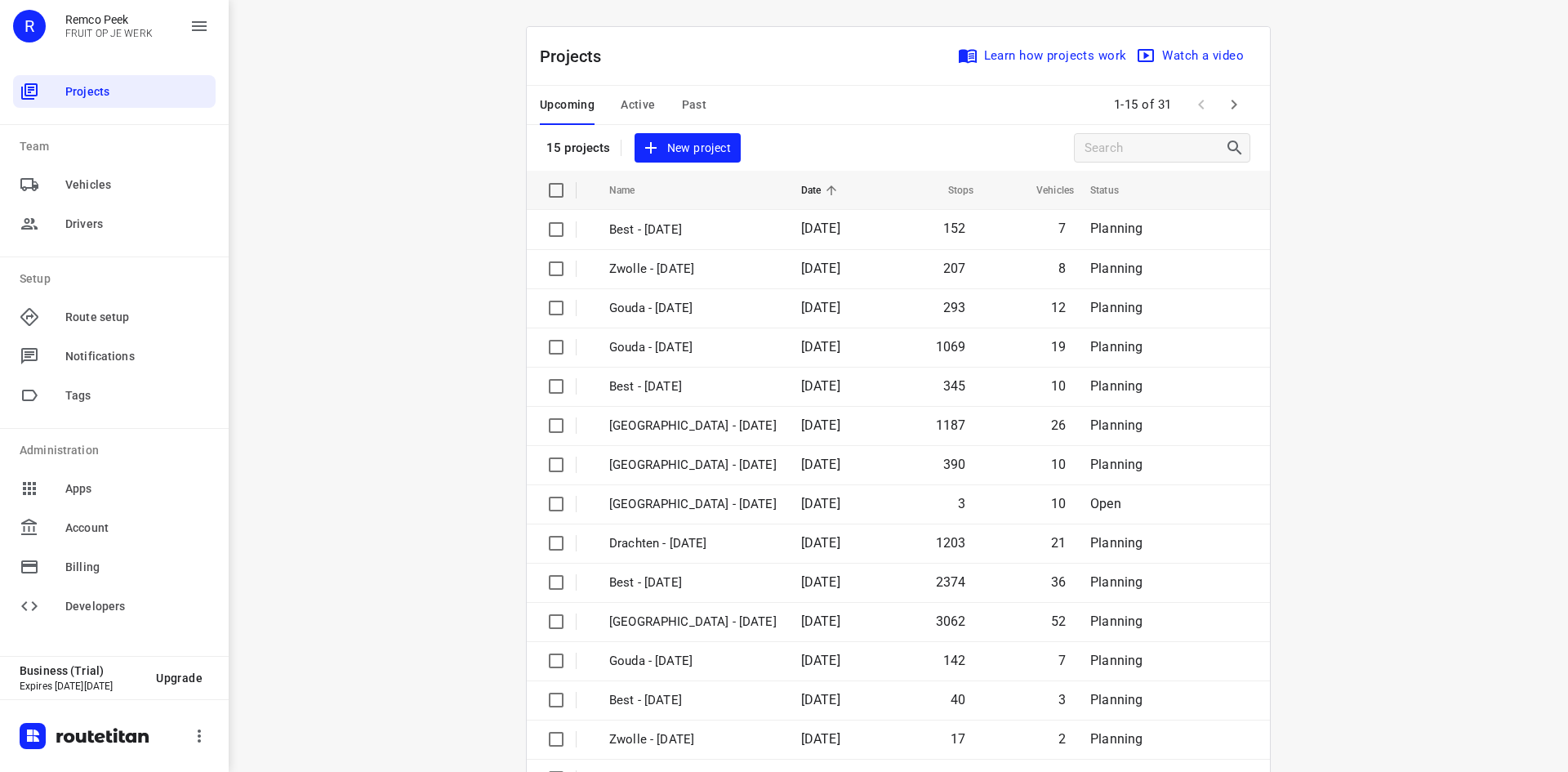
click at [370, 95] on div "i © 2025 Routetitan , © Stadia Maps , © OpenMapTiles © OpenStreetMap contributo…" at bounding box center [898, 386] width 1339 height 772
click at [716, 51] on div "Projects Learn how projects work Watch a video" at bounding box center [898, 57] width 743 height 59
click at [671, 57] on div "Projects Learn how projects work Watch a video" at bounding box center [898, 57] width 743 height 59
click at [824, 107] on div "Upcoming Active Past 1-15 of 31" at bounding box center [898, 105] width 743 height 39
click at [302, 292] on div "i © 2025 Routetitan , © Stadia Maps , © OpenMapTiles © OpenStreetMap contributo…" at bounding box center [898, 386] width 1339 height 772
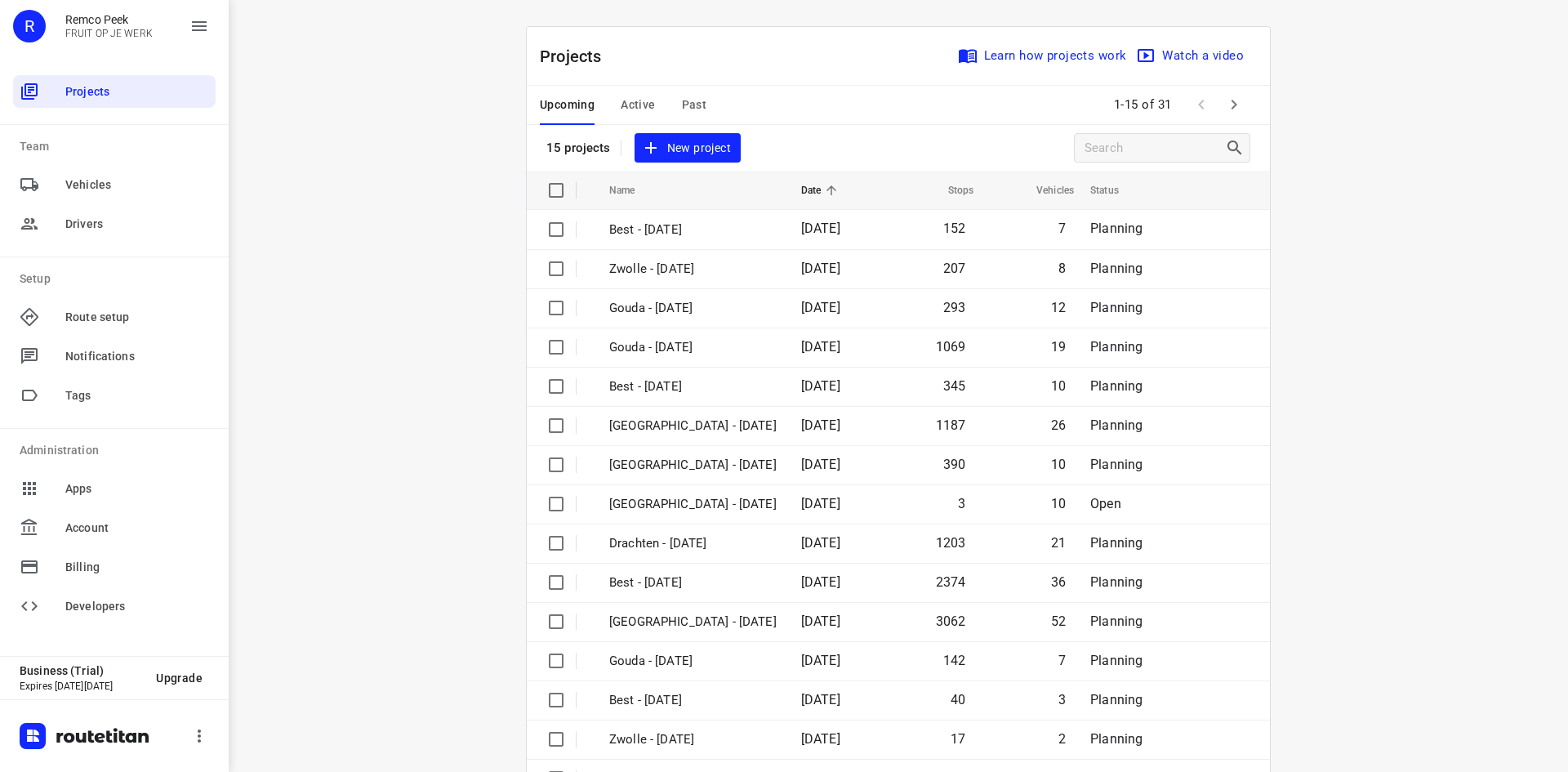
click at [407, 87] on div "i © 2025 Routetitan , © Stadia Maps , © OpenMapTiles © OpenStreetMap contributo…" at bounding box center [898, 386] width 1339 height 772
click at [632, 91] on button "Active" at bounding box center [638, 105] width 35 height 39
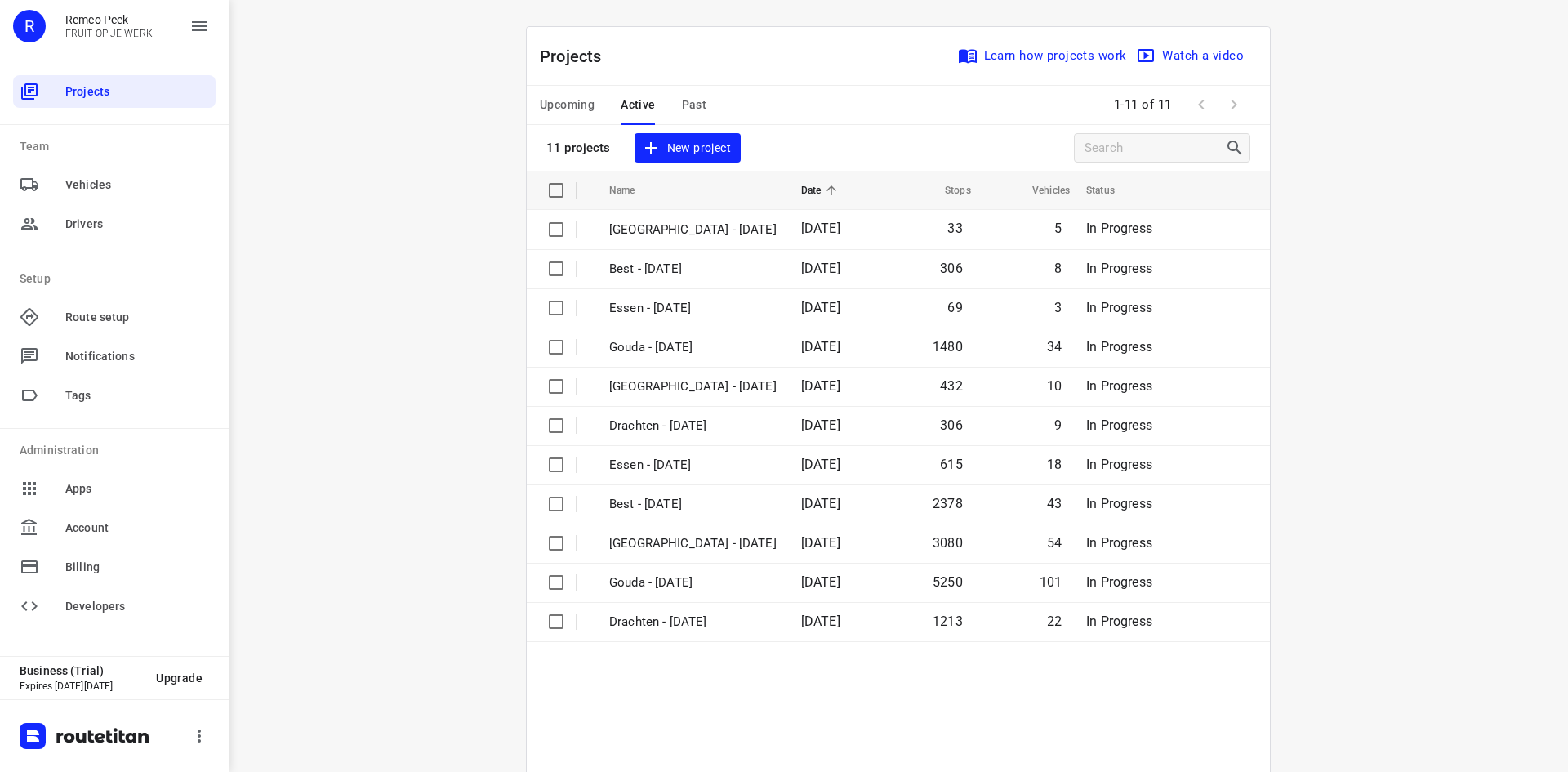
click at [571, 95] on span "Upcoming" at bounding box center [567, 105] width 55 height 20
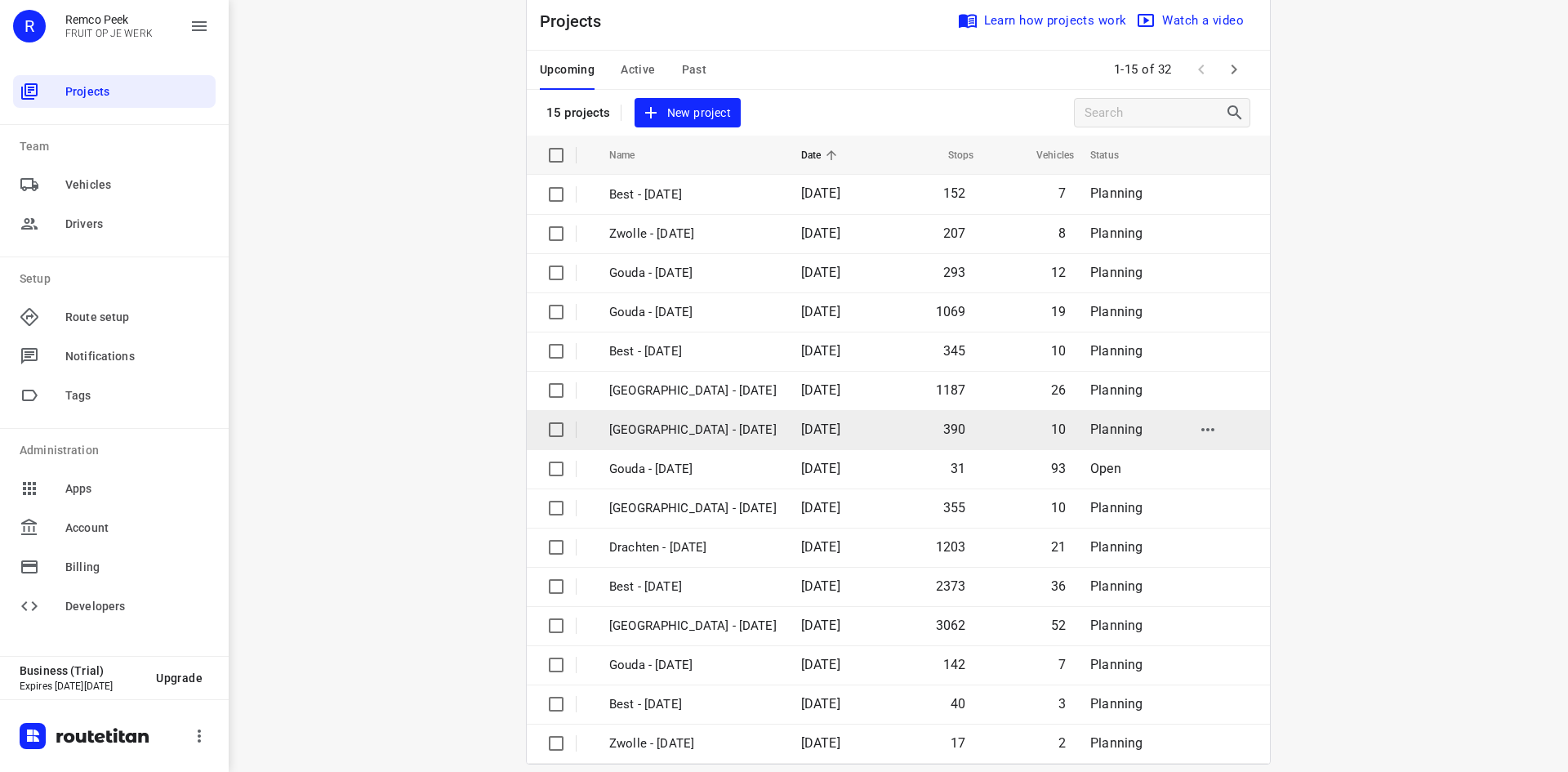
scroll to position [54, 0]
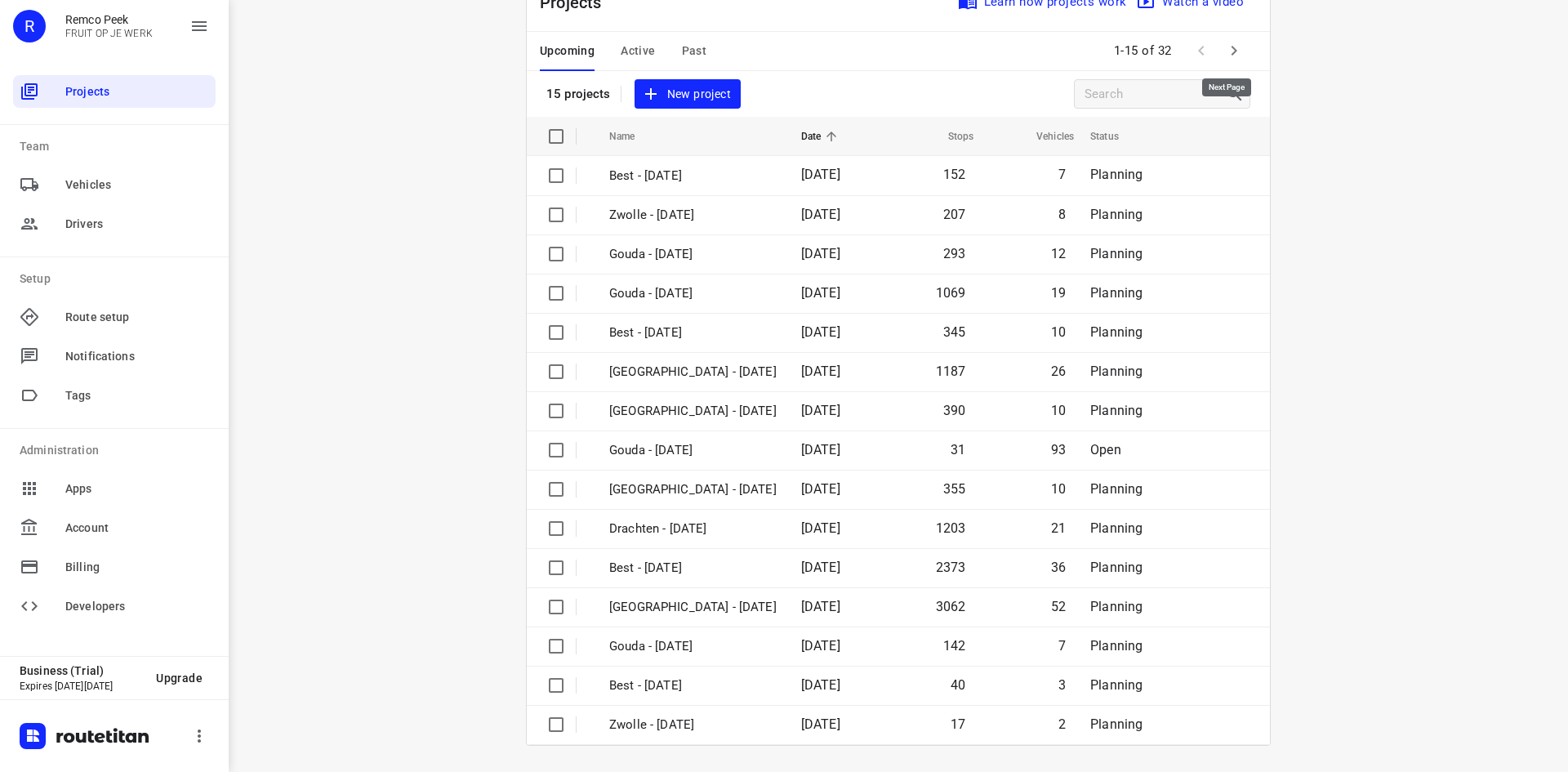
click at [1230, 43] on icon "button" at bounding box center [1234, 50] width 19 height 19
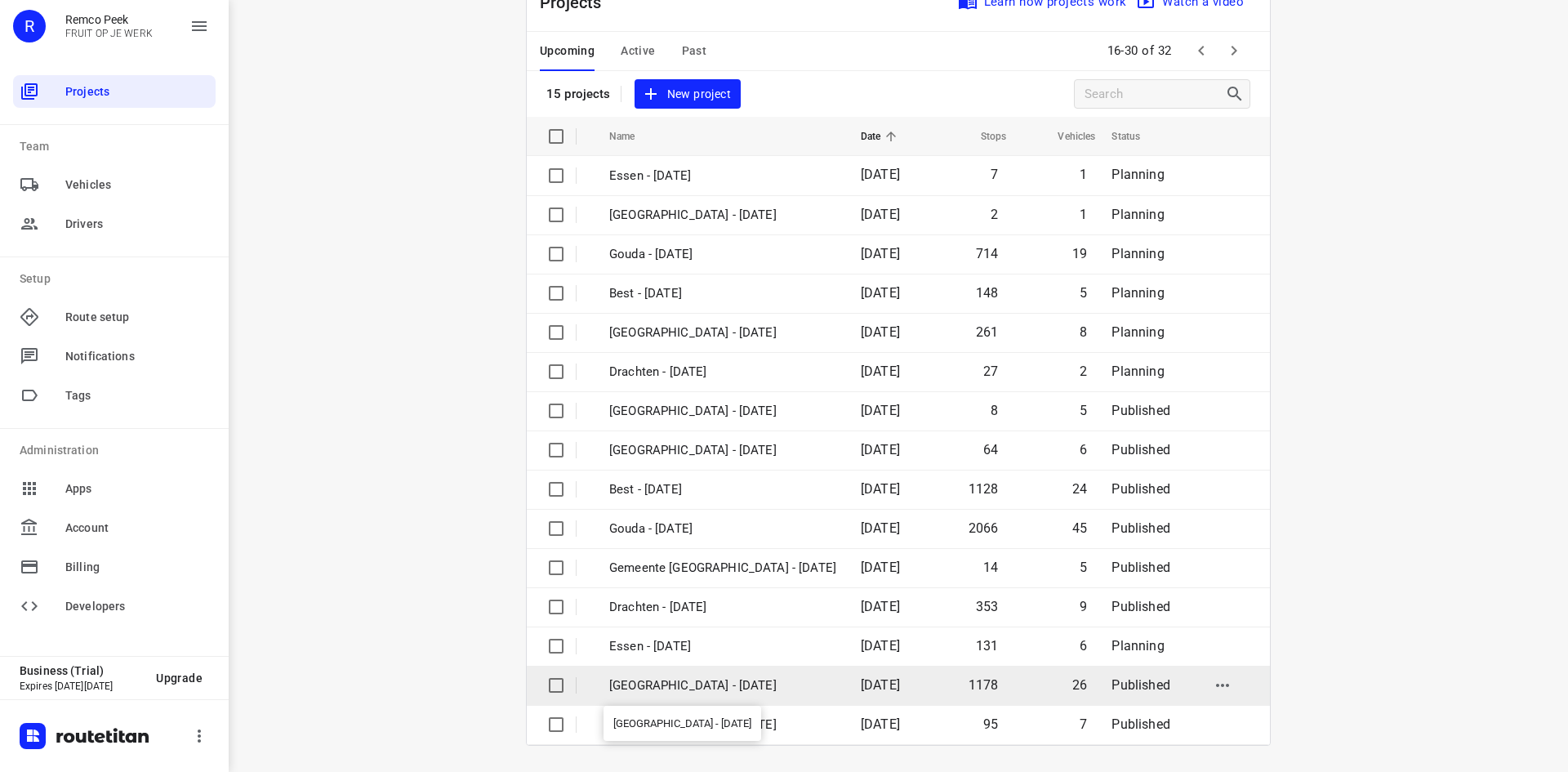
click at [694, 688] on p "[GEOGRAPHIC_DATA] - [DATE]" at bounding box center [722, 685] width 227 height 19
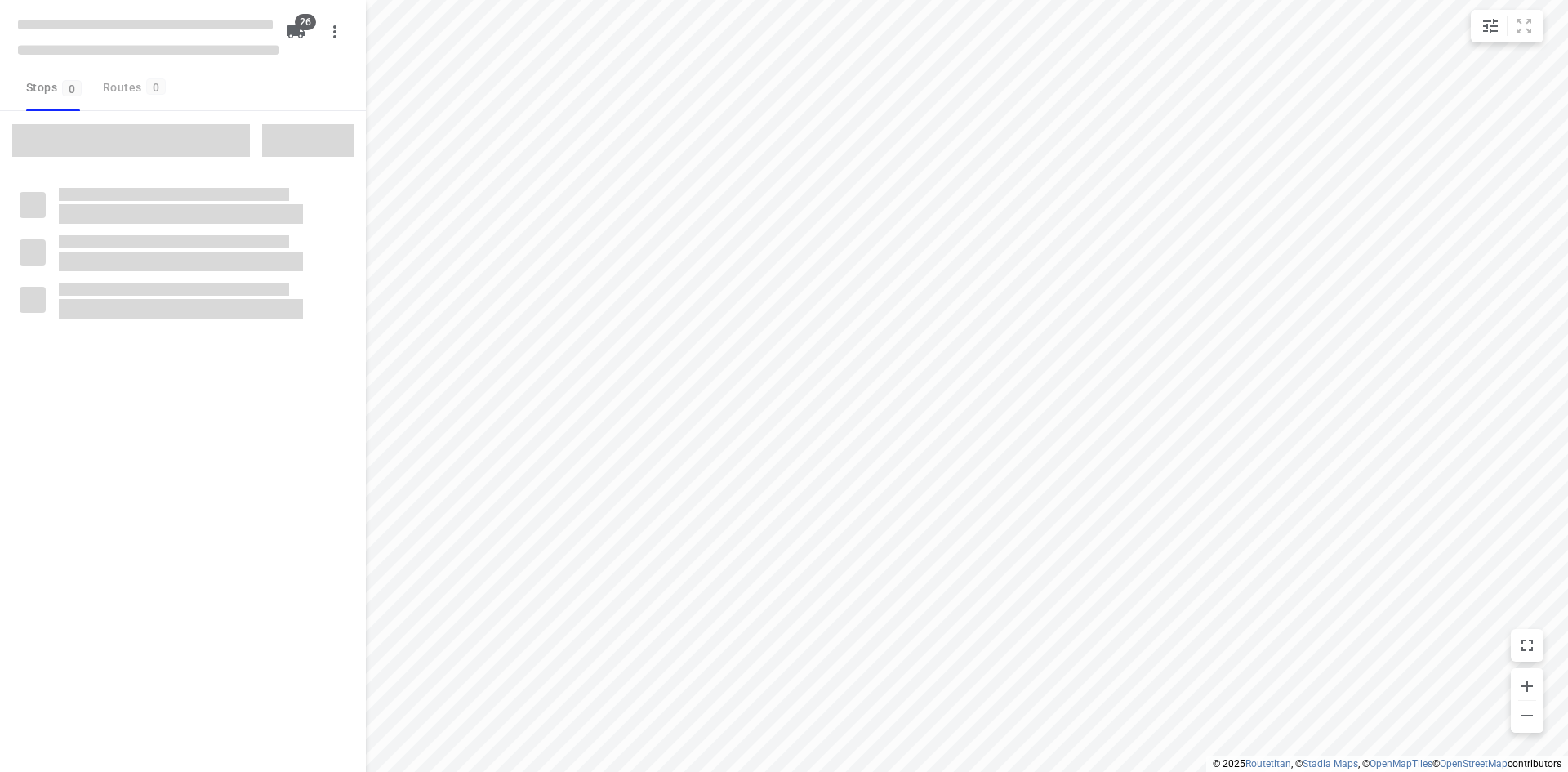
checkbox input "true"
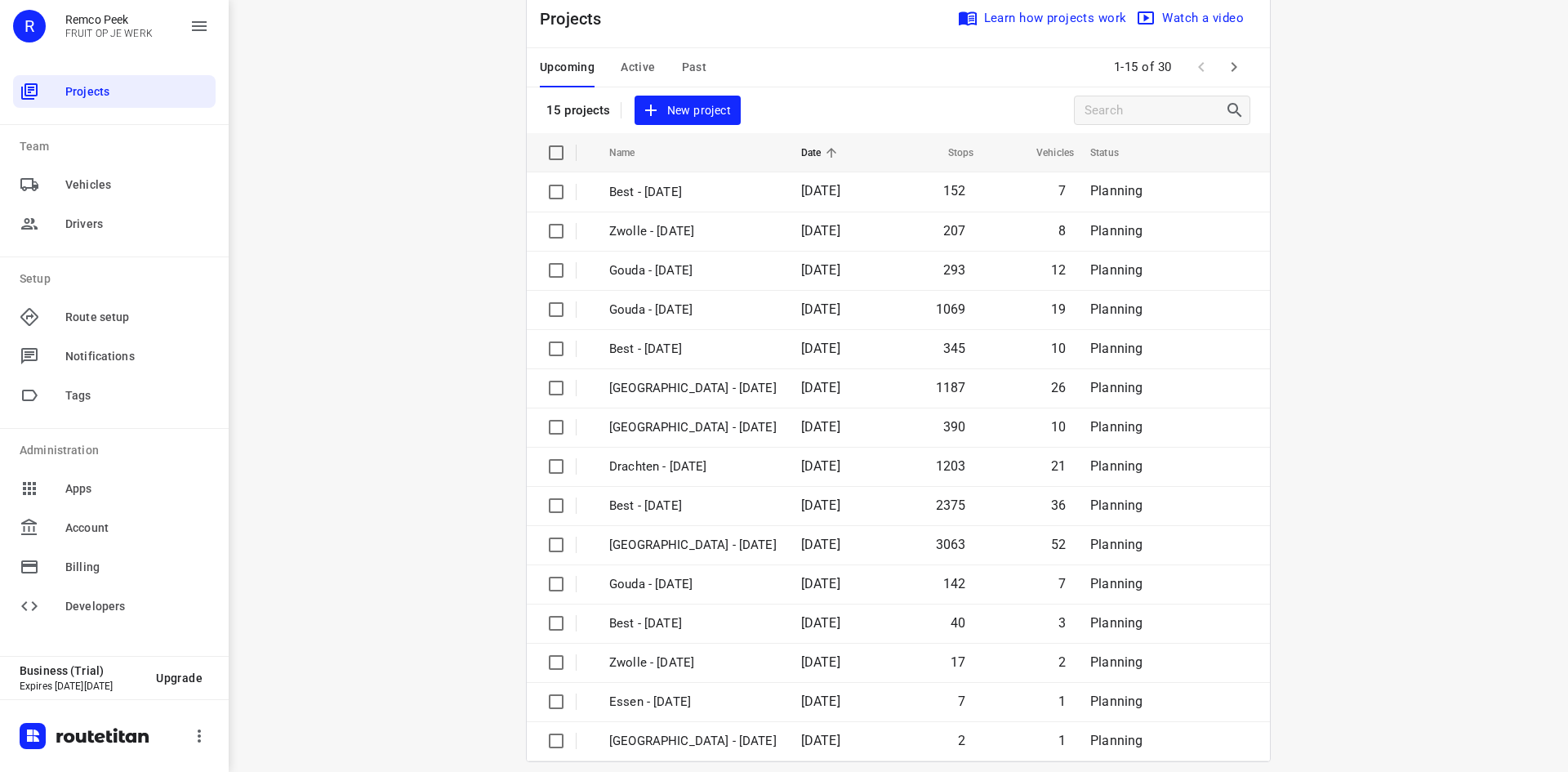
scroll to position [54, 0]
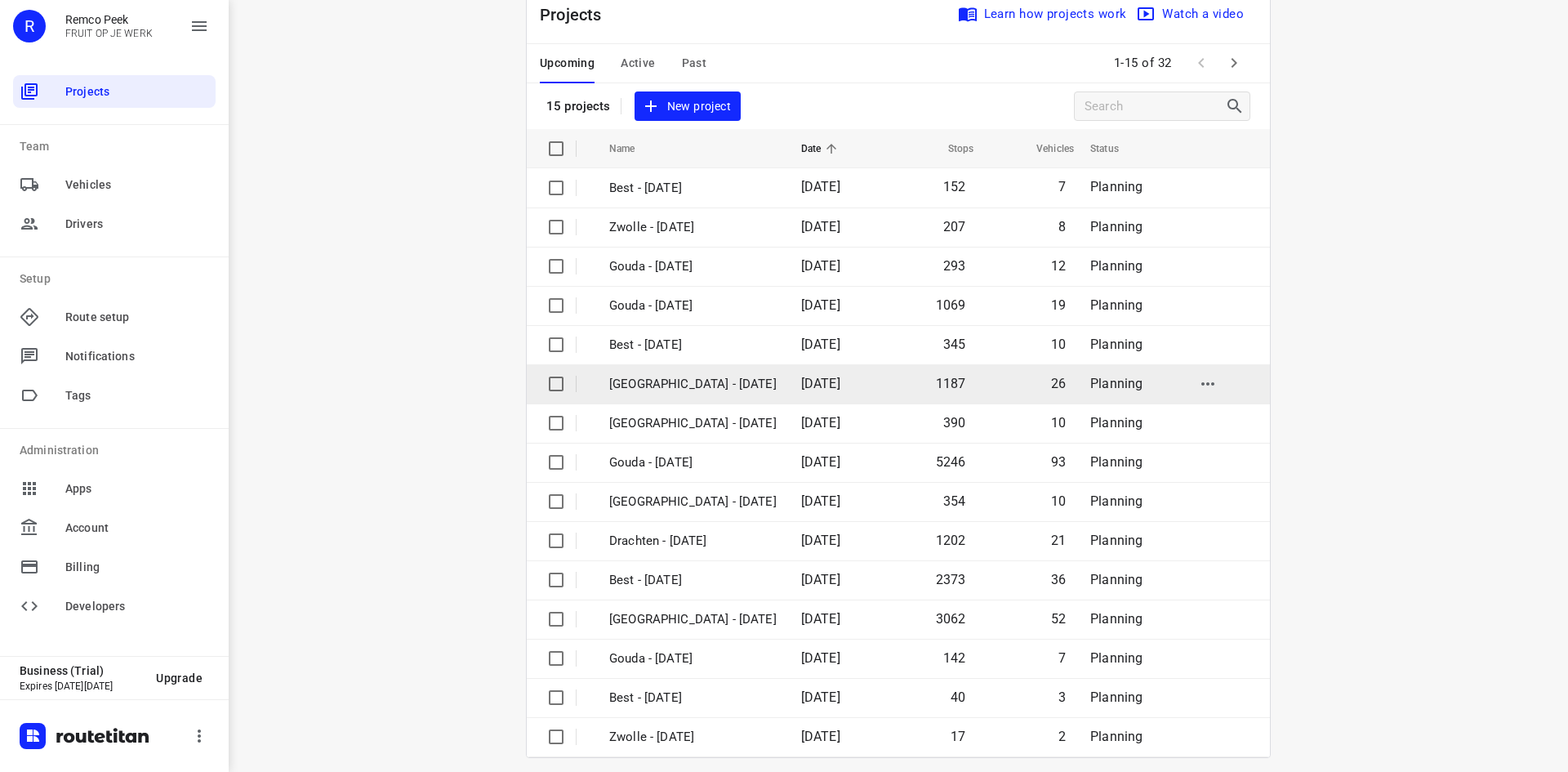
scroll to position [54, 0]
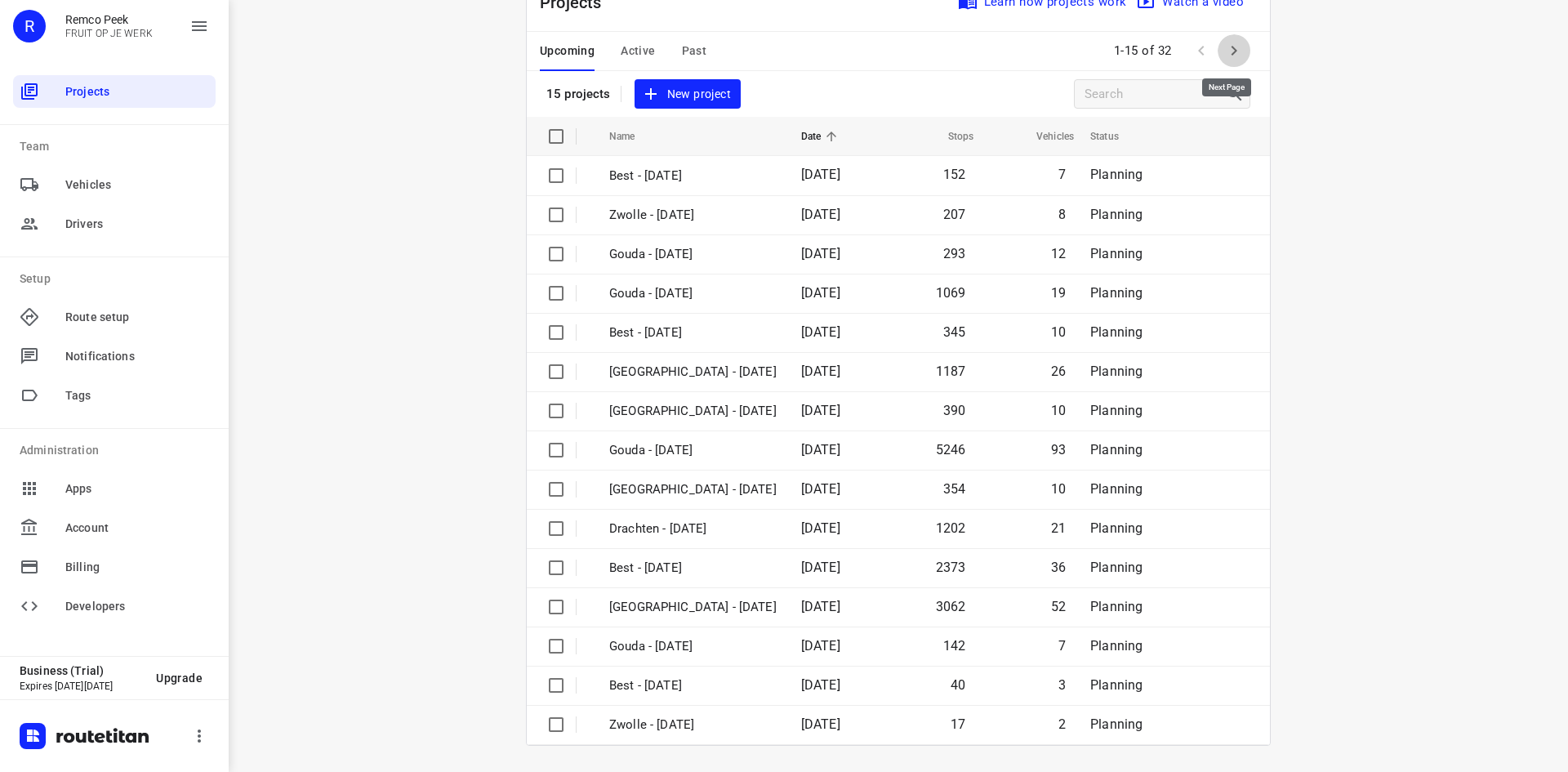
click at [1236, 56] on icon "button" at bounding box center [1234, 50] width 19 height 19
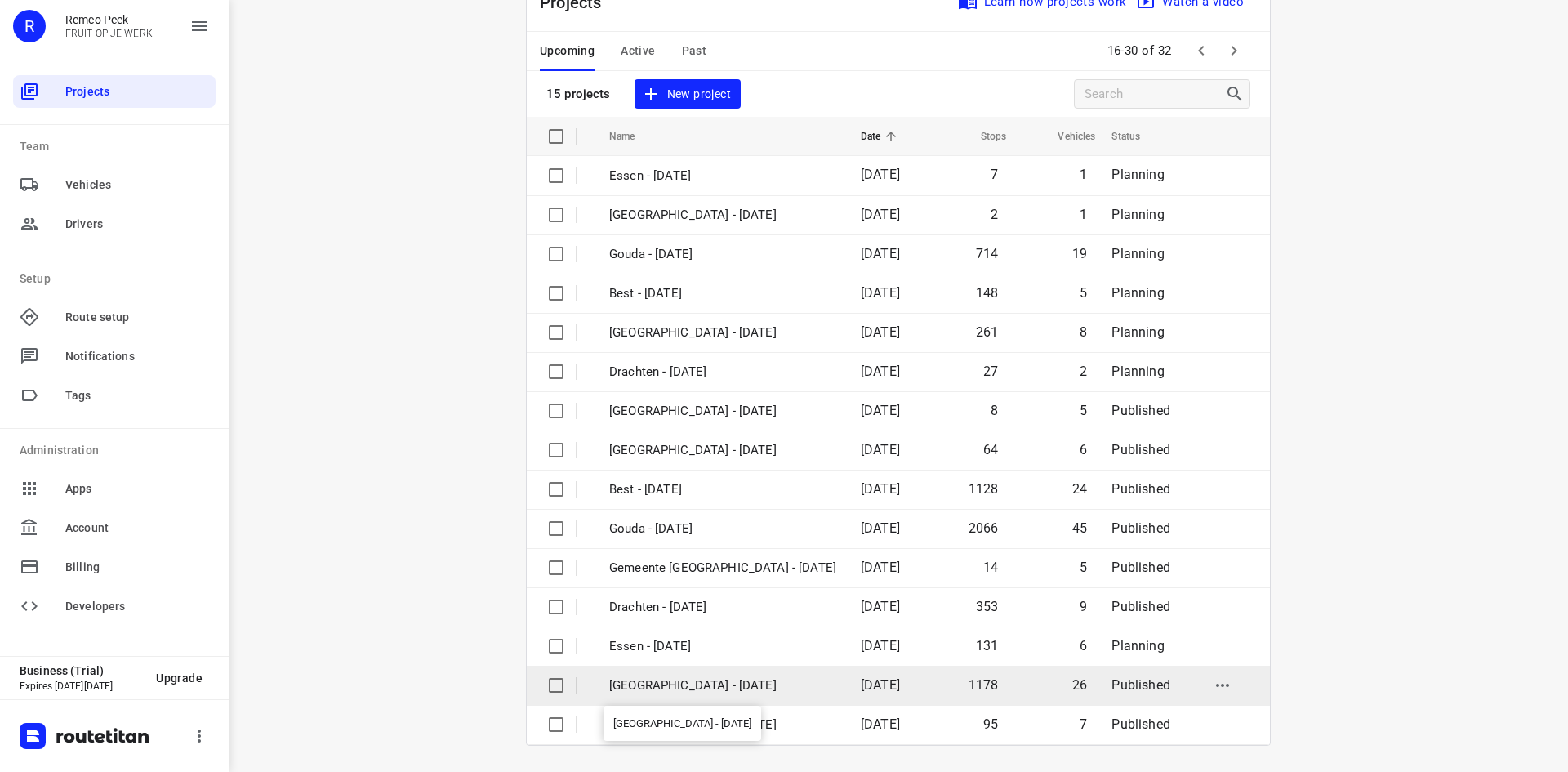
click at [710, 686] on p "[GEOGRAPHIC_DATA] - [DATE]" at bounding box center [722, 685] width 227 height 19
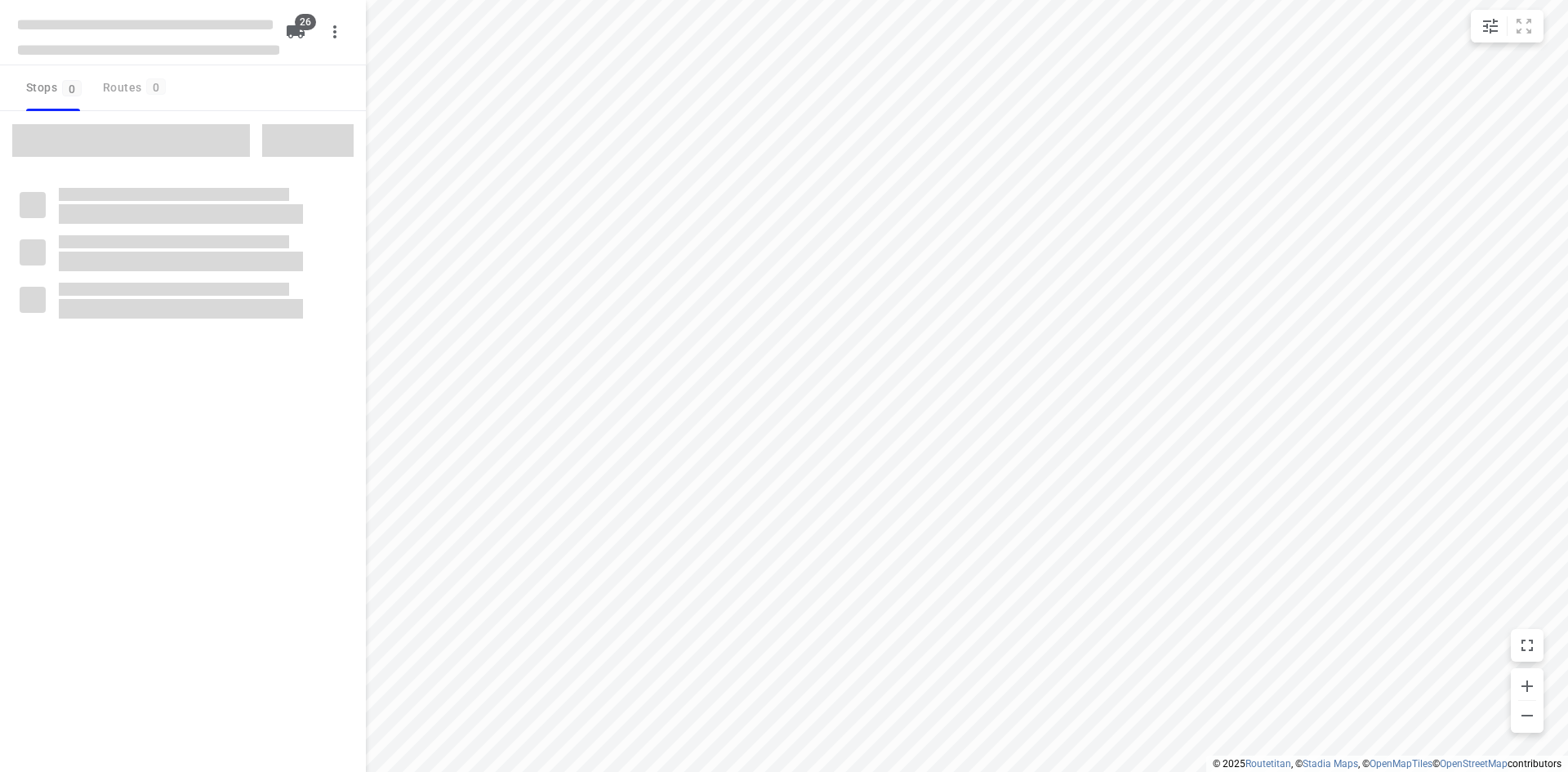
checkbox input "true"
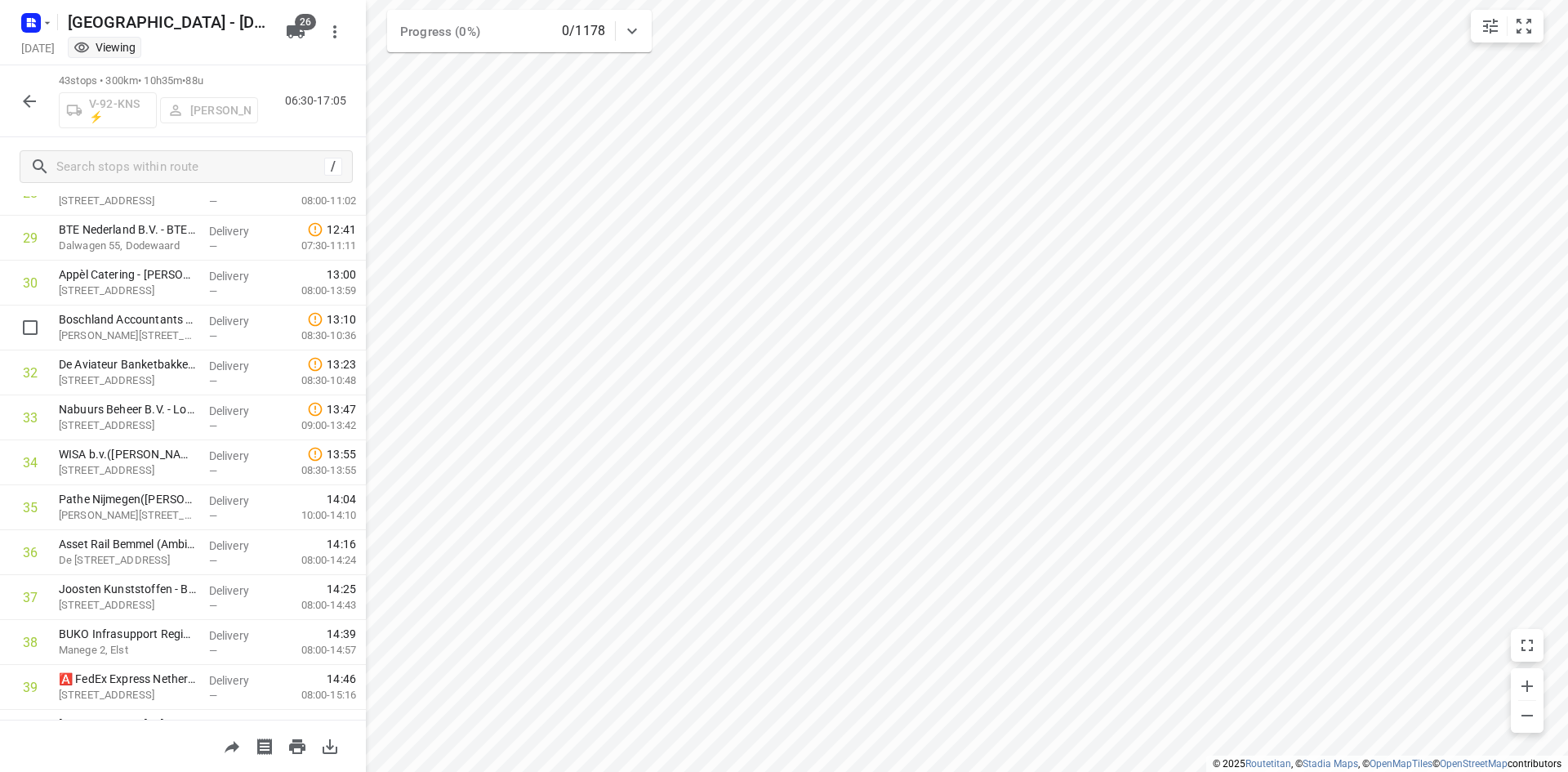
scroll to position [1143, 0]
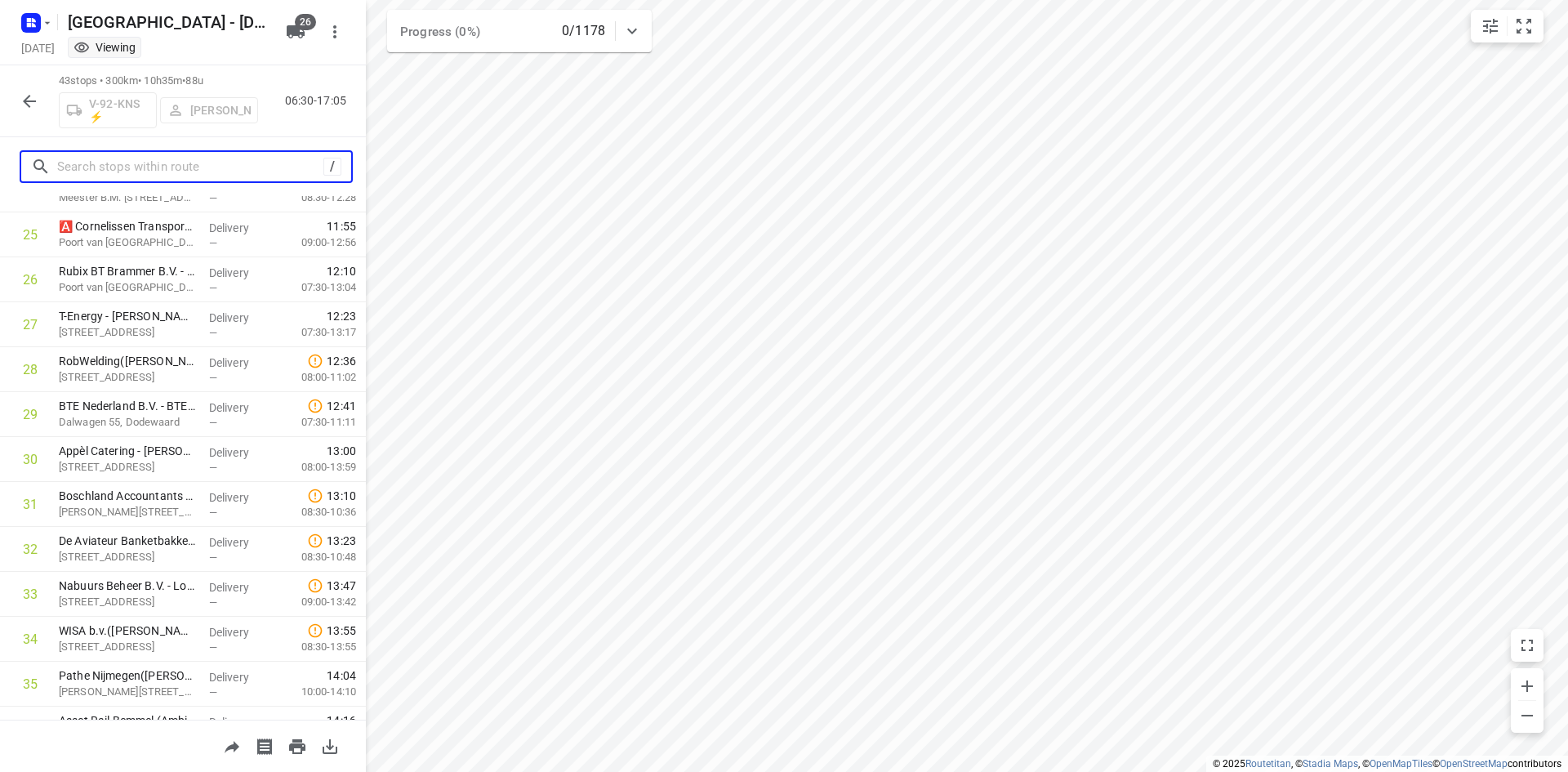
click at [181, 164] on input "text" at bounding box center [191, 167] width 267 height 25
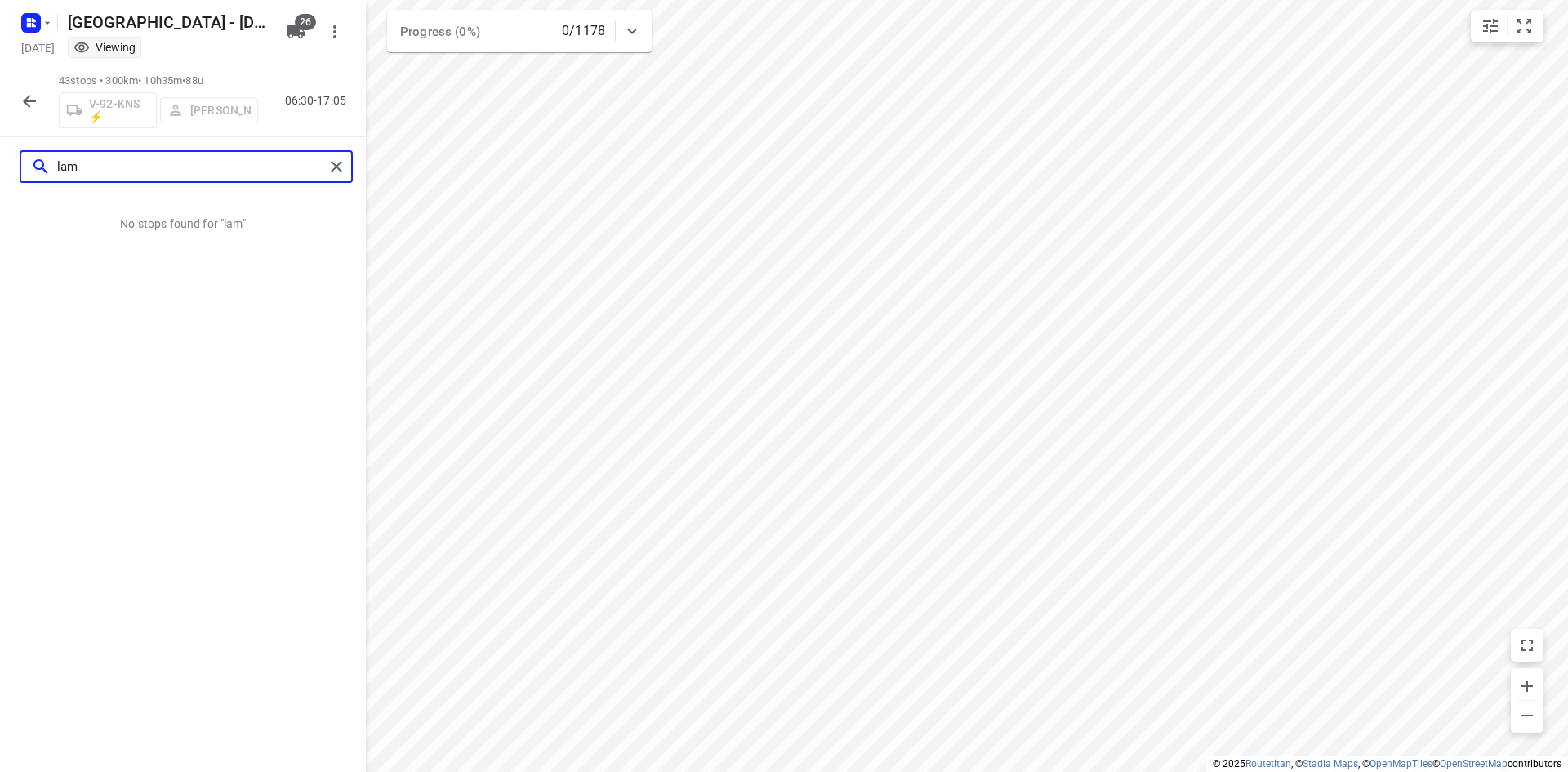
scroll to position [0, 0]
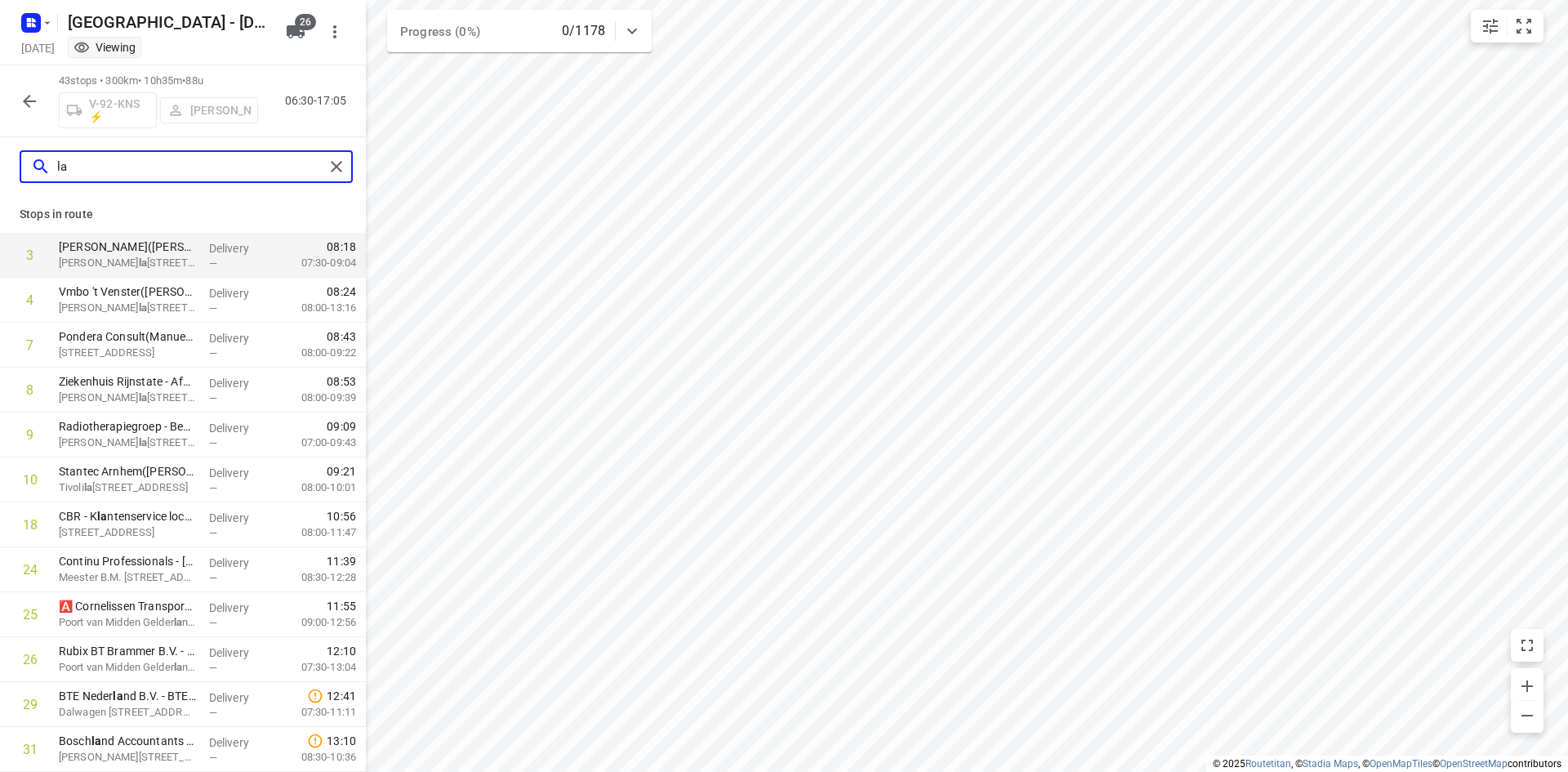
type input "l"
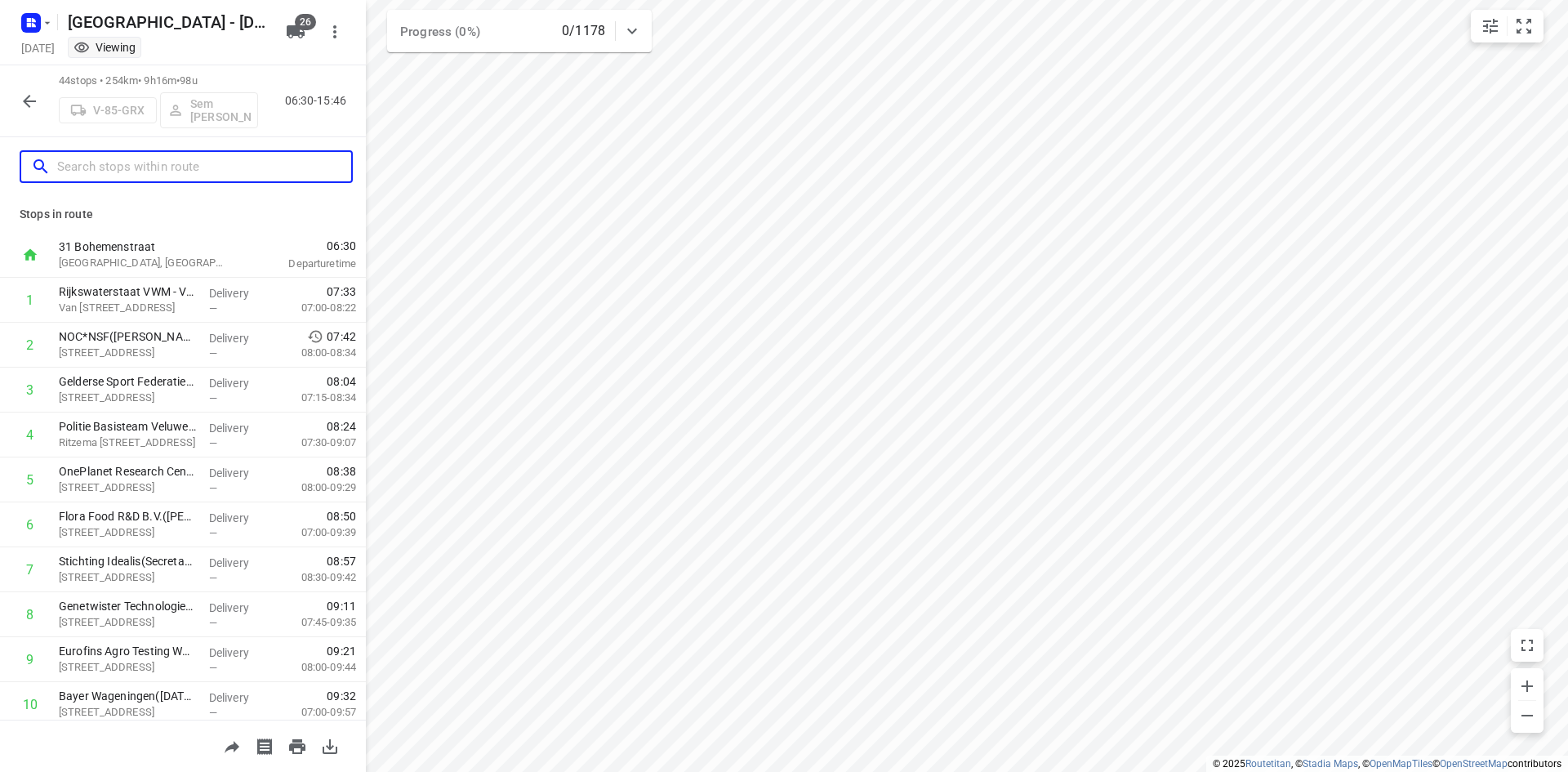
click at [219, 166] on input "text" at bounding box center [204, 167] width 294 height 25
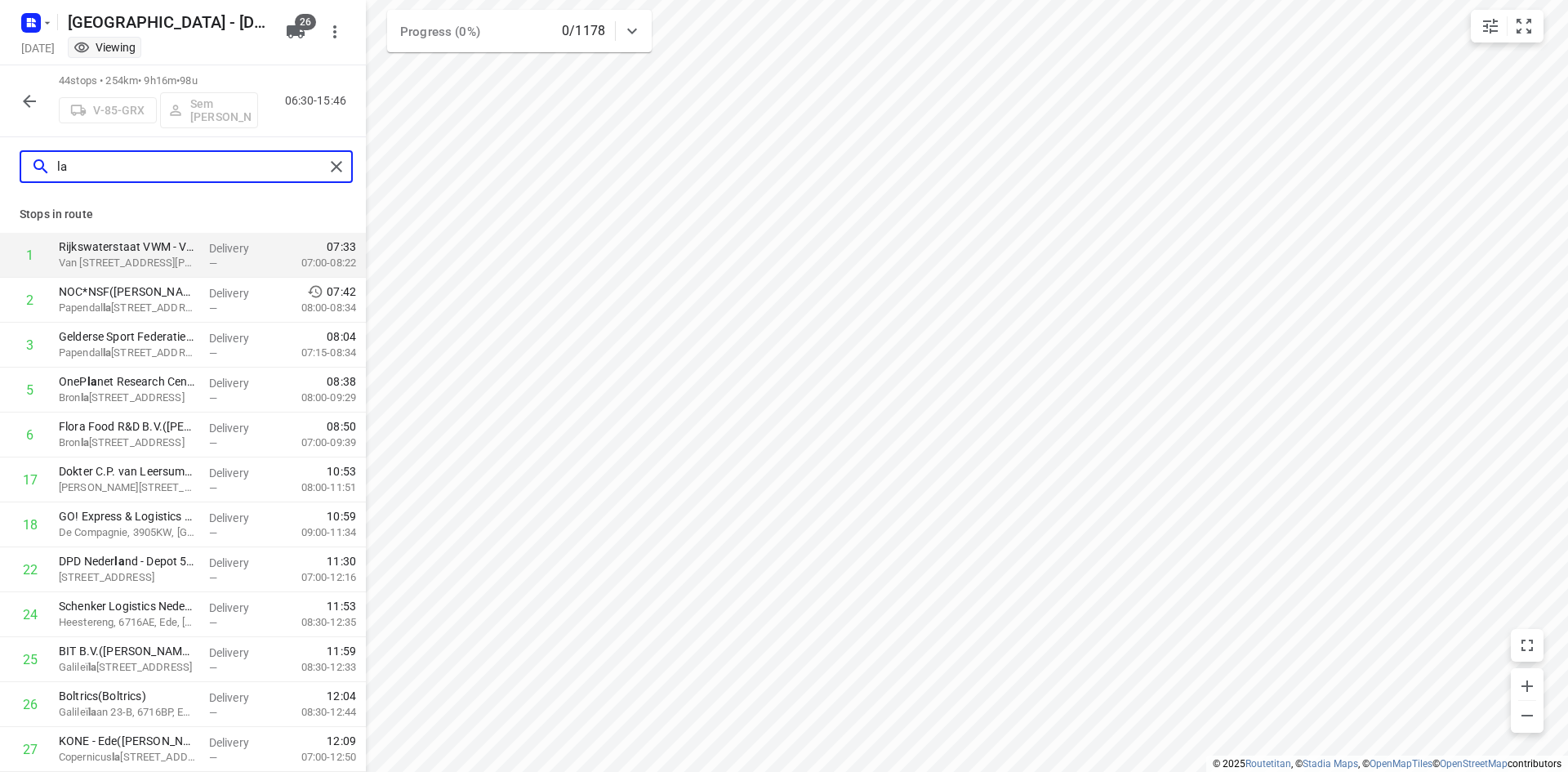
type input "l"
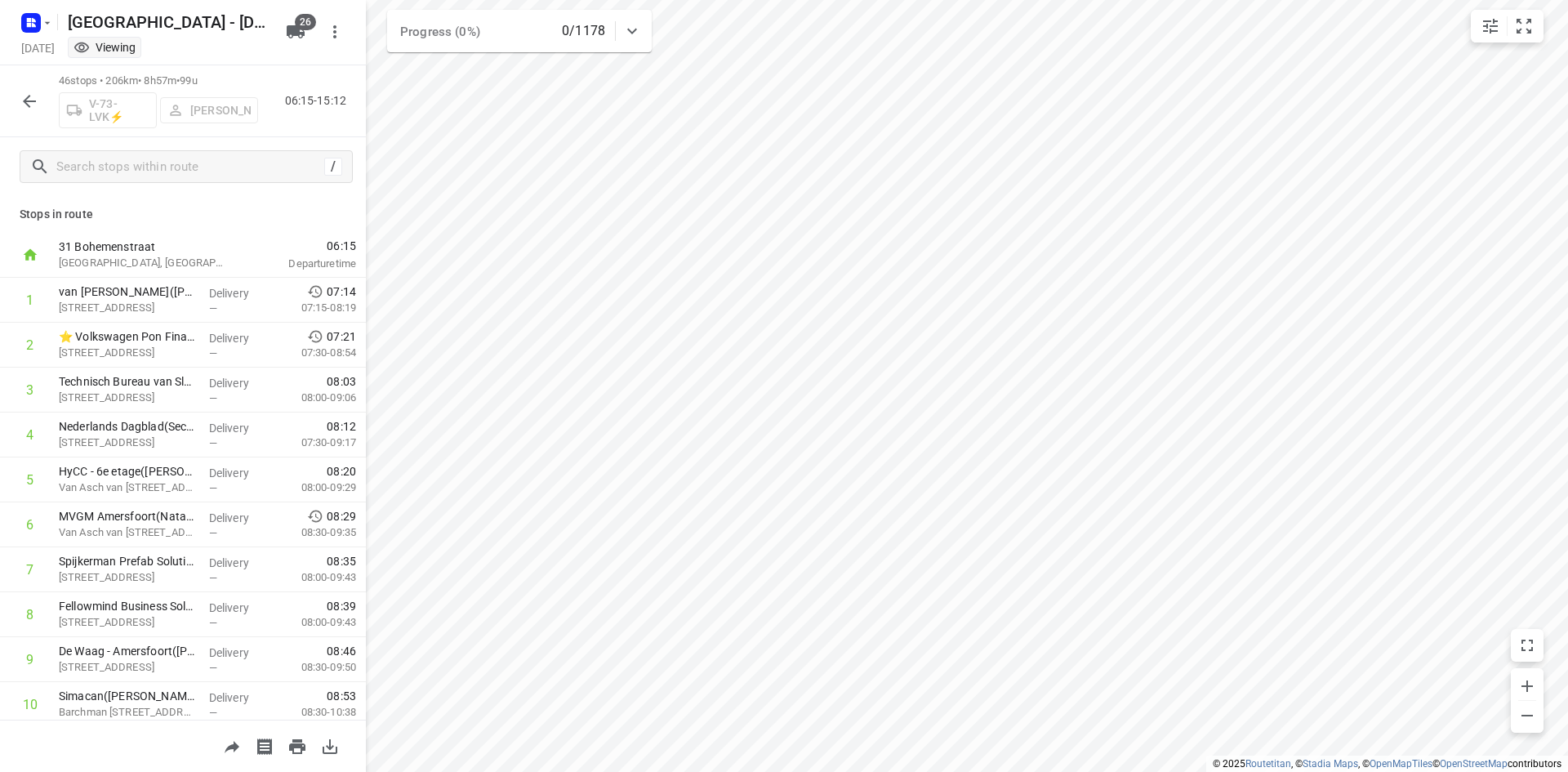
click at [24, 98] on icon "button" at bounding box center [29, 100] width 19 height 19
